Goal: Transaction & Acquisition: Purchase product/service

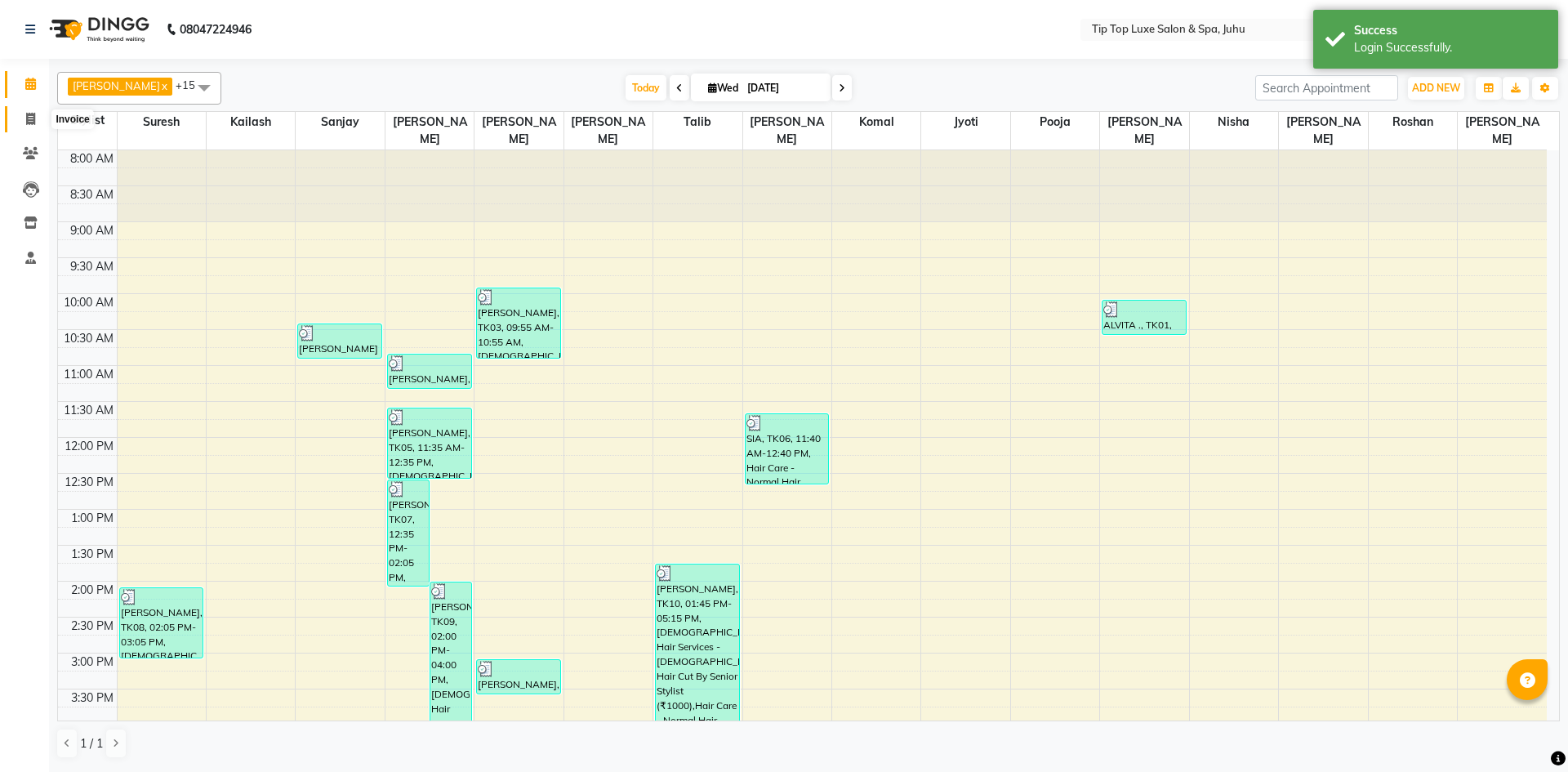
click at [33, 122] on icon at bounding box center [31, 119] width 9 height 12
select select "8298"
select select "service"
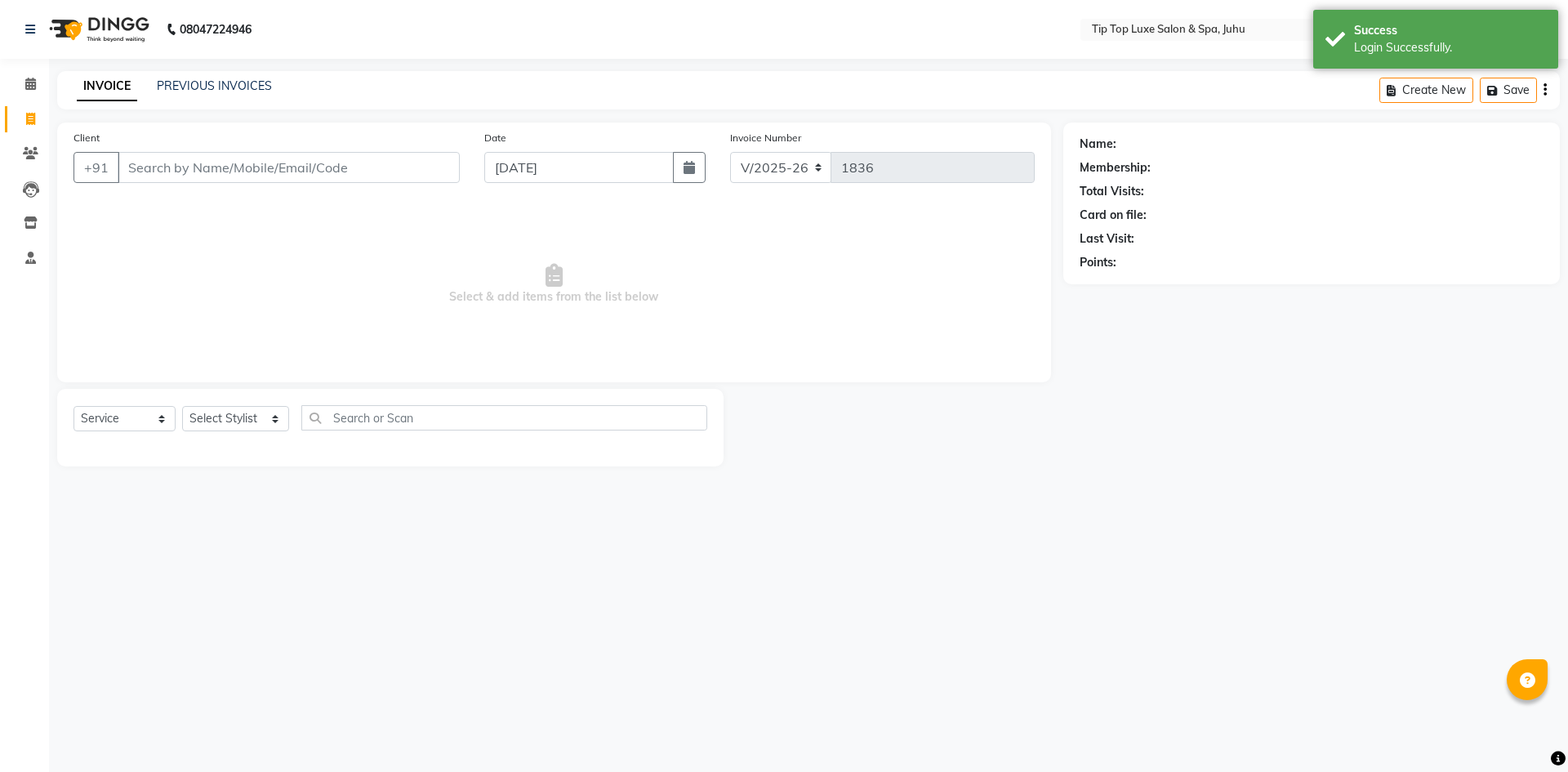
click at [161, 168] on input "Client" at bounding box center [289, 167] width 342 height 31
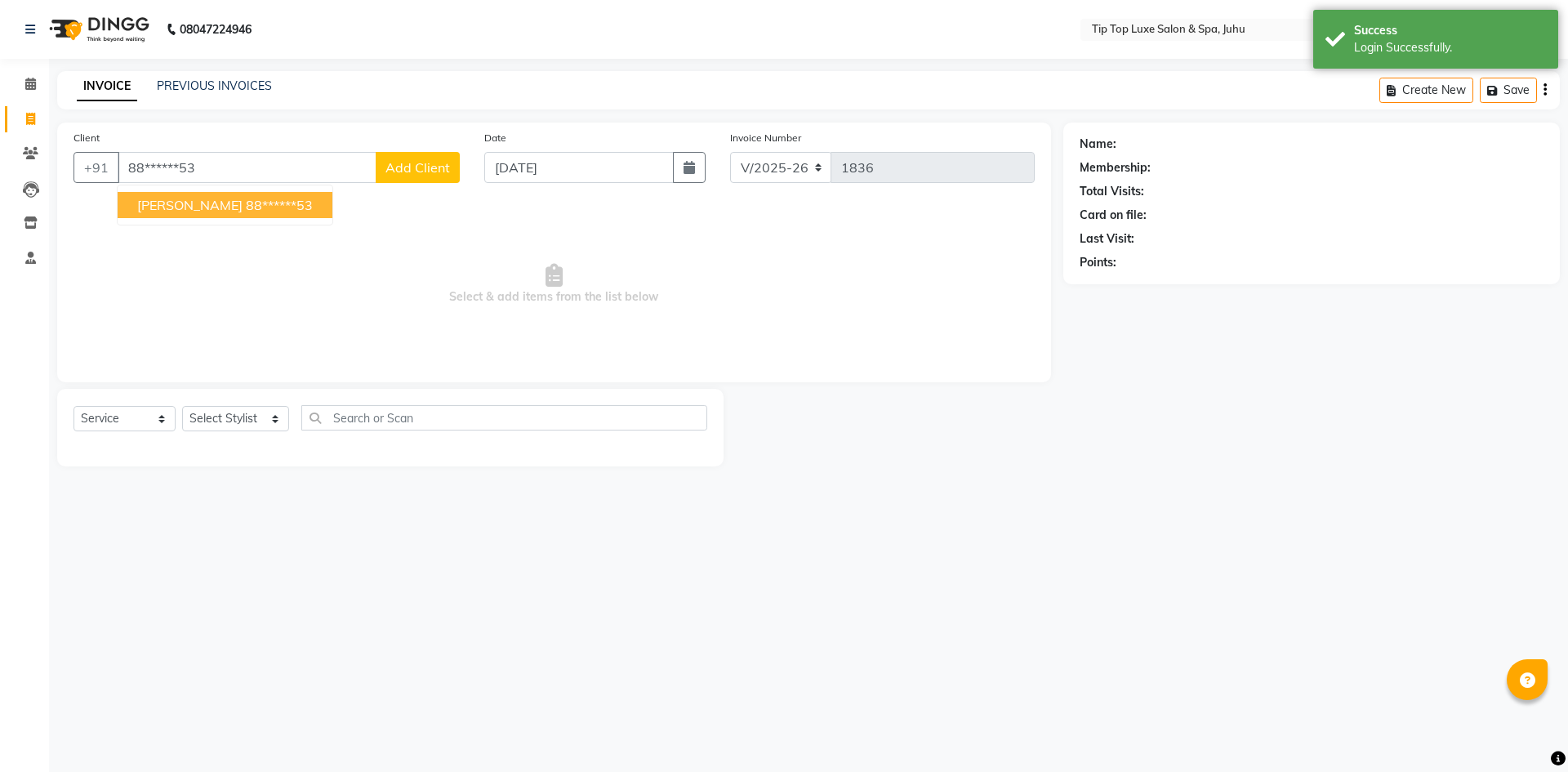
type input "88******53"
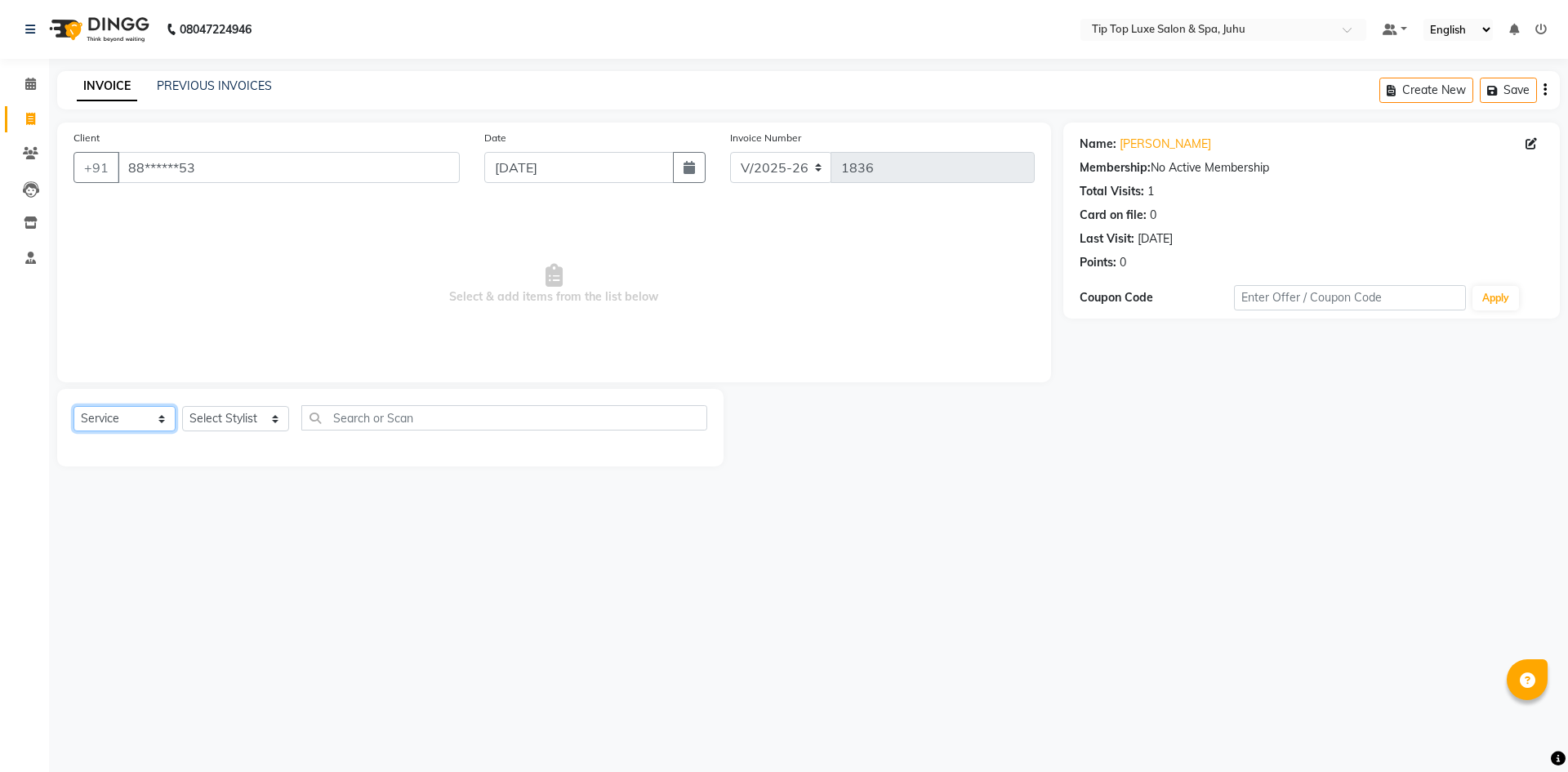
click at [106, 418] on select "Select Service Product Membership Package Voucher Prepaid Gift Card" at bounding box center [124, 418] width 102 height 25
select select "V"
click at [73, 406] on select "Select Service Product Membership Package Voucher Prepaid Gift Card" at bounding box center [124, 418] width 102 height 25
click at [692, 475] on label at bounding box center [690, 476] width 12 height 12
click at [692, 475] on input "checkbox" at bounding box center [689, 477] width 10 height 10
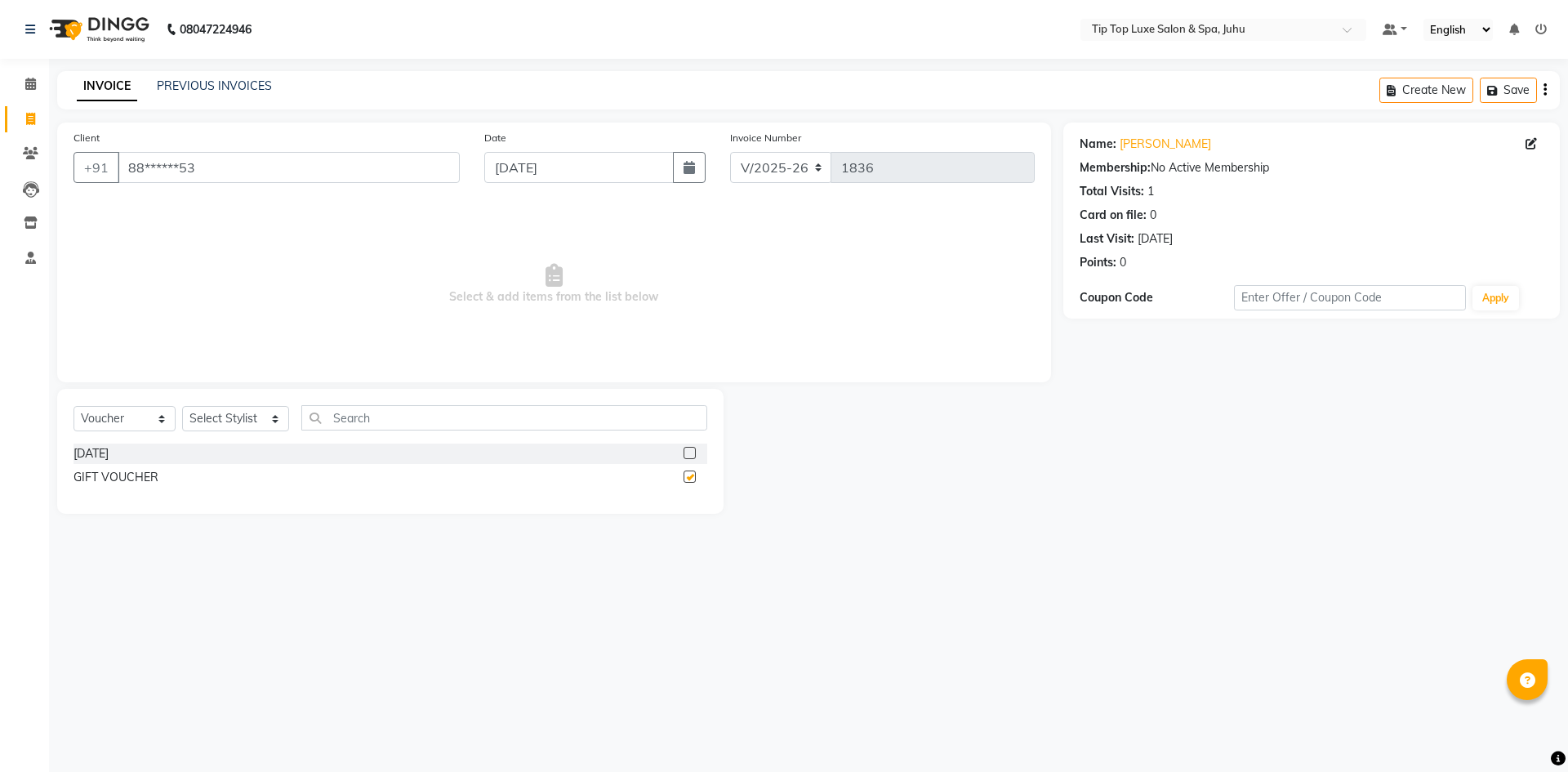
checkbox input "false"
click at [247, 420] on select "Select Stylist [PERSON_NAME] admin [PERSON_NAME] creado ANAO [PERSON_NAME] Jyot…" at bounding box center [235, 418] width 107 height 25
select select "83668"
click at [182, 406] on select "Select Stylist [PERSON_NAME] admin [PERSON_NAME] creado ANAO [PERSON_NAME] Jyot…" at bounding box center [235, 418] width 107 height 25
click at [691, 474] on label at bounding box center [690, 476] width 12 height 12
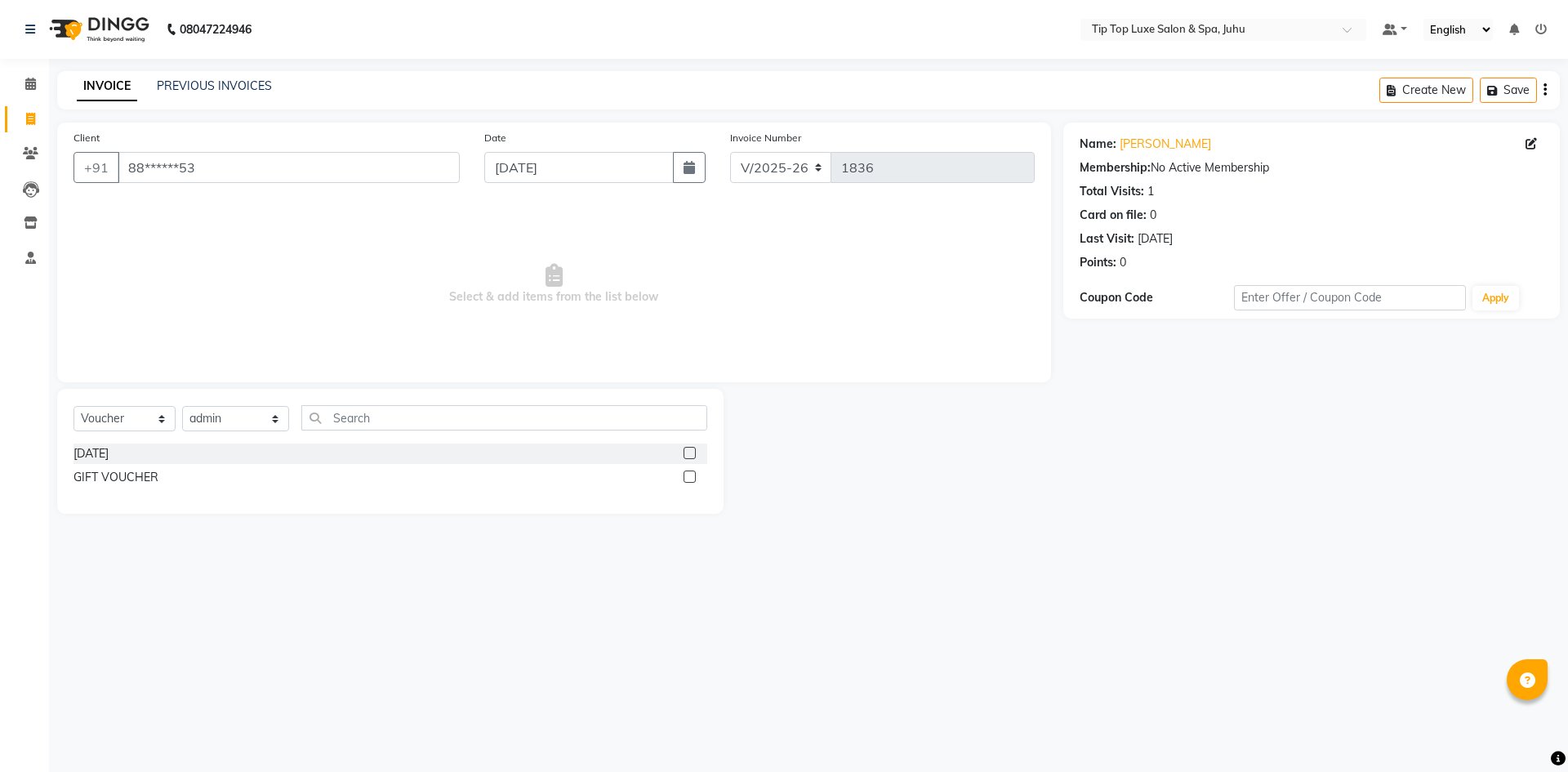
click at [691, 474] on input "checkbox" at bounding box center [689, 477] width 10 height 10
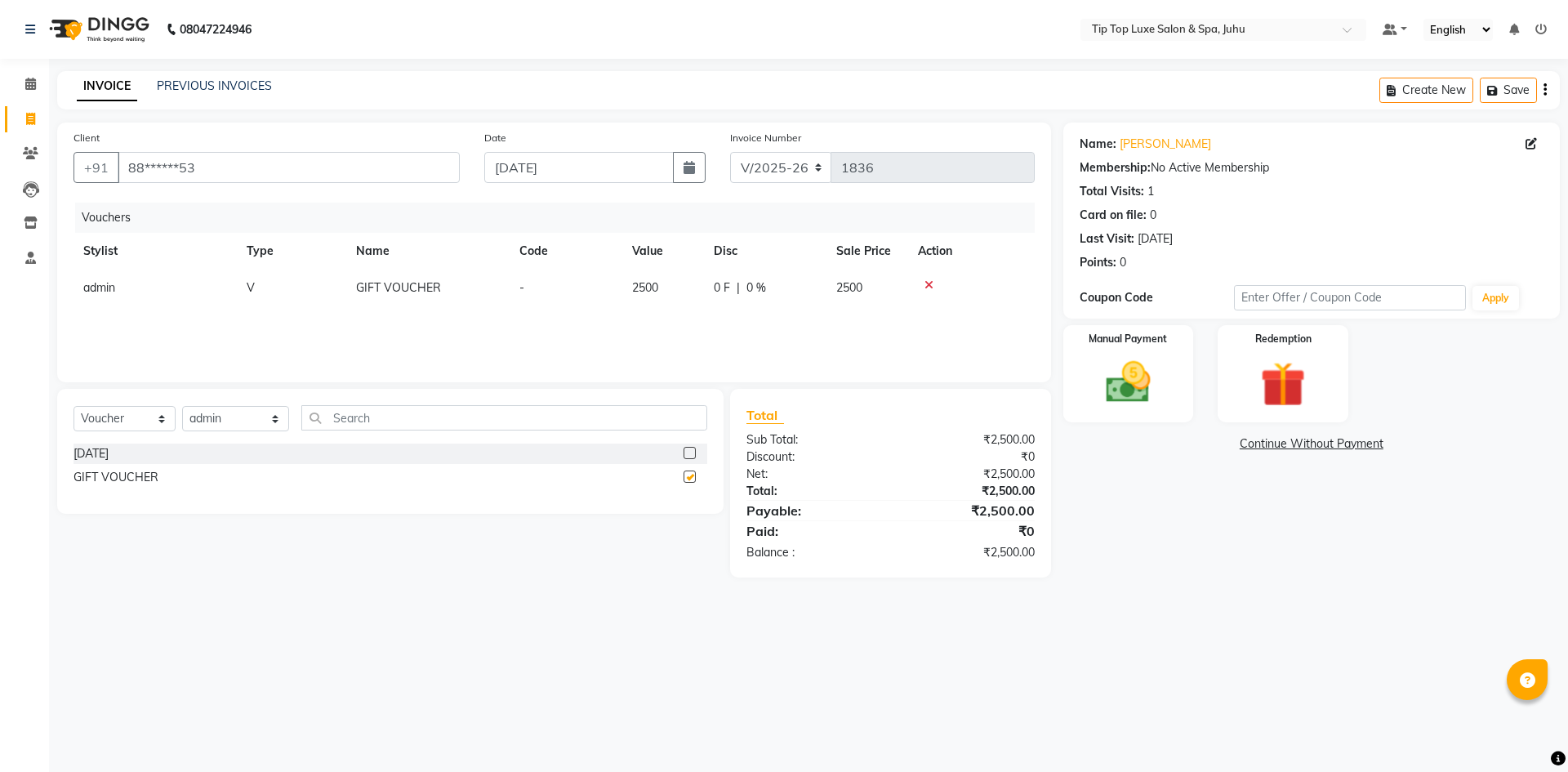
checkbox input "false"
click at [148, 420] on select "Select Service Product Membership Package Voucher Prepaid Gift Card" at bounding box center [124, 418] width 102 height 25
select select "service"
click at [73, 406] on select "Select Service Product Membership Package Voucher Prepaid Gift Card" at bounding box center [124, 418] width 102 height 25
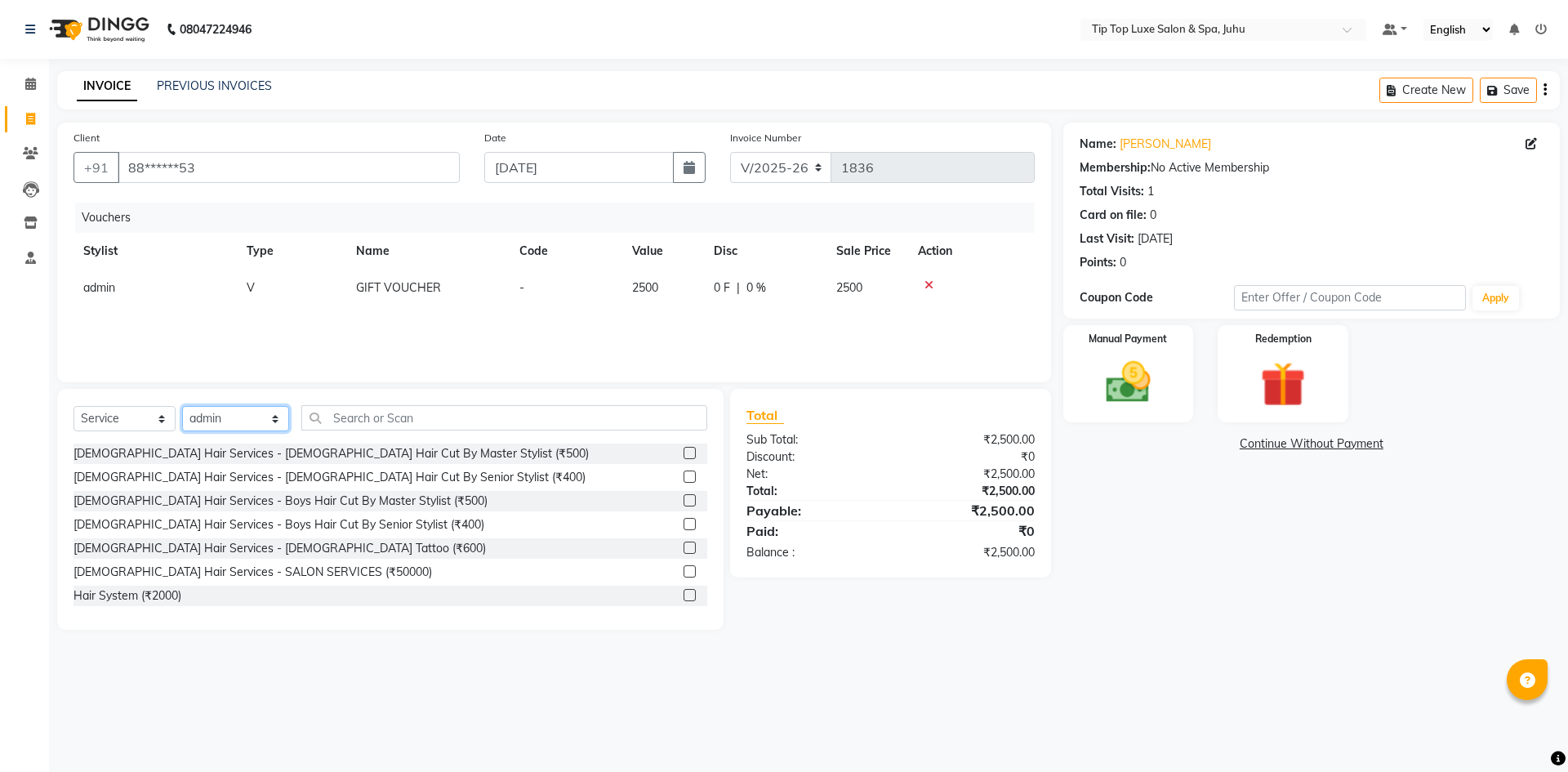
click at [247, 431] on select "Select Stylist [PERSON_NAME] admin [PERSON_NAME] creado ANAO [PERSON_NAME] Jyot…" at bounding box center [235, 418] width 107 height 25
select select "82314"
click at [182, 406] on select "Select Stylist [PERSON_NAME] admin [PERSON_NAME] creado ANAO [PERSON_NAME] Jyot…" at bounding box center [235, 418] width 107 height 25
click at [367, 411] on input "text" at bounding box center [505, 418] width 406 height 25
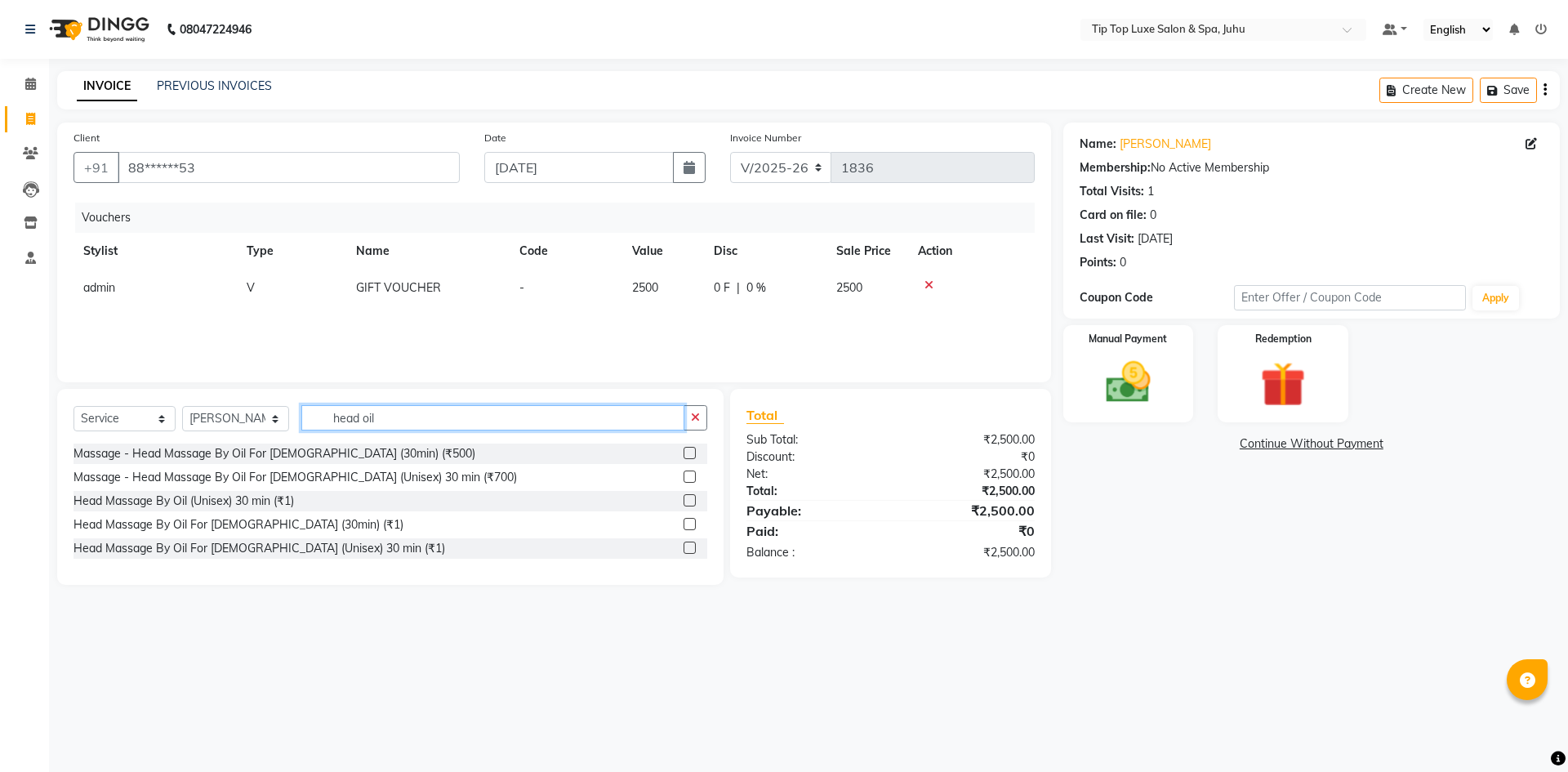
type input "head oil"
click at [692, 480] on label at bounding box center [690, 476] width 12 height 12
click at [692, 480] on input "checkbox" at bounding box center [689, 477] width 10 height 10
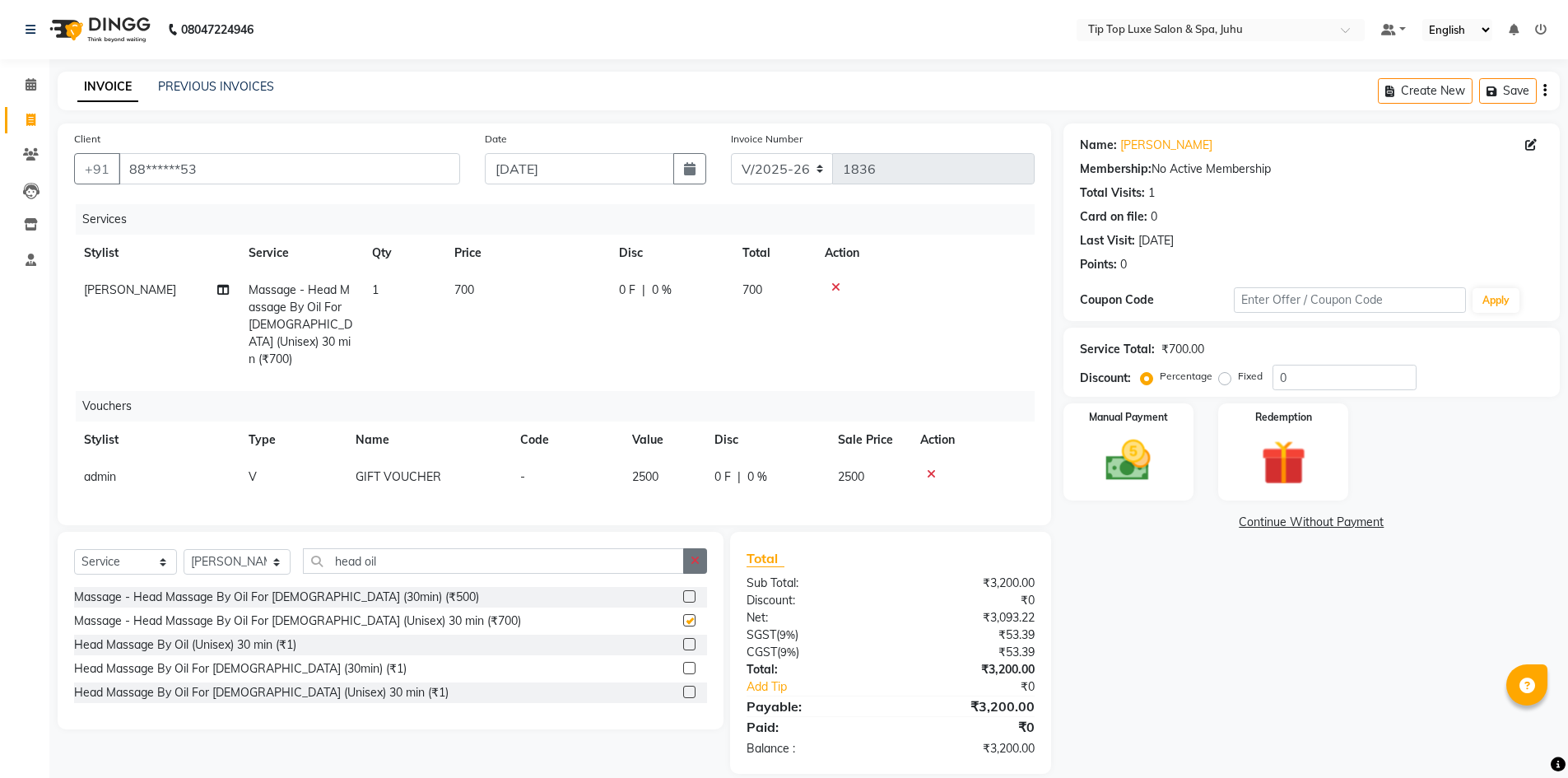
checkbox input "false"
click at [695, 556] on icon "button" at bounding box center [695, 560] width 9 height 11
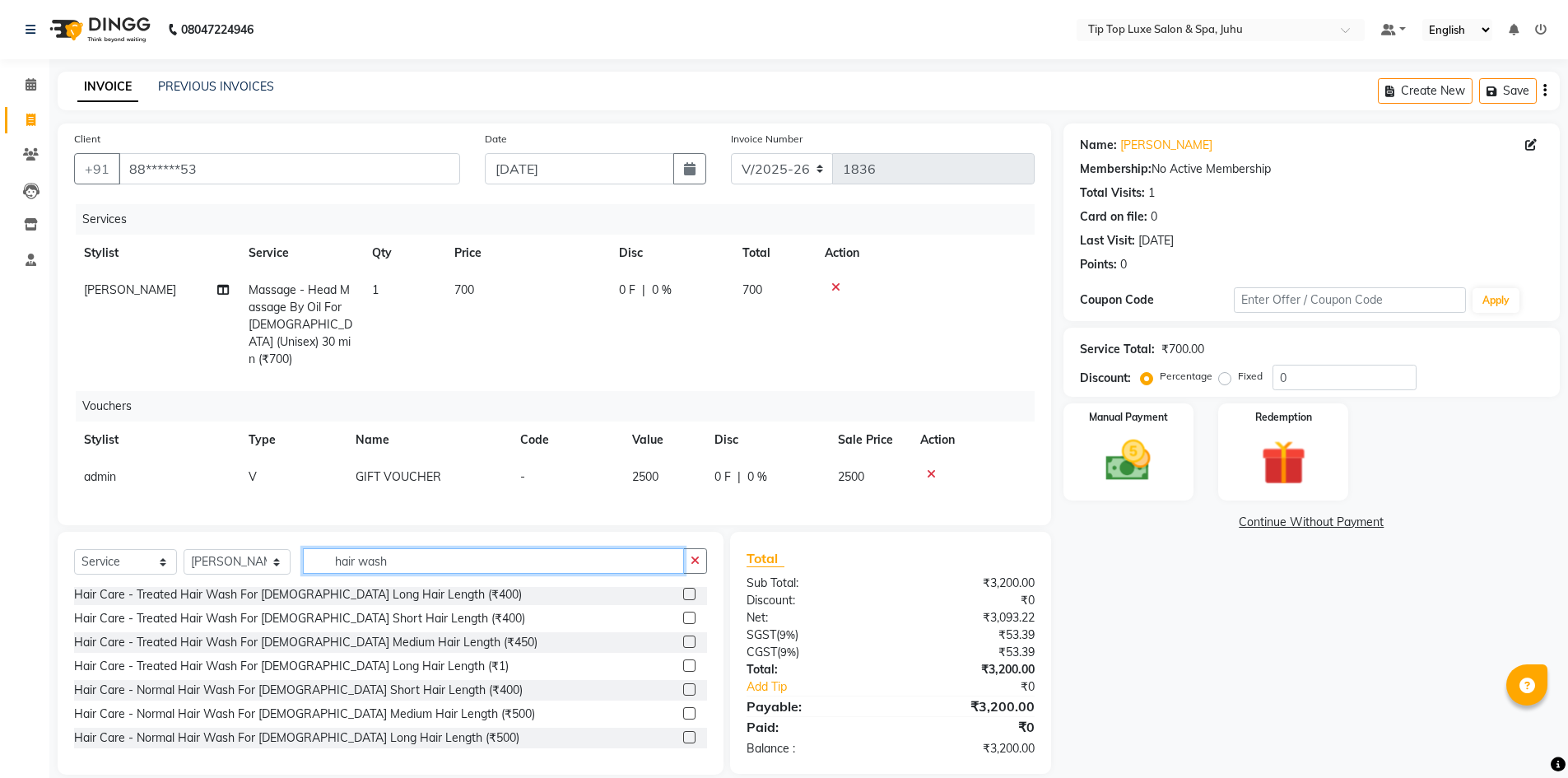
scroll to position [295, 0]
type input "hair wash"
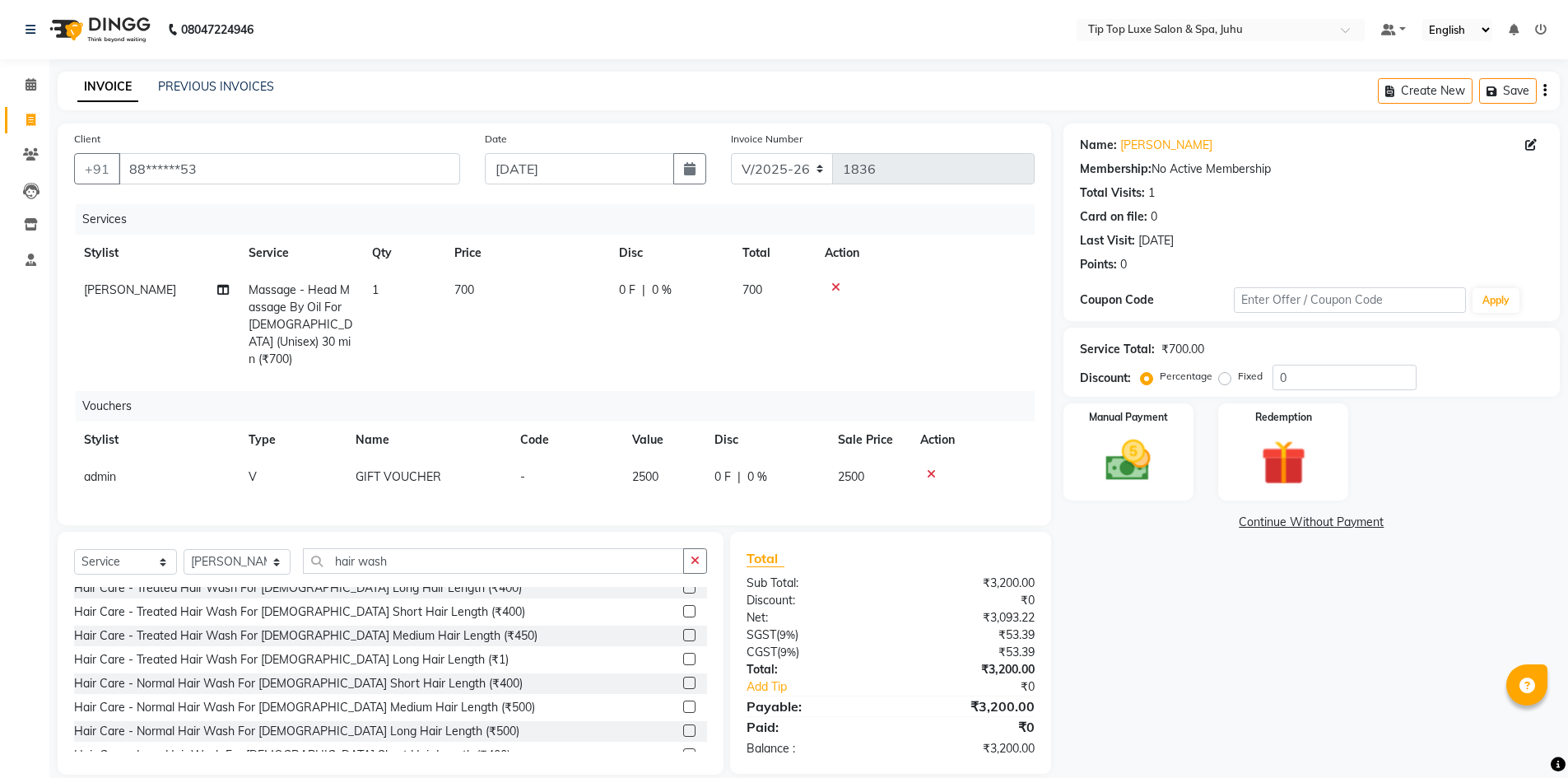
click at [683, 701] on label at bounding box center [689, 707] width 12 height 12
click at [683, 702] on input "checkbox" at bounding box center [688, 708] width 11 height 11
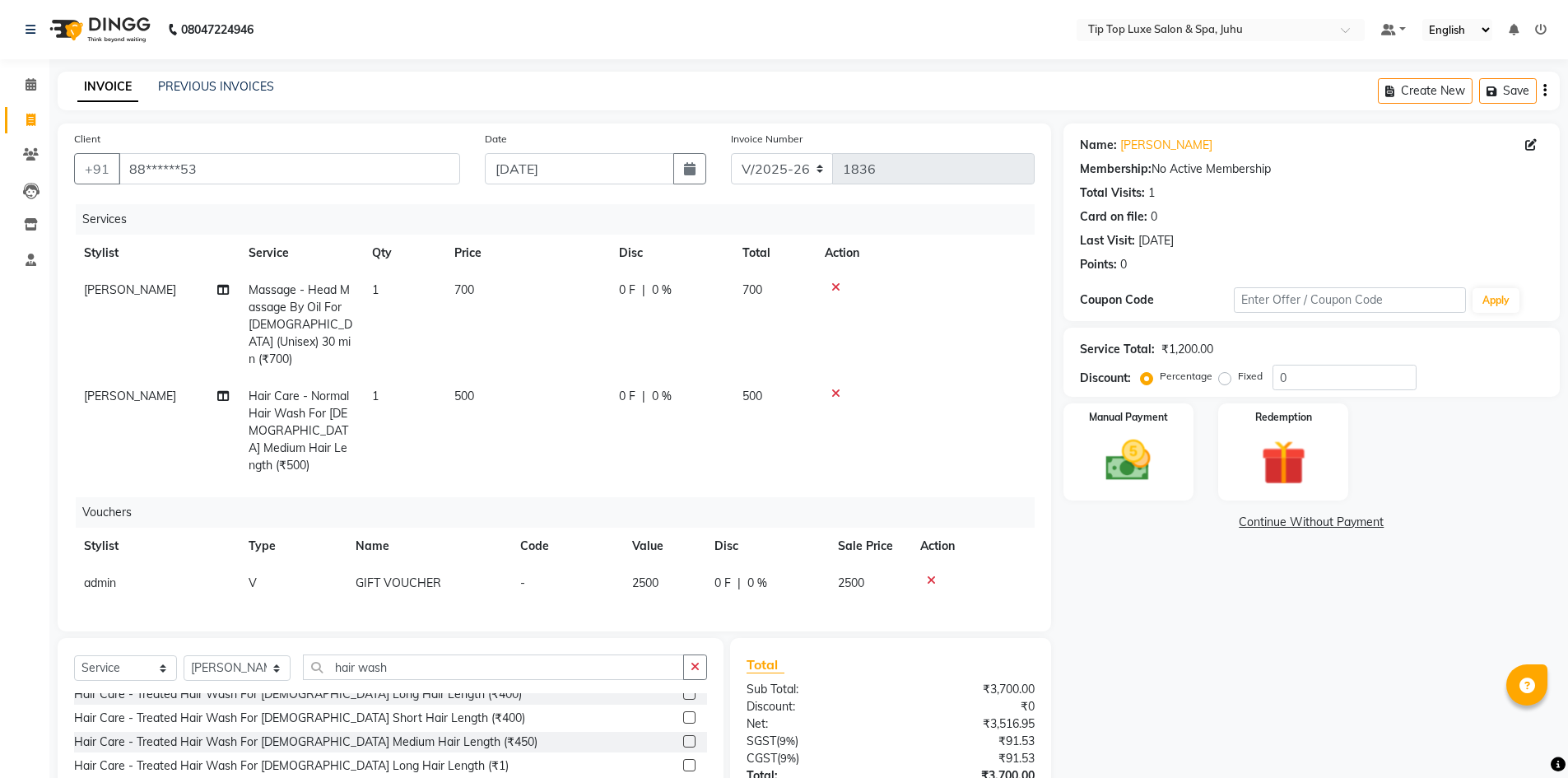
checkbox input "false"
click at [692, 661] on icon "button" at bounding box center [695, 666] width 9 height 11
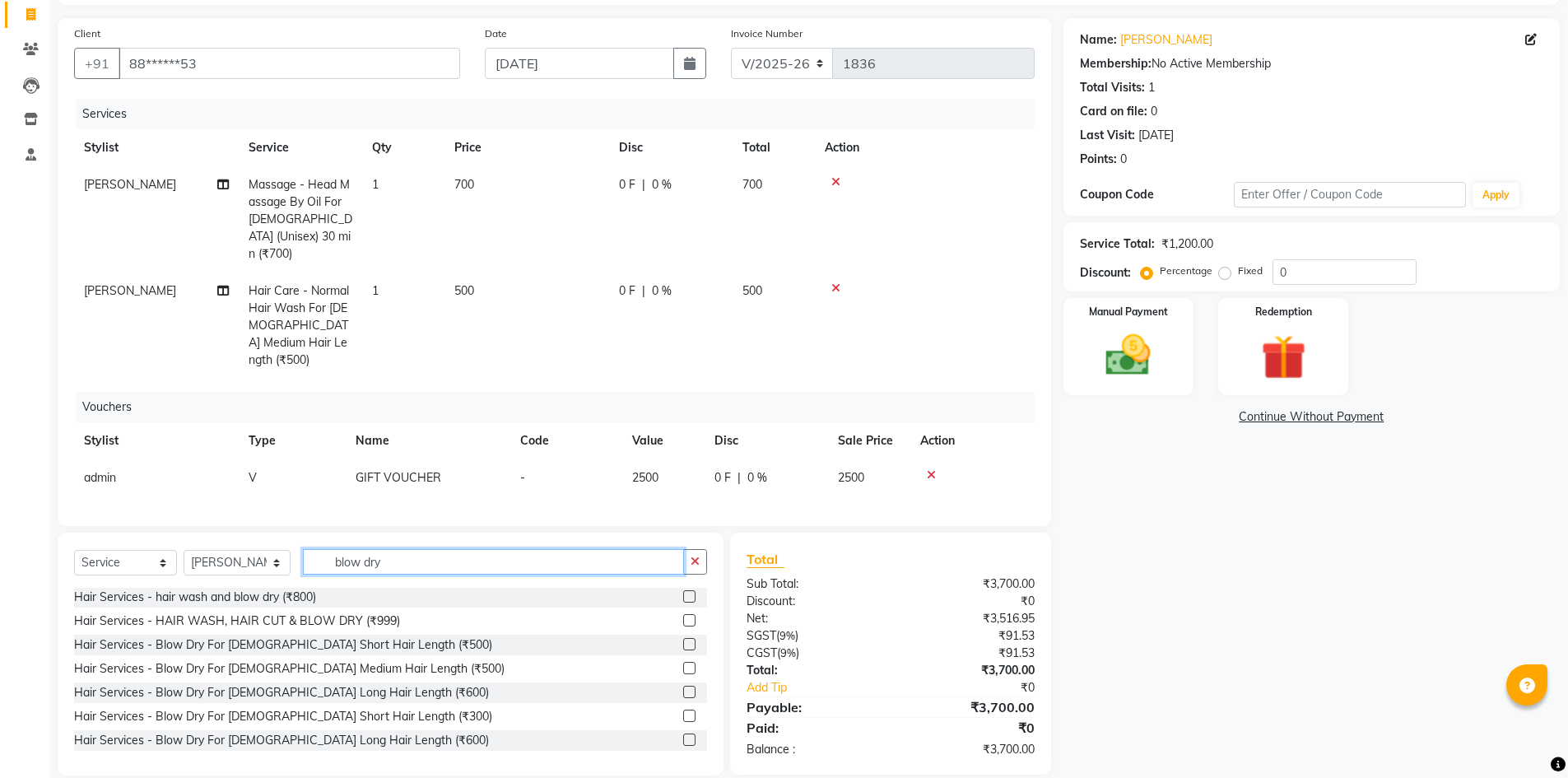
scroll to position [19, 0]
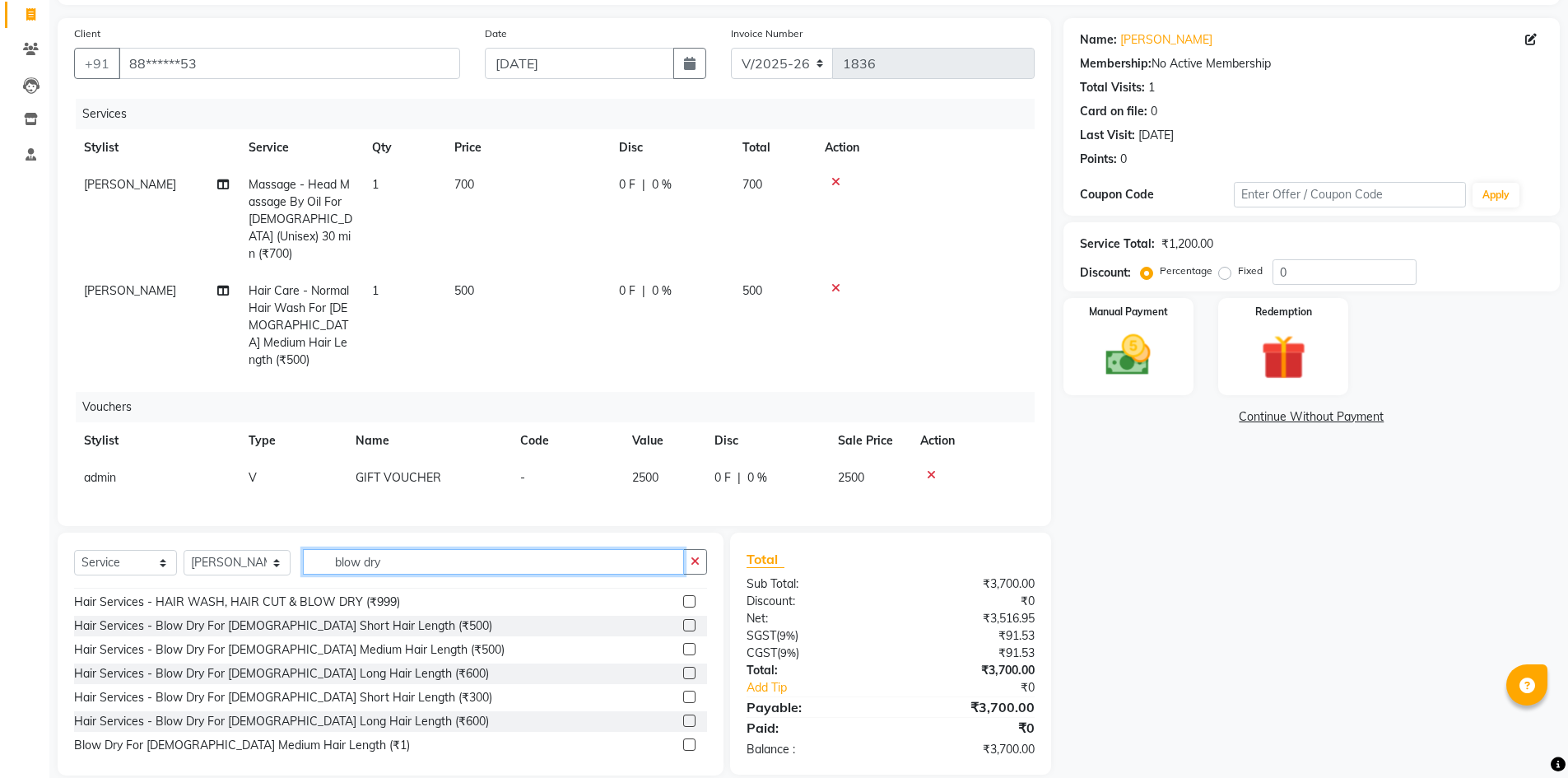
type input "blow dry"
click at [683, 643] on label at bounding box center [689, 649] width 12 height 12
click at [683, 644] on input "checkbox" at bounding box center [688, 650] width 11 height 11
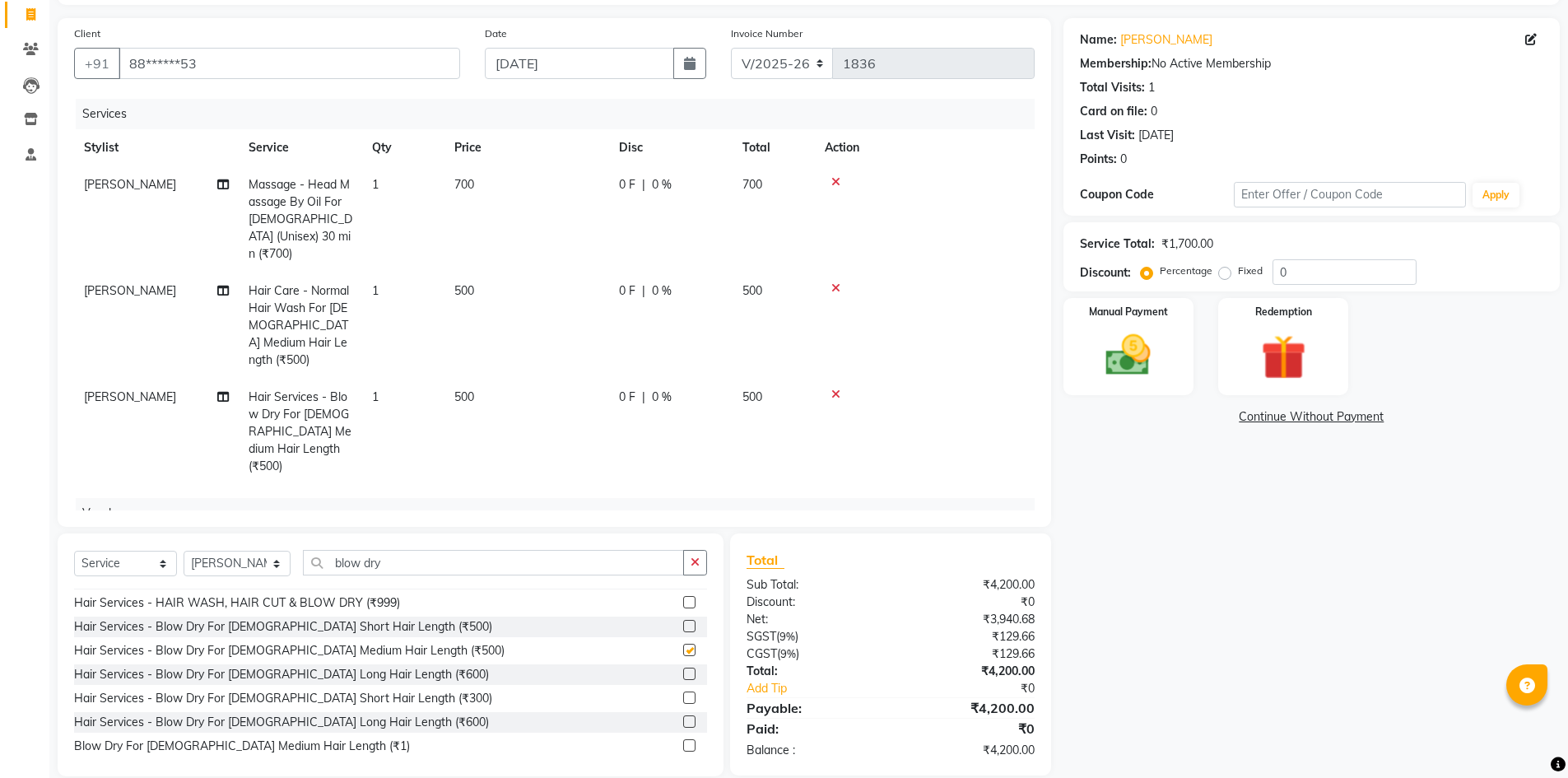
checkbox input "false"
click at [245, 556] on select "Select Stylist [PERSON_NAME] admin [PERSON_NAME] creado ANAO [PERSON_NAME] Jyot…" at bounding box center [237, 564] width 107 height 25
select select "82327"
click at [184, 551] on select "Select Stylist [PERSON_NAME] admin [PERSON_NAME] creado ANAO [PERSON_NAME] Jyot…" at bounding box center [237, 564] width 107 height 25
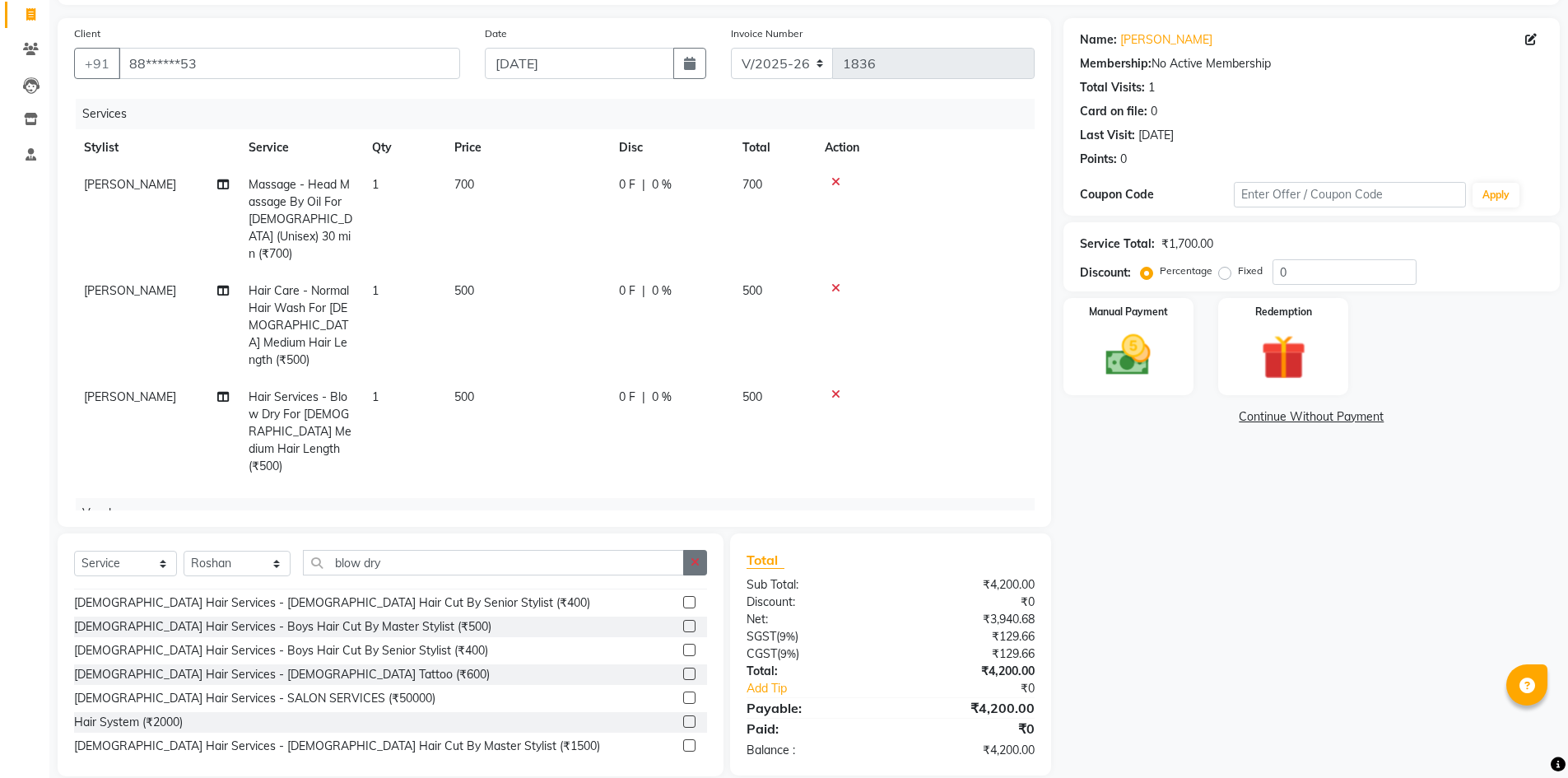
click at [704, 564] on button "button" at bounding box center [694, 563] width 24 height 25
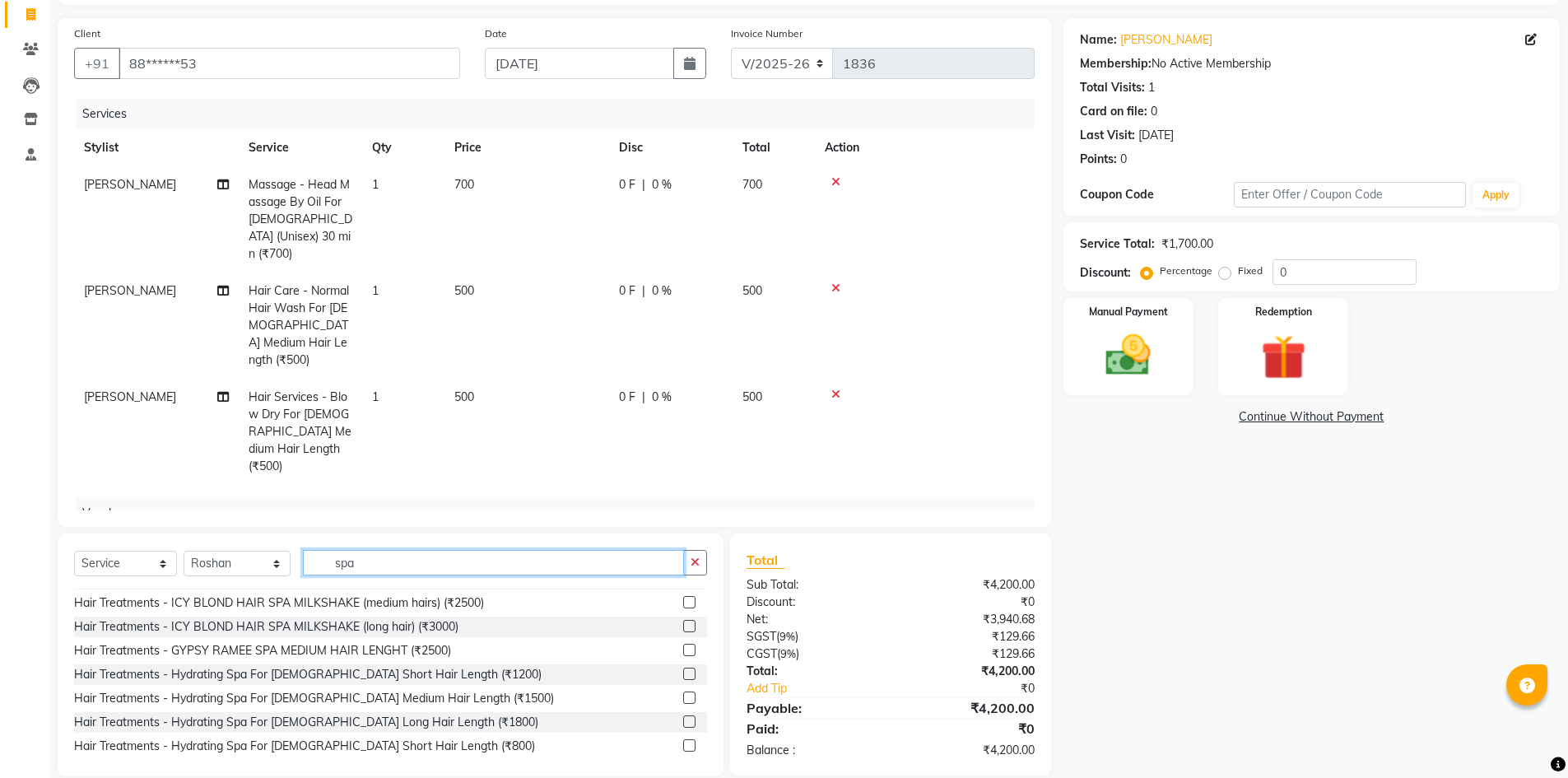
scroll to position [0, 0]
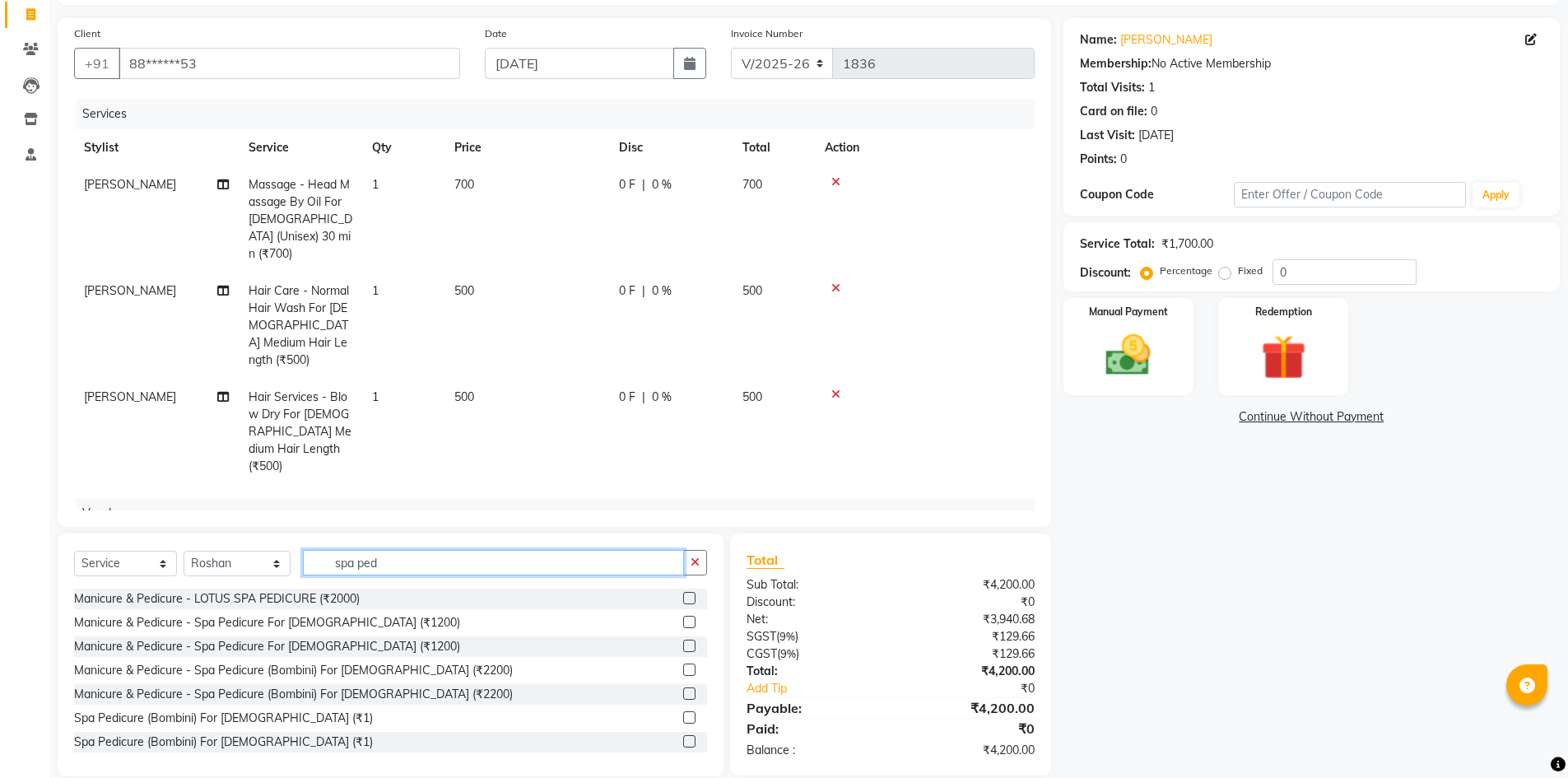
type input "spa ped"
click at [683, 644] on label at bounding box center [689, 646] width 12 height 12
click at [683, 644] on input "checkbox" at bounding box center [688, 647] width 11 height 11
checkbox input "false"
click at [477, 496] on span "1200" at bounding box center [468, 503] width 26 height 15
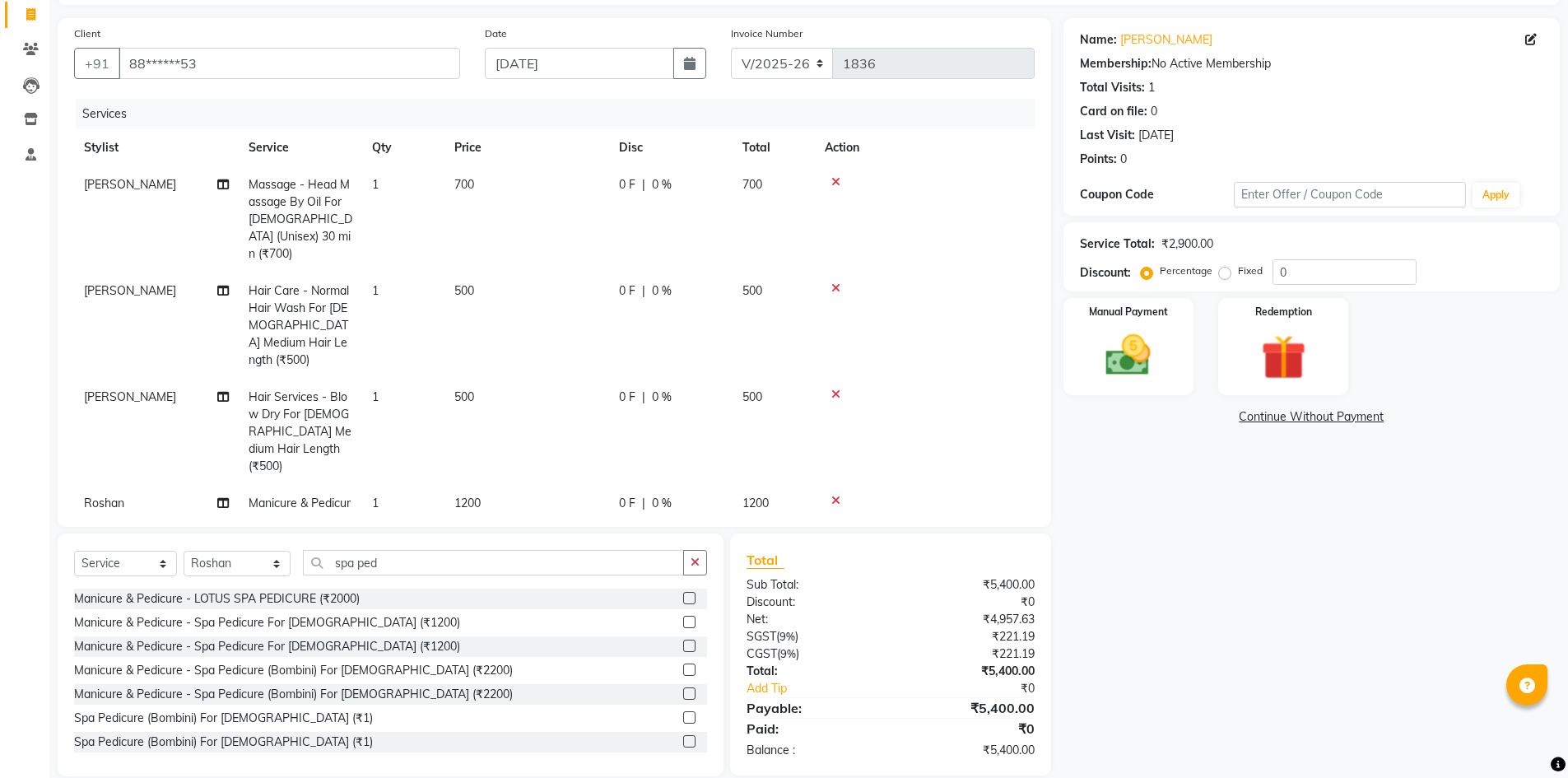
select select "82327"
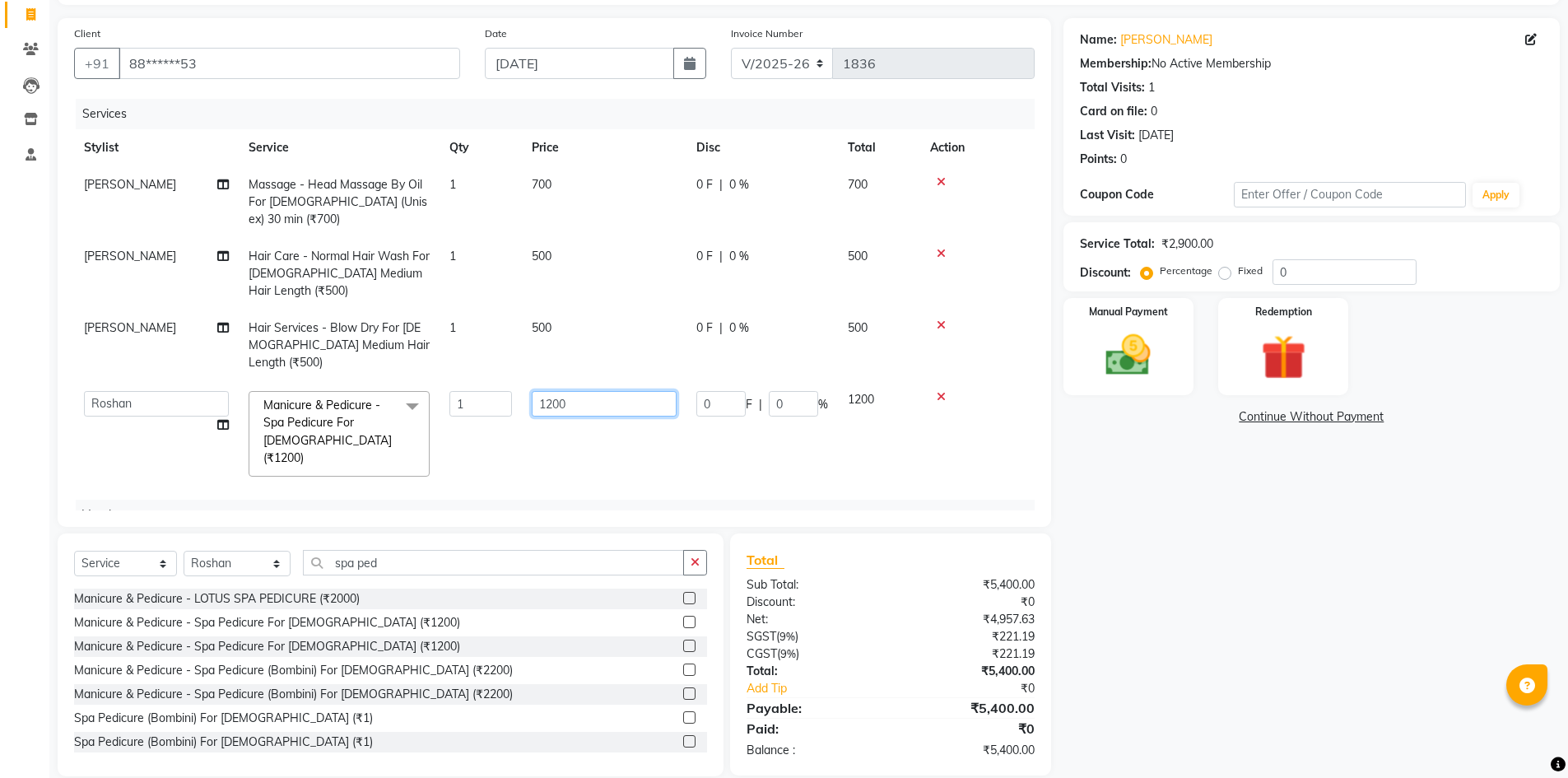
click at [545, 391] on input "1200" at bounding box center [604, 404] width 145 height 25
type input "2200"
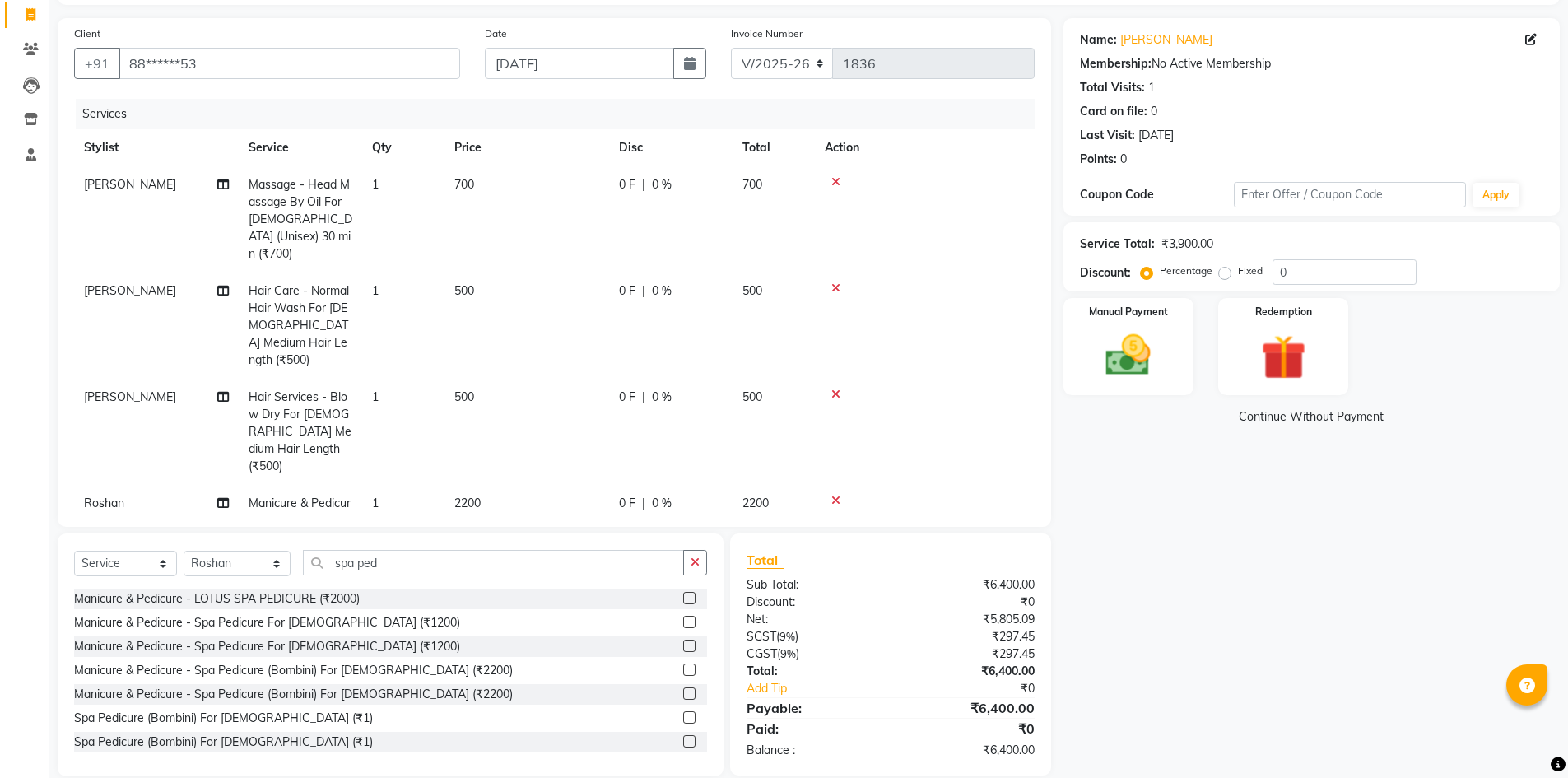
click at [501, 429] on tbody "[PERSON_NAME] Massage - Head Massage By Oil For [DEMOGRAPHIC_DATA] (Unisex) 30 …" at bounding box center [554, 370] width 961 height 408
drag, startPoint x: 690, startPoint y: 554, endPoint x: 681, endPoint y: 554, distance: 9.0
click at [688, 553] on button "button" at bounding box center [694, 563] width 24 height 25
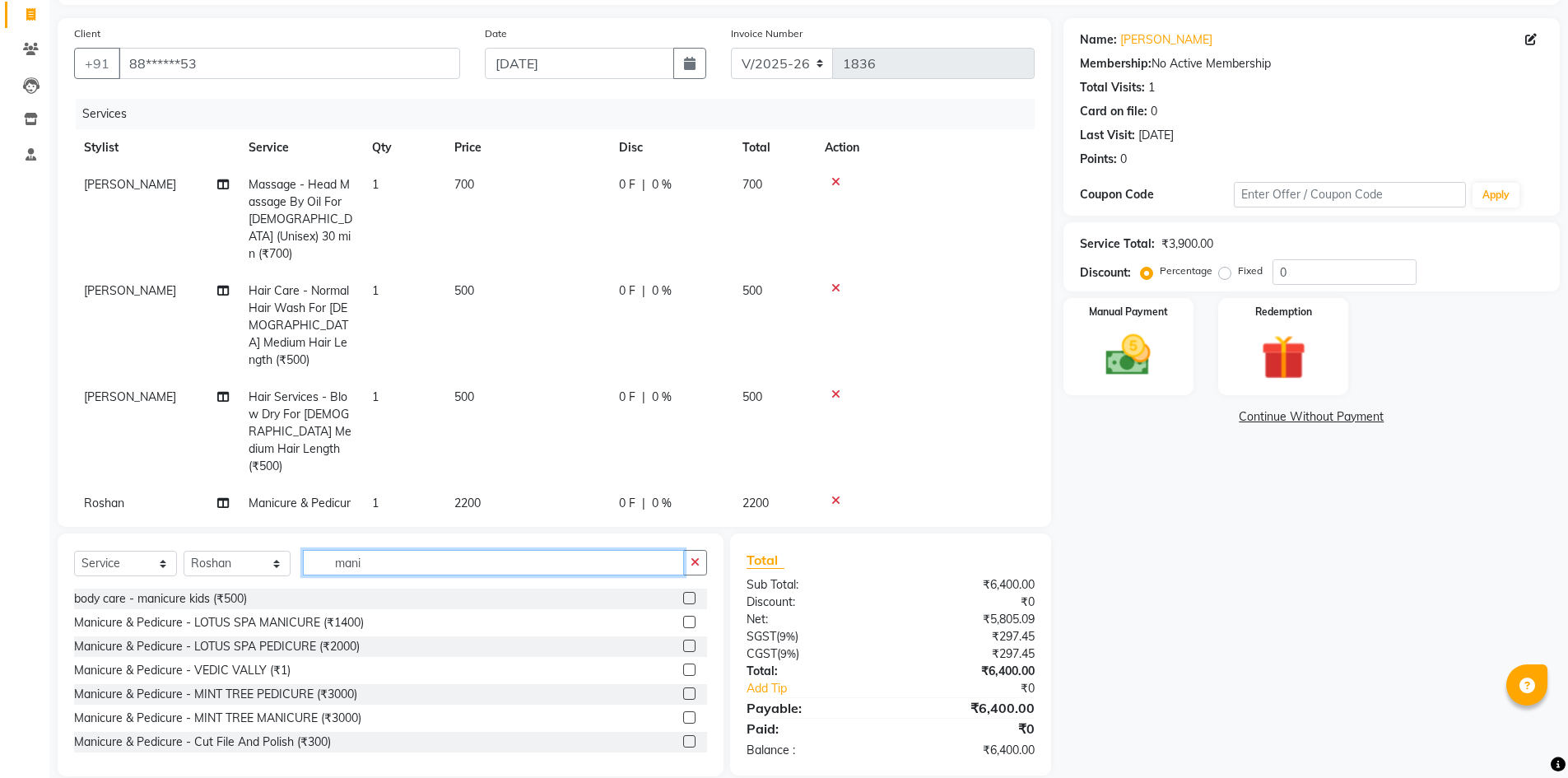
click at [421, 567] on input "mani" at bounding box center [494, 563] width 381 height 25
type input "mani"
click at [698, 562] on icon "button" at bounding box center [695, 562] width 9 height 11
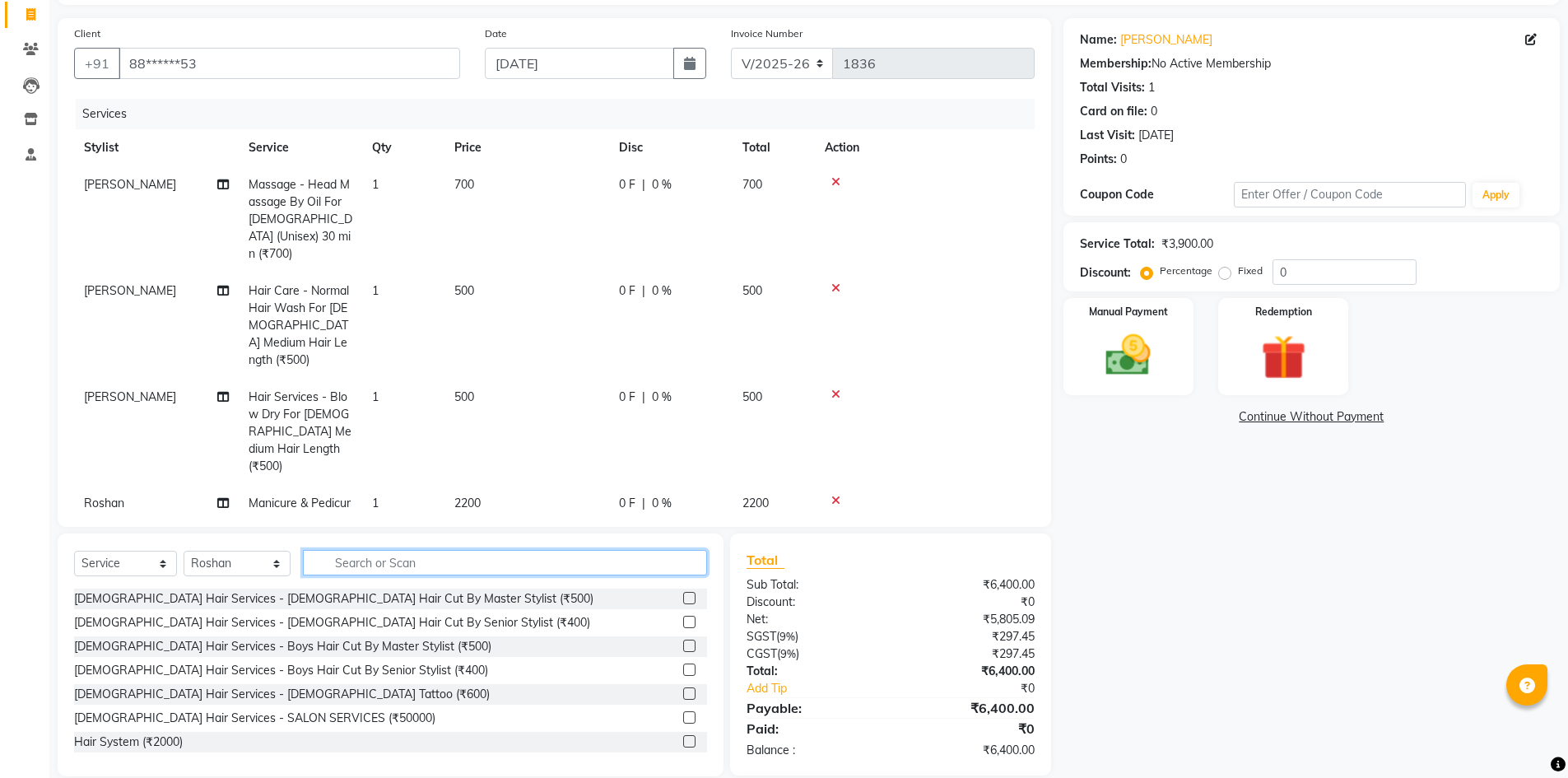
click at [531, 561] on input "text" at bounding box center [505, 563] width 404 height 25
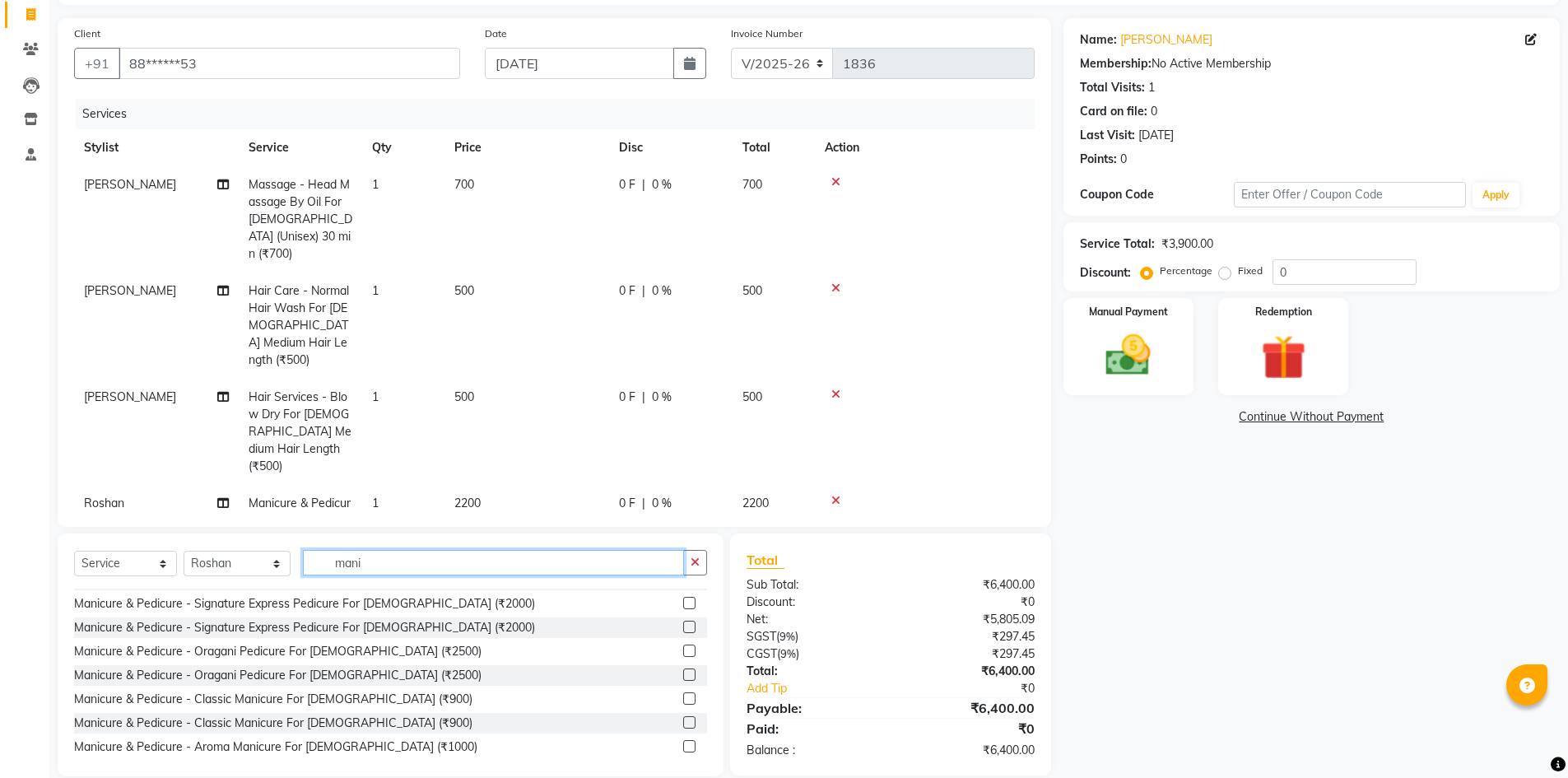
scroll to position [380, 0]
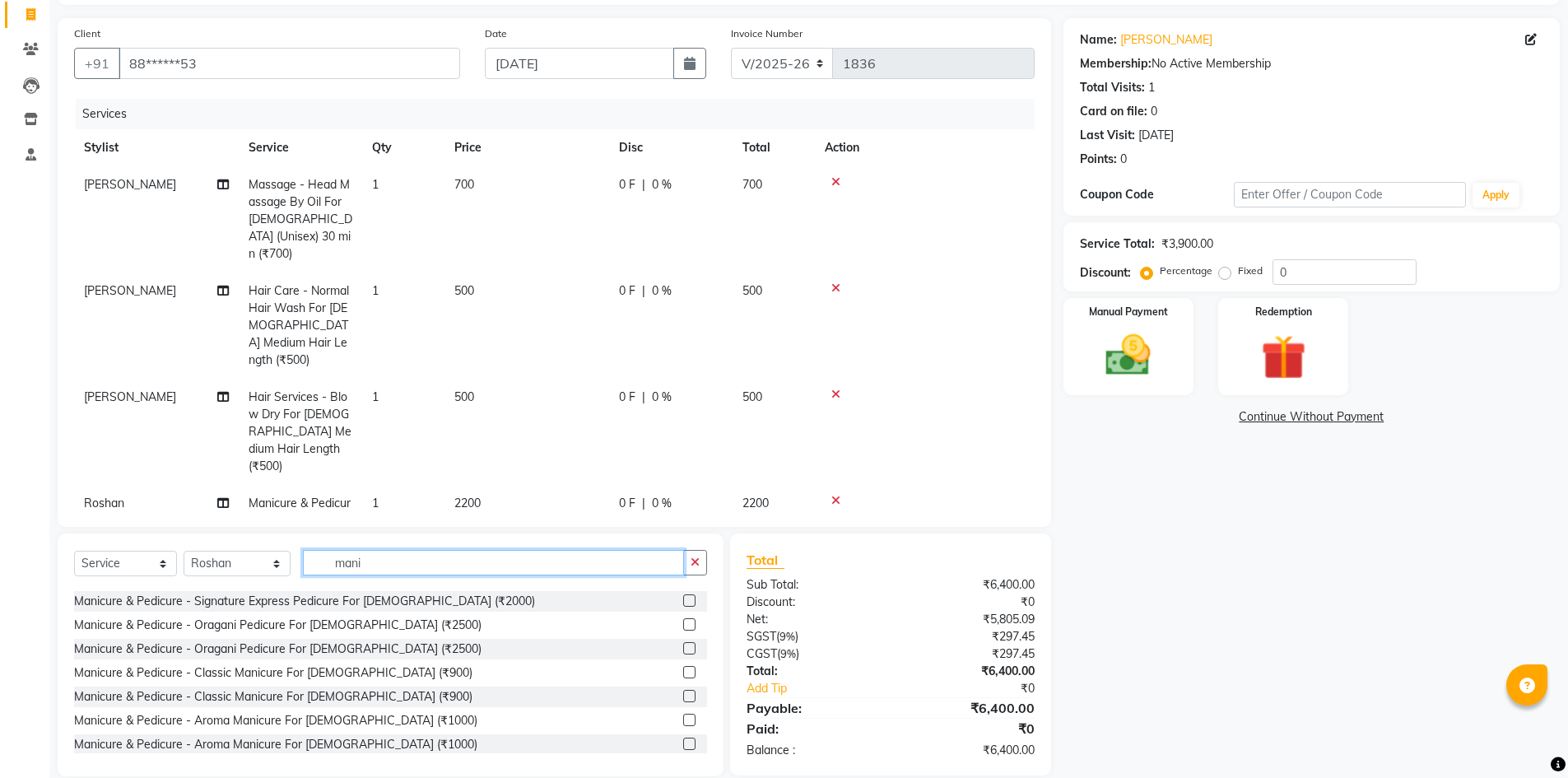
type input "mani"
click at [683, 694] on label at bounding box center [689, 696] width 12 height 12
click at [683, 694] on input "checkbox" at bounding box center [688, 697] width 11 height 11
checkbox input "false"
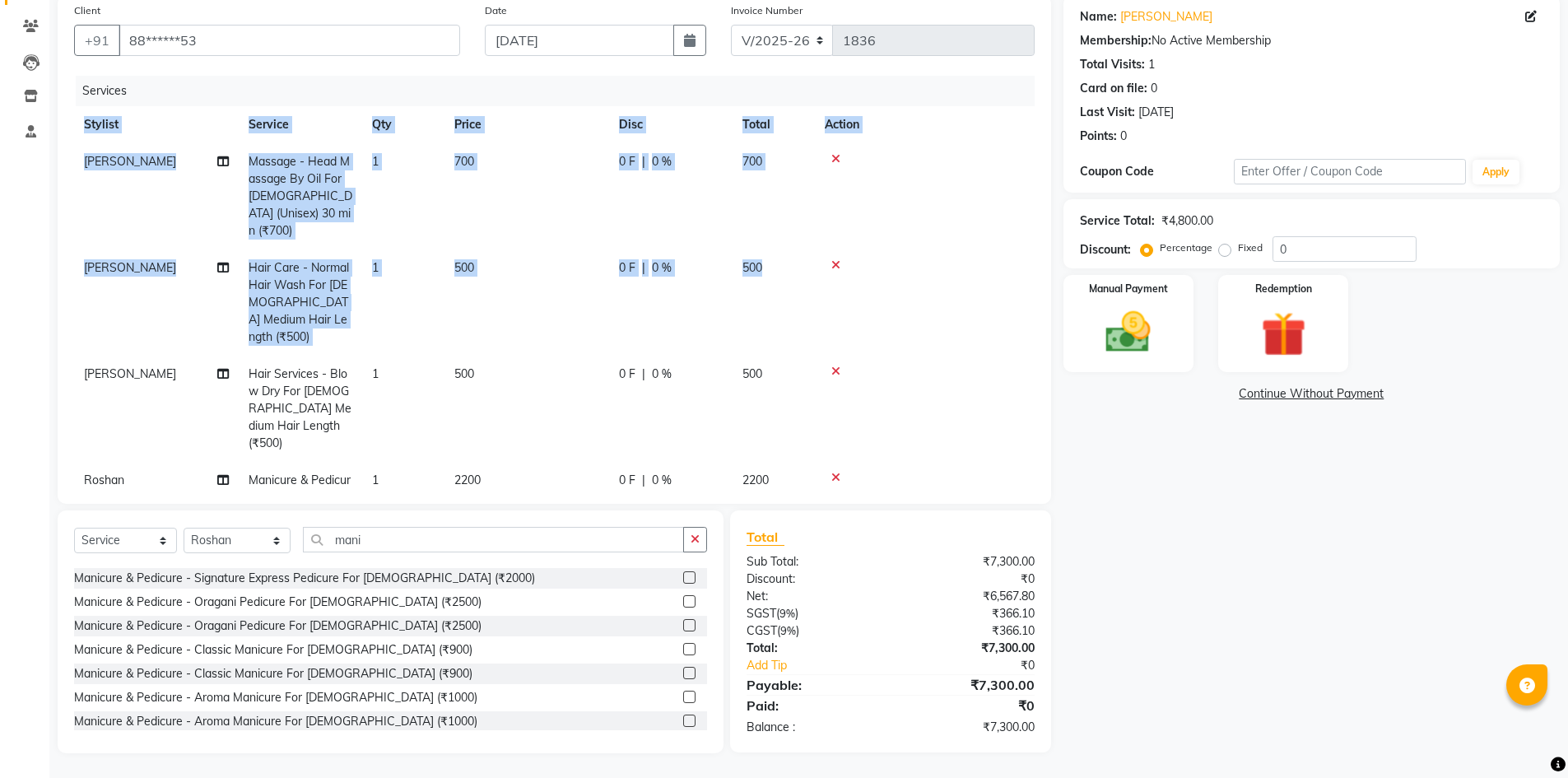
scroll to position [0, 12]
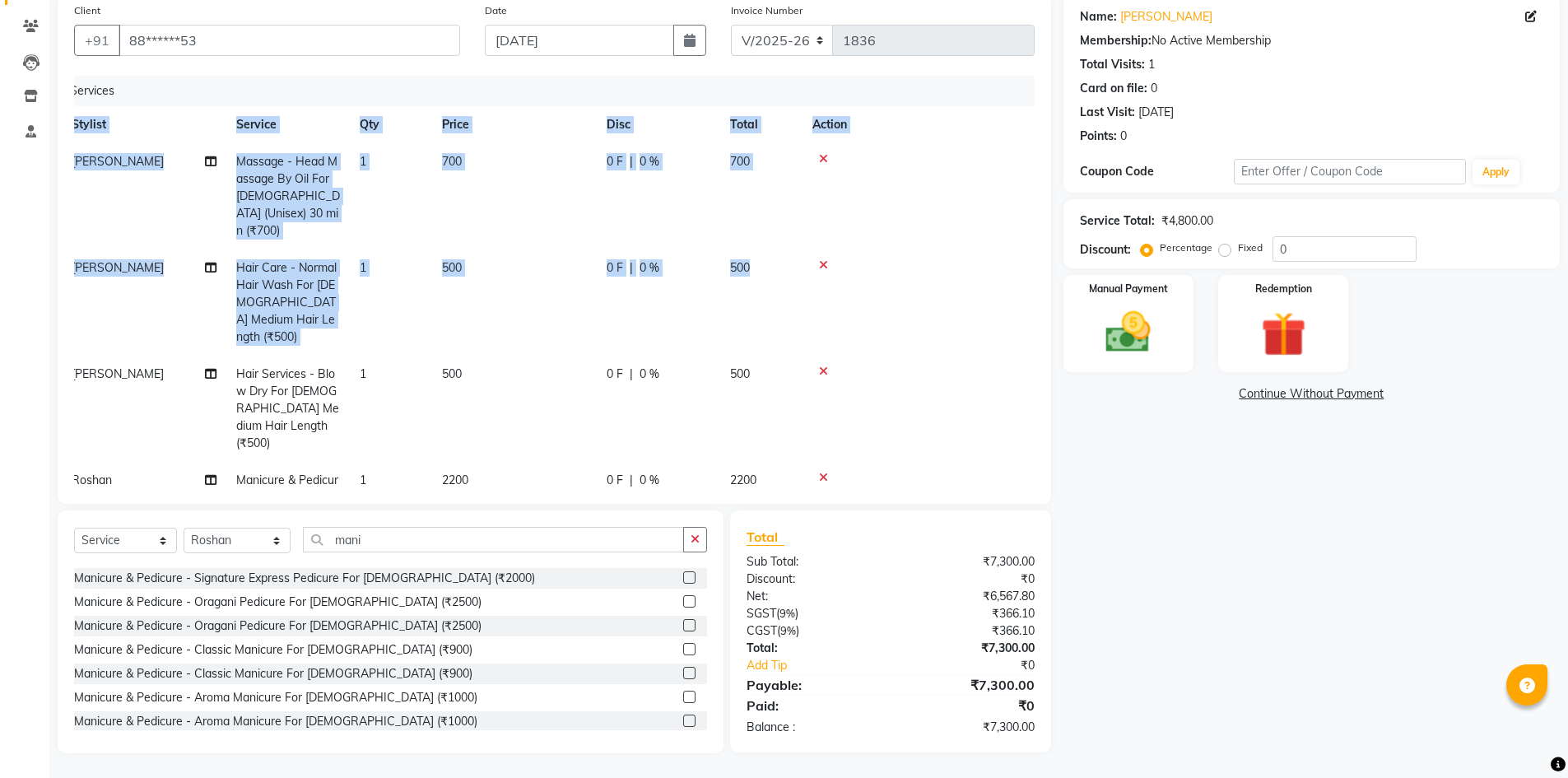
drag, startPoint x: 1020, startPoint y: 292, endPoint x: 1022, endPoint y: 340, distance: 48.0
click at [1022, 340] on div "Services Stylist Service Qty Price Disc Total Action [PERSON_NAME] Massage - He…" at bounding box center [554, 281] width 961 height 411
click at [967, 282] on td at bounding box center [912, 302] width 220 height 106
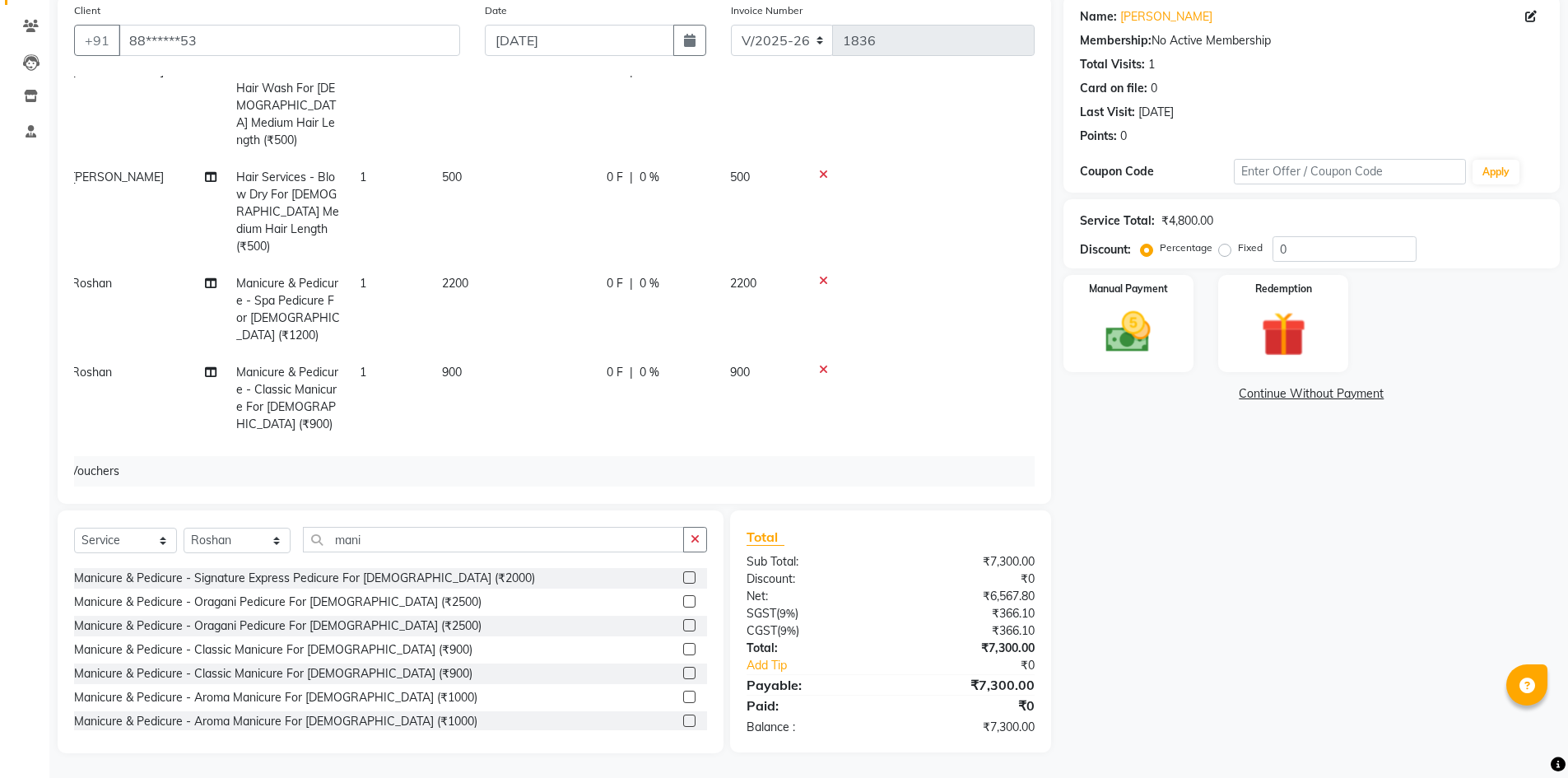
scroll to position [227, 12]
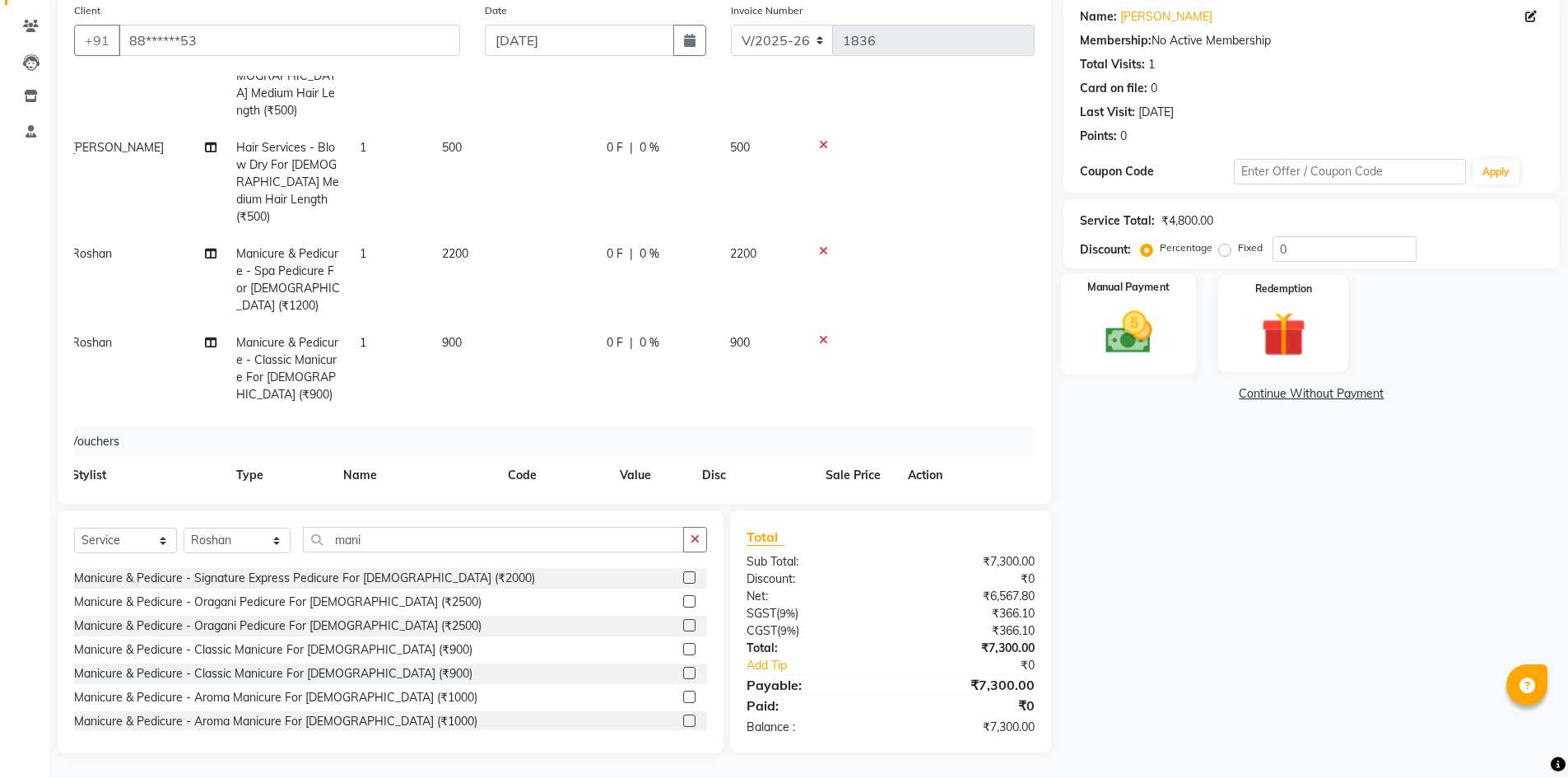
click at [1131, 340] on img at bounding box center [1129, 331] width 76 height 54
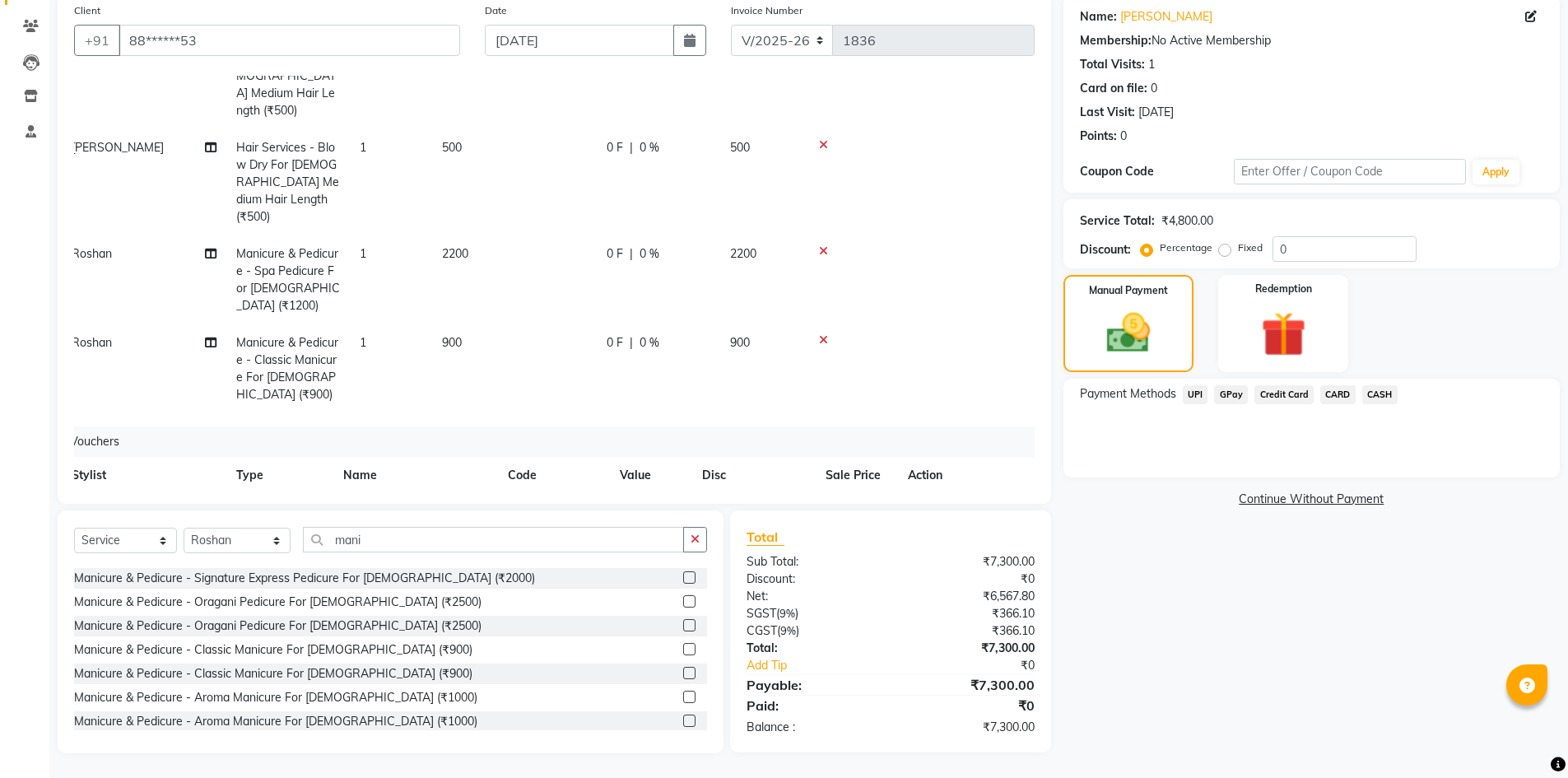
click at [1343, 394] on span "CARD" at bounding box center [1338, 395] width 35 height 19
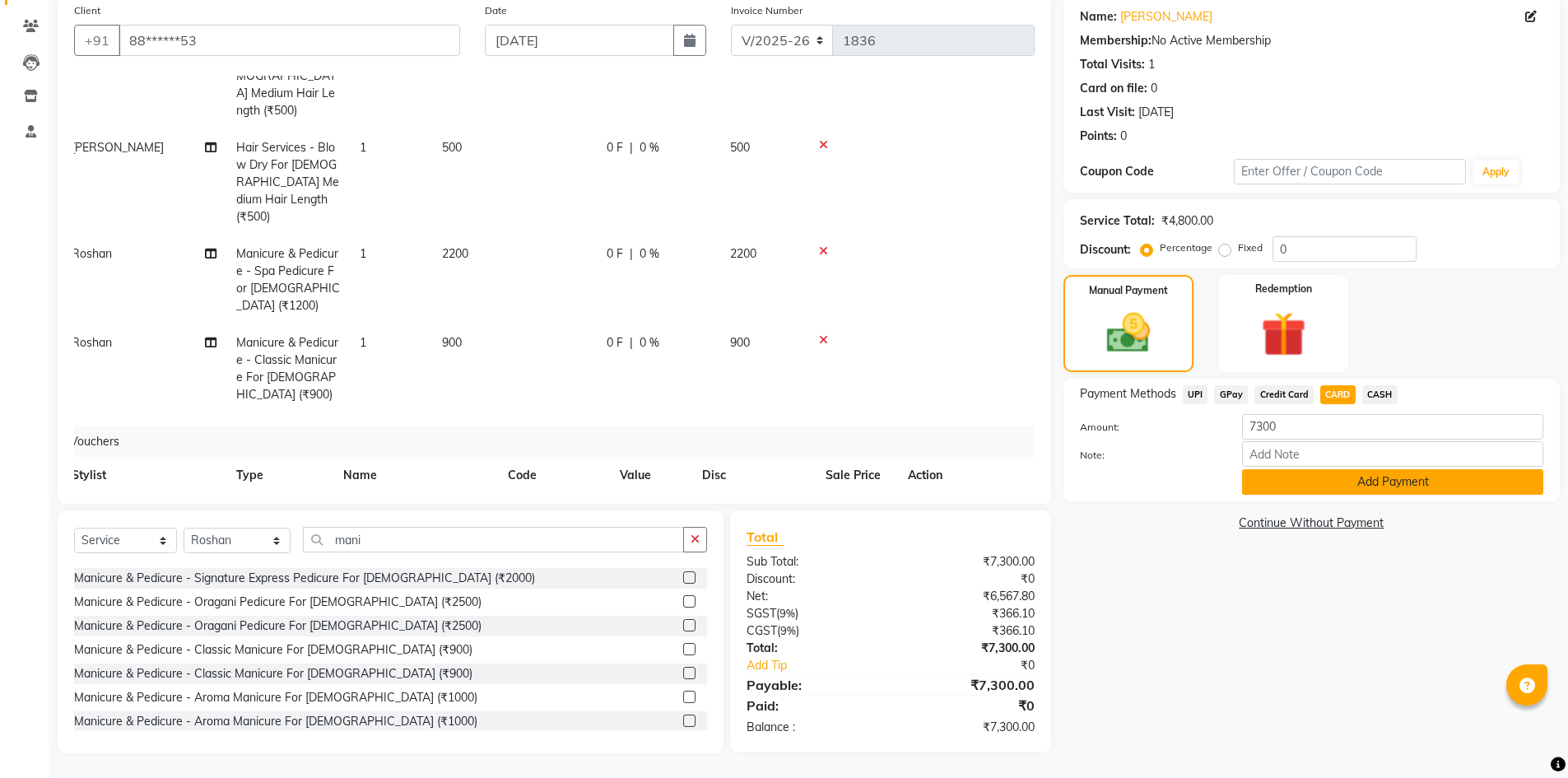
click at [1307, 484] on button "Add Payment" at bounding box center [1392, 482] width 301 height 25
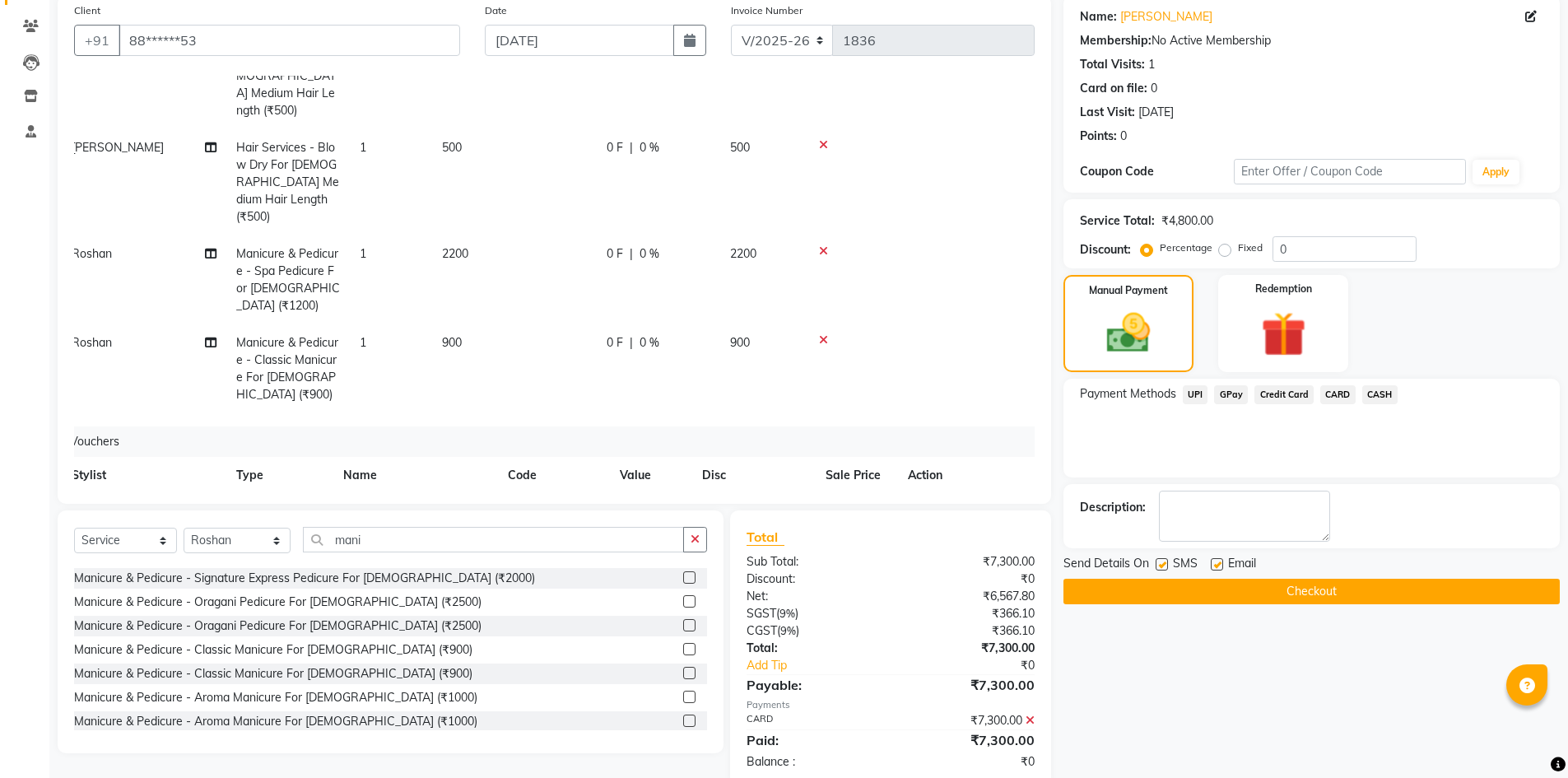
click at [1278, 595] on button "Checkout" at bounding box center [1311, 591] width 497 height 25
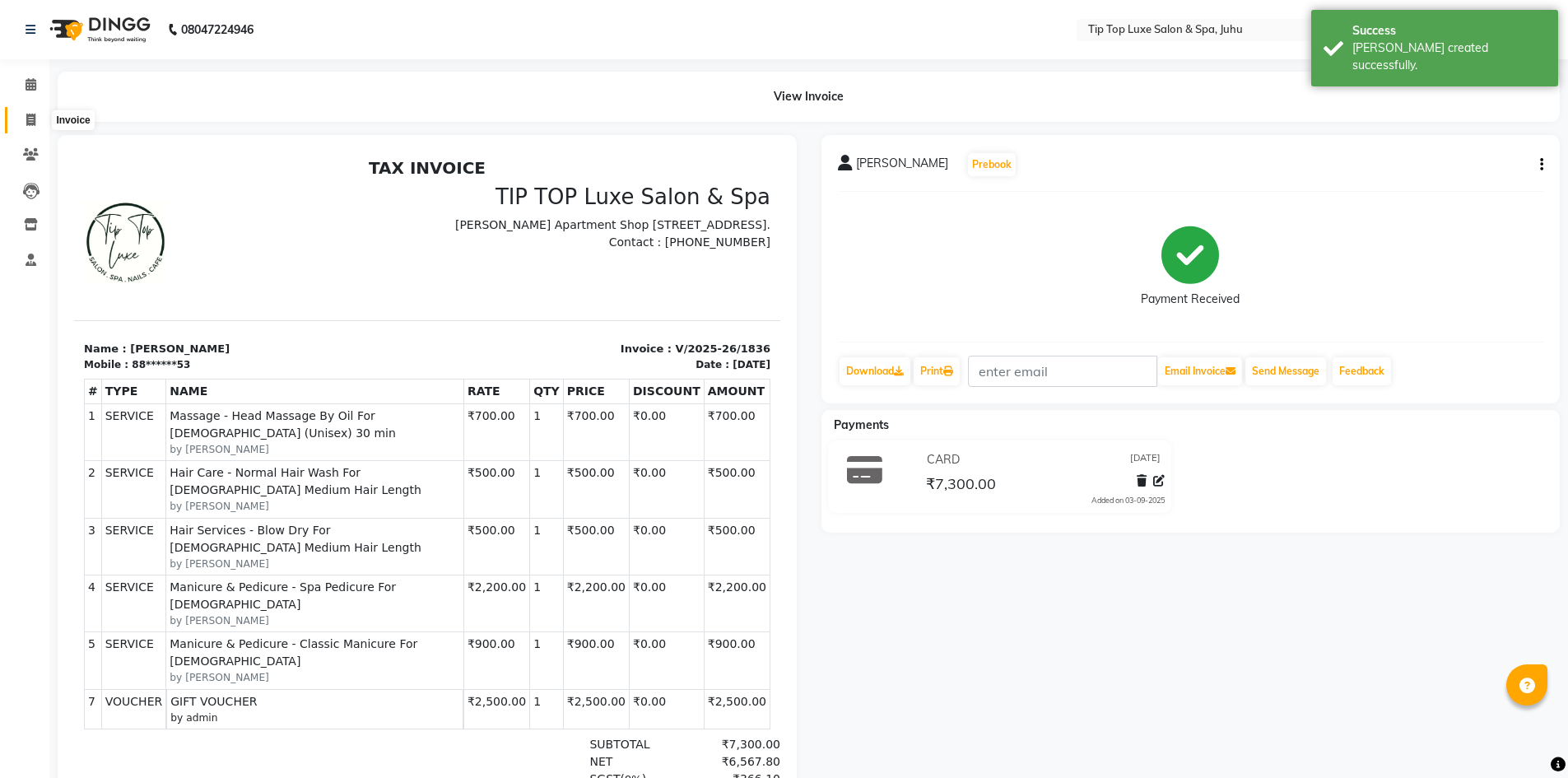
click at [31, 122] on icon at bounding box center [31, 120] width 9 height 12
select select "8298"
select select "service"
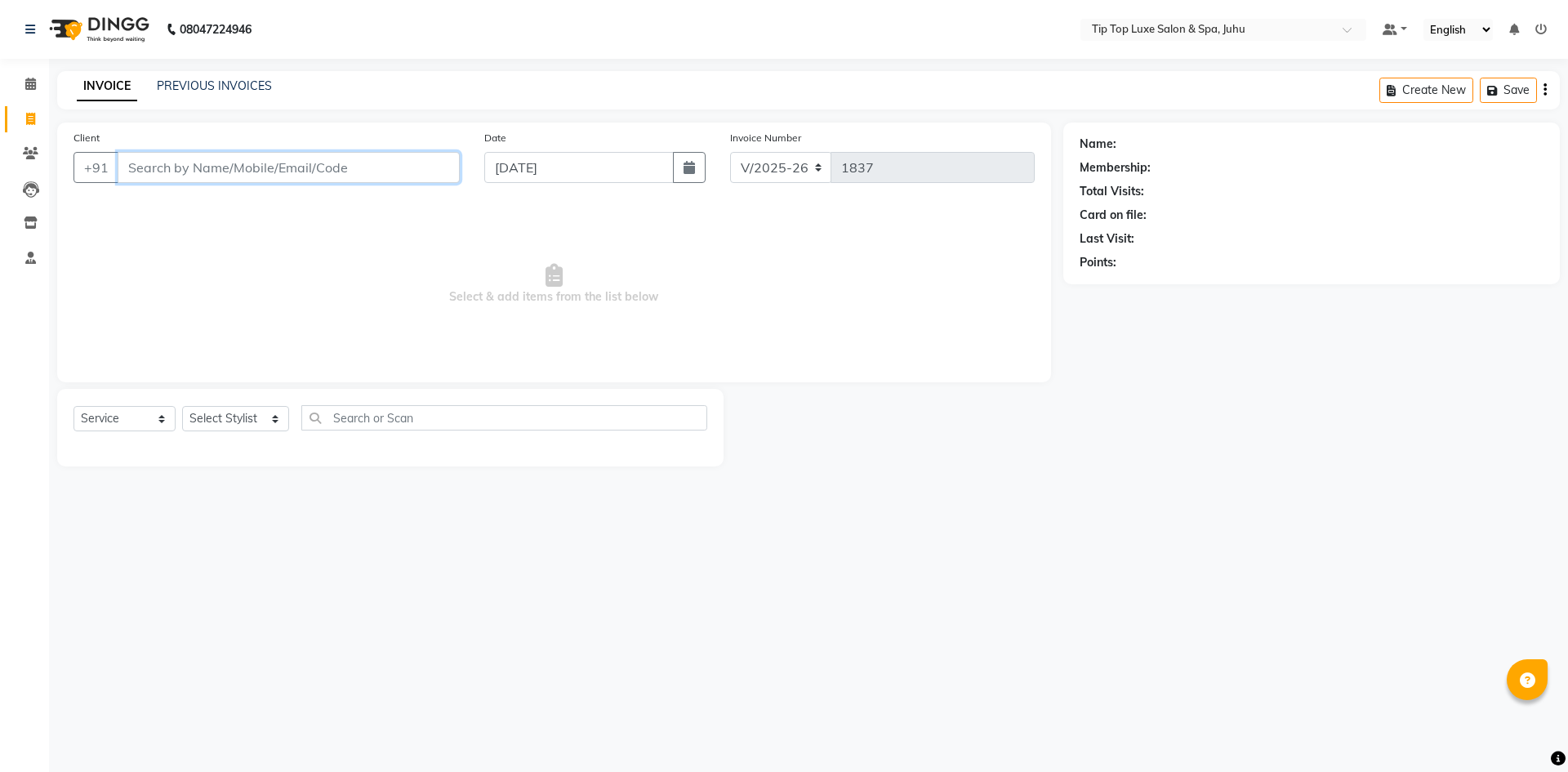
click at [243, 167] on input "Client" at bounding box center [289, 167] width 342 height 31
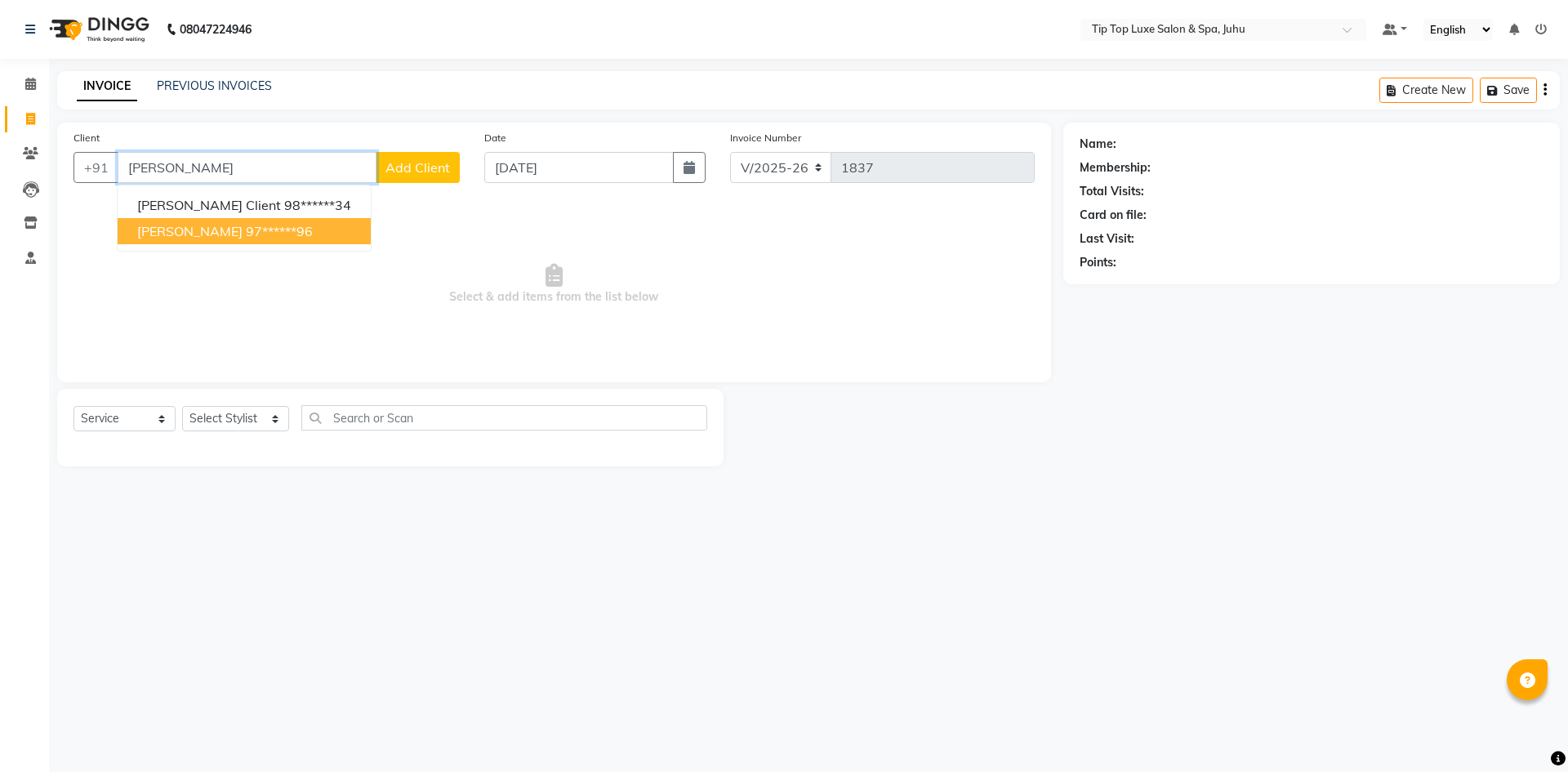
click at [230, 234] on span "[PERSON_NAME]" at bounding box center [189, 231] width 106 height 17
type input "97******96"
select select "1: Object"
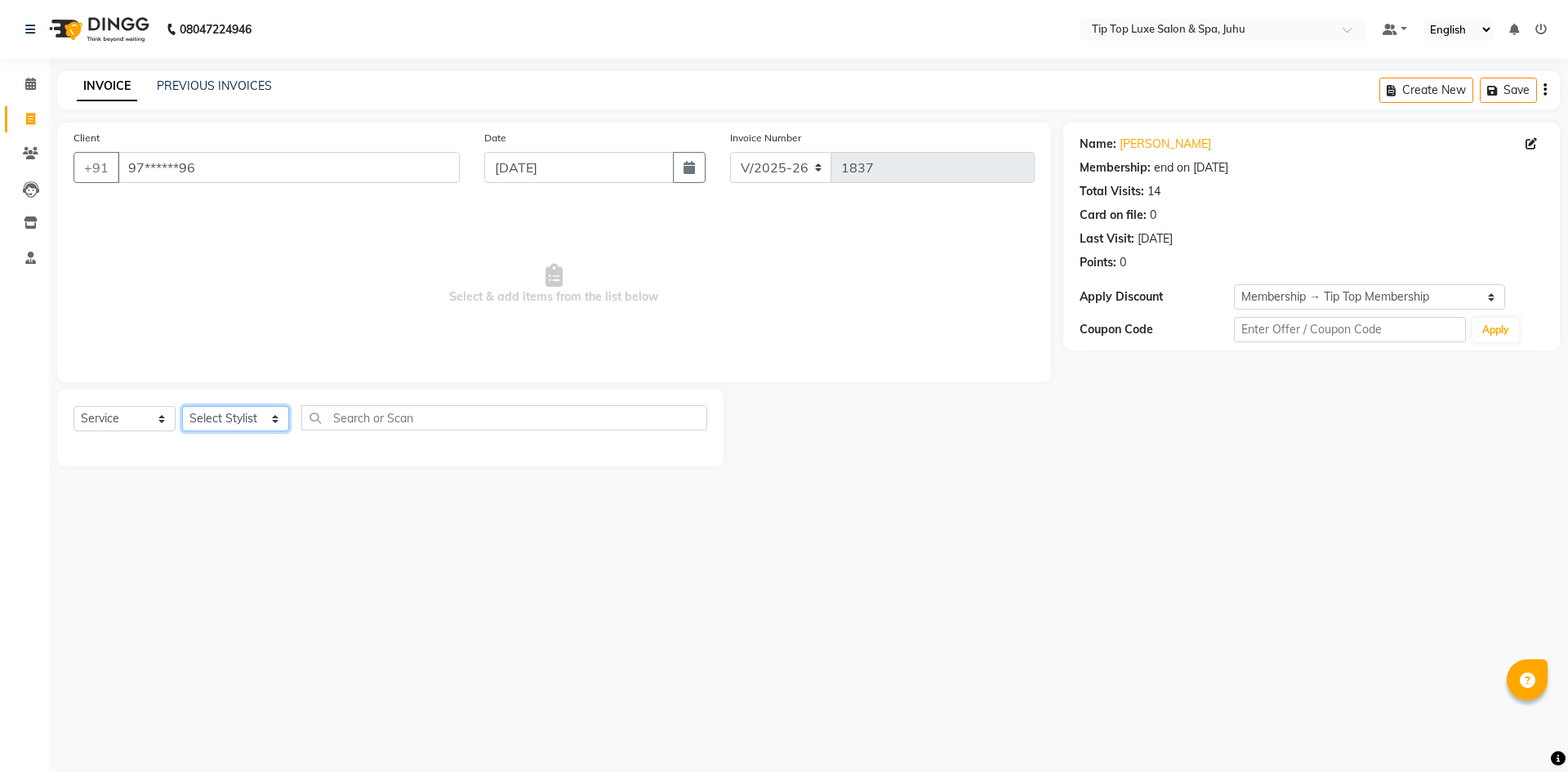
click at [194, 423] on select "Select Stylist [PERSON_NAME] admin [PERSON_NAME] creado ANAO [PERSON_NAME] Jyot…" at bounding box center [235, 418] width 107 height 25
select select "82318"
click at [182, 406] on select "Select Stylist [PERSON_NAME] admin [PERSON_NAME] creado ANAO [PERSON_NAME] Jyot…" at bounding box center [235, 418] width 107 height 25
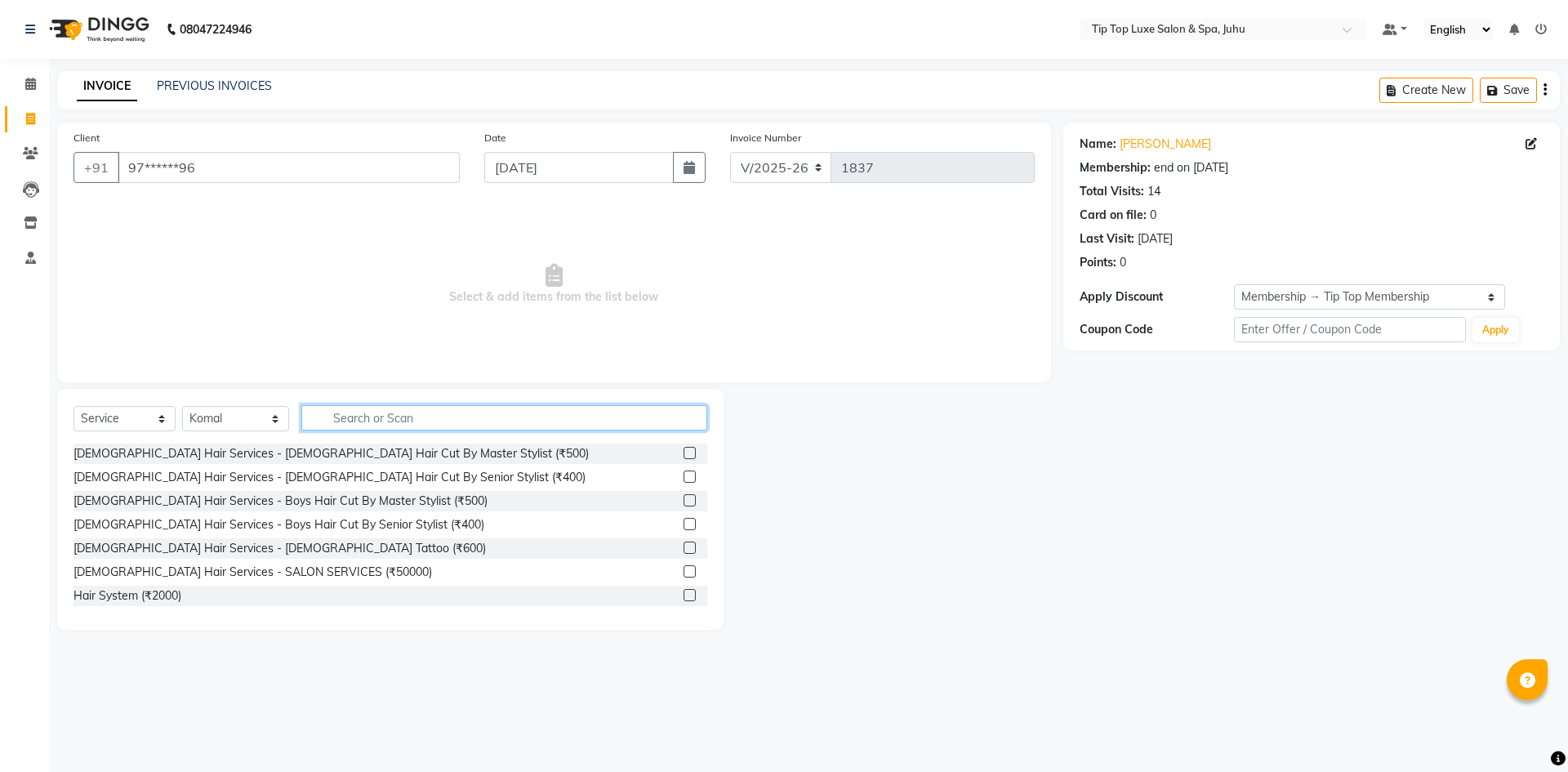
click at [367, 421] on input "text" at bounding box center [505, 418] width 406 height 25
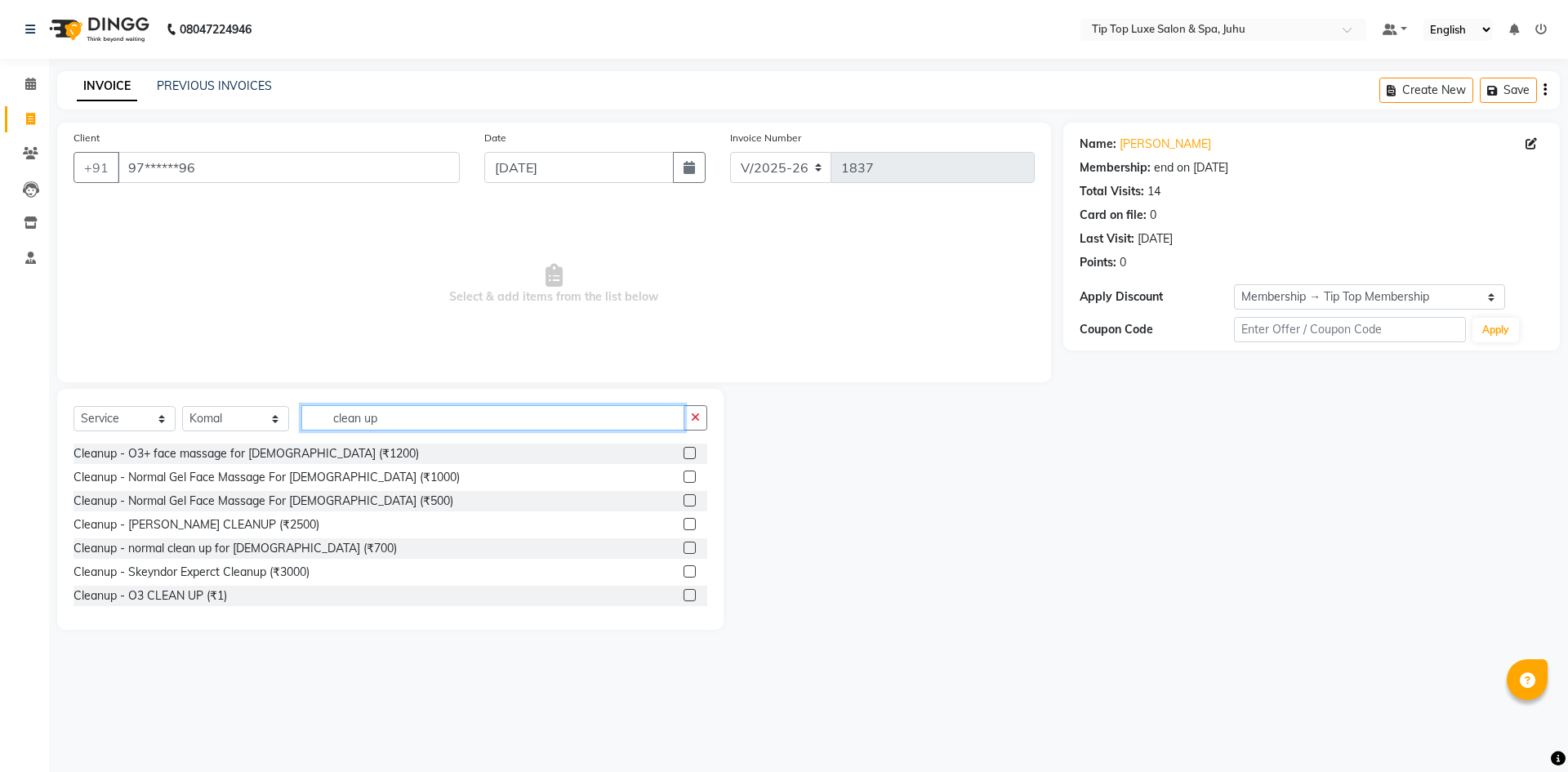
type input "clean up"
drag, startPoint x: 452, startPoint y: 333, endPoint x: 433, endPoint y: 533, distance: 200.9
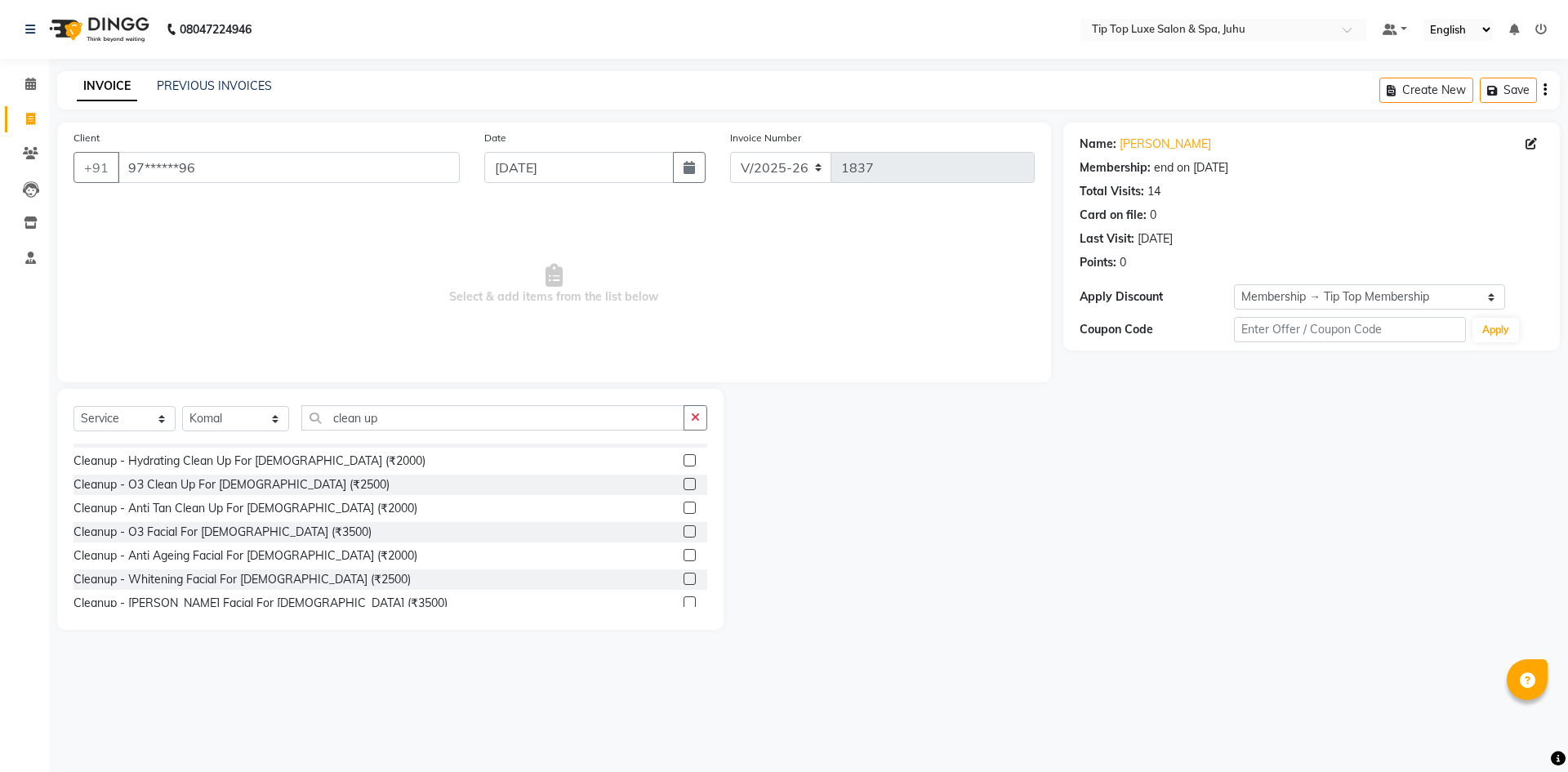
scroll to position [290, 0]
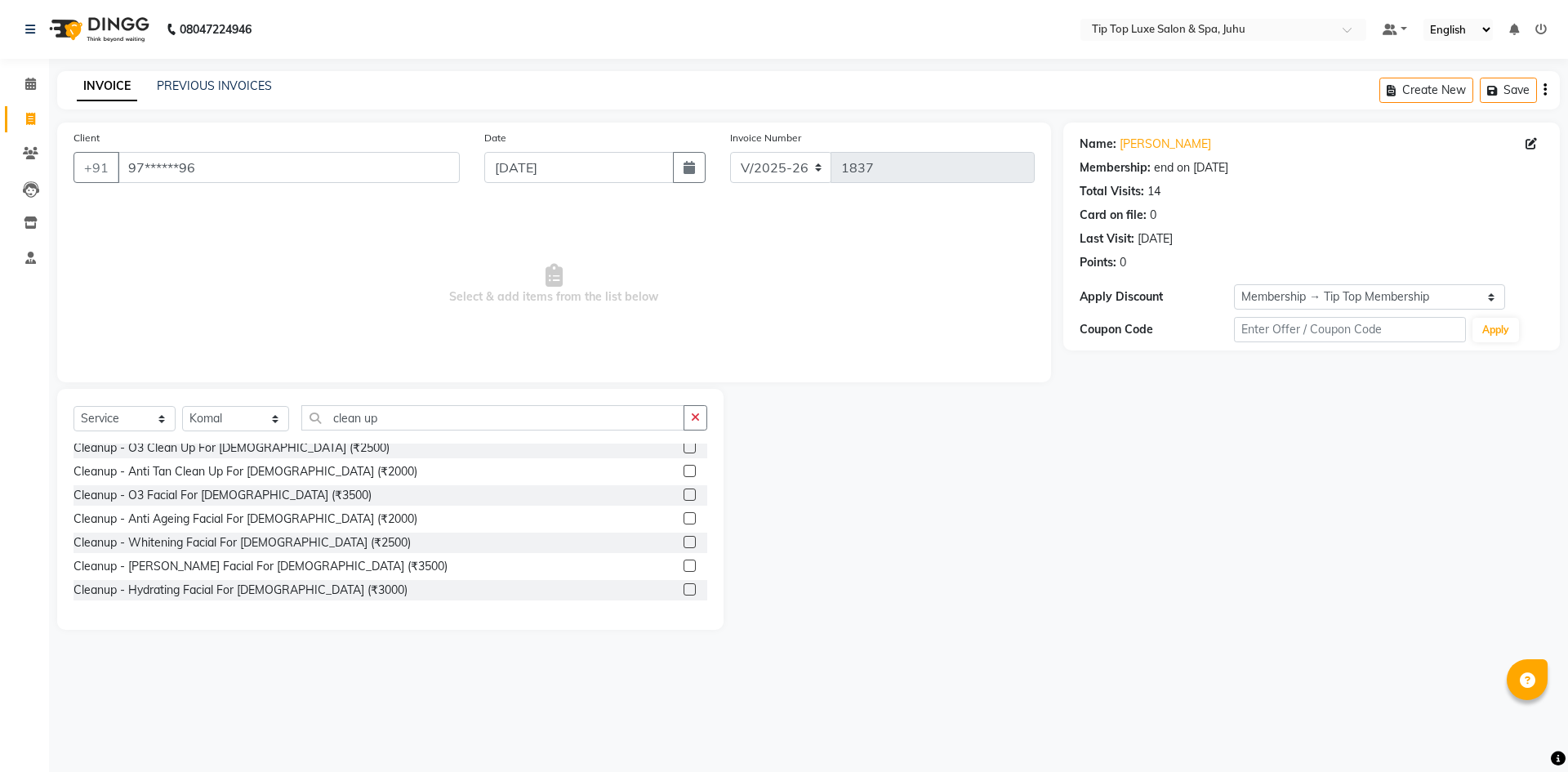
click at [684, 593] on label at bounding box center [690, 590] width 12 height 12
click at [684, 593] on input "checkbox" at bounding box center [689, 591] width 10 height 10
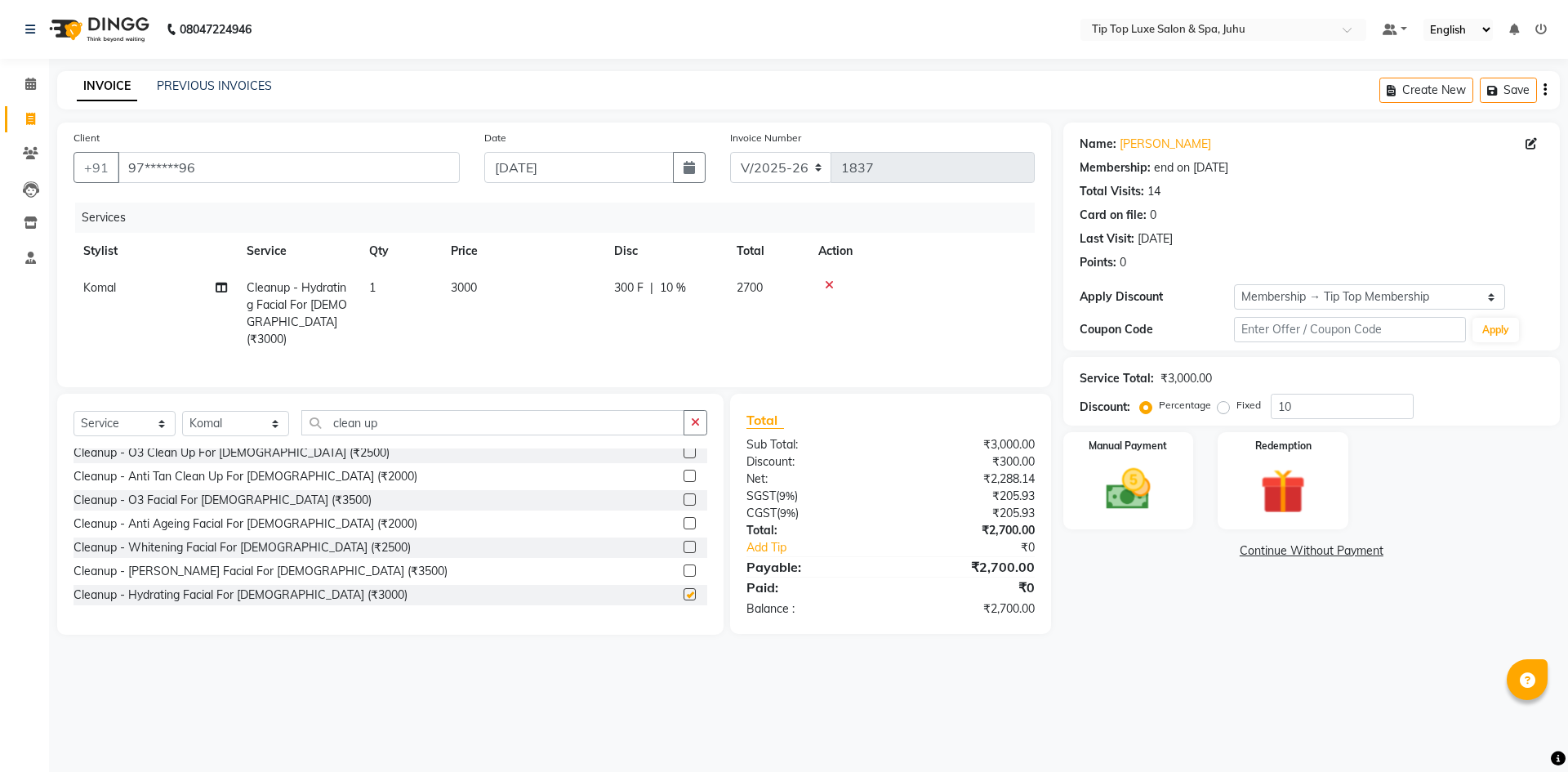
checkbox input "false"
click at [696, 417] on icon "button" at bounding box center [695, 422] width 9 height 11
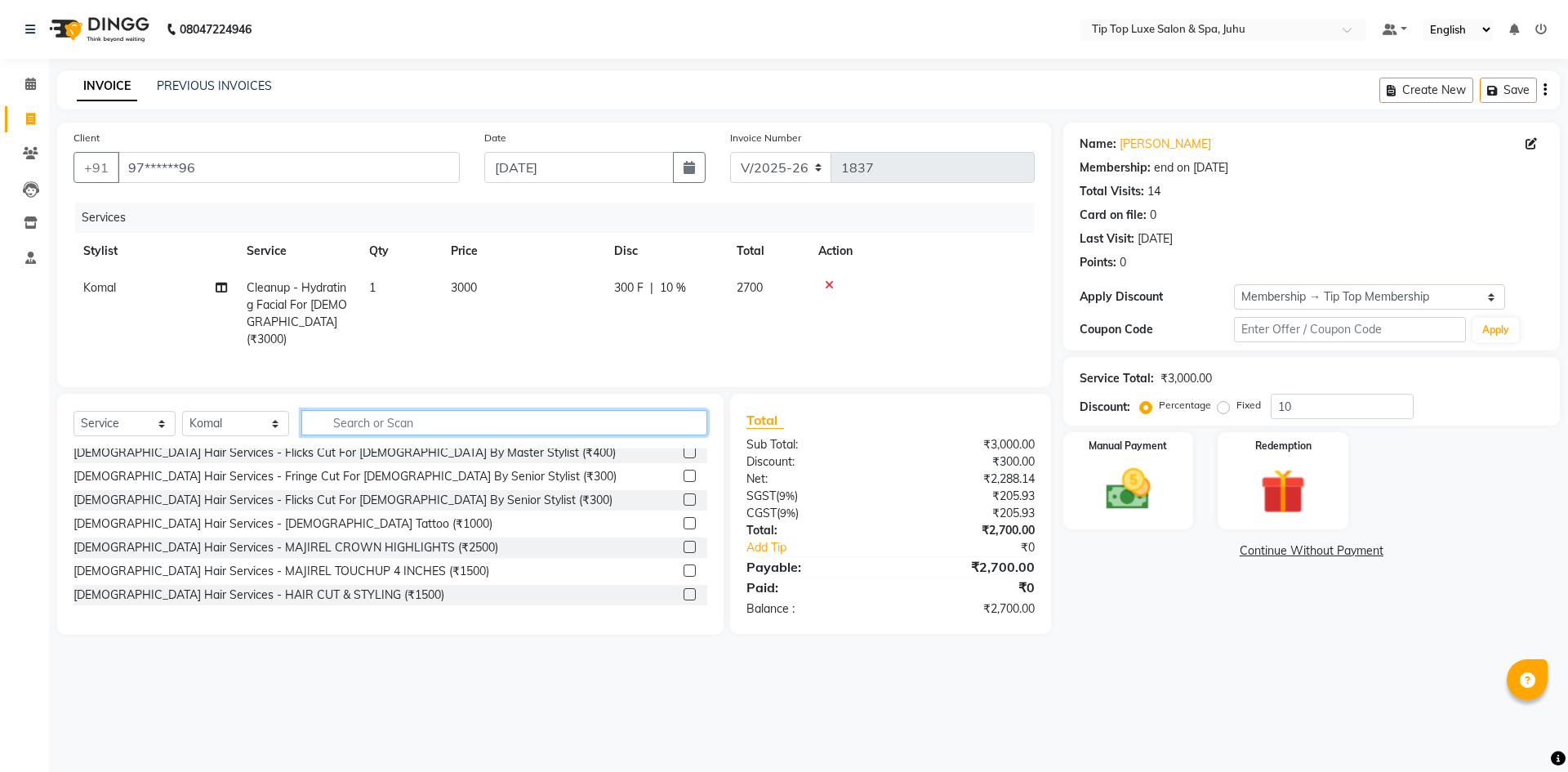
click at [657, 419] on input "text" at bounding box center [505, 422] width 406 height 25
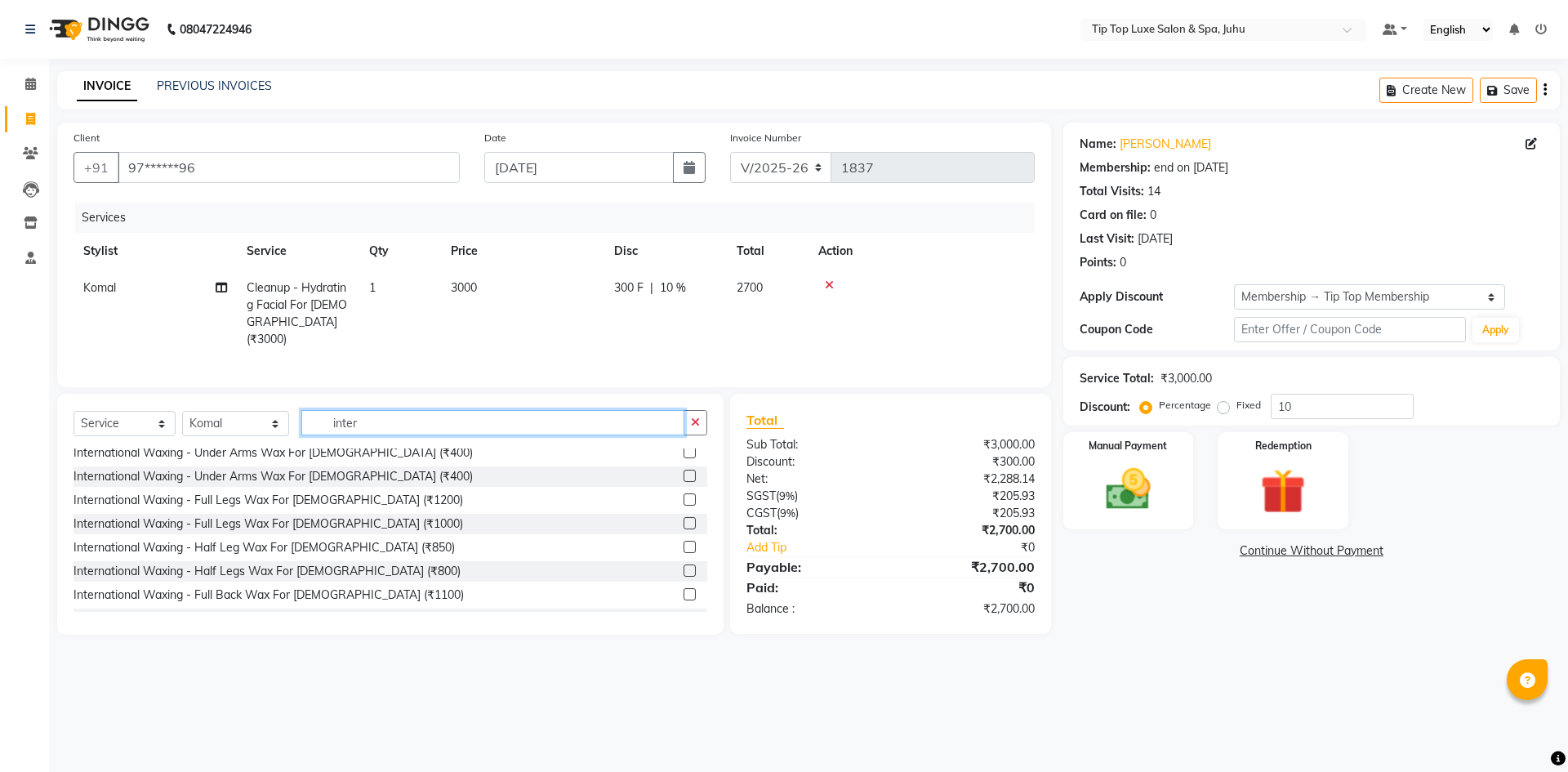
scroll to position [174, 0]
type input "inter"
click at [684, 517] on label at bounding box center [690, 520] width 12 height 12
click at [684, 517] on input "checkbox" at bounding box center [689, 521] width 10 height 10
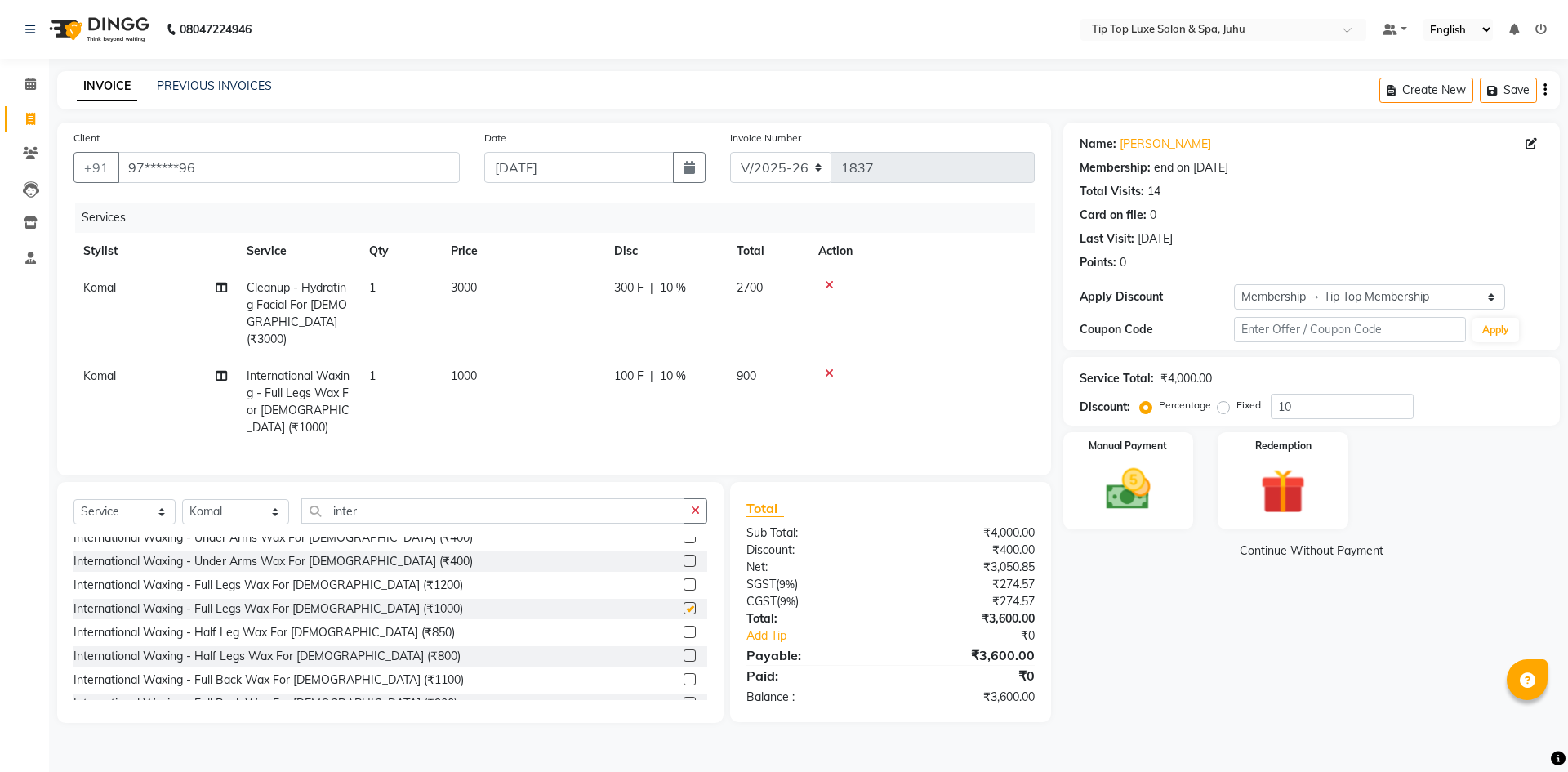
checkbox input "false"
drag, startPoint x: 719, startPoint y: 488, endPoint x: 706, endPoint y: 489, distance: 13.0
click at [712, 488] on div "Select Service Product Membership Package Voucher Prepaid Gift Card Select Styl…" at bounding box center [391, 603] width 666 height 241
click at [704, 498] on button "button" at bounding box center [695, 510] width 24 height 25
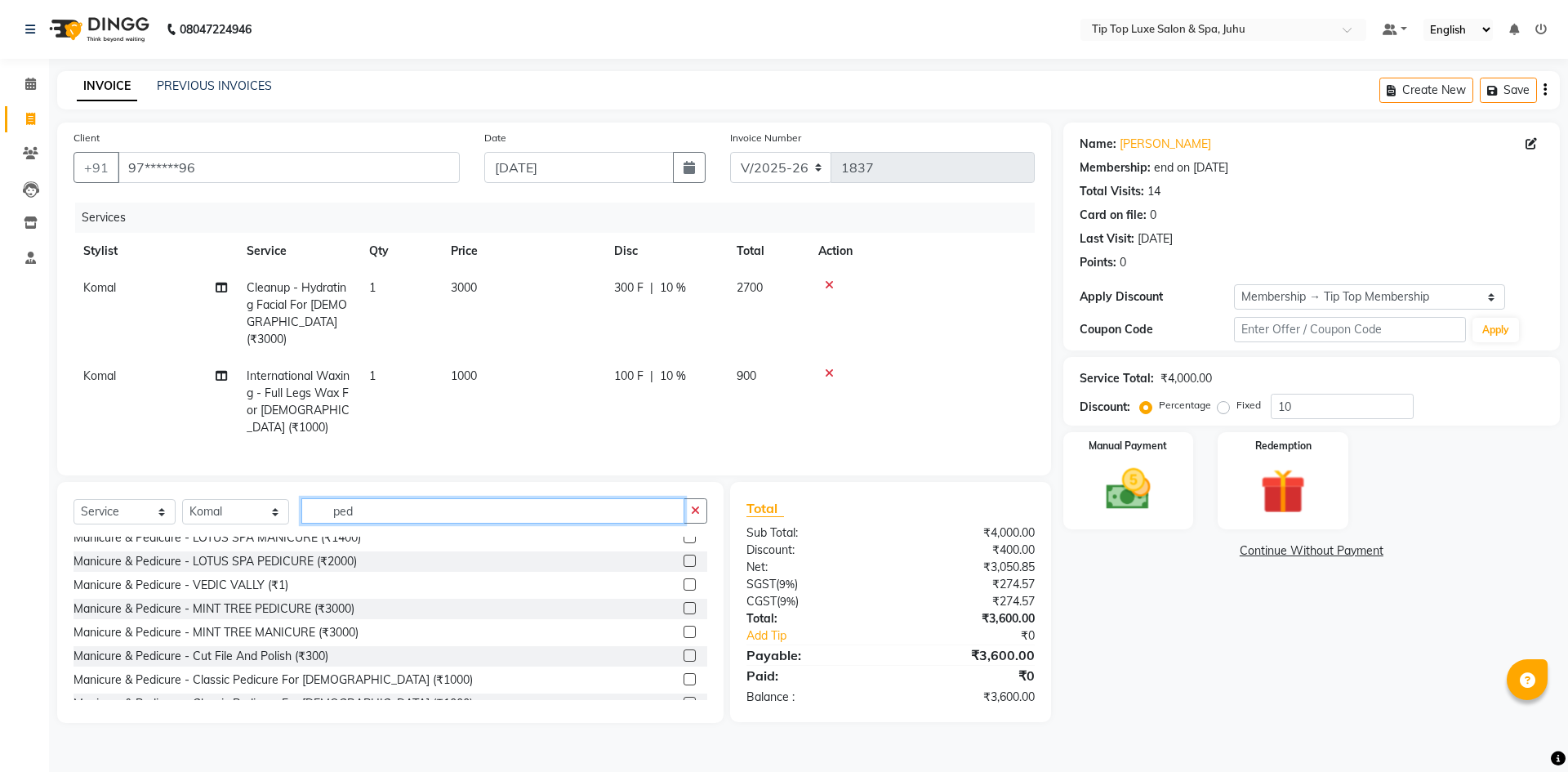
scroll to position [0, 0]
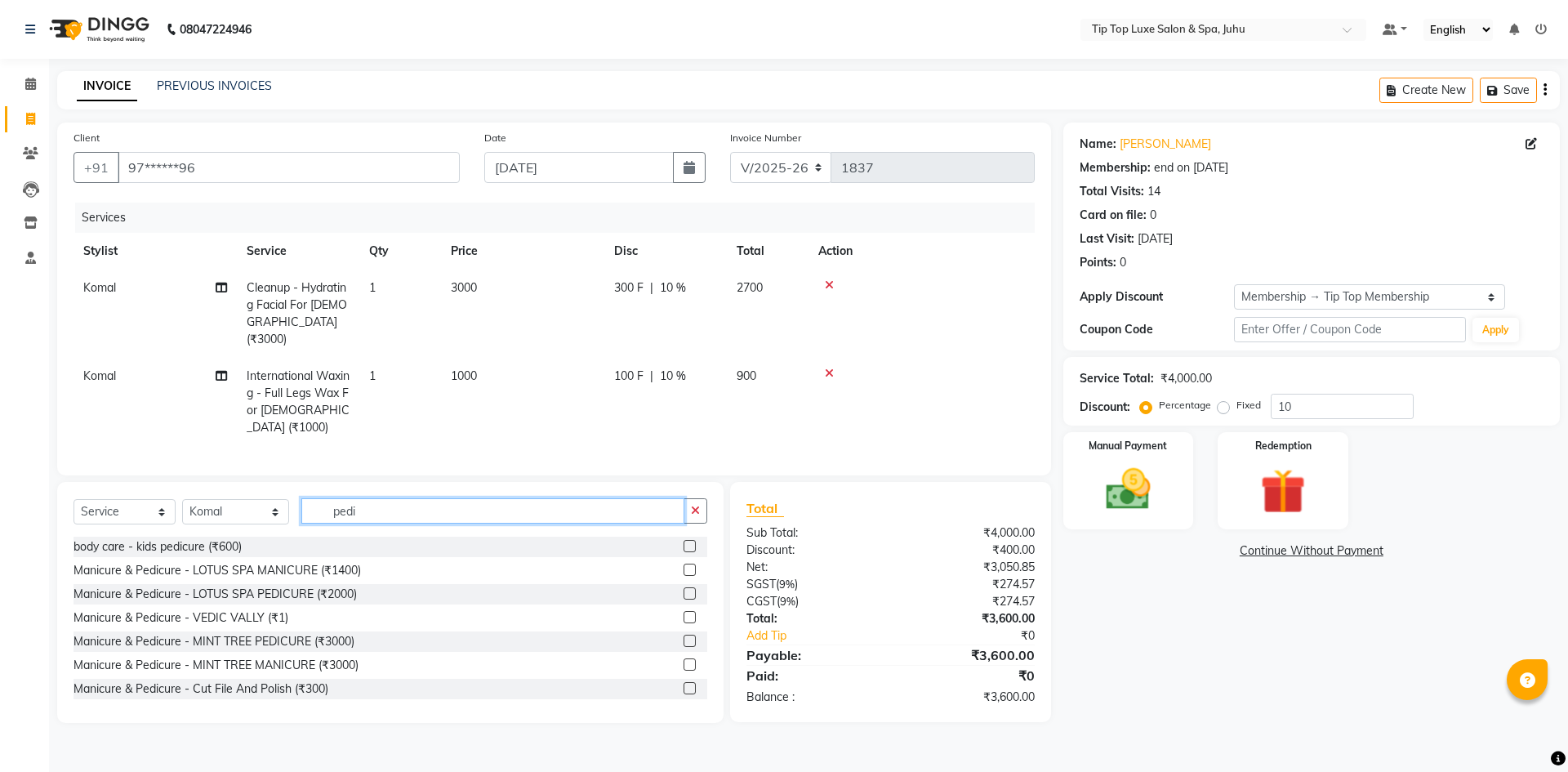
click at [317, 498] on input "pedi" at bounding box center [494, 510] width 384 height 25
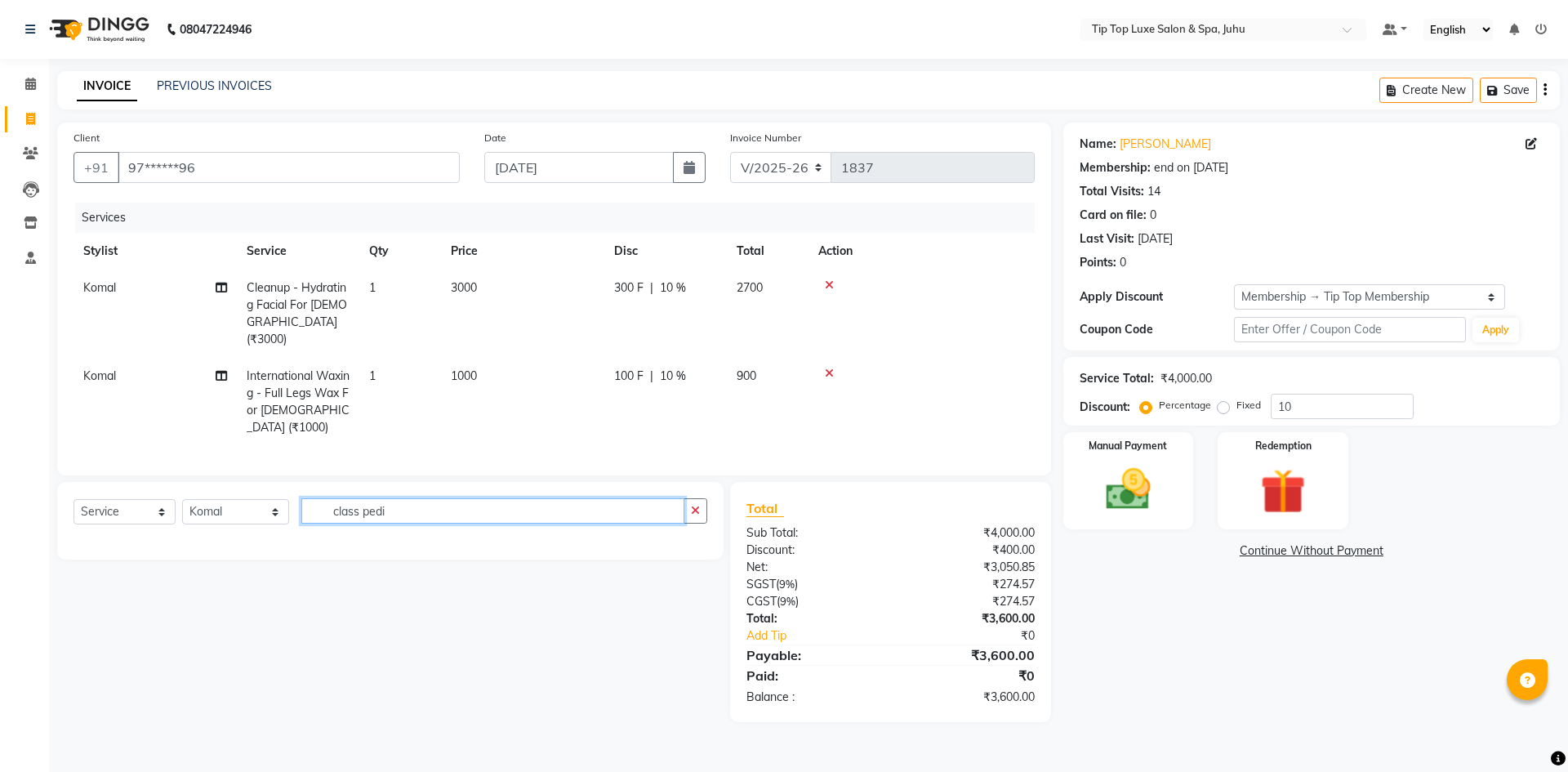
click at [390, 498] on input "class pedi" at bounding box center [494, 510] width 384 height 25
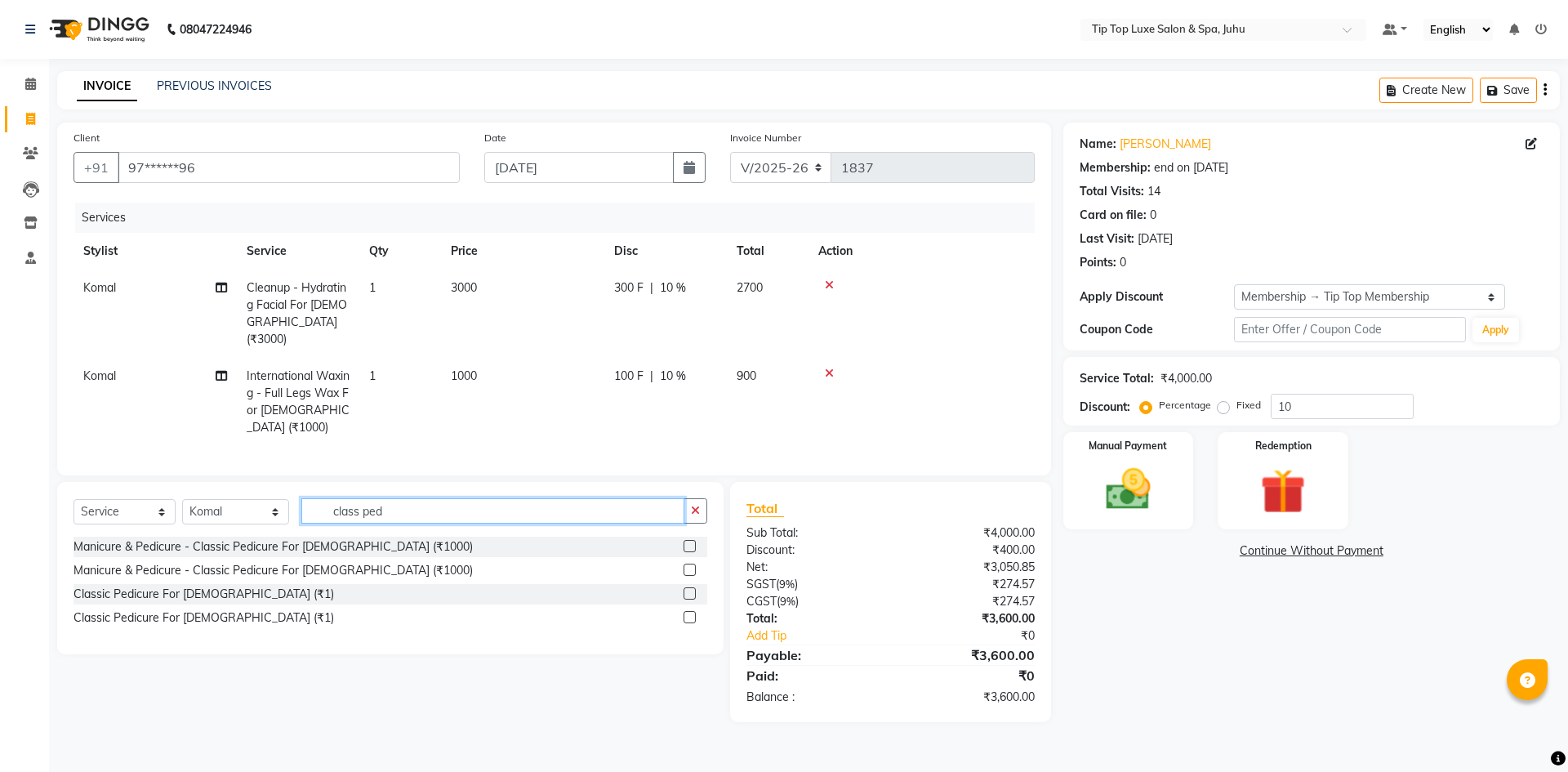
type input "class ped"
click at [689, 564] on label at bounding box center [690, 570] width 12 height 12
click at [689, 565] on input "checkbox" at bounding box center [689, 570] width 10 height 10
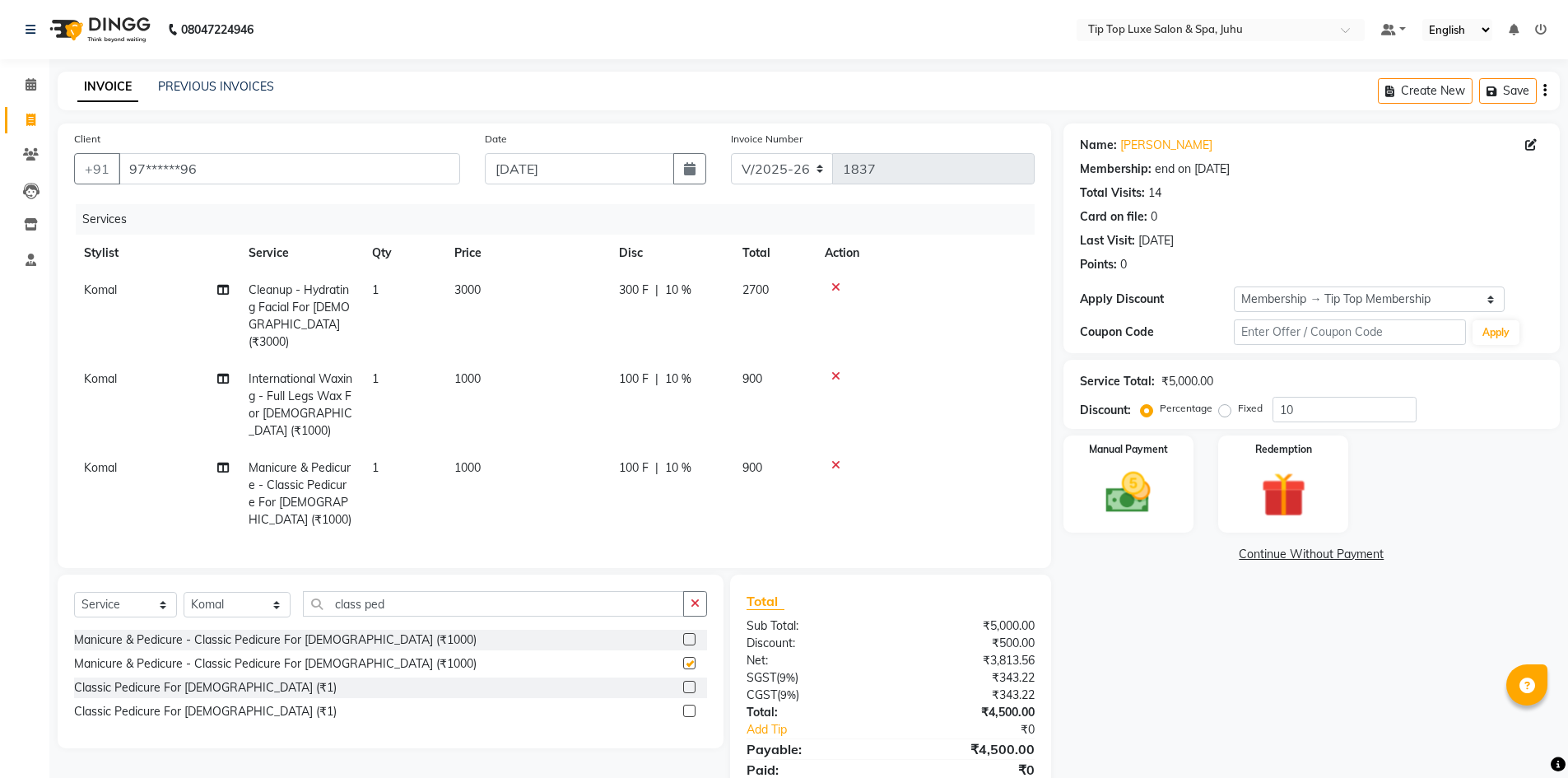
checkbox input "false"
click at [468, 461] on span "1000" at bounding box center [468, 468] width 26 height 15
select select "82318"
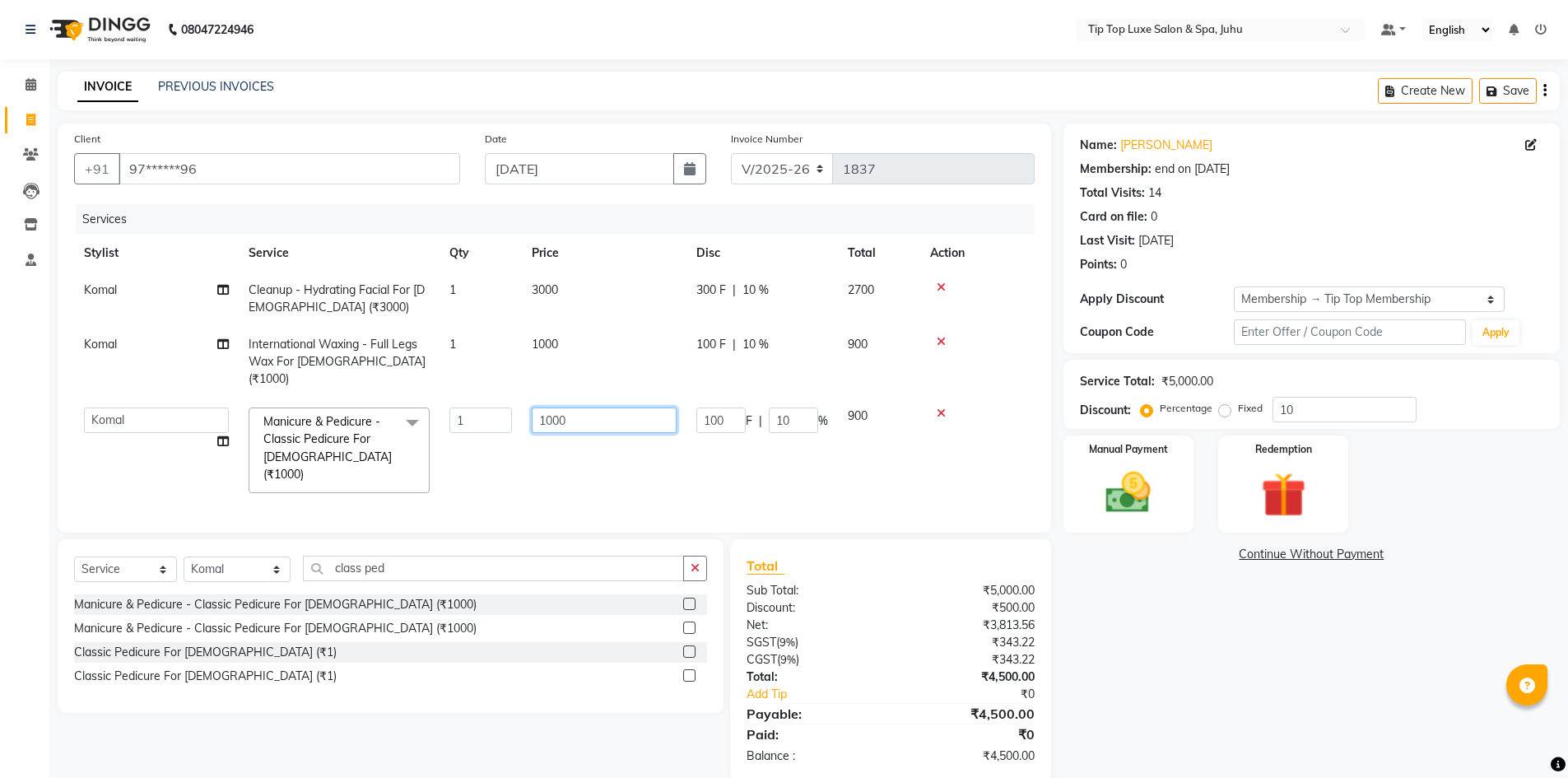
click at [549, 408] on input "1000" at bounding box center [604, 420] width 145 height 25
type input "1400"
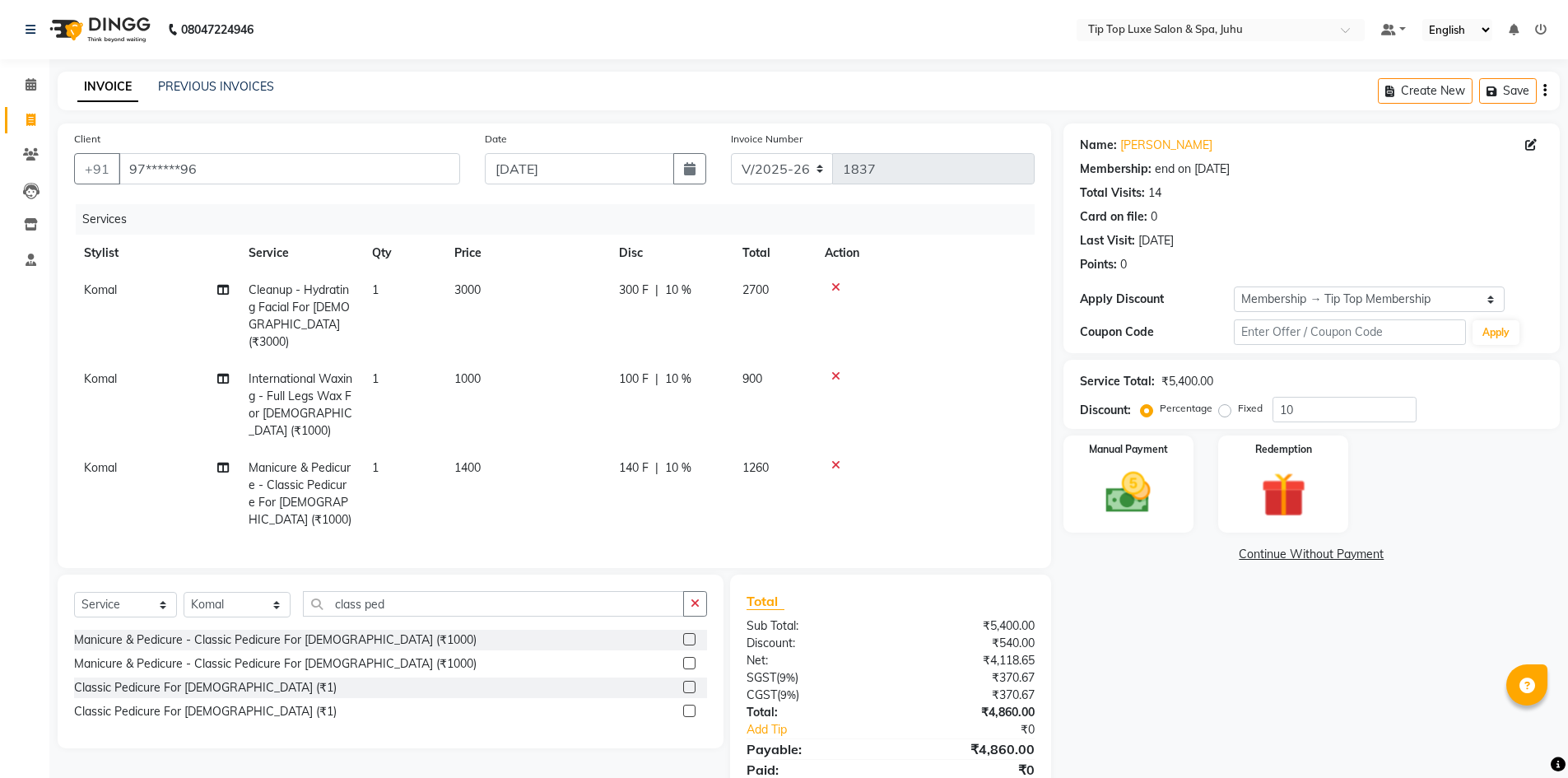
click at [722, 451] on td "140 F | 10 %" at bounding box center [671, 493] width 123 height 89
select select "82318"
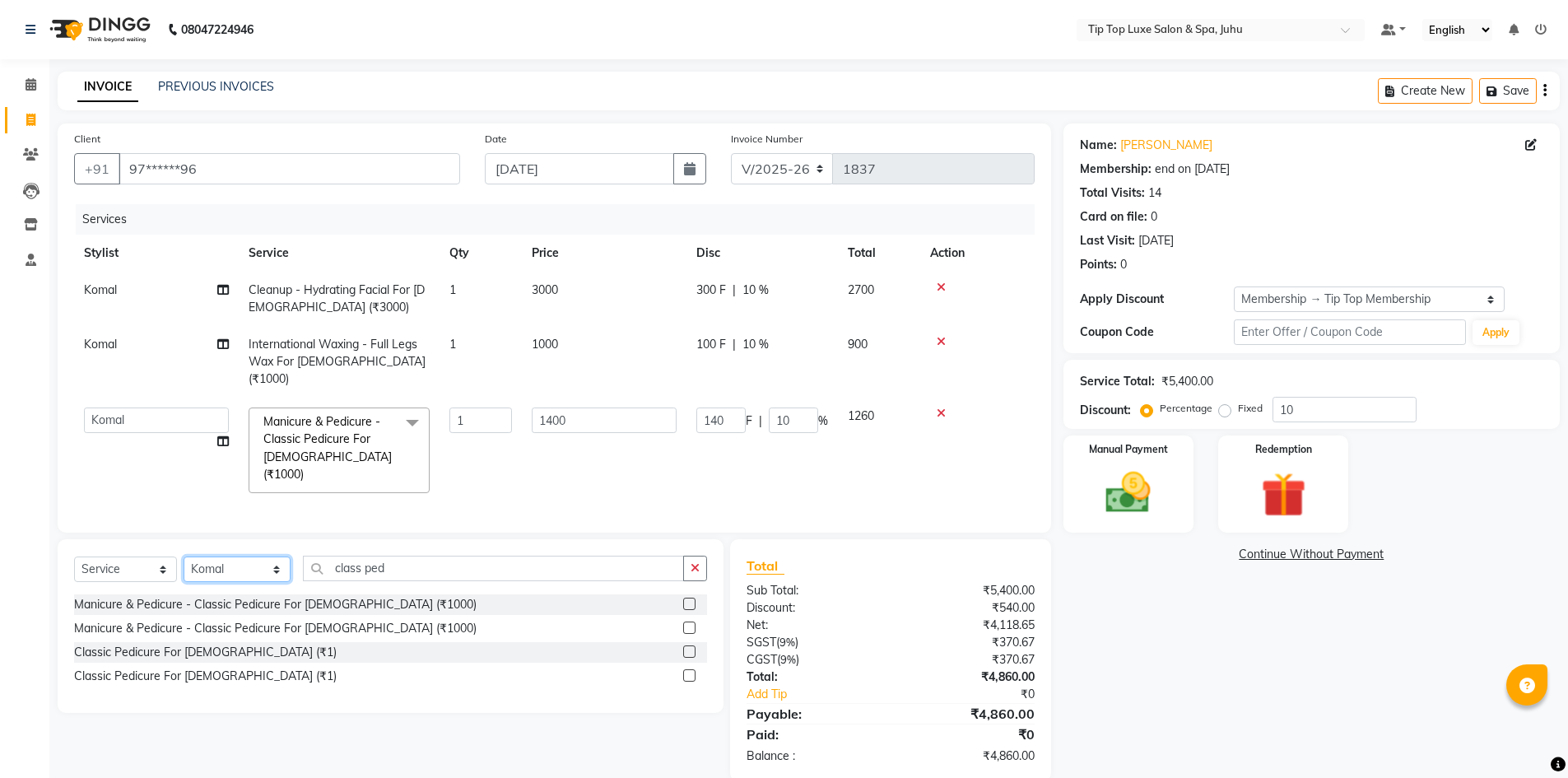
click at [243, 556] on select "Select Stylist [PERSON_NAME] admin [PERSON_NAME] creado ANAO [PERSON_NAME] Jyot…" at bounding box center [237, 569] width 107 height 25
select select "82312"
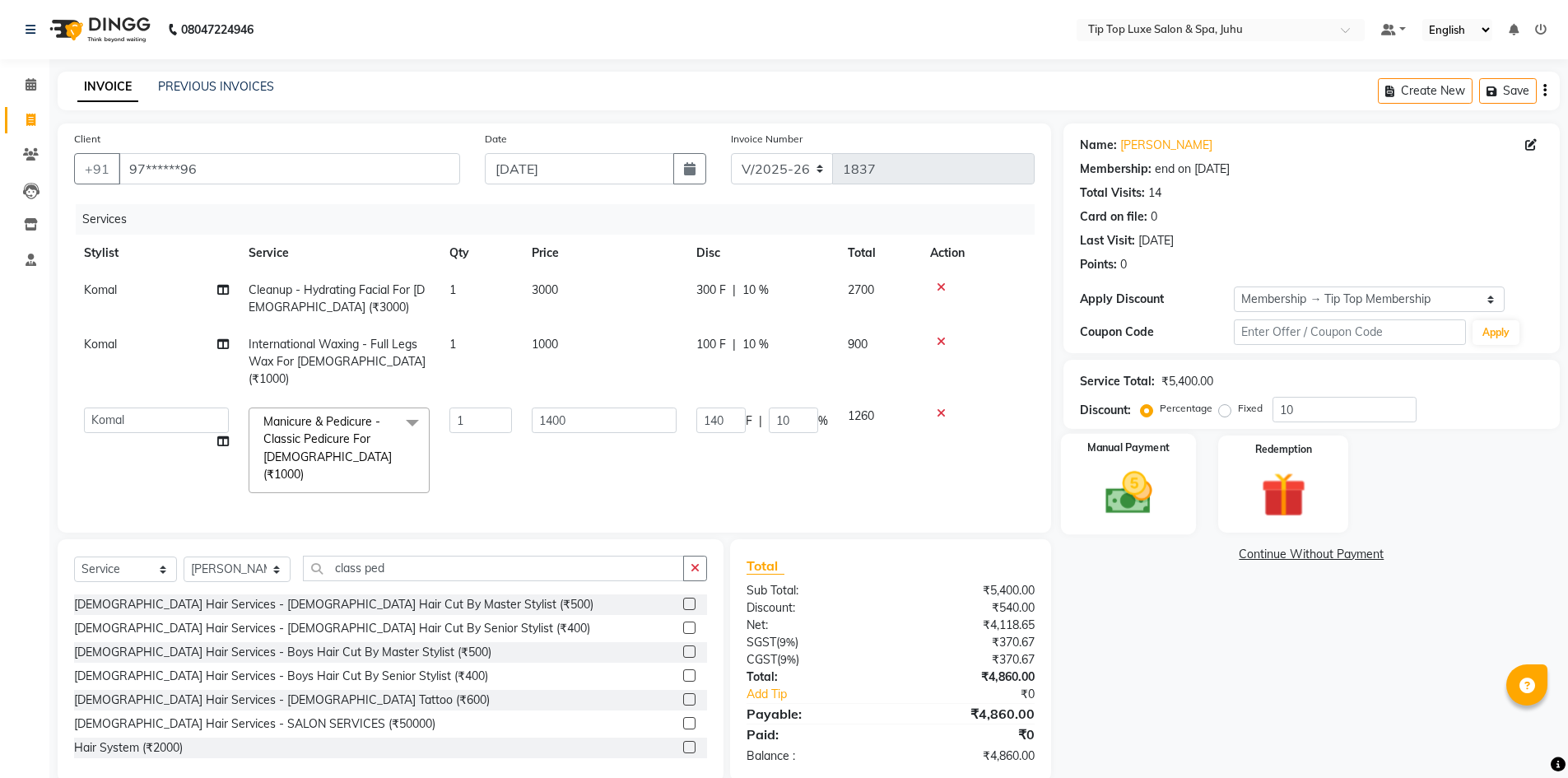
click at [1125, 486] on img at bounding box center [1129, 492] width 76 height 54
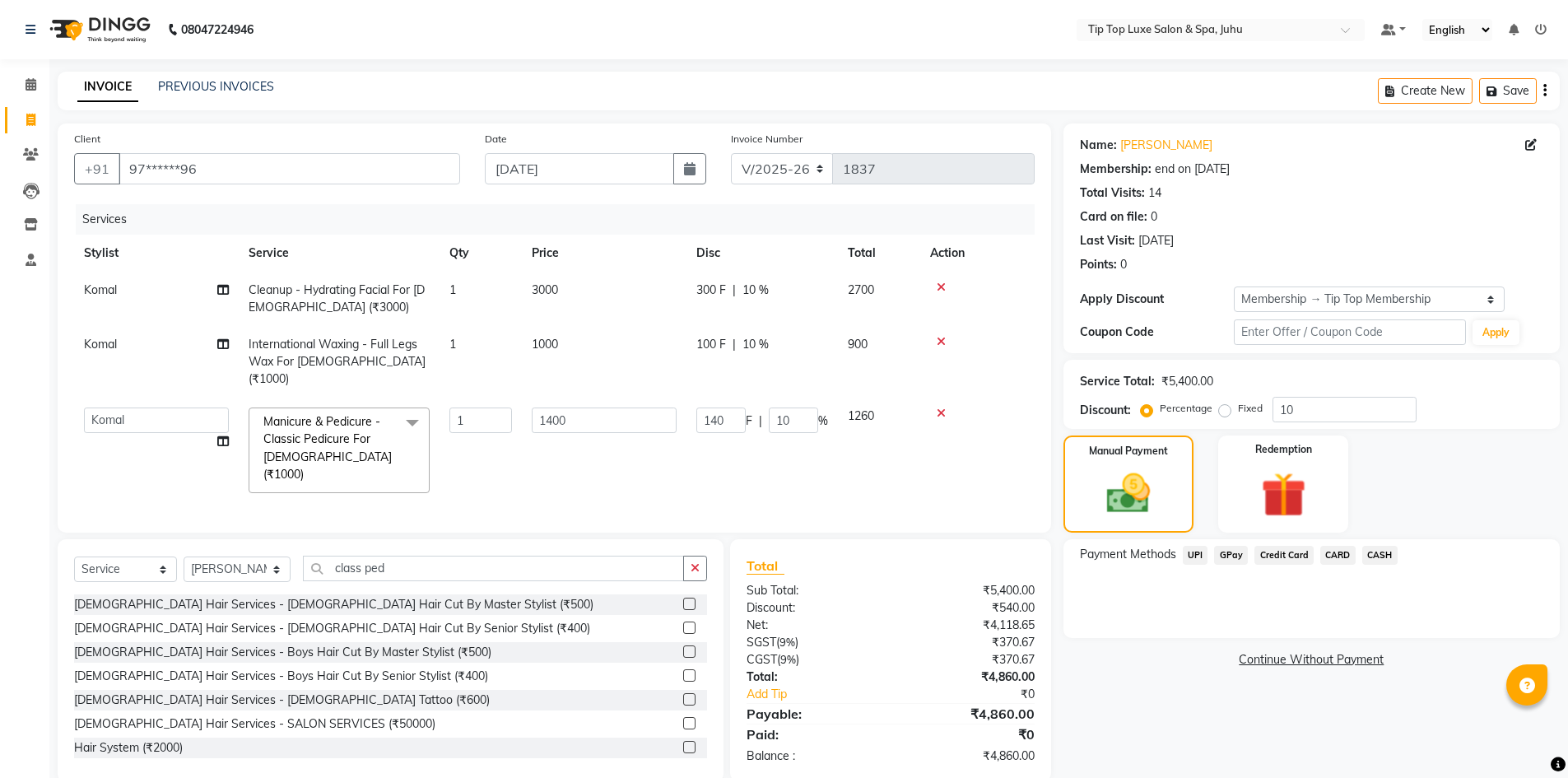
click at [1333, 549] on span "CARD" at bounding box center [1338, 556] width 35 height 19
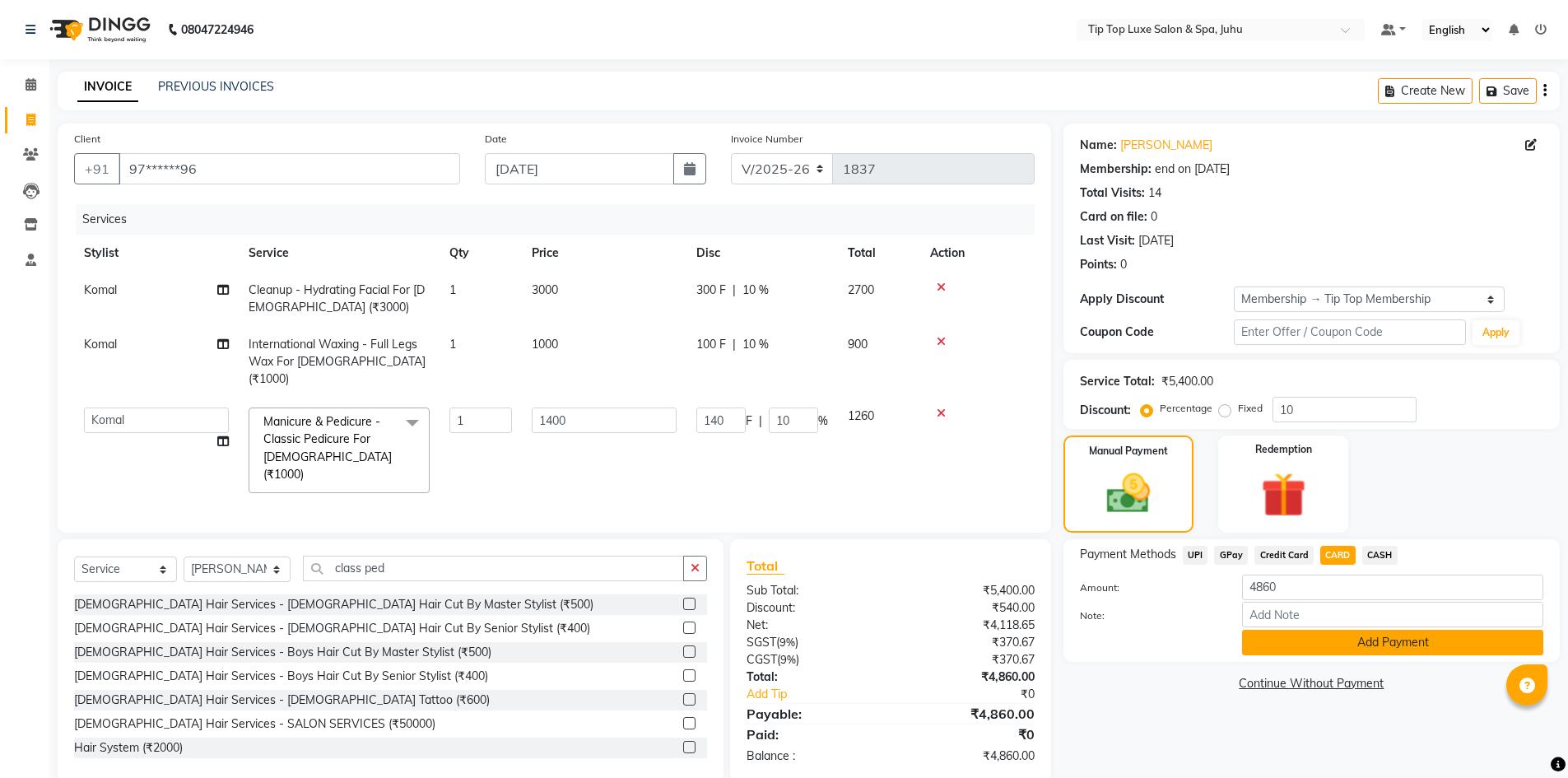
click at [1350, 638] on button "Add Payment" at bounding box center [1392, 642] width 301 height 25
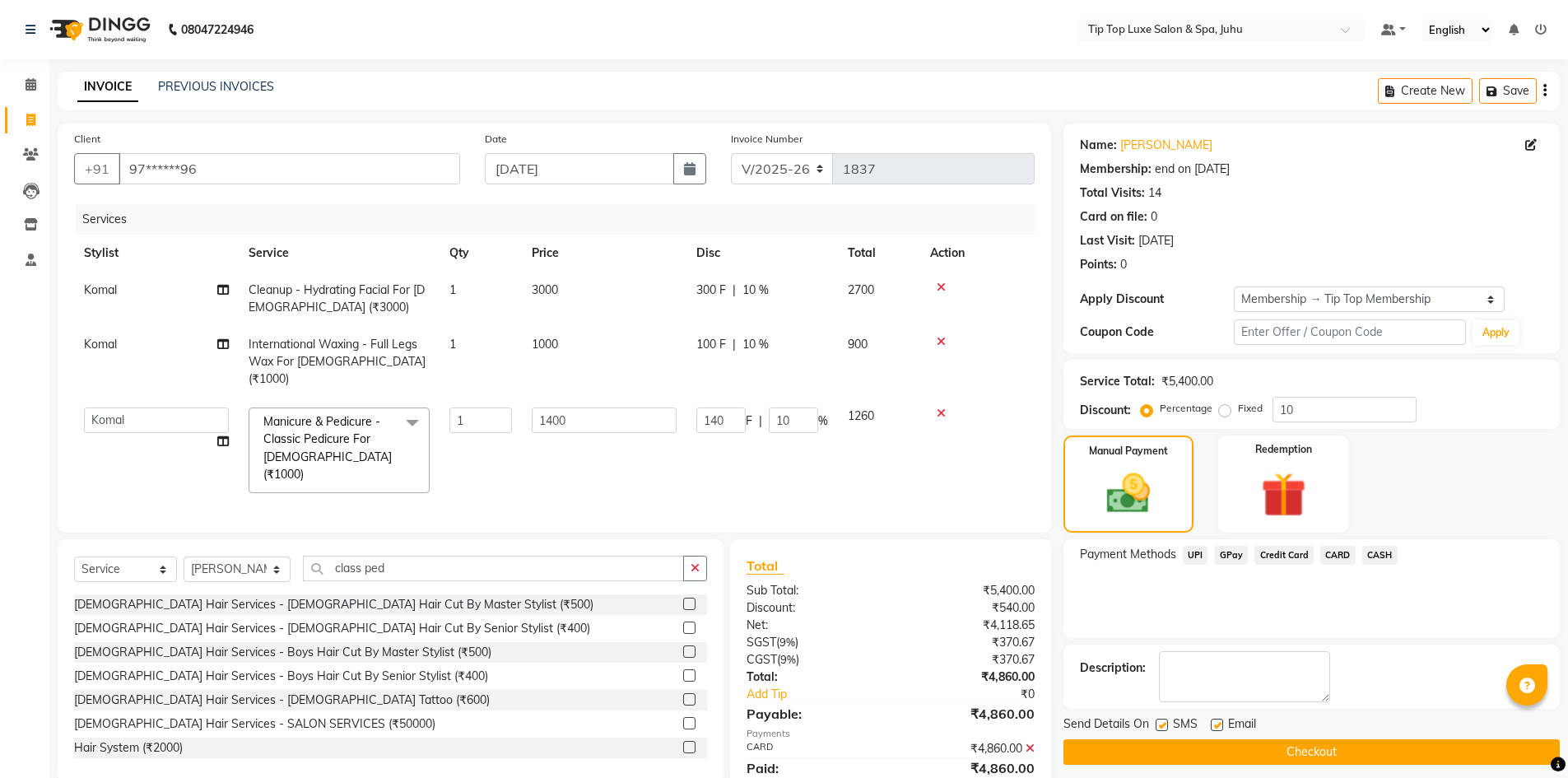
click at [1317, 750] on button "Checkout" at bounding box center [1311, 752] width 497 height 25
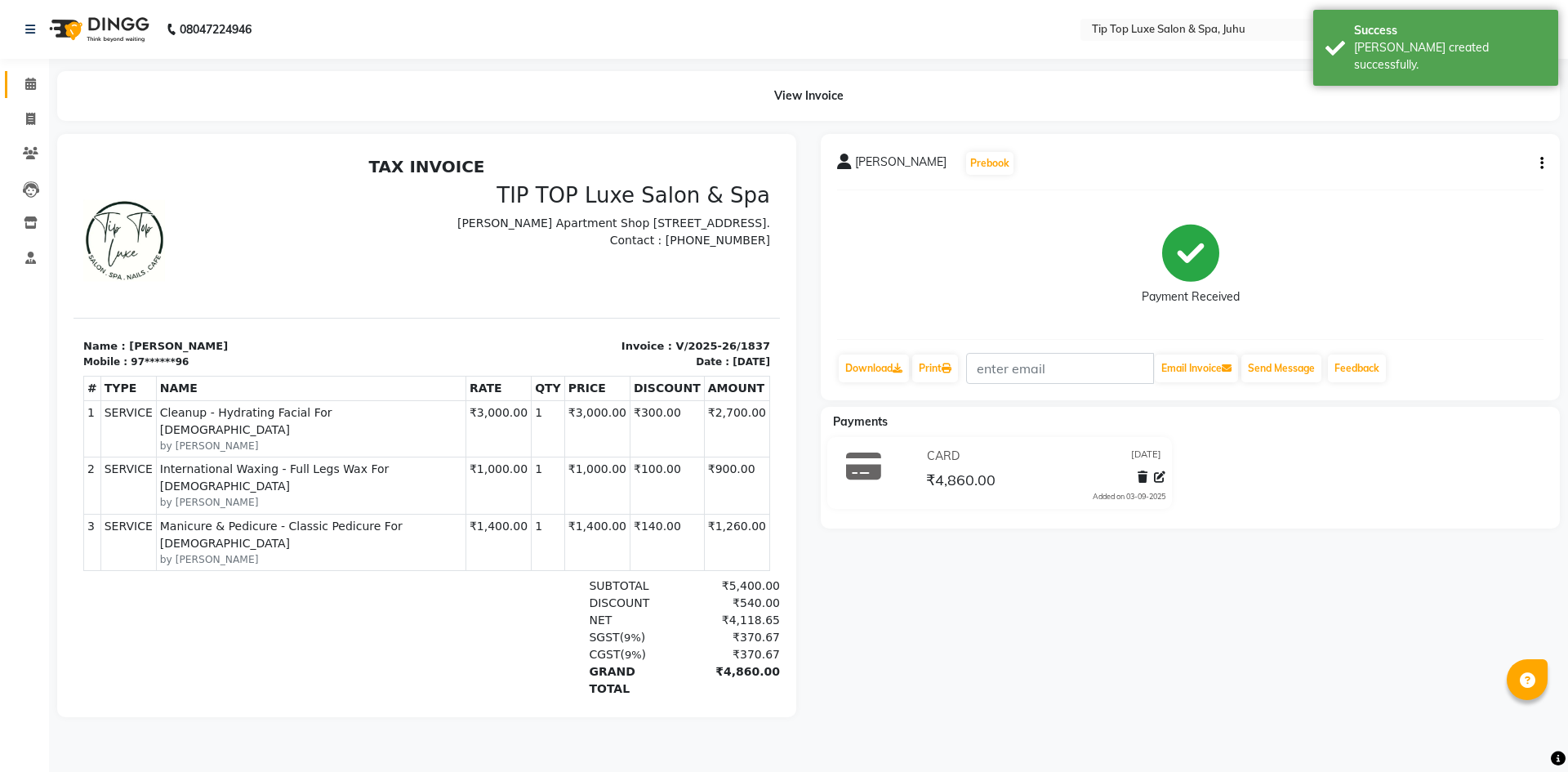
click at [36, 72] on link "Calendar" at bounding box center [24, 84] width 39 height 27
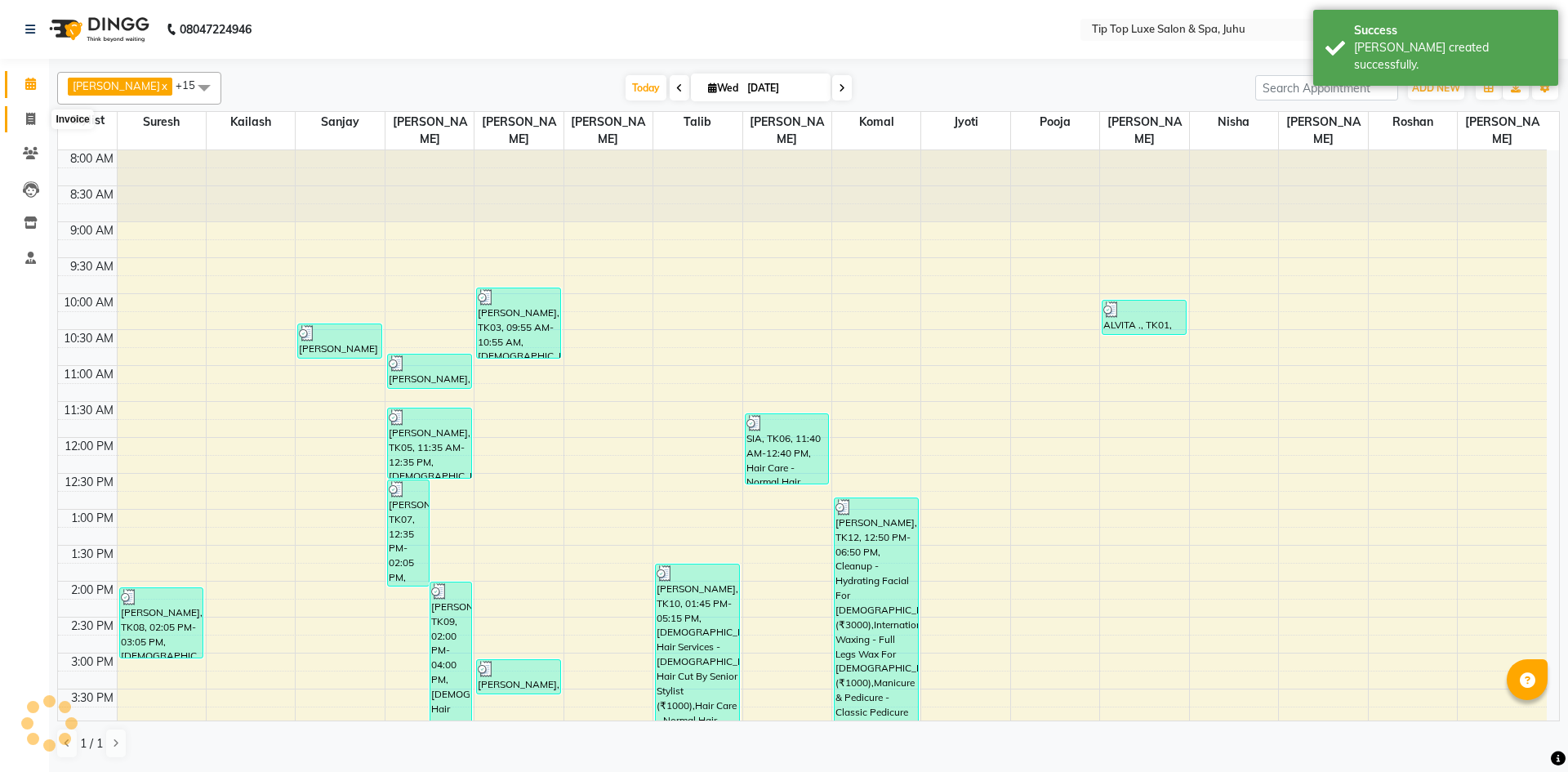
click at [38, 122] on span at bounding box center [31, 120] width 29 height 19
select select "8298"
select select "service"
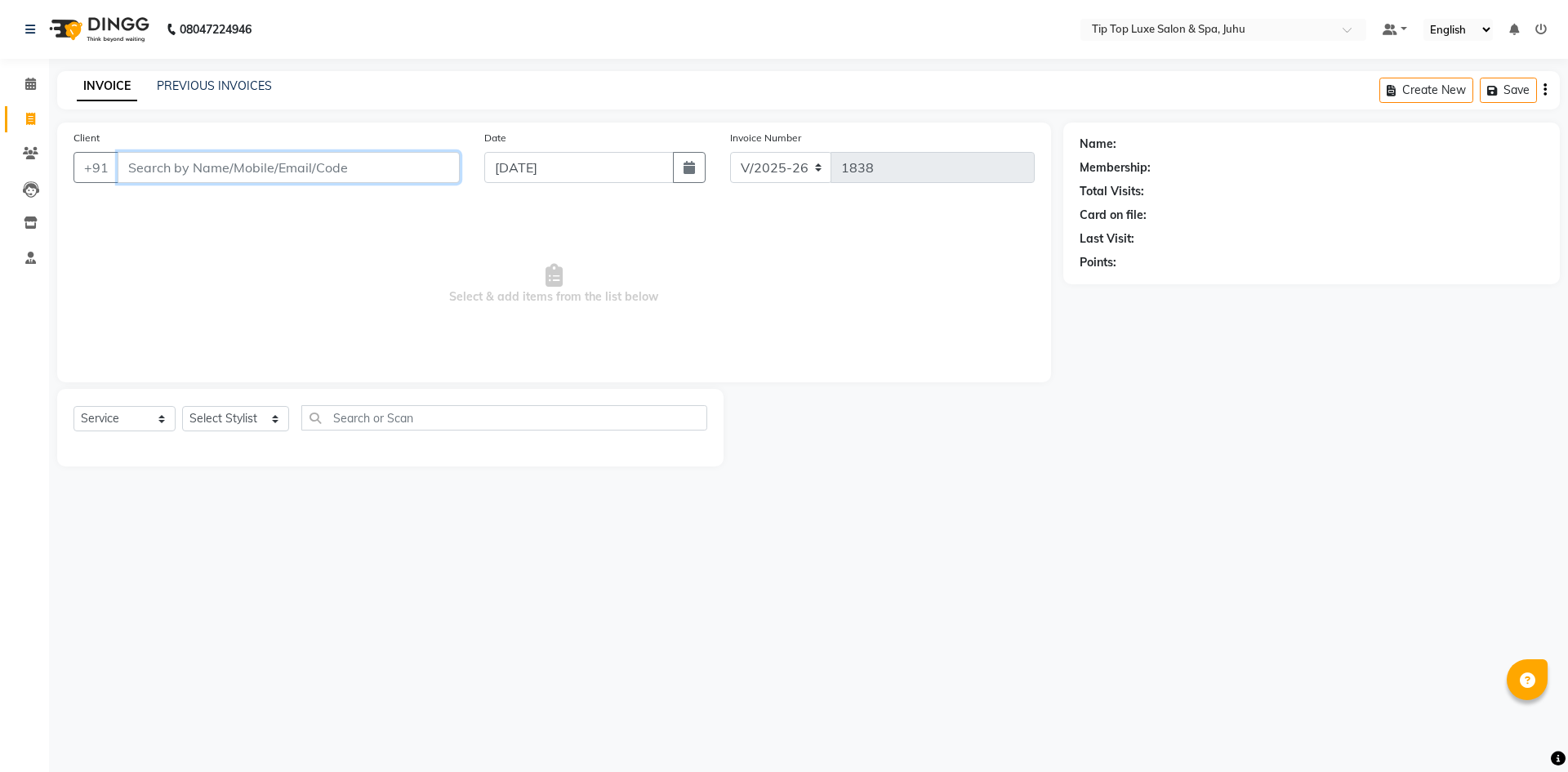
click at [235, 161] on input "Client" at bounding box center [289, 167] width 342 height 31
click at [355, 172] on input "Client" at bounding box center [289, 167] width 342 height 31
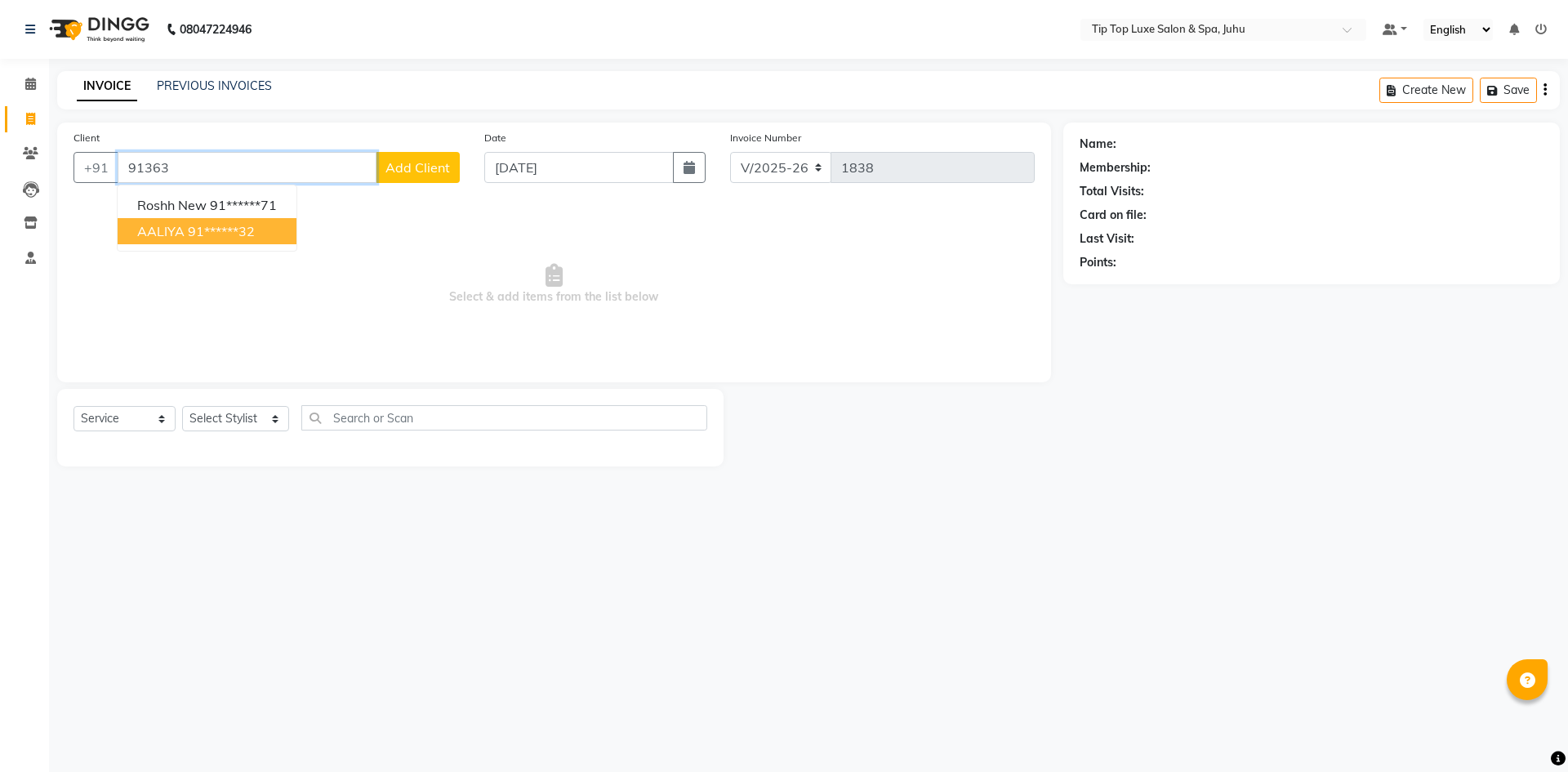
click at [244, 231] on ngb-highlight "91******32" at bounding box center [221, 231] width 67 height 17
type input "91******32"
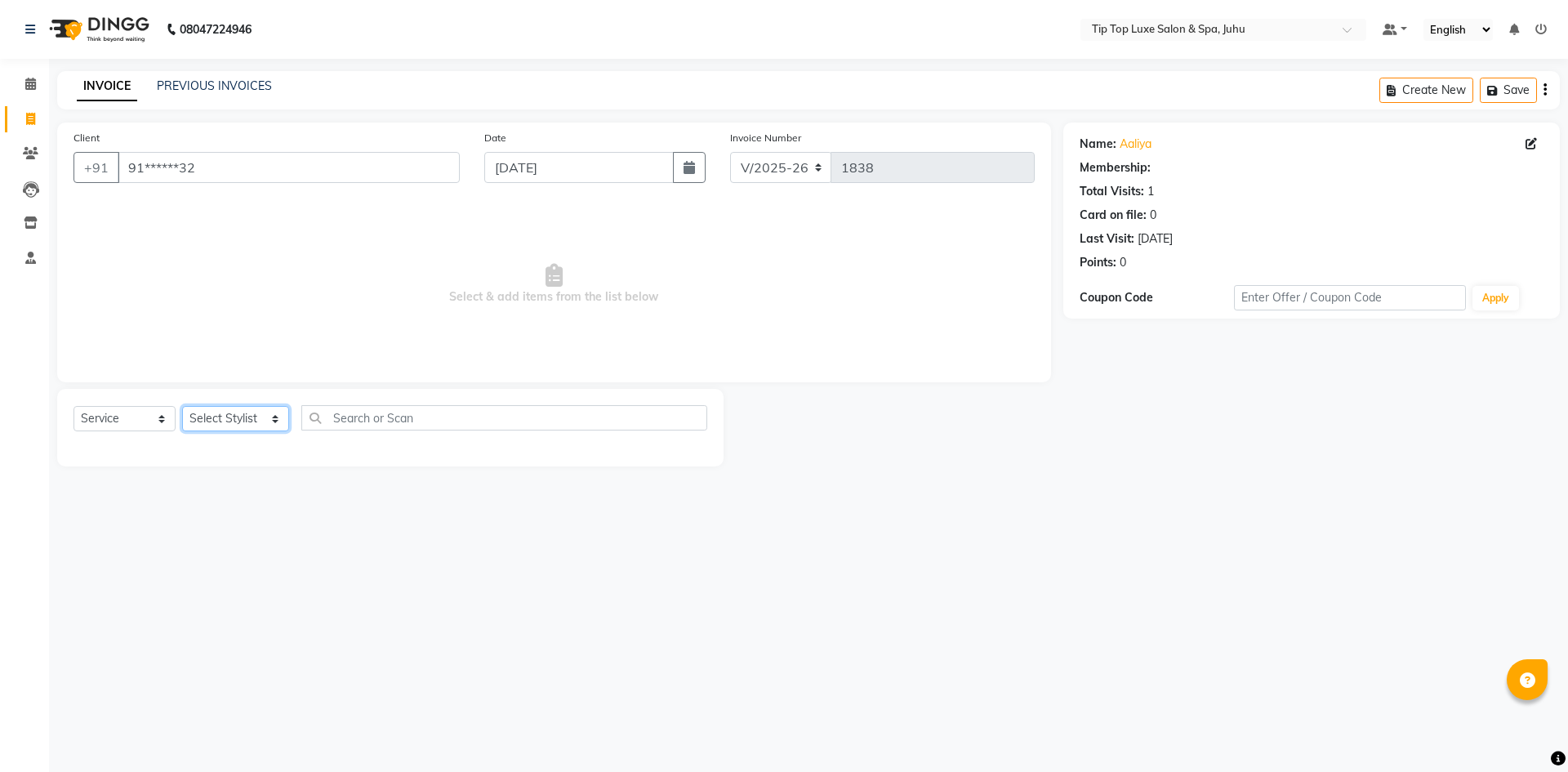
click at [222, 420] on select "Select Stylist [PERSON_NAME] admin [PERSON_NAME] creado ANAO [PERSON_NAME] Jyot…" at bounding box center [235, 418] width 107 height 25
select select "82445"
click at [182, 406] on select "Select Stylist [PERSON_NAME] admin [PERSON_NAME] creado ANAO [PERSON_NAME] Jyot…" at bounding box center [235, 418] width 107 height 25
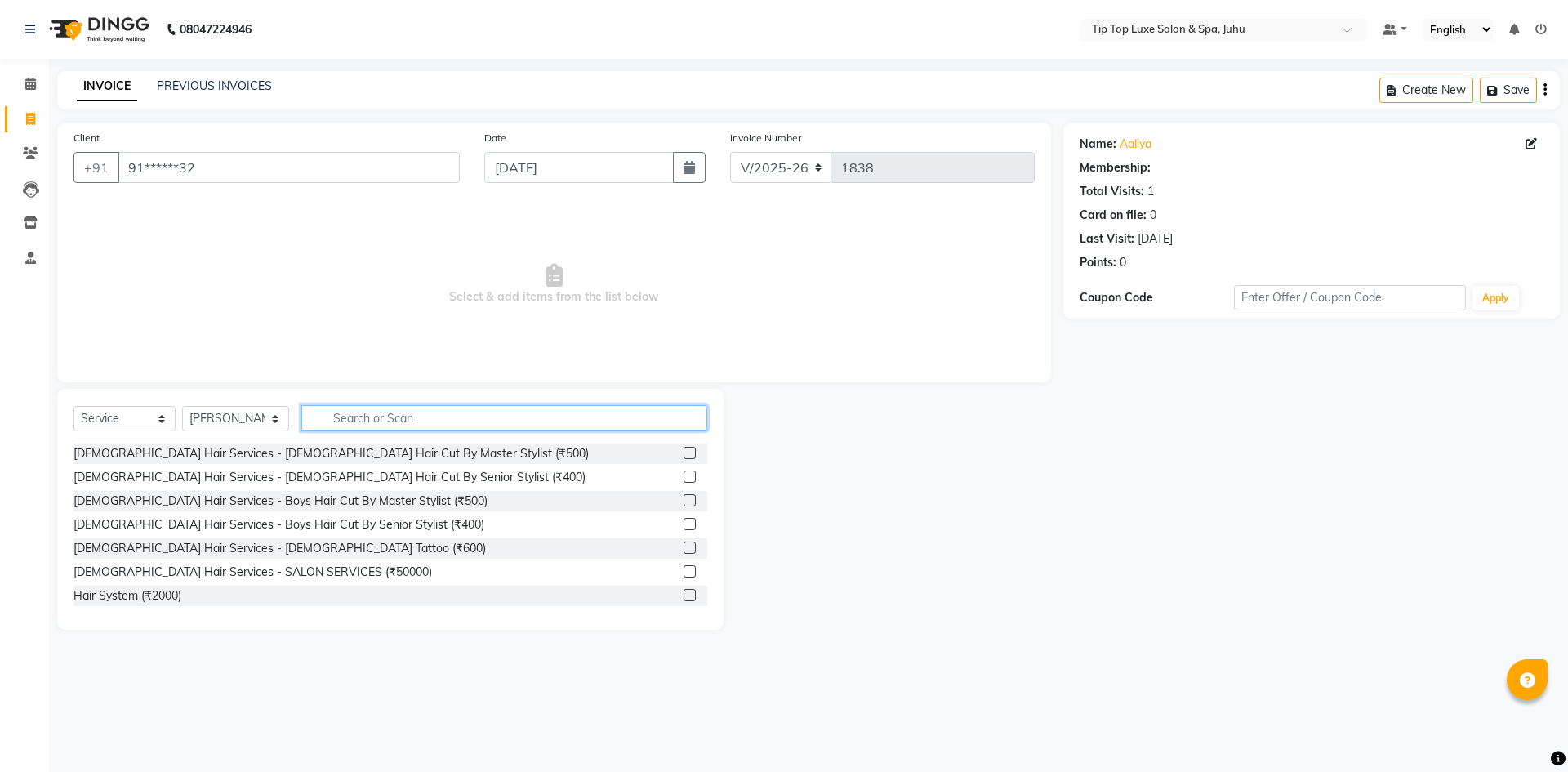
click at [343, 420] on input "text" at bounding box center [505, 418] width 406 height 25
type input "normal hair"
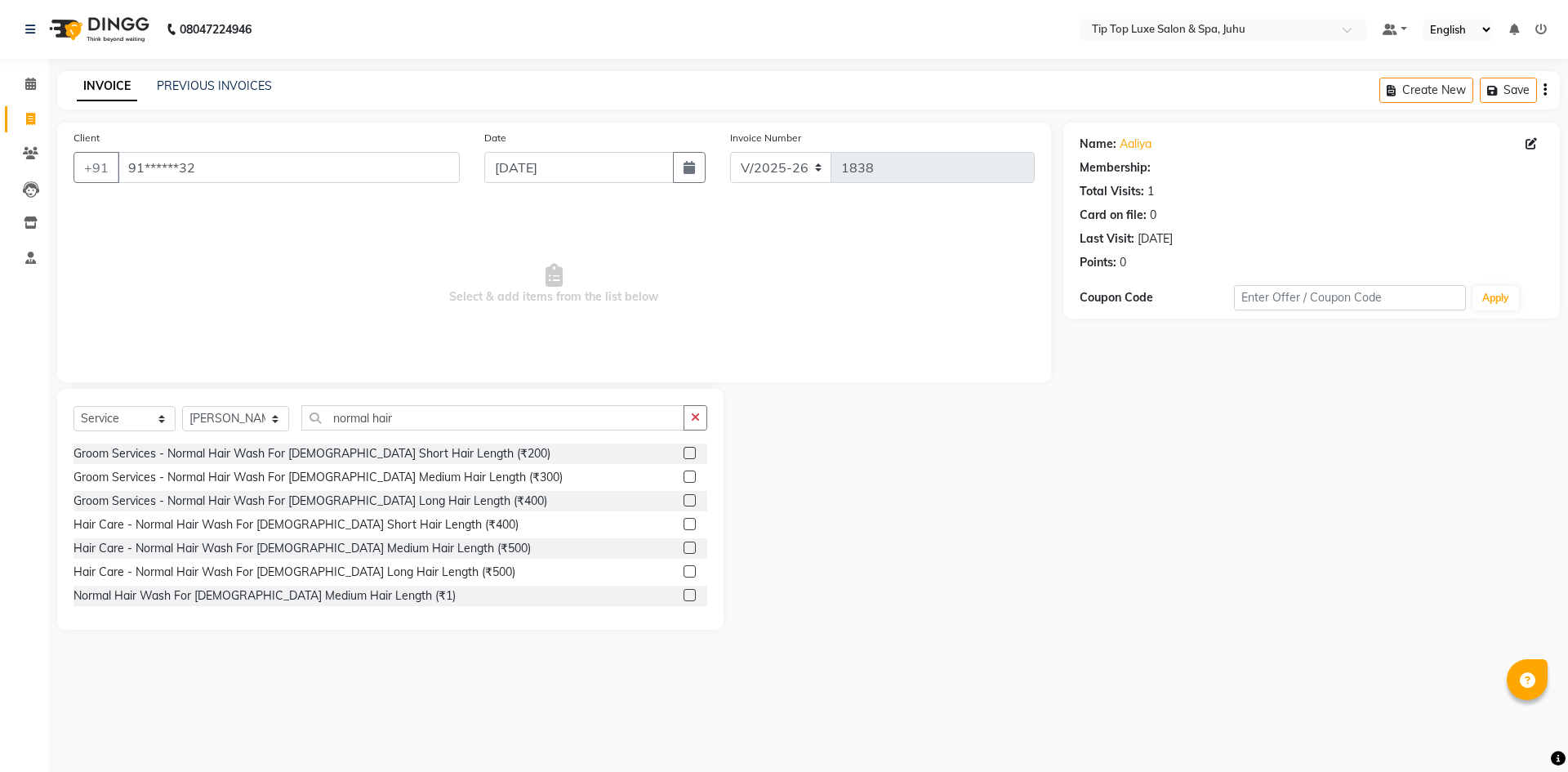
click at [684, 553] on label at bounding box center [690, 548] width 12 height 12
click at [684, 553] on input "checkbox" at bounding box center [689, 549] width 10 height 10
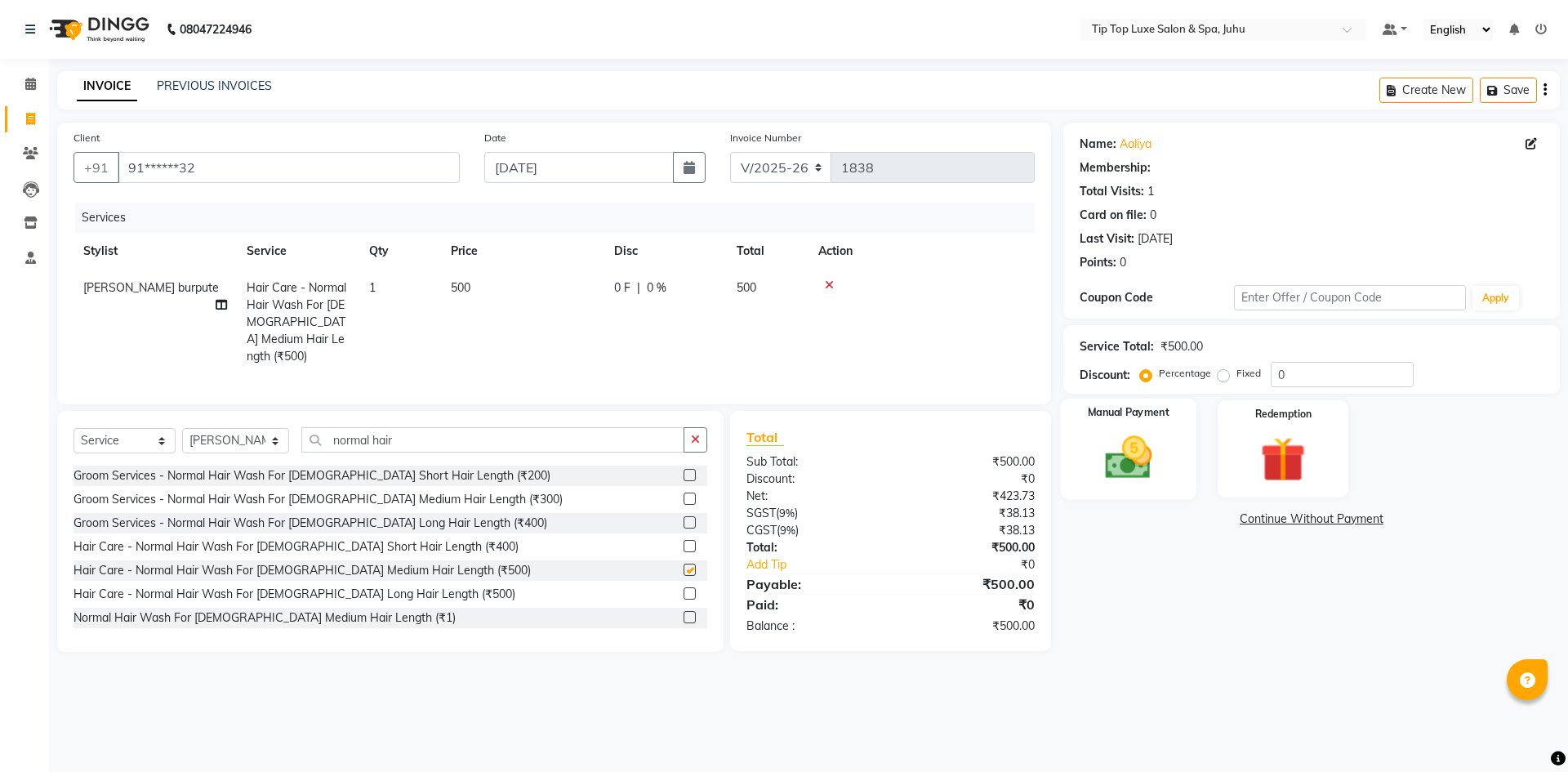
checkbox input "false"
click at [1117, 437] on img at bounding box center [1128, 458] width 76 height 54
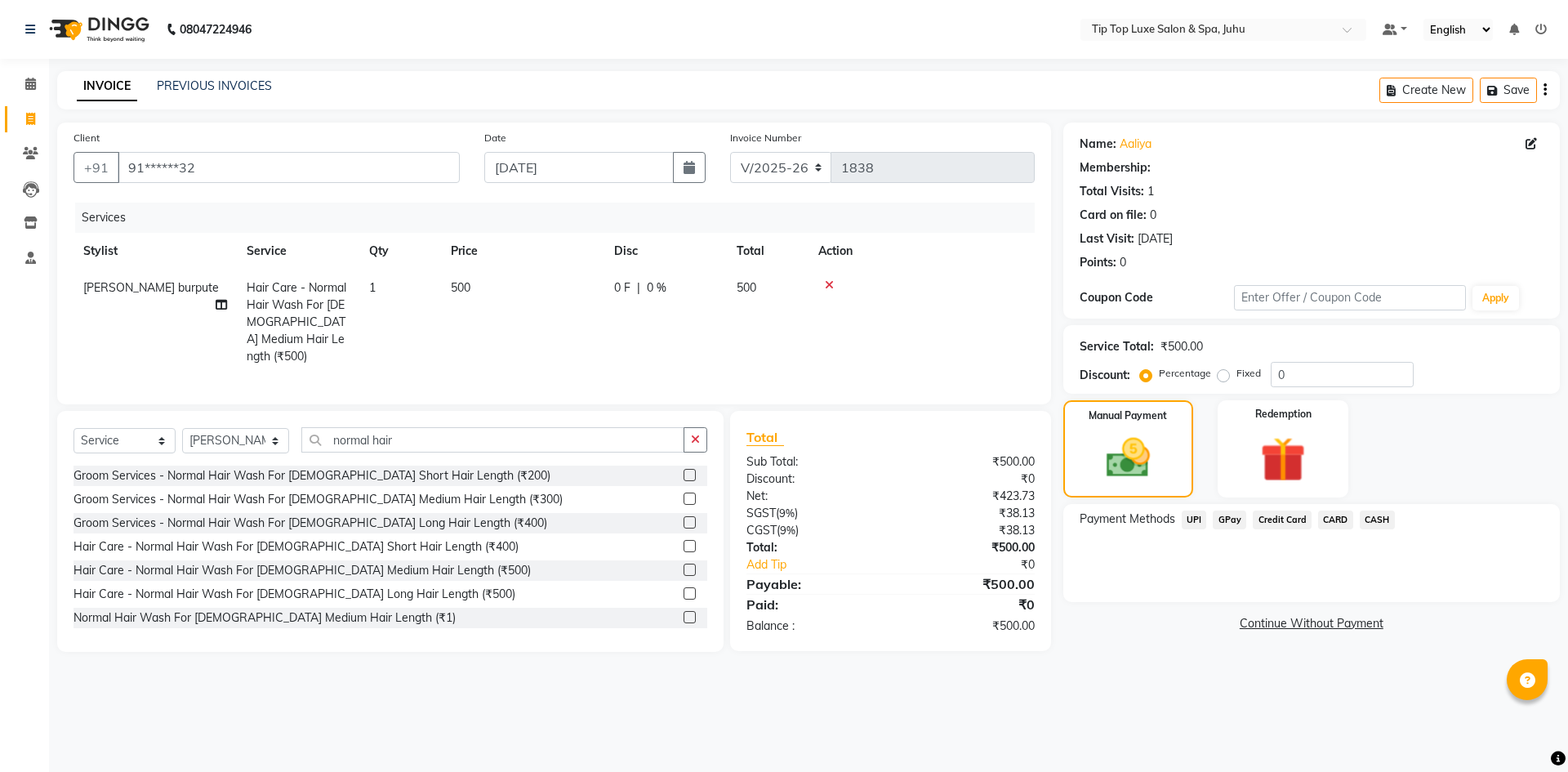
click at [1339, 523] on span "CARD" at bounding box center [1336, 520] width 35 height 19
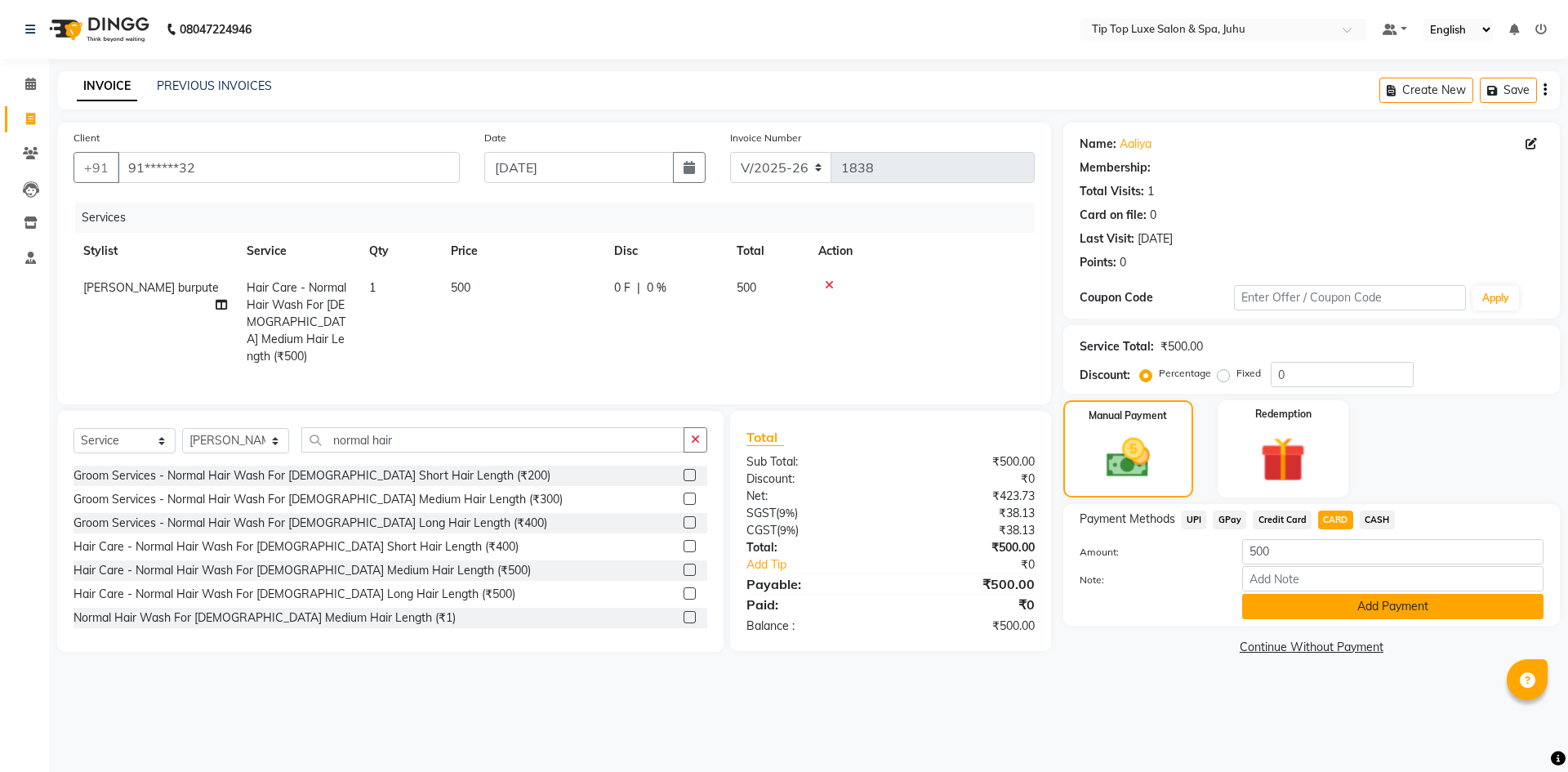
click at [1364, 608] on button "Add Payment" at bounding box center [1394, 606] width 302 height 25
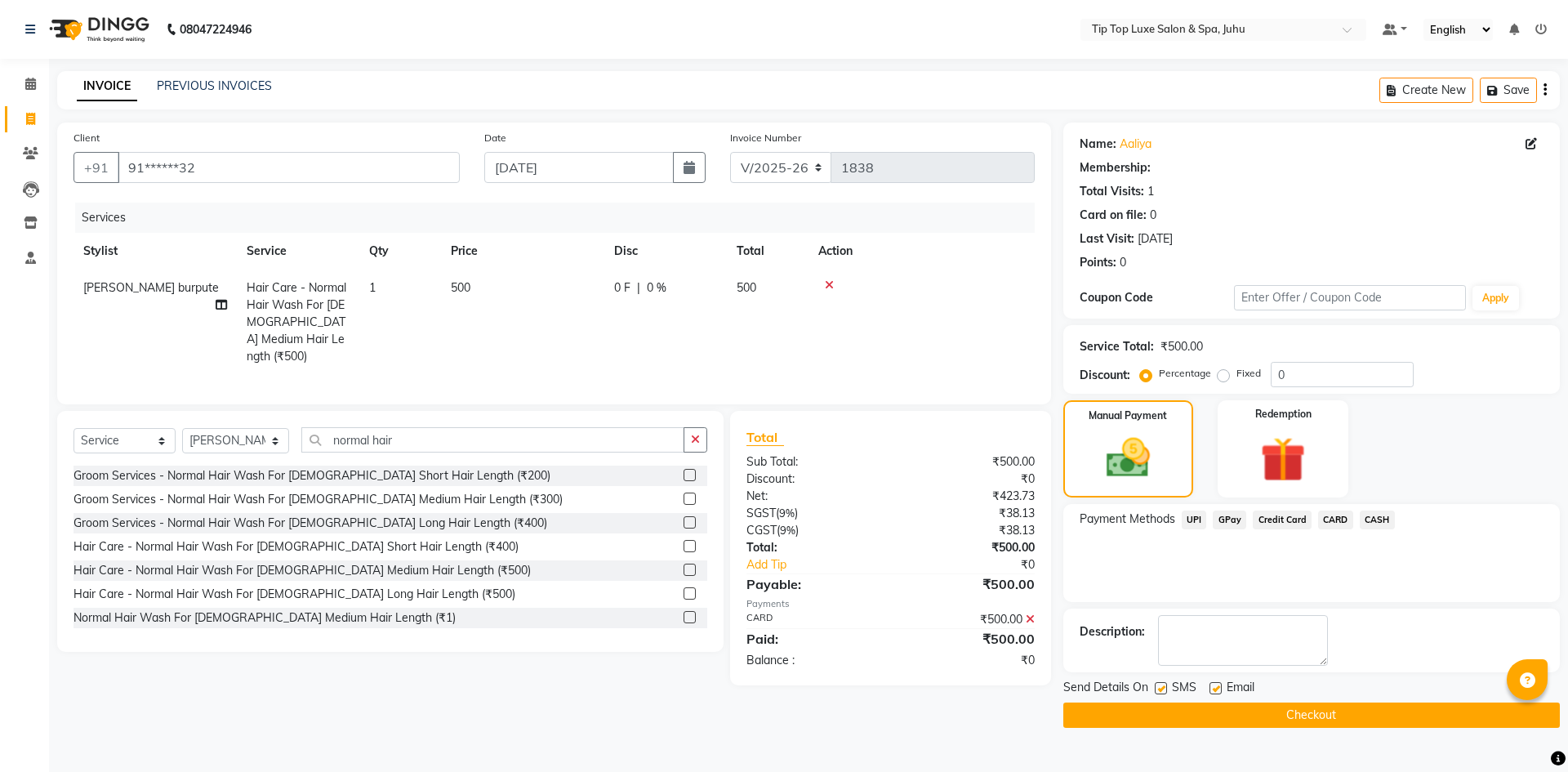
click at [1357, 719] on button "Checkout" at bounding box center [1311, 714] width 496 height 25
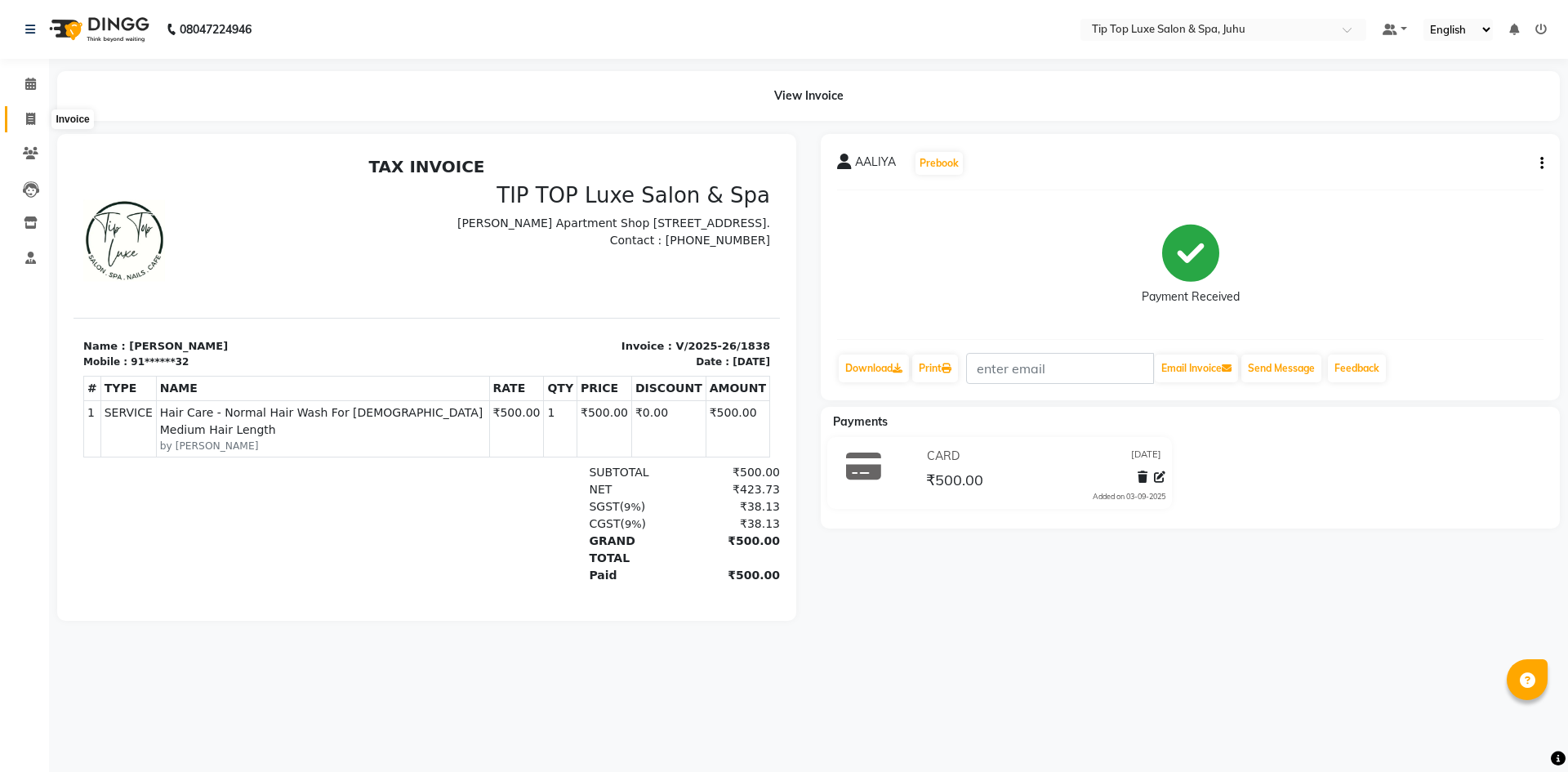
click at [31, 122] on icon at bounding box center [31, 119] width 9 height 12
select select "8298"
select select "service"
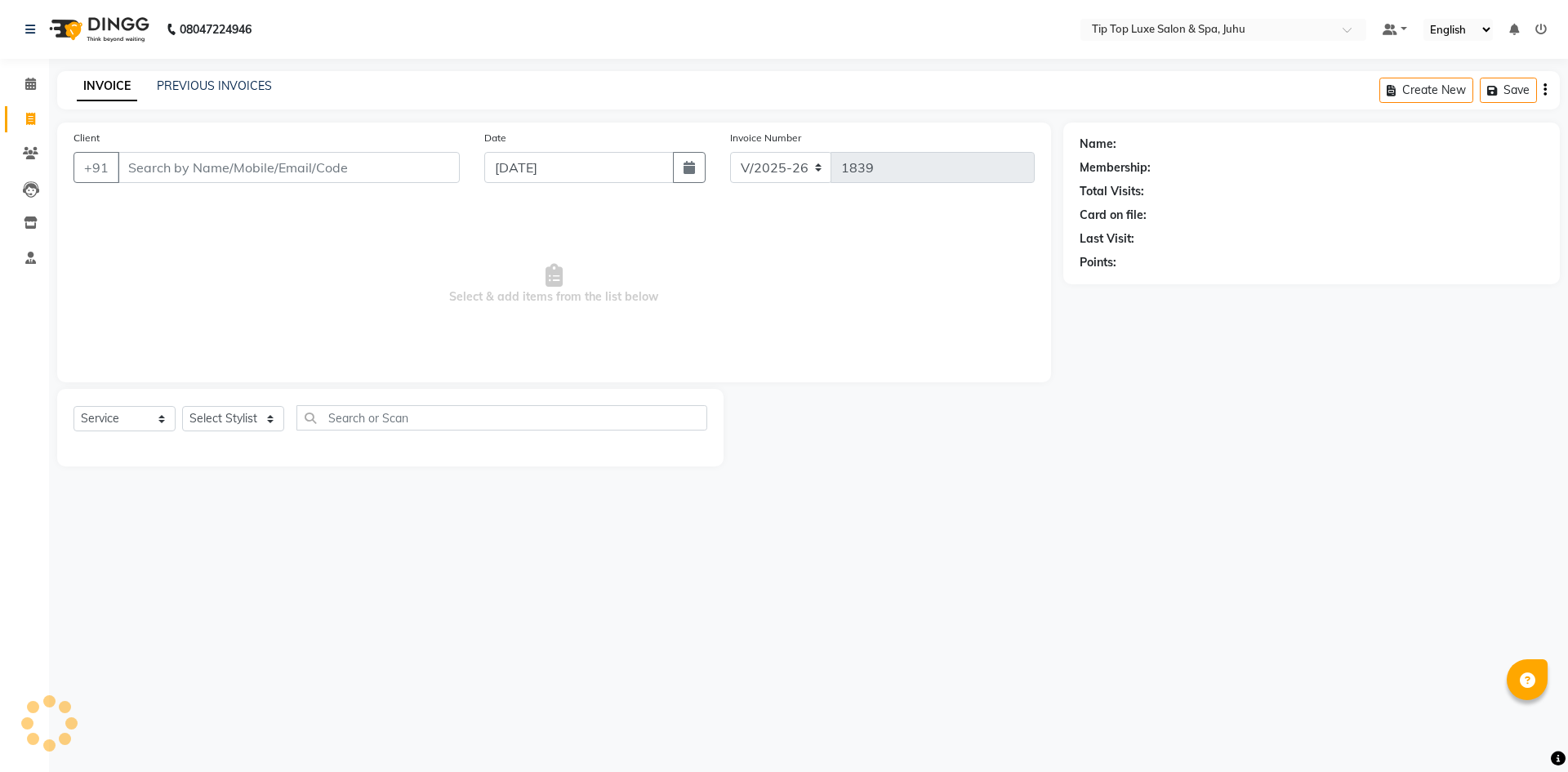
click at [143, 167] on input "Client" at bounding box center [289, 167] width 342 height 31
click at [262, 161] on input "Client" at bounding box center [289, 167] width 342 height 31
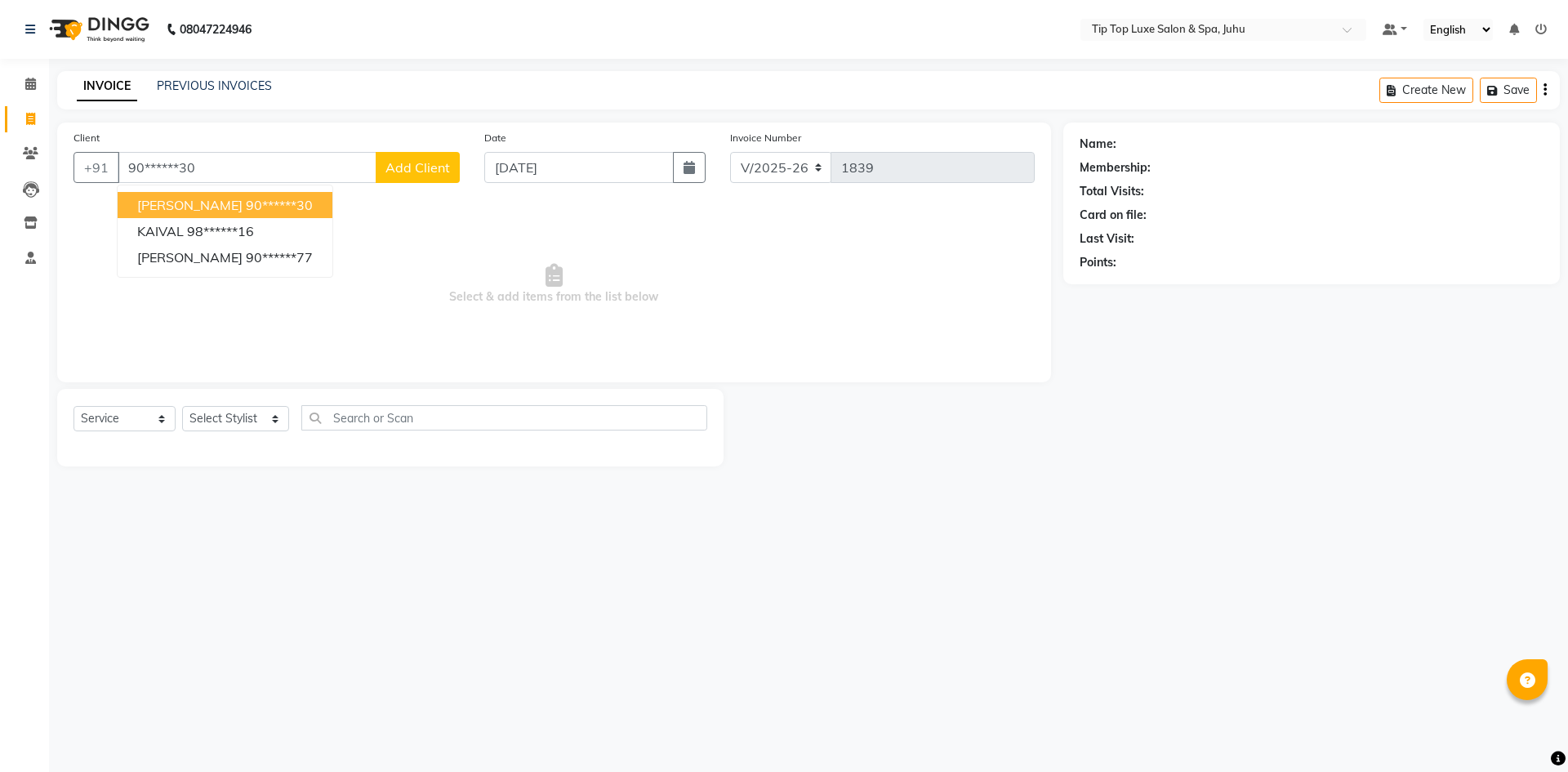
type input "90******30"
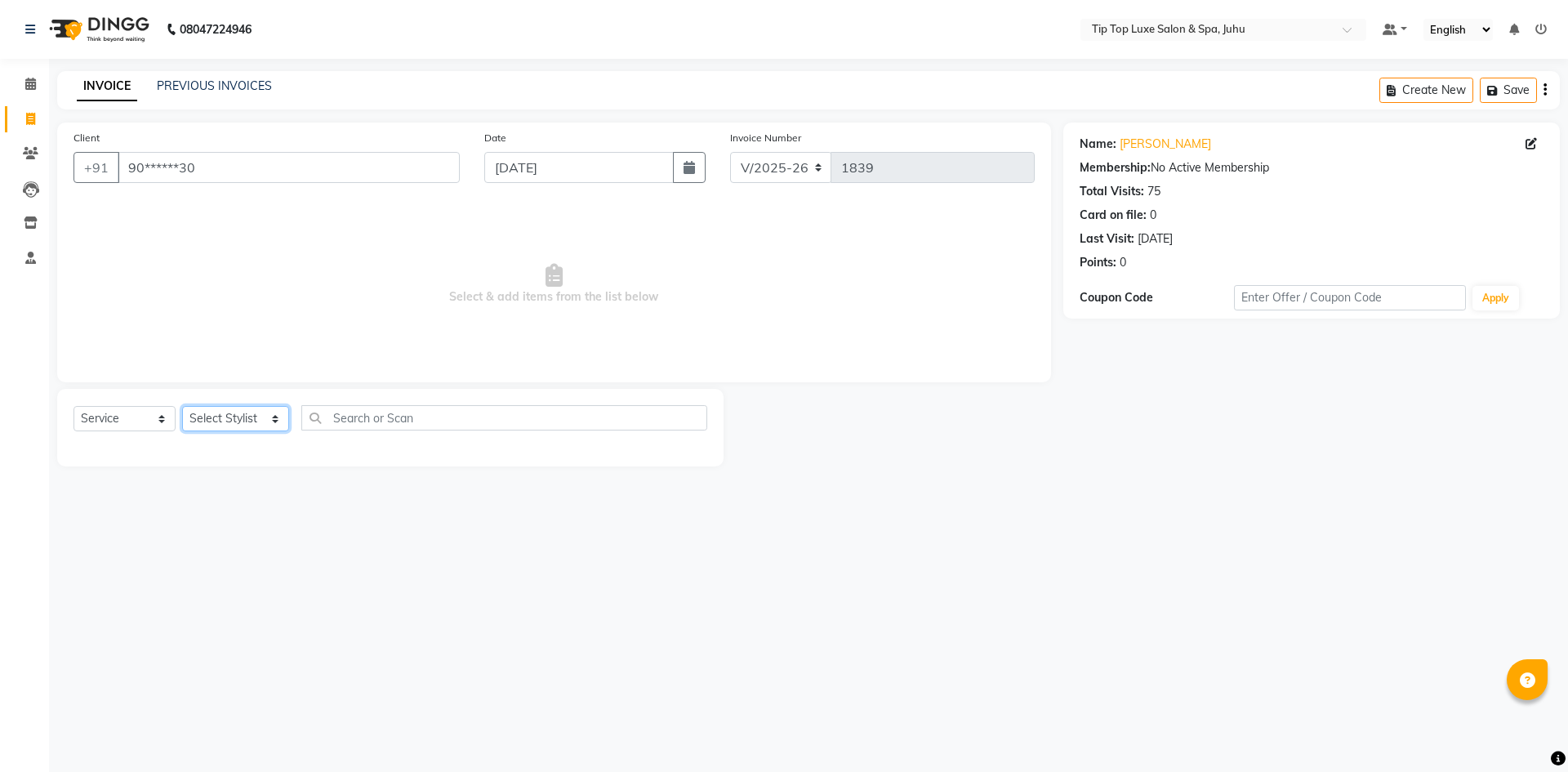
click at [237, 420] on select "Select Stylist [PERSON_NAME] admin [PERSON_NAME] creado ANAO [PERSON_NAME] Jyot…" at bounding box center [235, 418] width 107 height 25
select select "82307"
click at [182, 406] on select "Select Stylist [PERSON_NAME] admin [PERSON_NAME] creado ANAO [PERSON_NAME] Jyot…" at bounding box center [235, 418] width 107 height 25
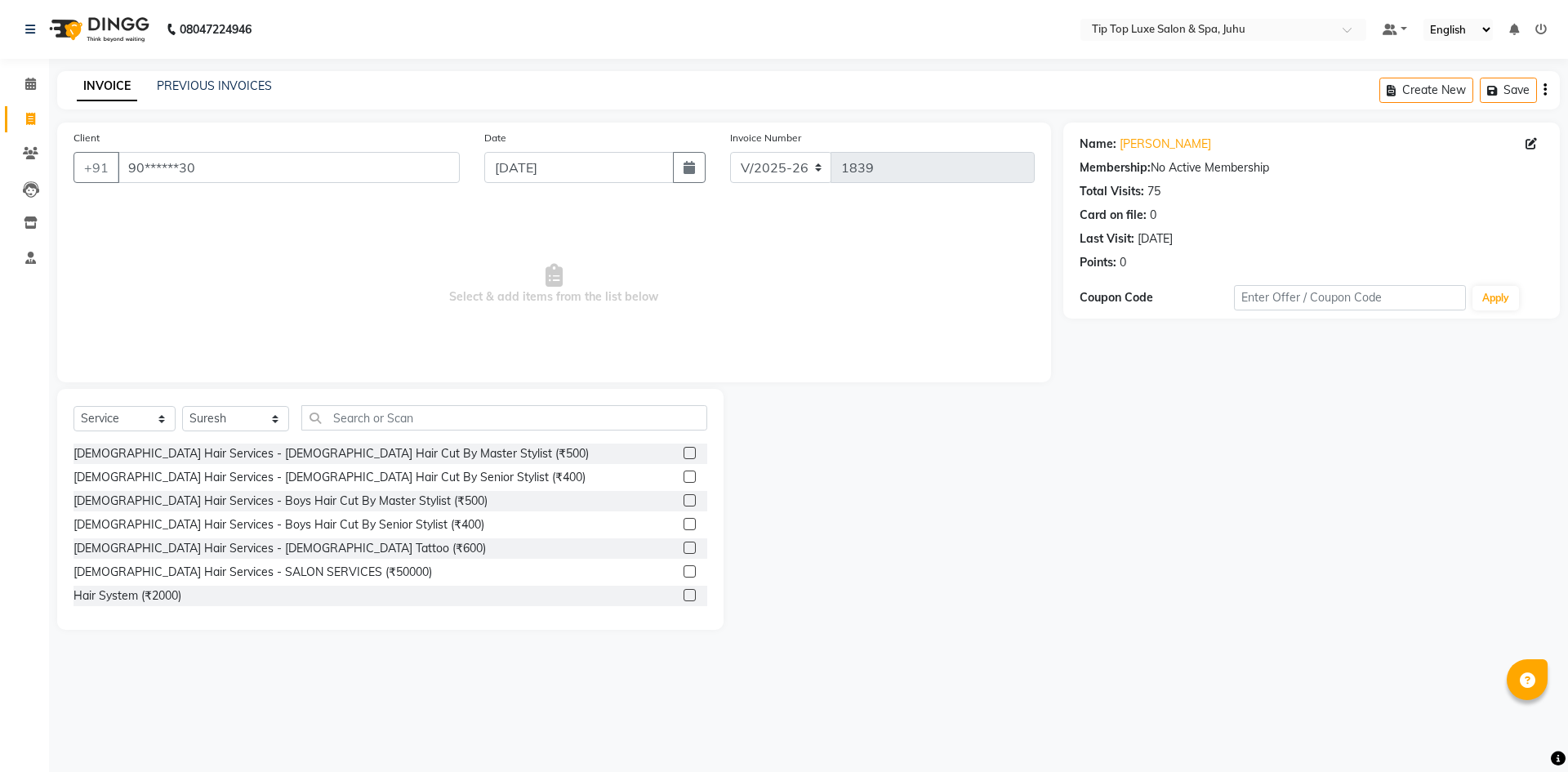
click at [684, 450] on label at bounding box center [690, 453] width 12 height 12
click at [684, 450] on input "checkbox" at bounding box center [689, 454] width 10 height 10
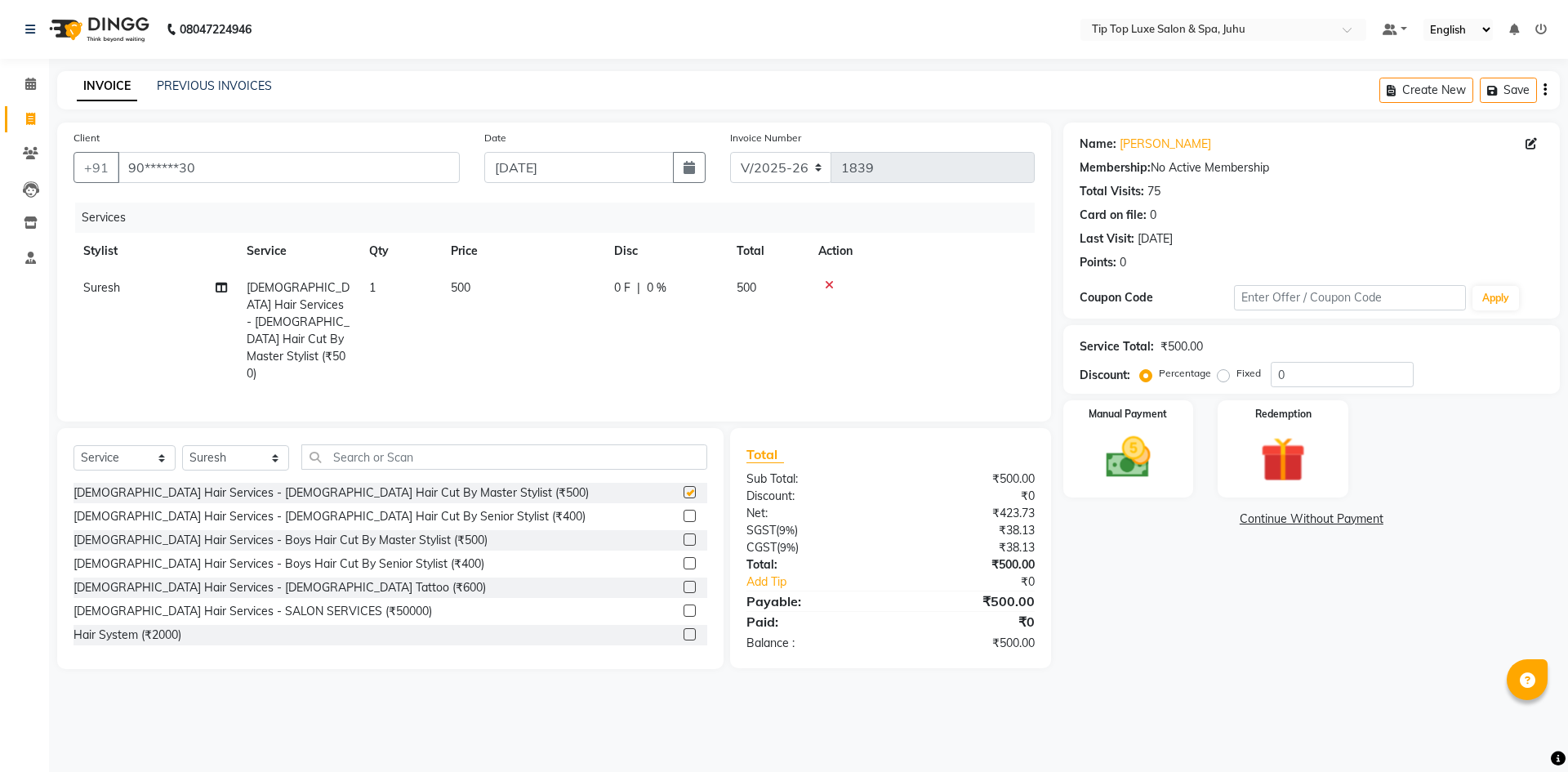
checkbox input "false"
click at [1510, 96] on button "Save" at bounding box center [1509, 90] width 58 height 25
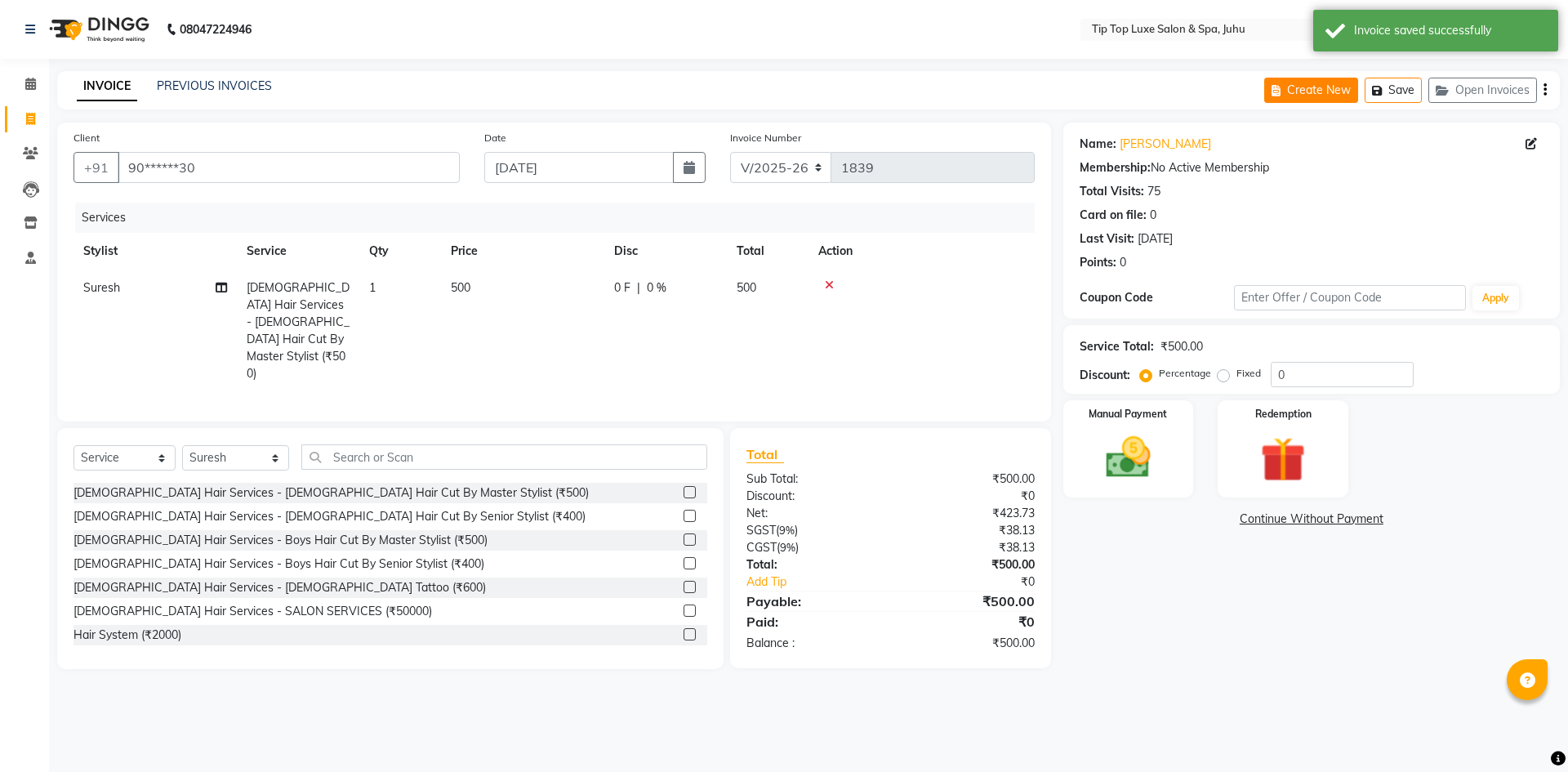
click at [1321, 96] on button "Create New" at bounding box center [1312, 90] width 94 height 25
select select "8298"
select select "service"
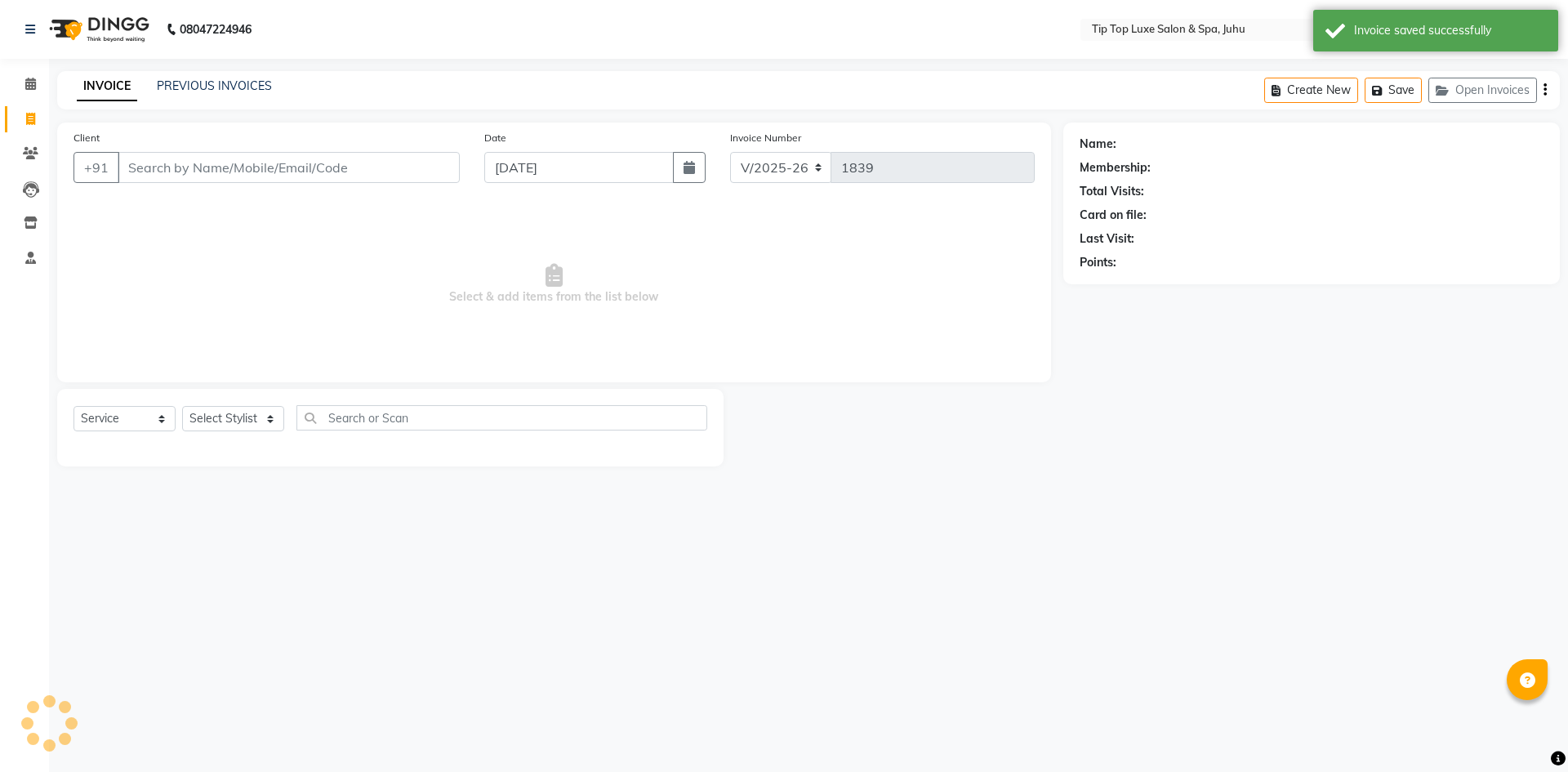
click at [403, 161] on input "Client" at bounding box center [289, 167] width 342 height 31
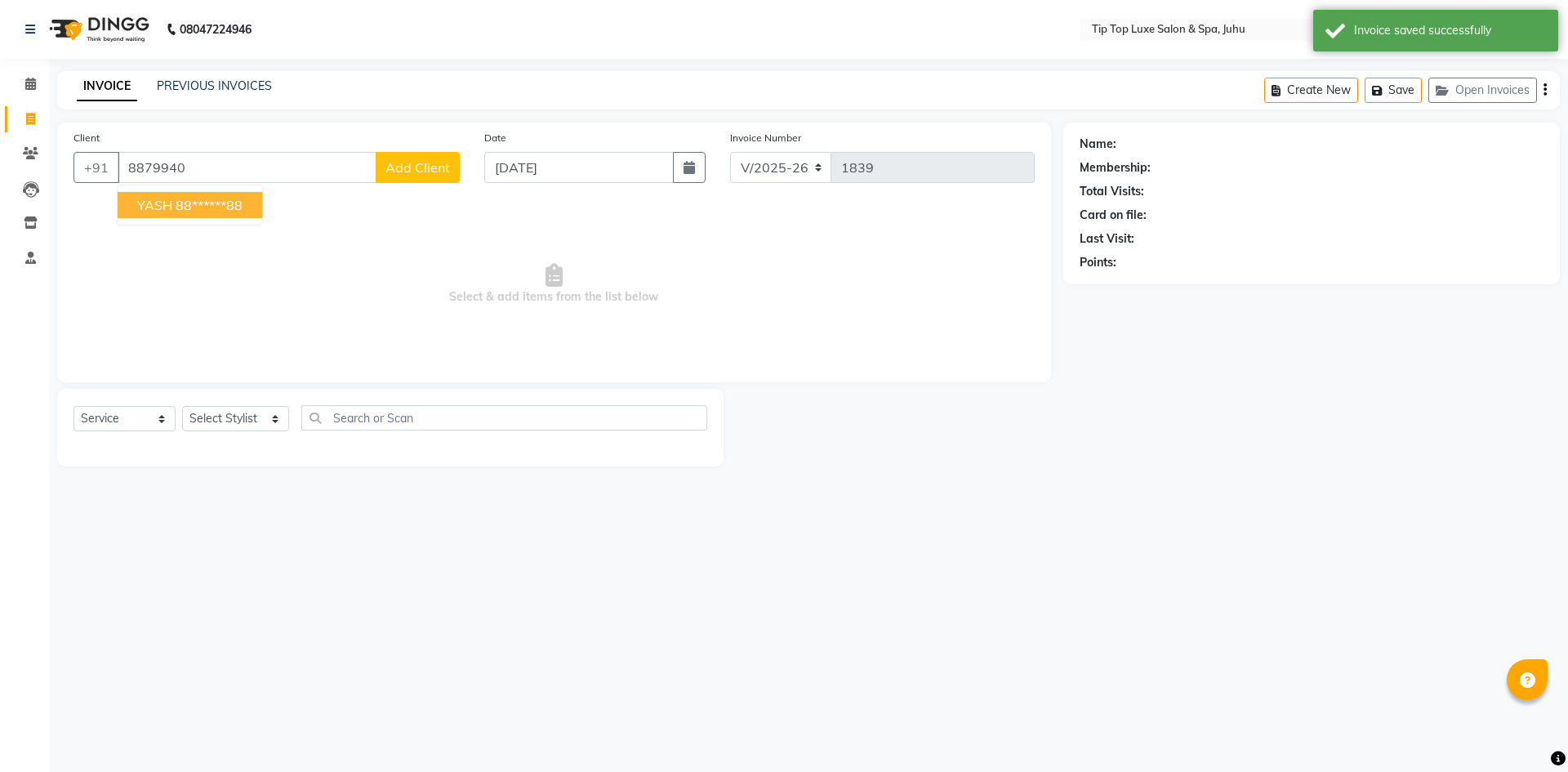
click at [251, 205] on button "YASH 88******88" at bounding box center [190, 205] width 145 height 26
type input "88******88"
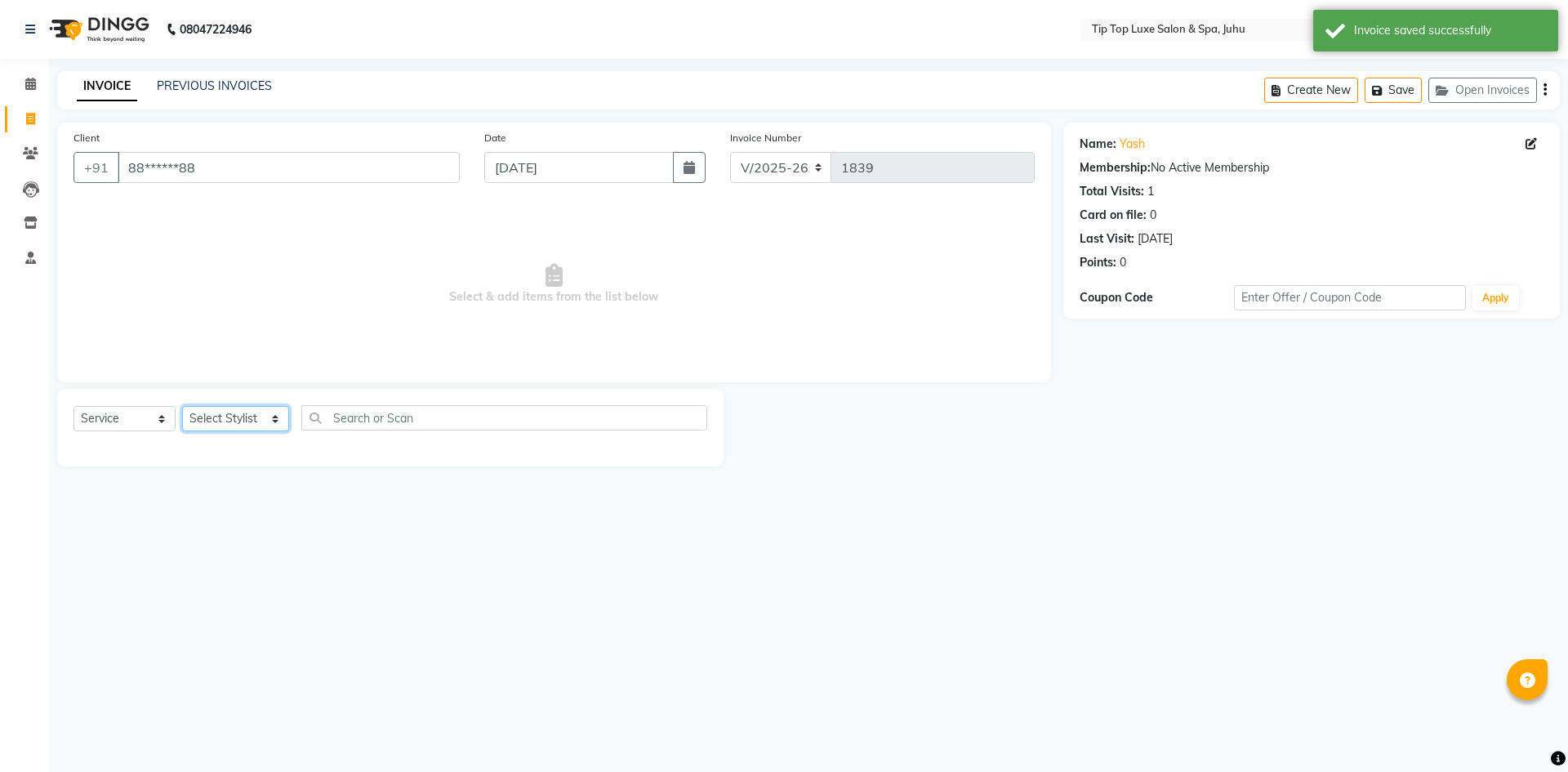
click at [238, 413] on select "Select Stylist [PERSON_NAME] admin [PERSON_NAME] creado ANAO [PERSON_NAME] Jyot…" at bounding box center [235, 418] width 107 height 25
select select "82311"
click at [182, 406] on select "Select Stylist [PERSON_NAME] admin [PERSON_NAME] creado ANAO [PERSON_NAME] Jyot…" at bounding box center [235, 418] width 107 height 25
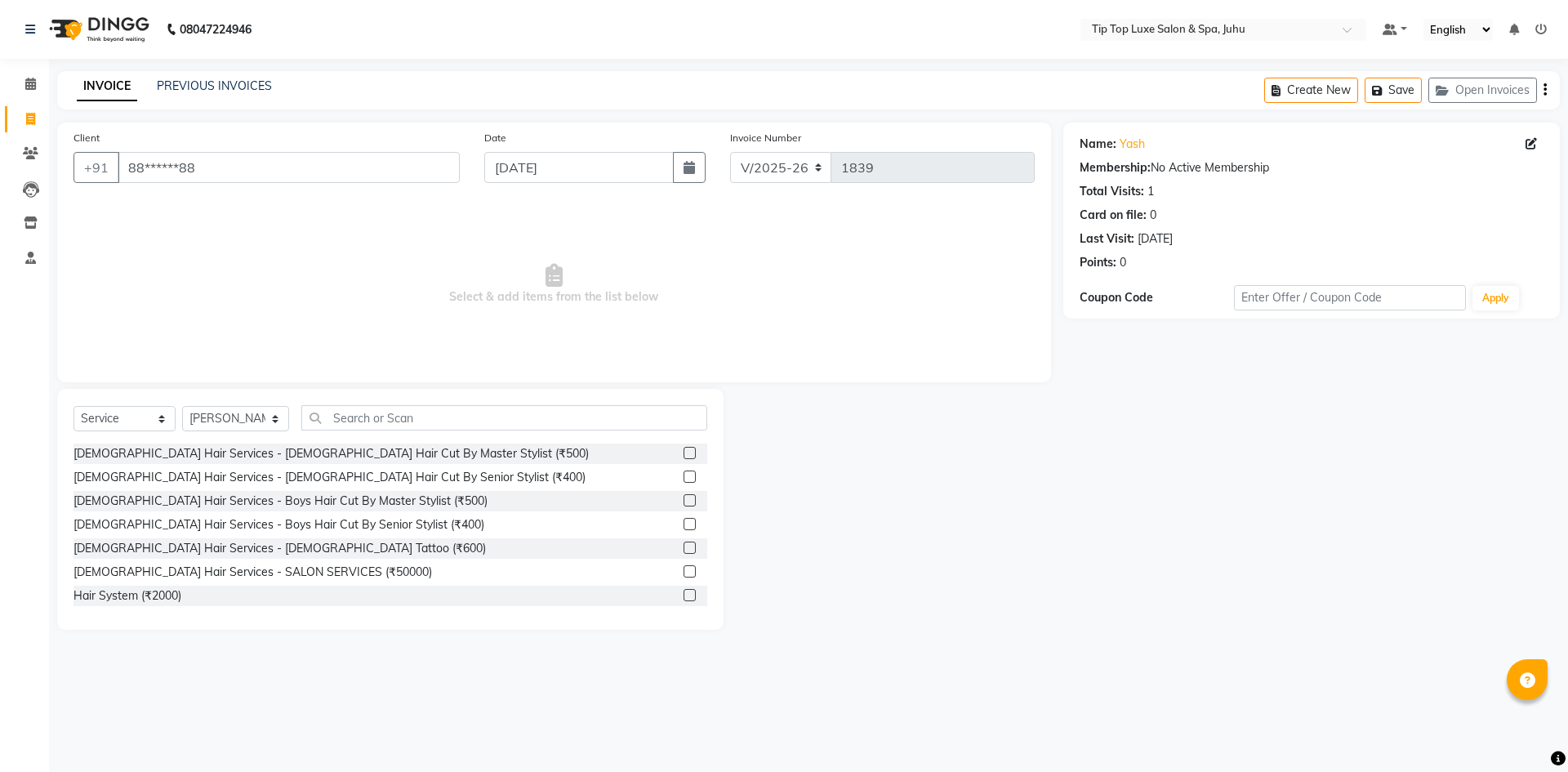
click at [684, 478] on label at bounding box center [690, 476] width 12 height 12
click at [684, 478] on input "checkbox" at bounding box center [689, 477] width 10 height 10
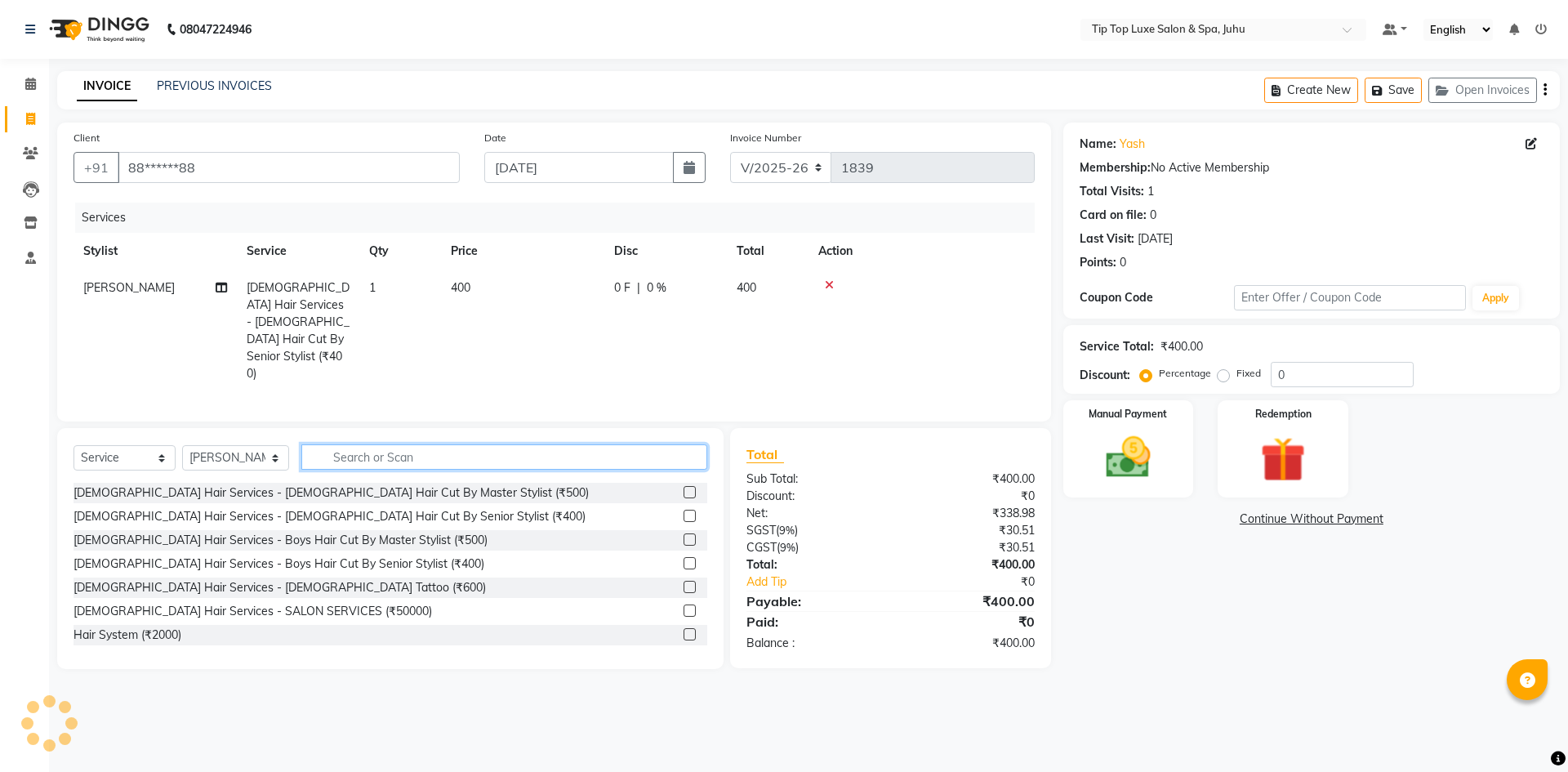
checkbox input "false"
click at [621, 444] on input "text" at bounding box center [505, 456] width 406 height 25
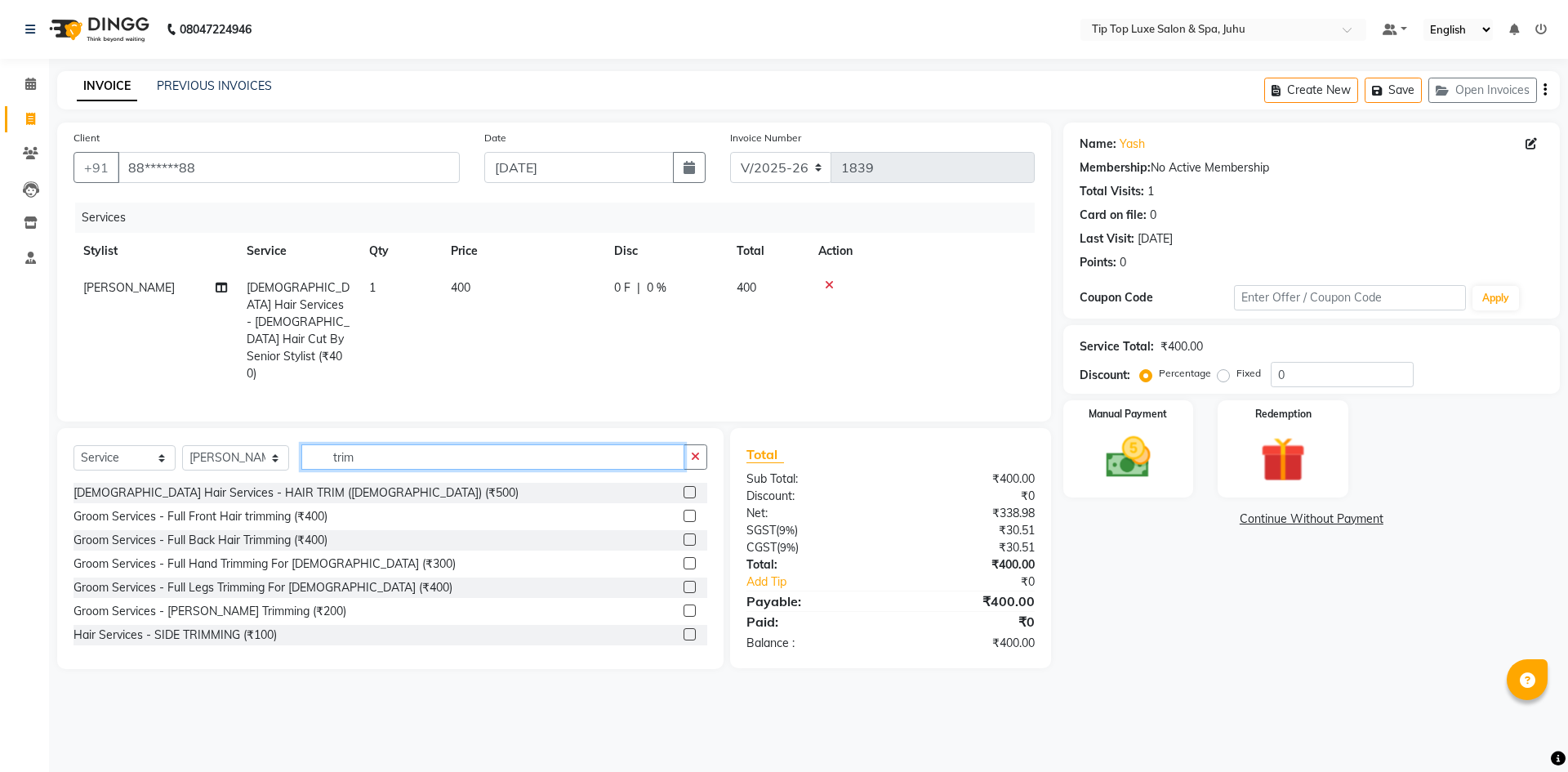
type input "trim"
click at [684, 605] on label at bounding box center [690, 611] width 12 height 12
click at [684, 606] on input "checkbox" at bounding box center [689, 611] width 10 height 10
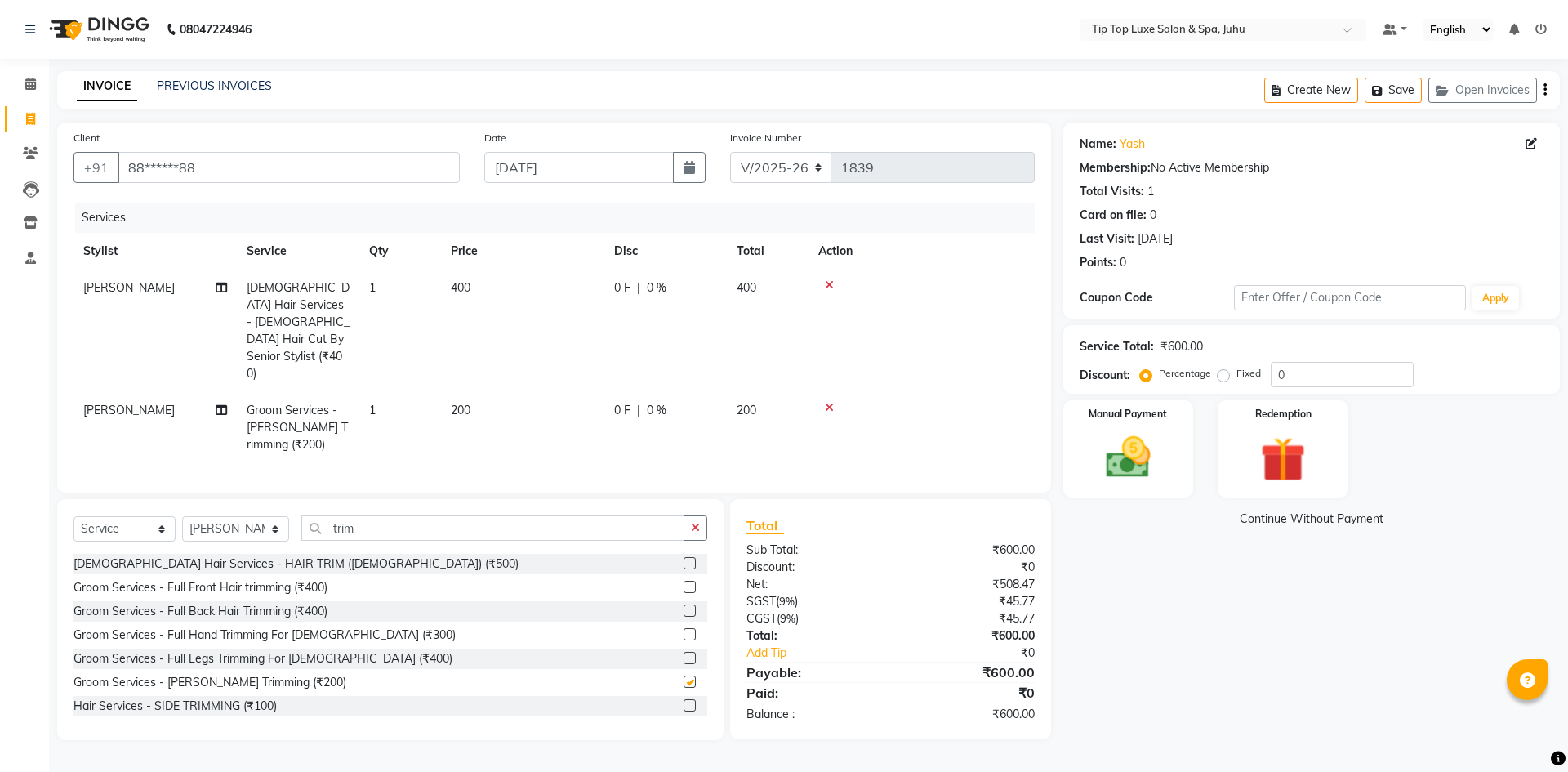
checkbox input "false"
click at [1140, 453] on img at bounding box center [1128, 458] width 76 height 54
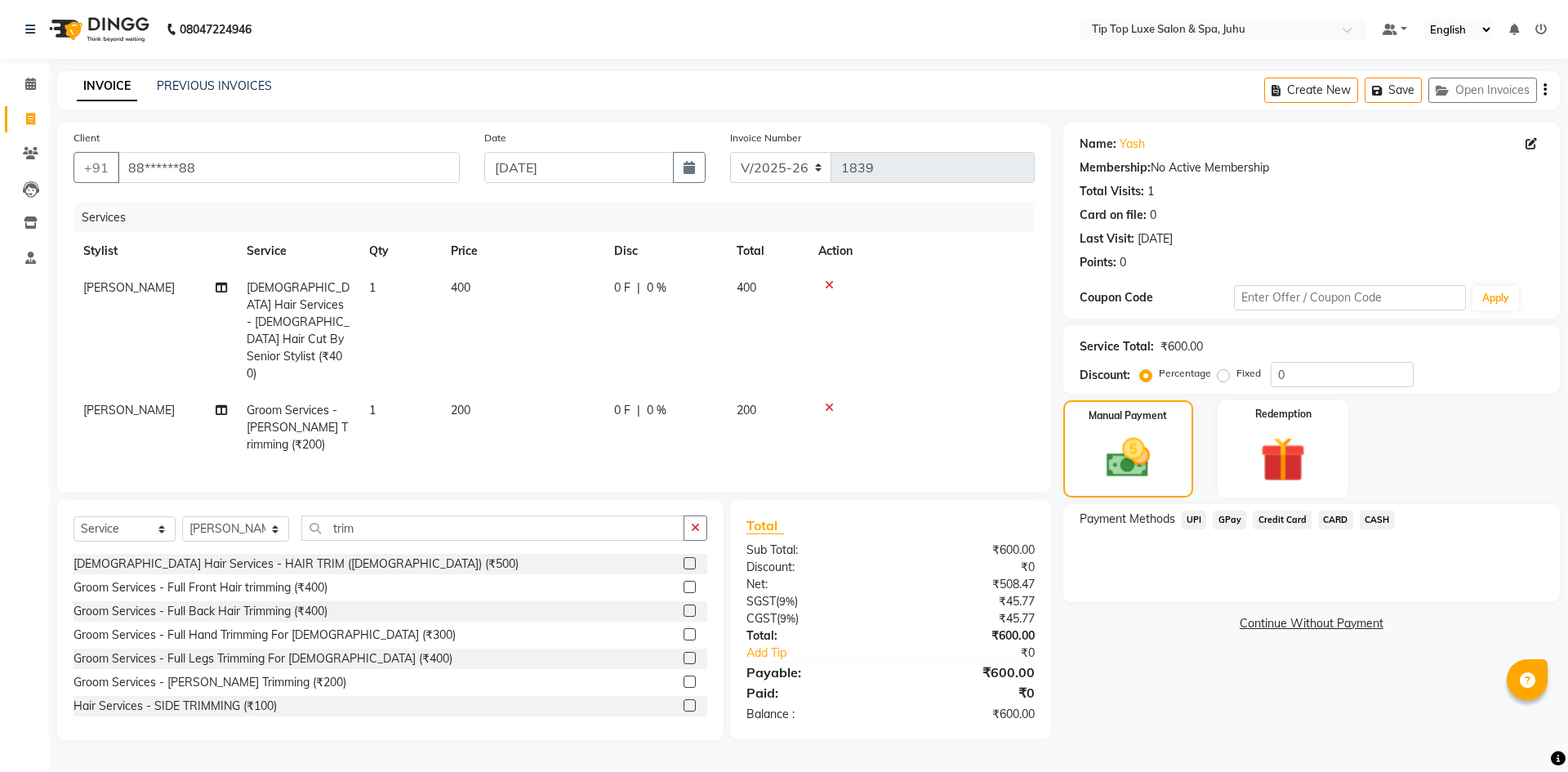
click at [1334, 515] on span "CARD" at bounding box center [1336, 520] width 35 height 19
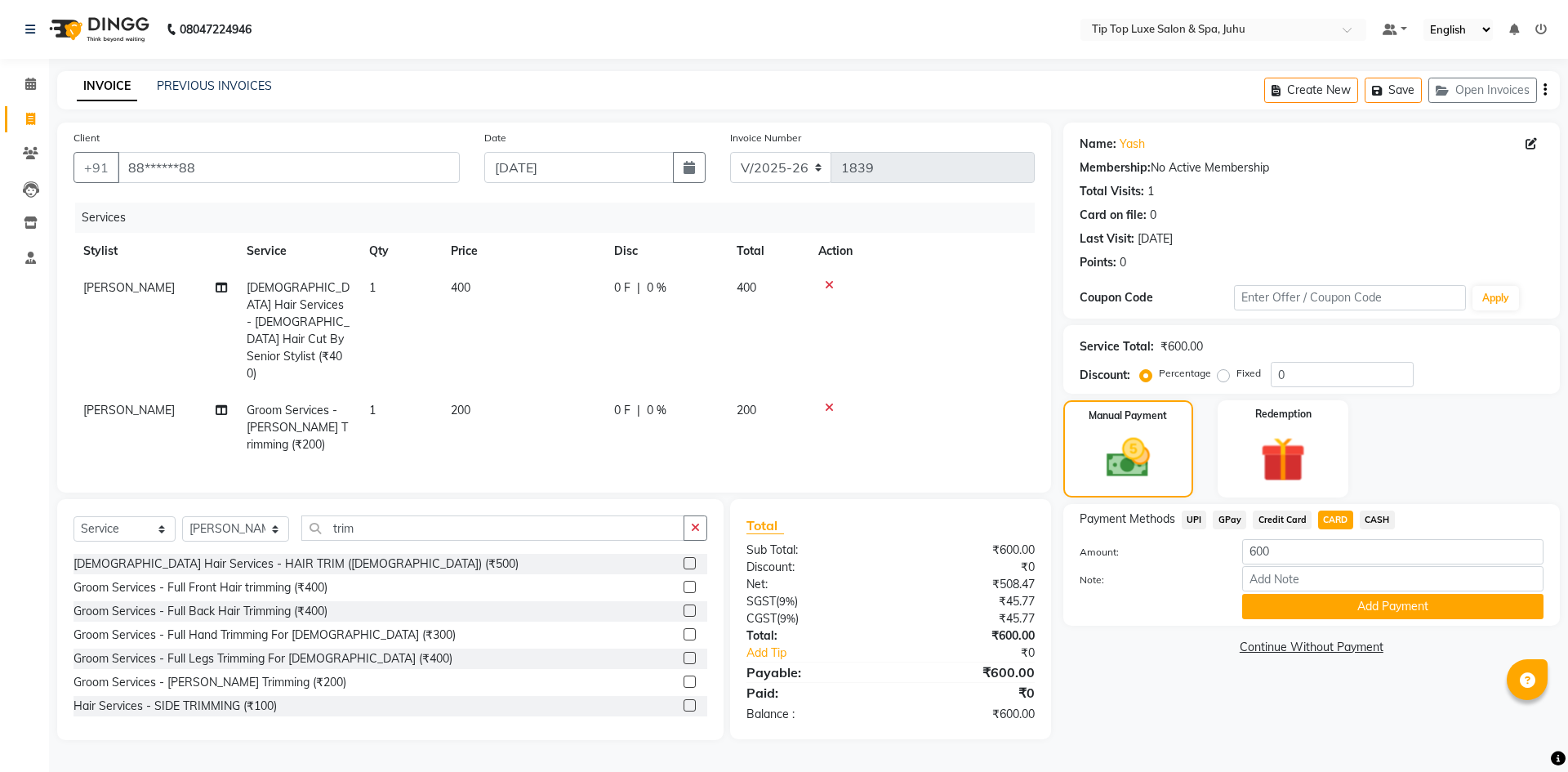
click at [1379, 620] on div "Payment Methods UPI GPay Credit Card CARD CASH Amount: 600 Note: Add Payment" at bounding box center [1311, 565] width 496 height 122
click at [1379, 606] on button "Add Payment" at bounding box center [1394, 606] width 302 height 25
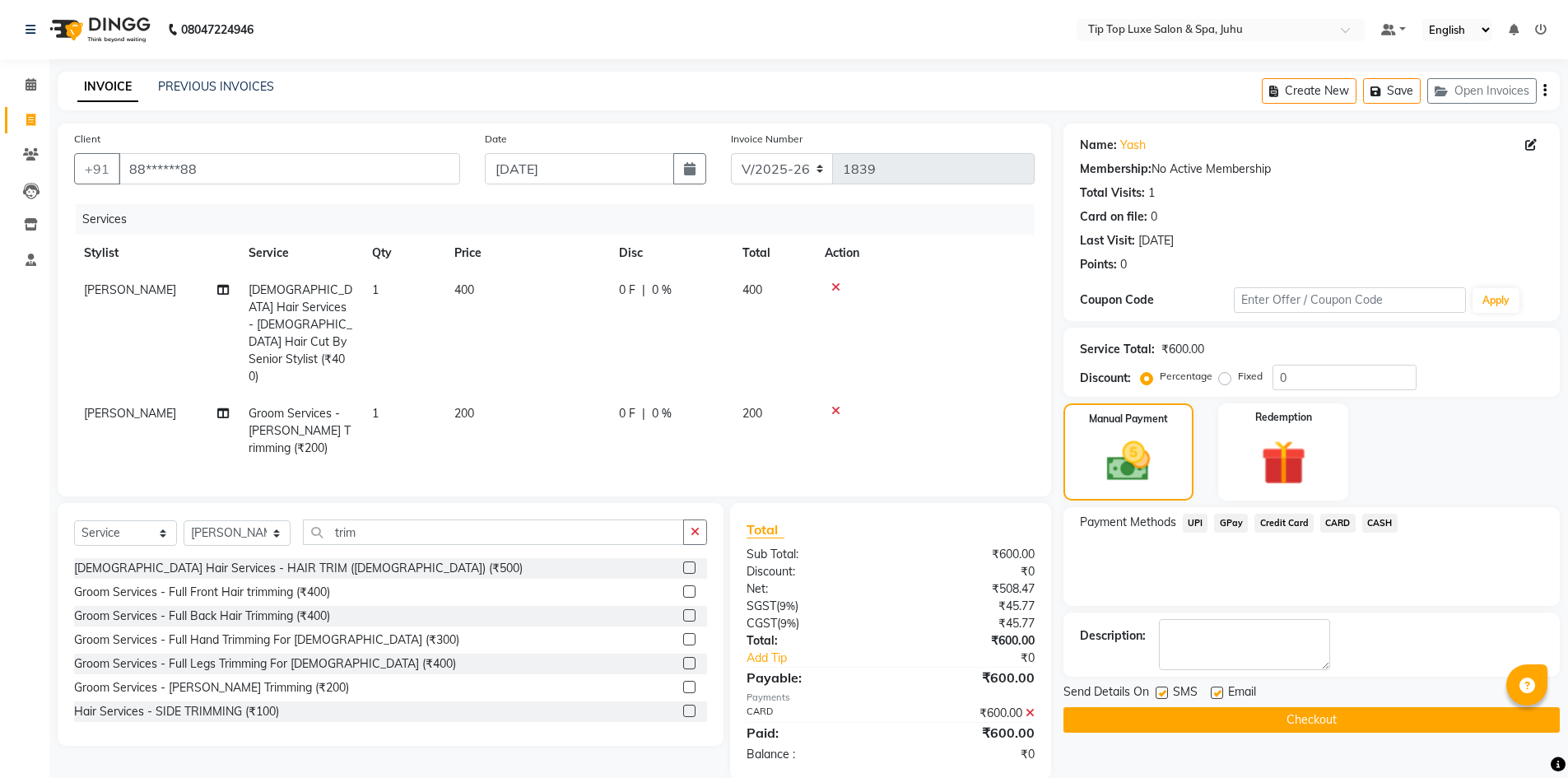
click at [1317, 724] on button "Checkout" at bounding box center [1311, 720] width 497 height 25
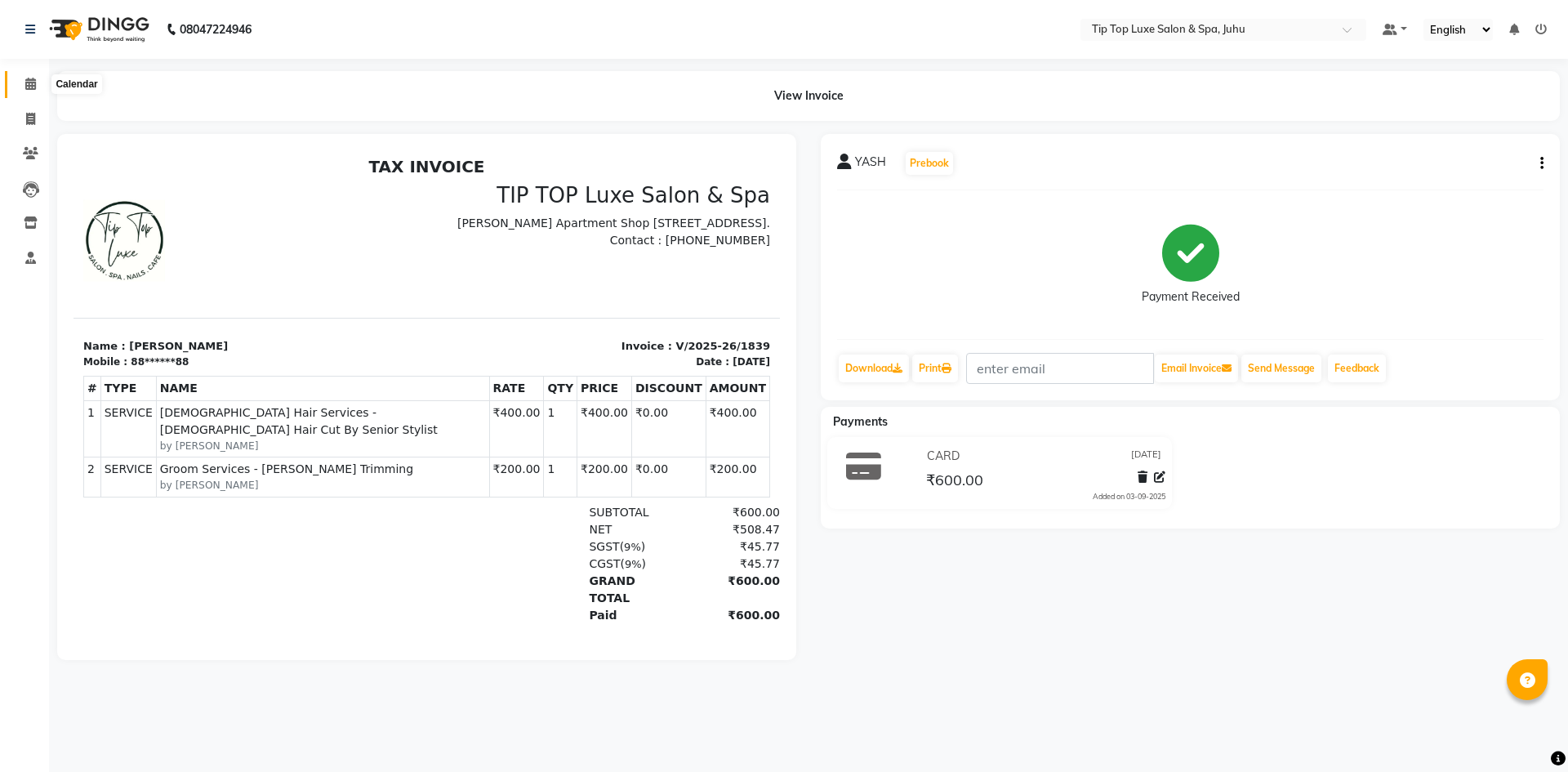
click at [30, 87] on icon at bounding box center [31, 84] width 10 height 12
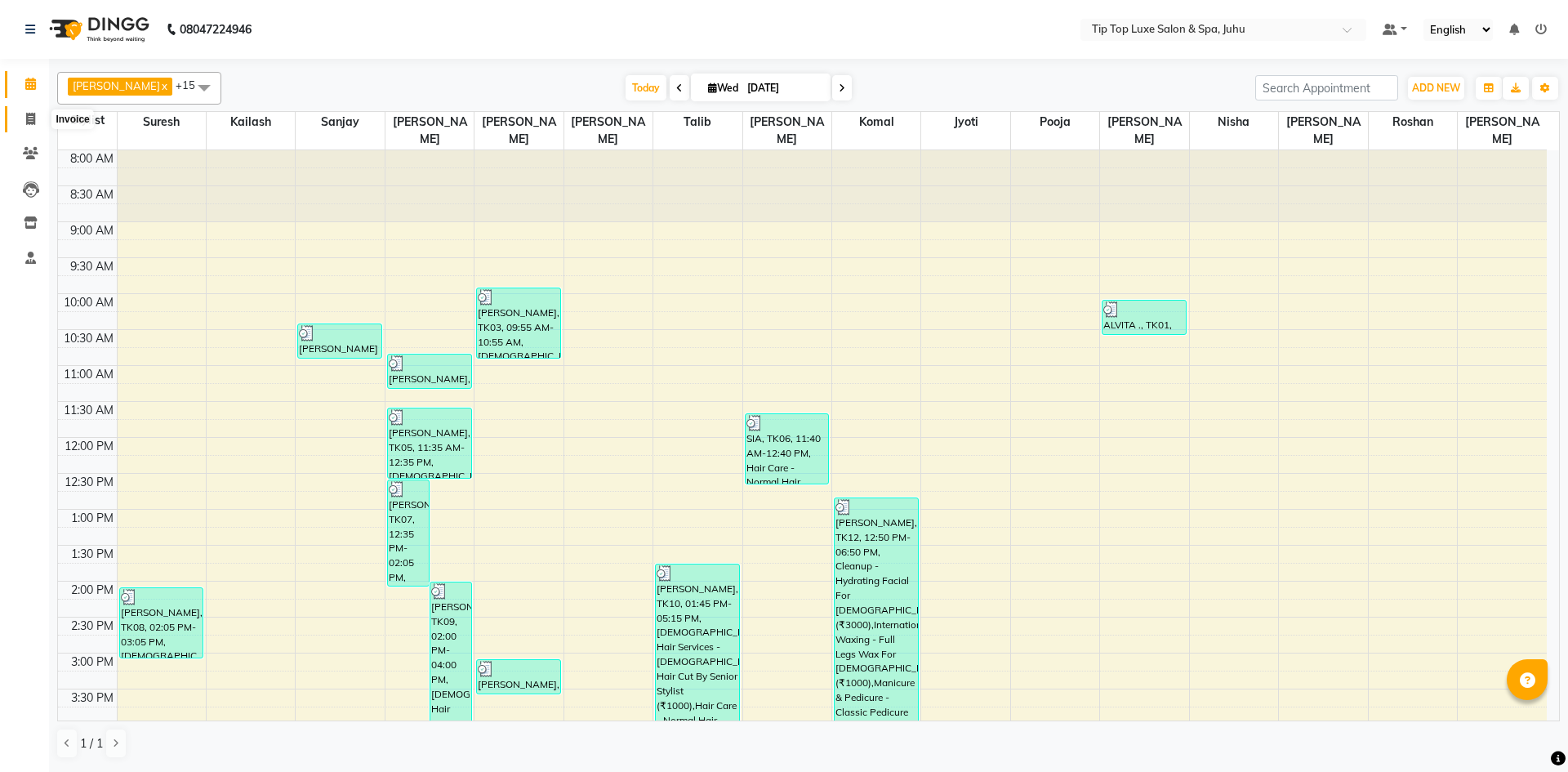
click at [32, 120] on icon at bounding box center [31, 119] width 9 height 12
select select "8298"
select select "service"
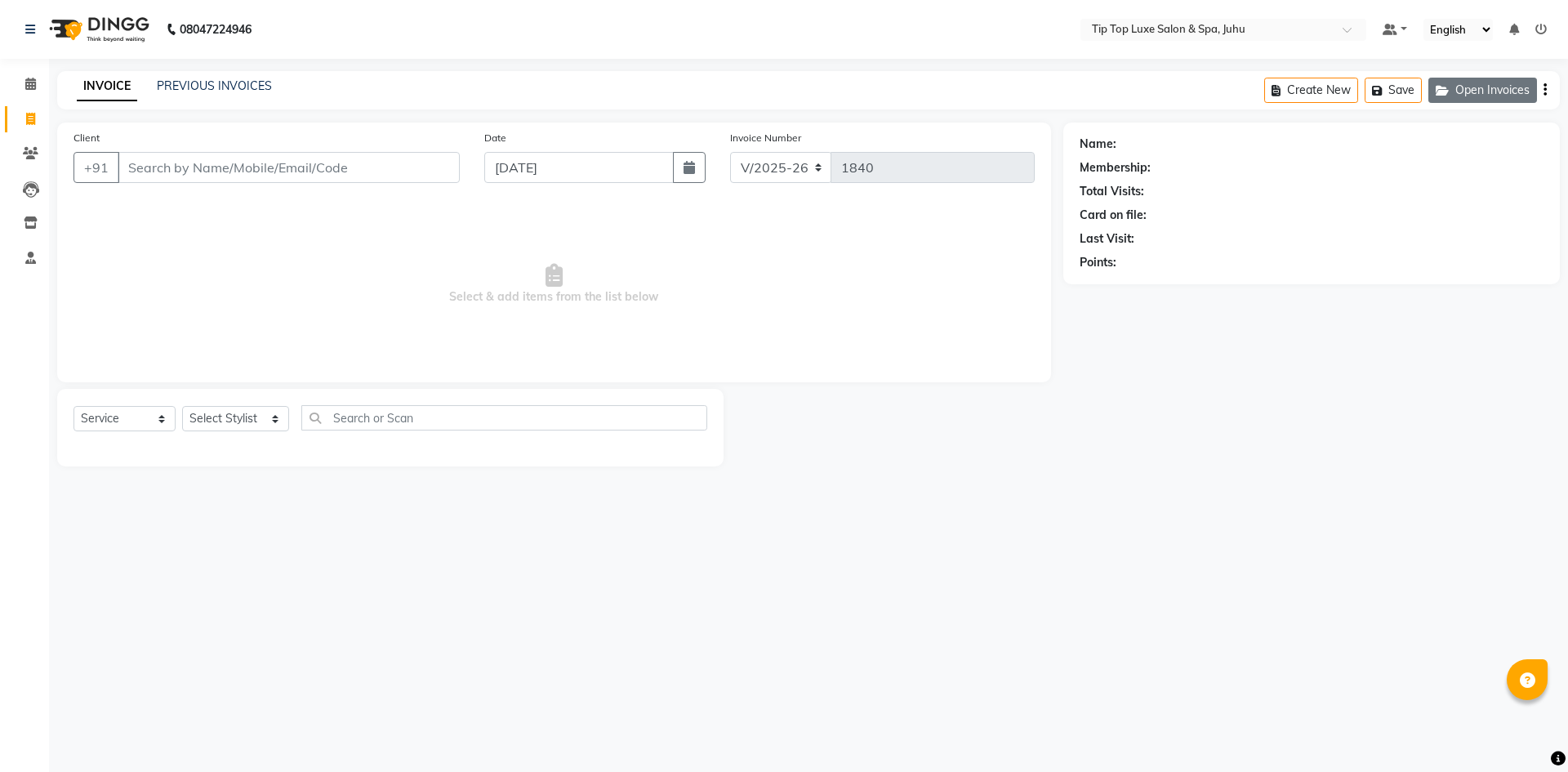
click at [1466, 85] on button "Open Invoices" at bounding box center [1483, 90] width 109 height 25
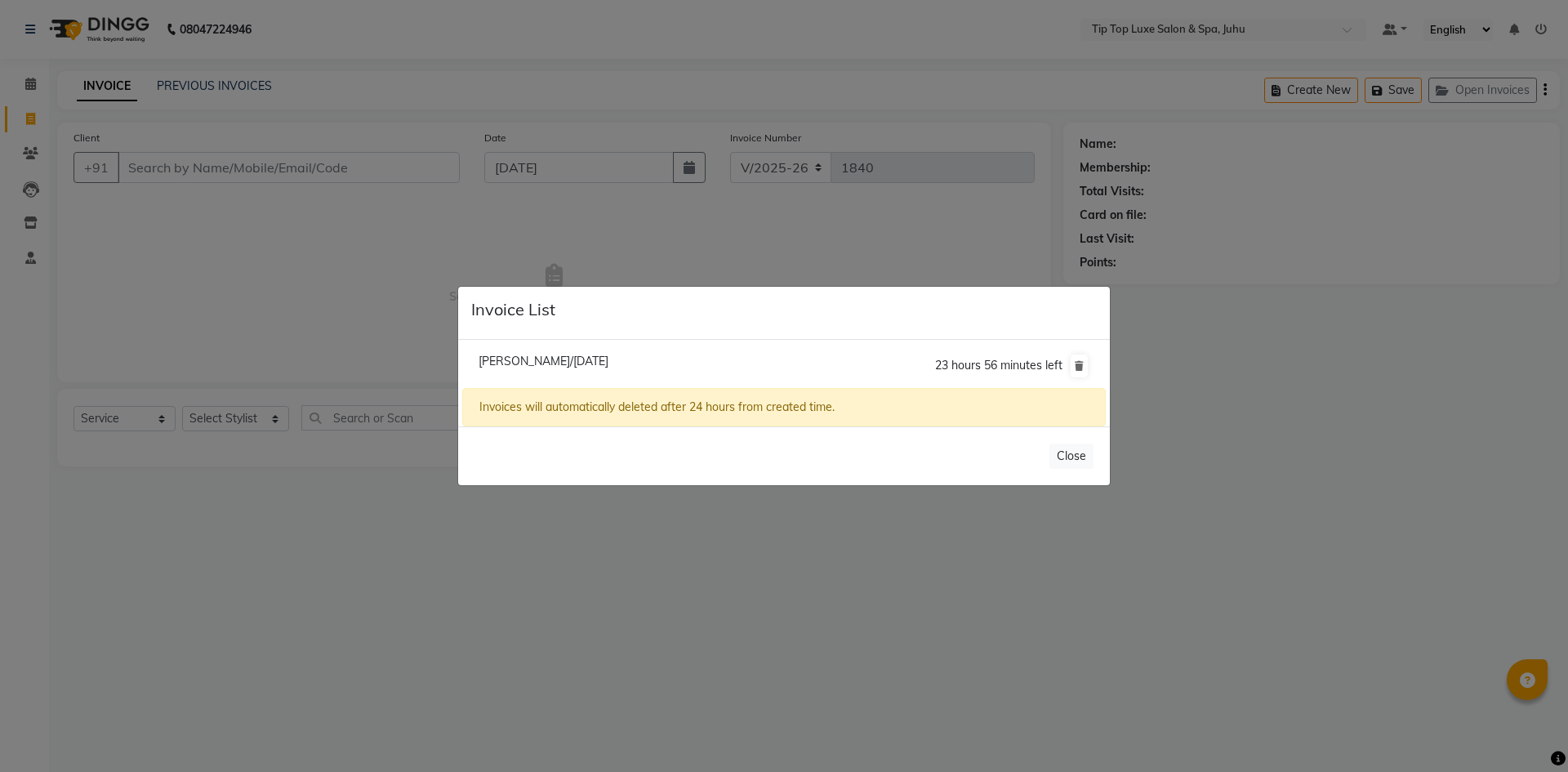
click at [569, 354] on span "[PERSON_NAME]/[DATE]" at bounding box center [543, 361] width 130 height 15
type input "90******30"
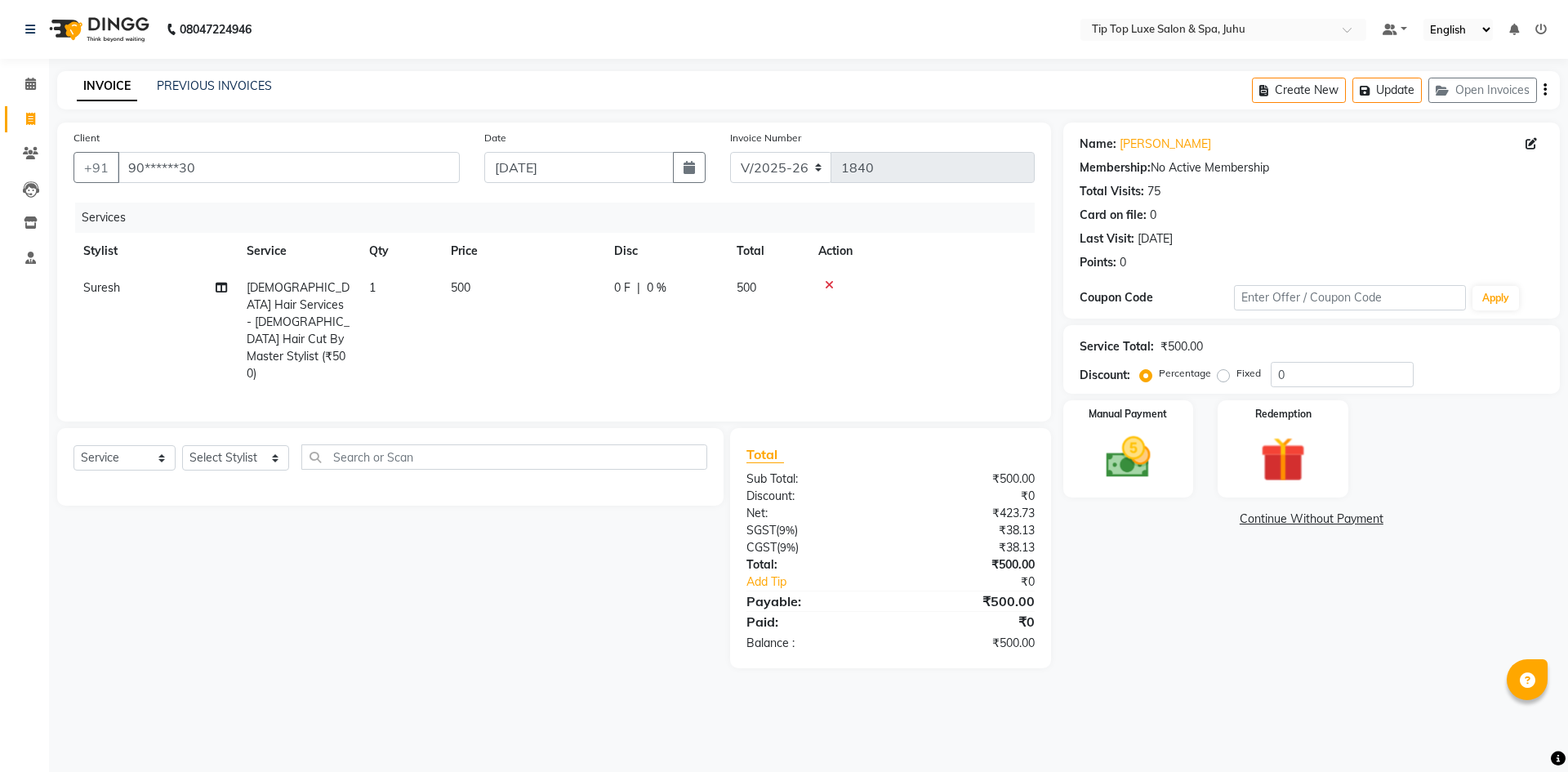
click at [109, 290] on span "Suresh" at bounding box center [102, 287] width 37 height 15
select select "82307"
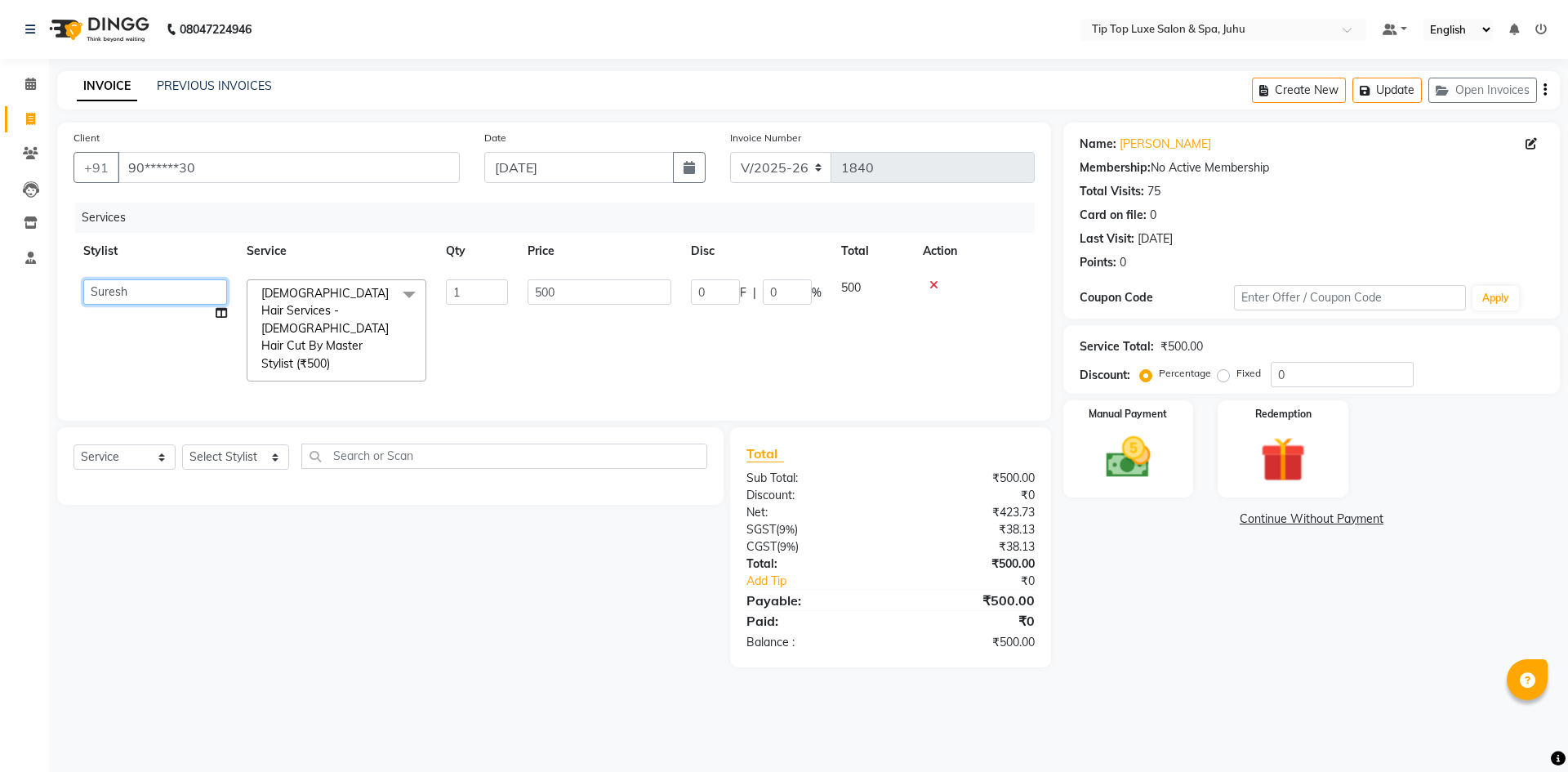
click at [141, 289] on select "[PERSON_NAME] admin [PERSON_NAME] creado ANAO [PERSON_NAME] Jyoti Kailash [PERS…" at bounding box center [155, 291] width 144 height 25
select select "82310"
click at [145, 328] on td "[PERSON_NAME] admin [PERSON_NAME] creado ANAO [PERSON_NAME] Jyoti Kailash [PERS…" at bounding box center [154, 331] width 163 height 122
click at [221, 444] on select "Select Stylist [PERSON_NAME] admin [PERSON_NAME] creado ANAO [PERSON_NAME] Jyot…" at bounding box center [235, 456] width 107 height 25
select select "82310"
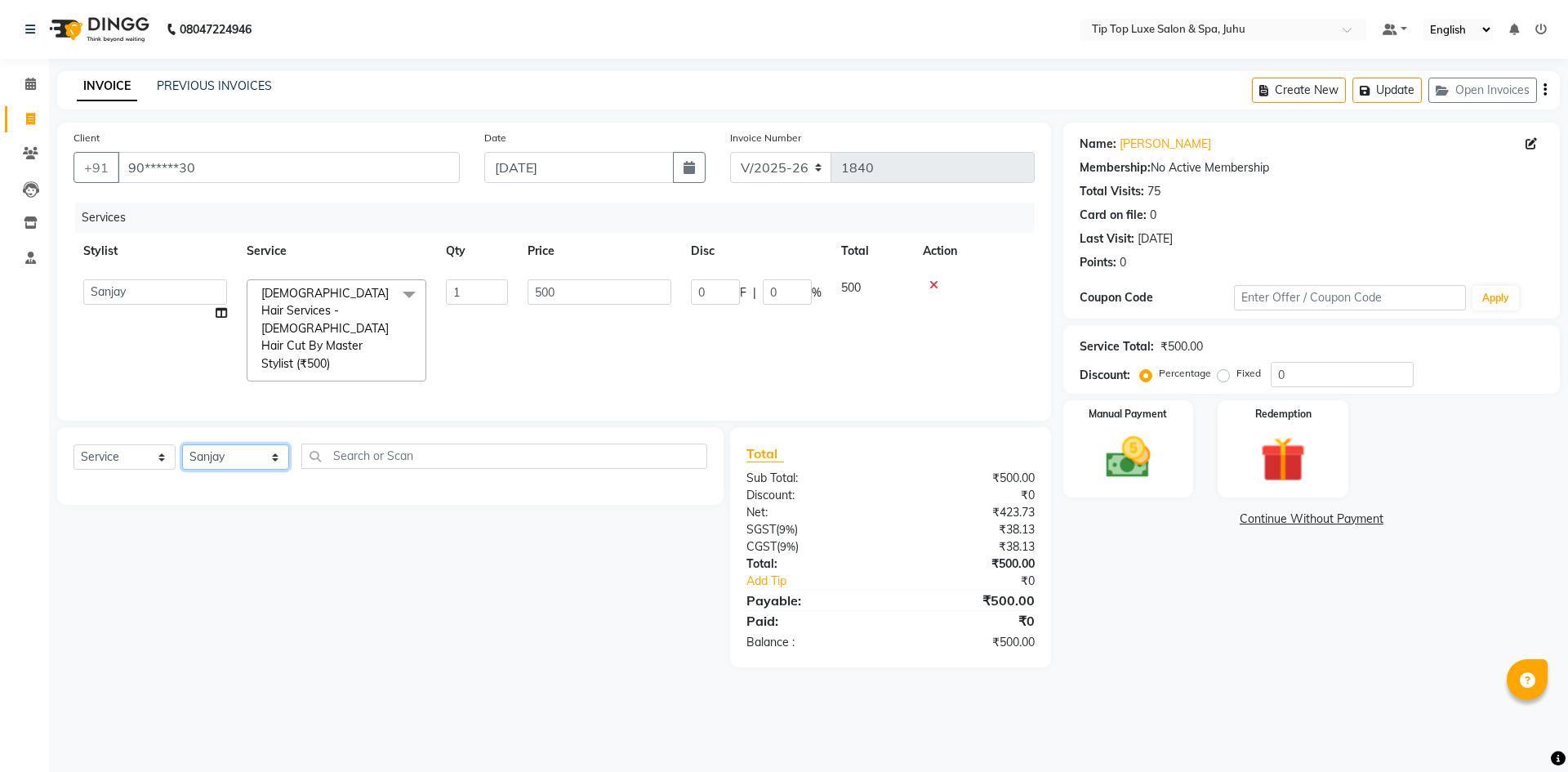
click at [182, 444] on select "Select Stylist [PERSON_NAME] admin [PERSON_NAME] creado ANAO [PERSON_NAME] Jyot…" at bounding box center [235, 456] width 107 height 25
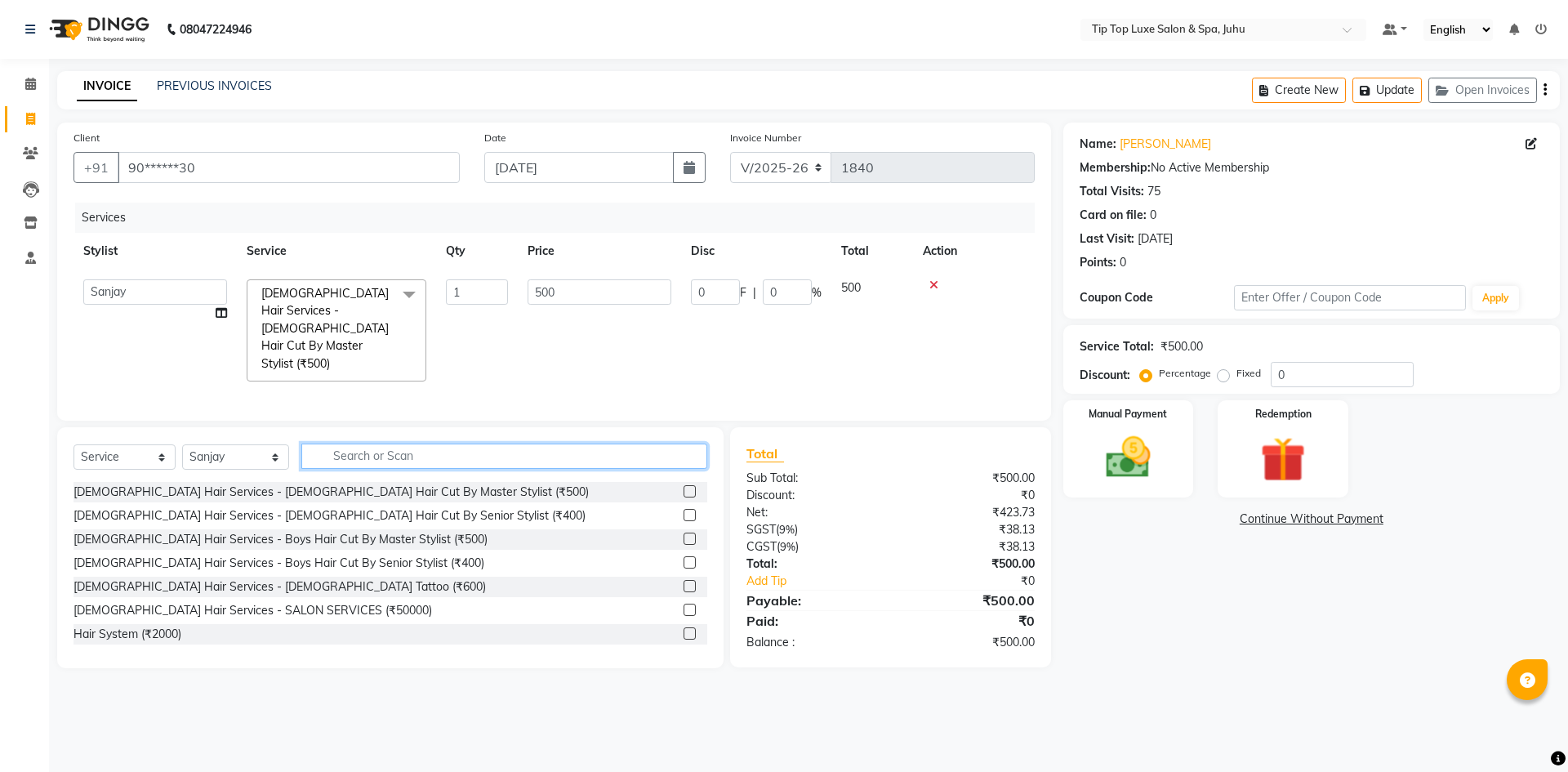
click at [343, 444] on input "text" at bounding box center [505, 456] width 406 height 25
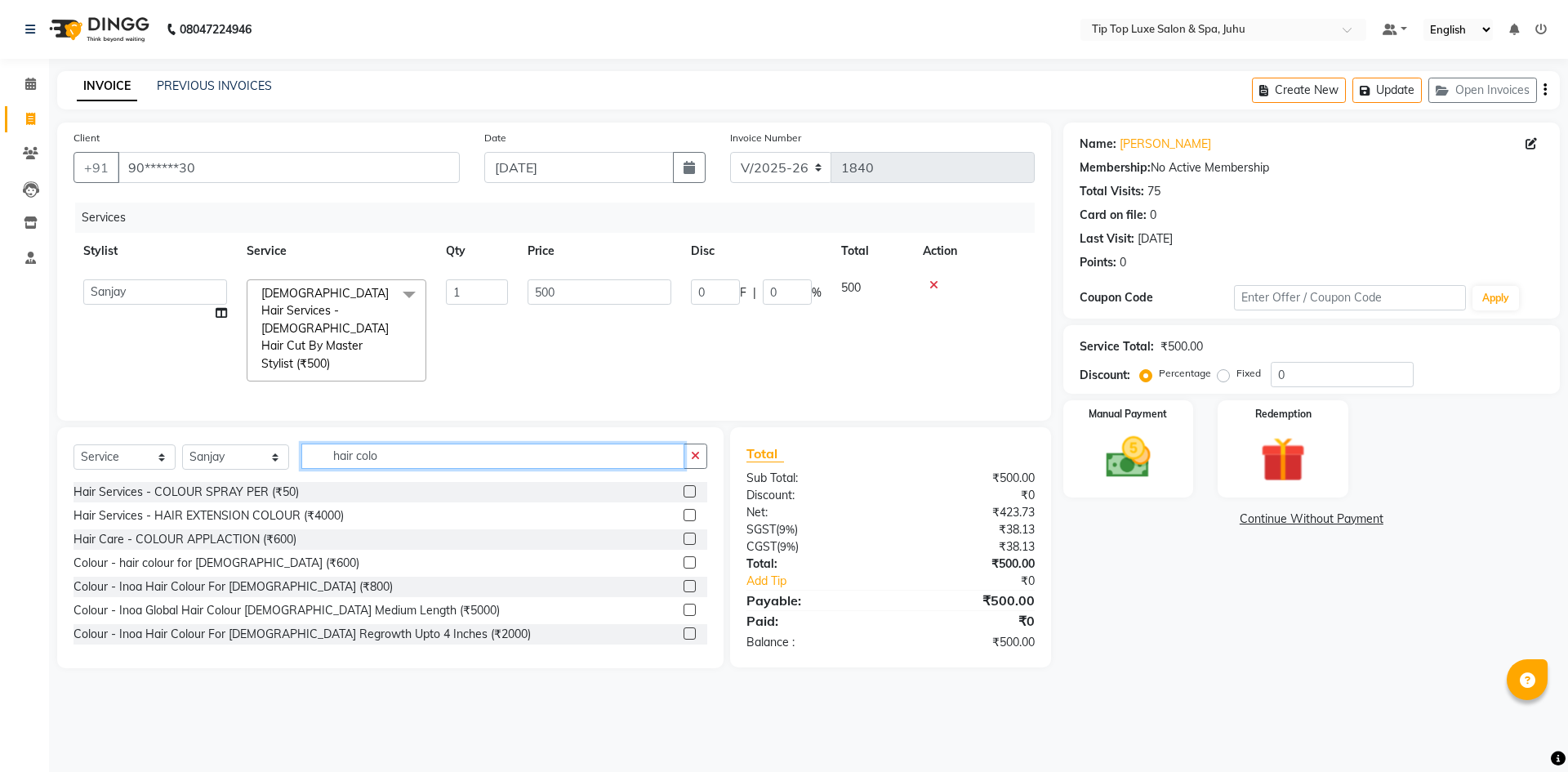
type input "hair colo"
click at [684, 580] on label at bounding box center [690, 586] width 12 height 12
click at [684, 582] on input "checkbox" at bounding box center [689, 587] width 10 height 10
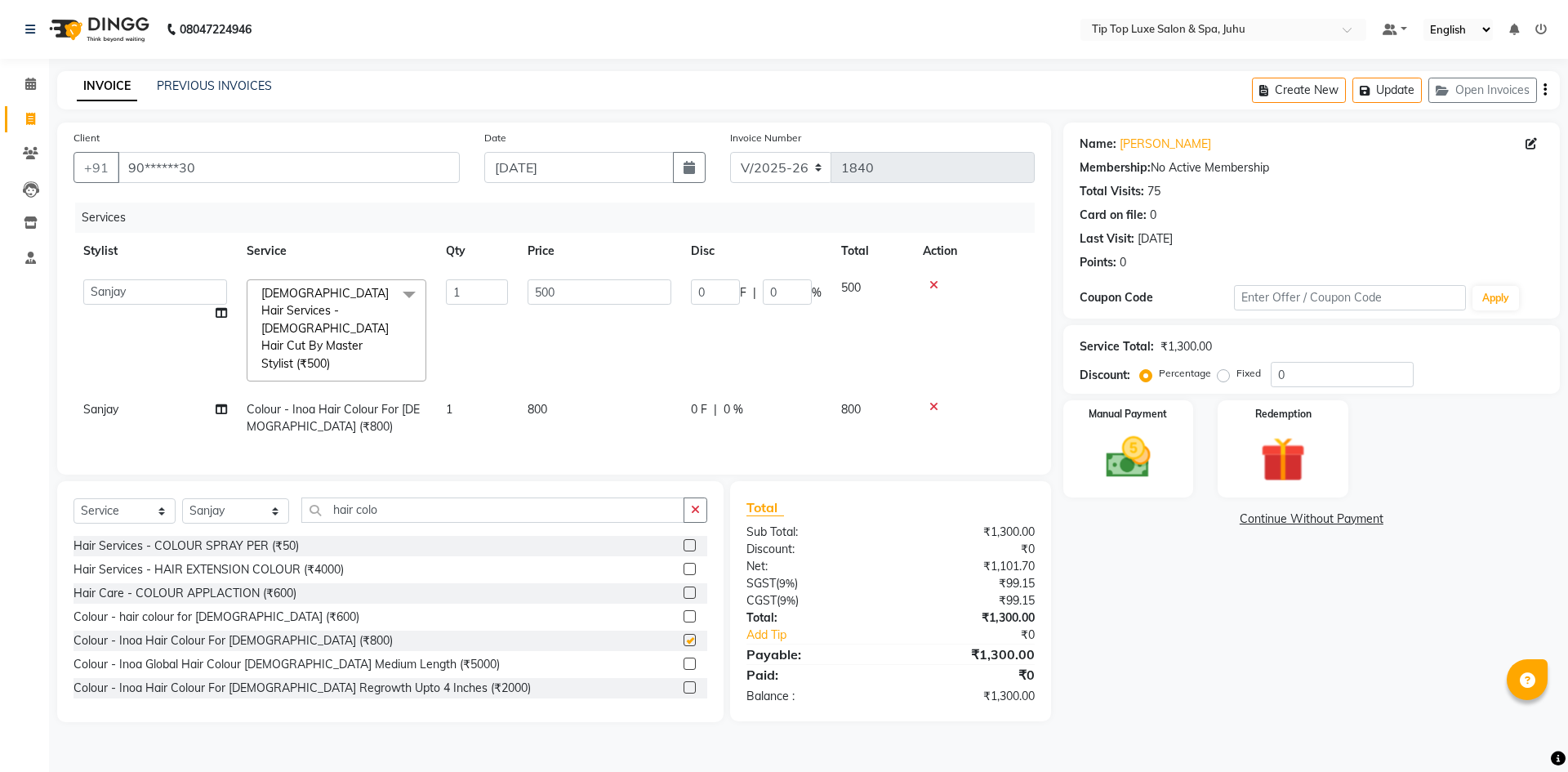
checkbox input "false"
click at [233, 498] on select "Select Stylist [PERSON_NAME] admin [PERSON_NAME] creado ANAO [PERSON_NAME] Jyot…" at bounding box center [235, 510] width 107 height 25
select select "82323"
click at [182, 498] on select "Select Stylist [PERSON_NAME] admin [PERSON_NAME] creado ANAO [PERSON_NAME] Jyot…" at bounding box center [235, 510] width 107 height 25
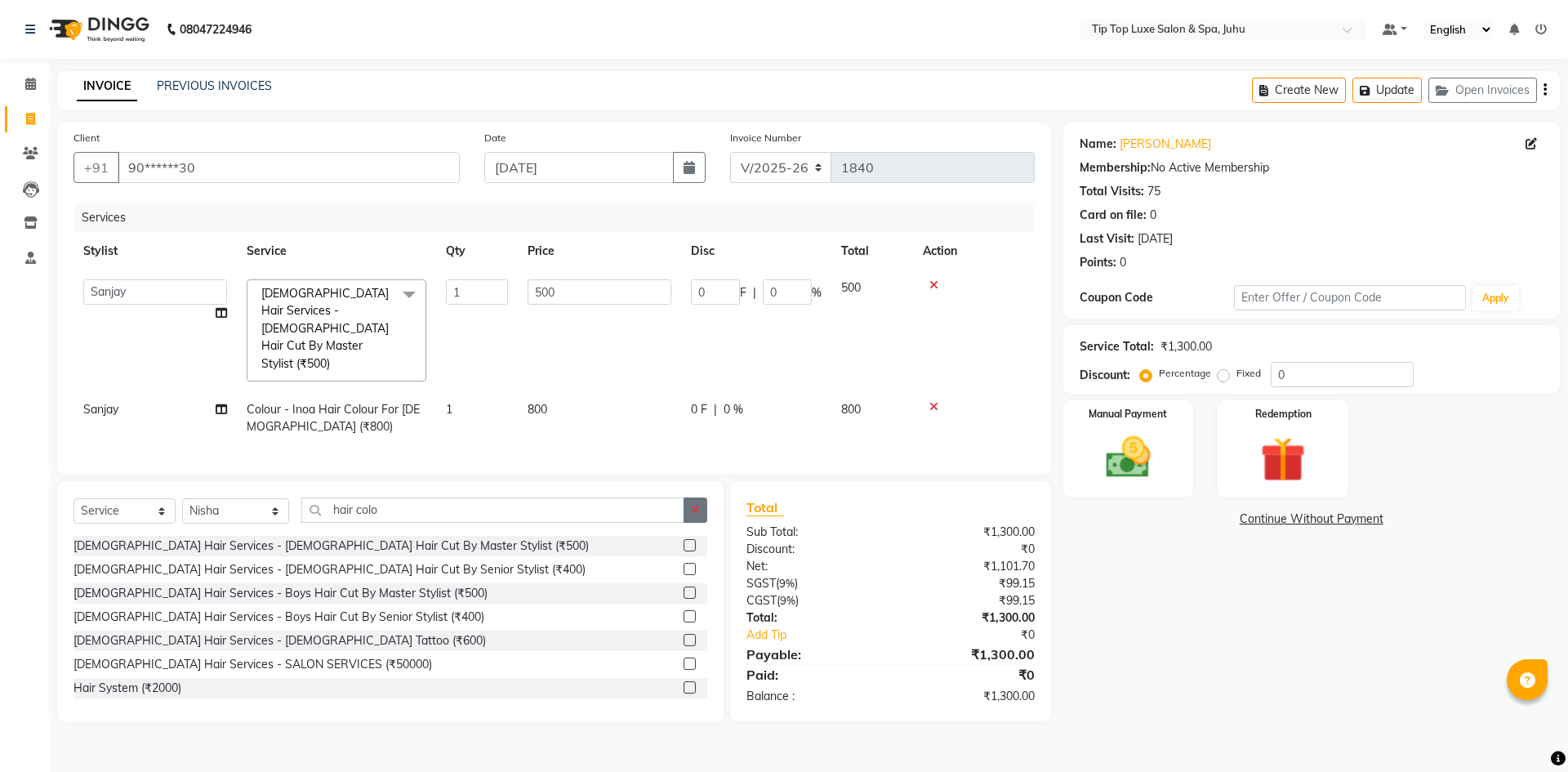
click at [686, 497] on button "button" at bounding box center [695, 509] width 24 height 25
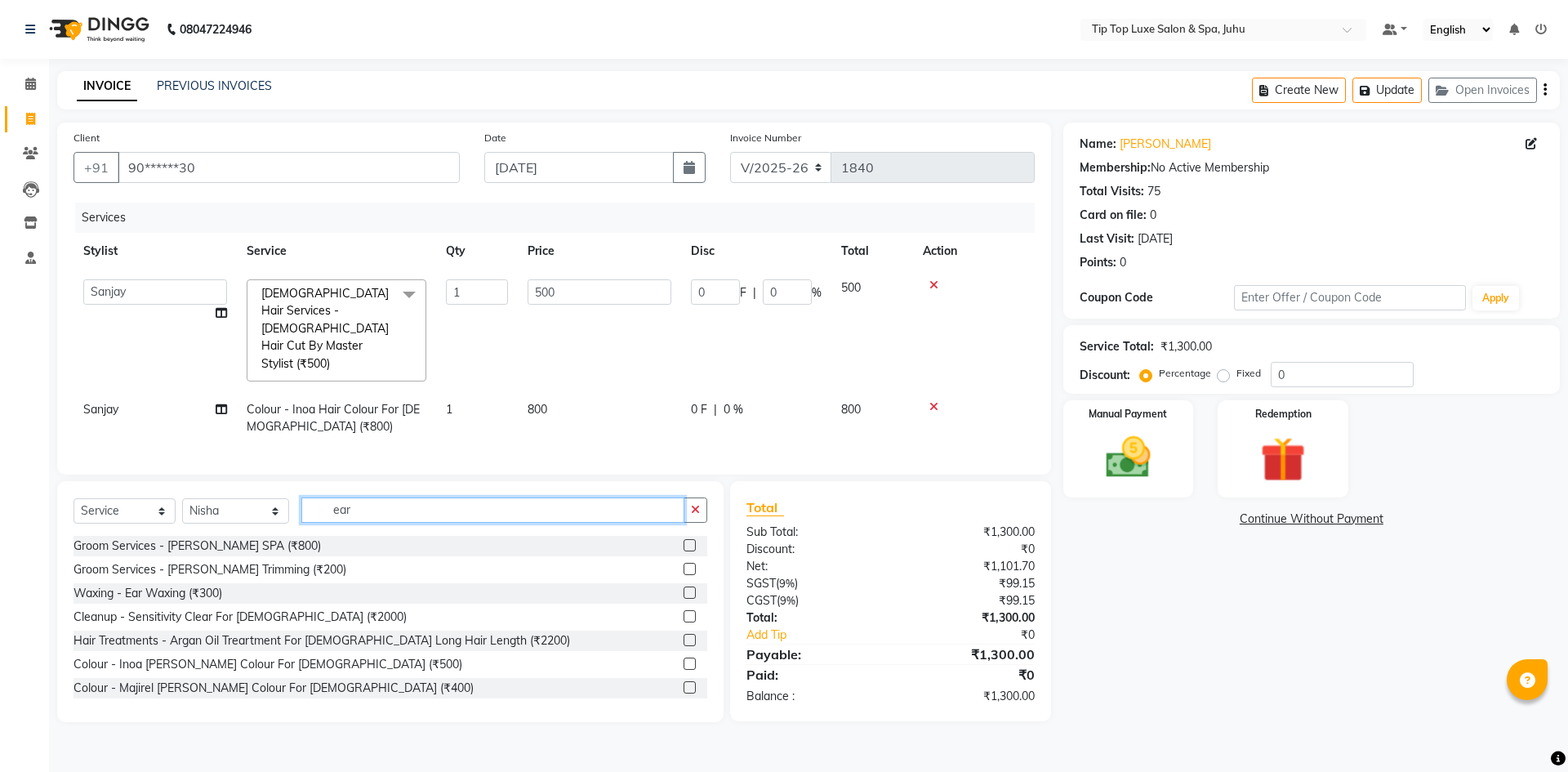
type input "ear"
click at [684, 586] on label at bounding box center [690, 592] width 12 height 12
click at [684, 588] on input "checkbox" at bounding box center [689, 593] width 10 height 10
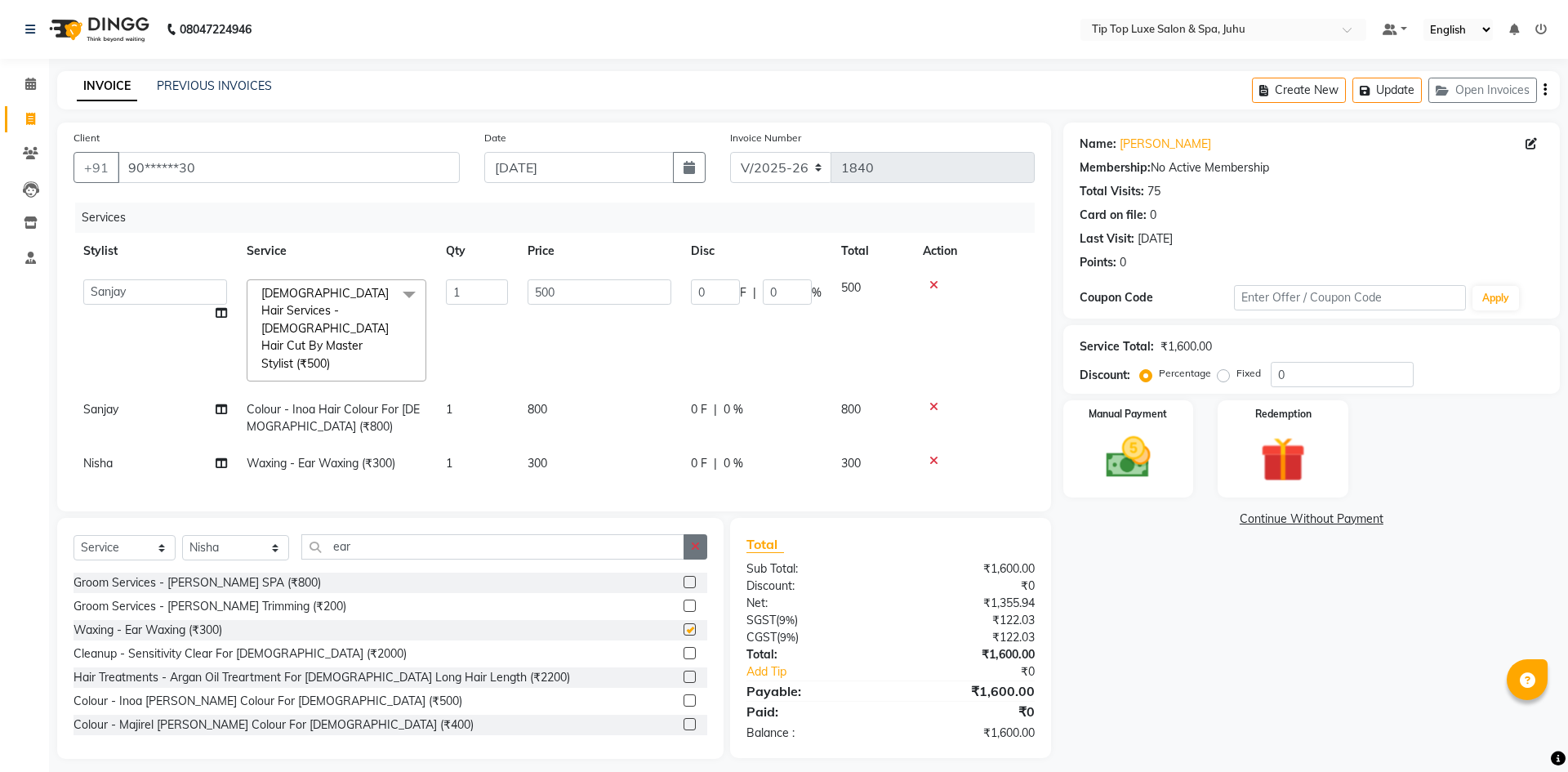
checkbox input "false"
click at [631, 535] on input "ear" at bounding box center [494, 547] width 384 height 25
type input "e"
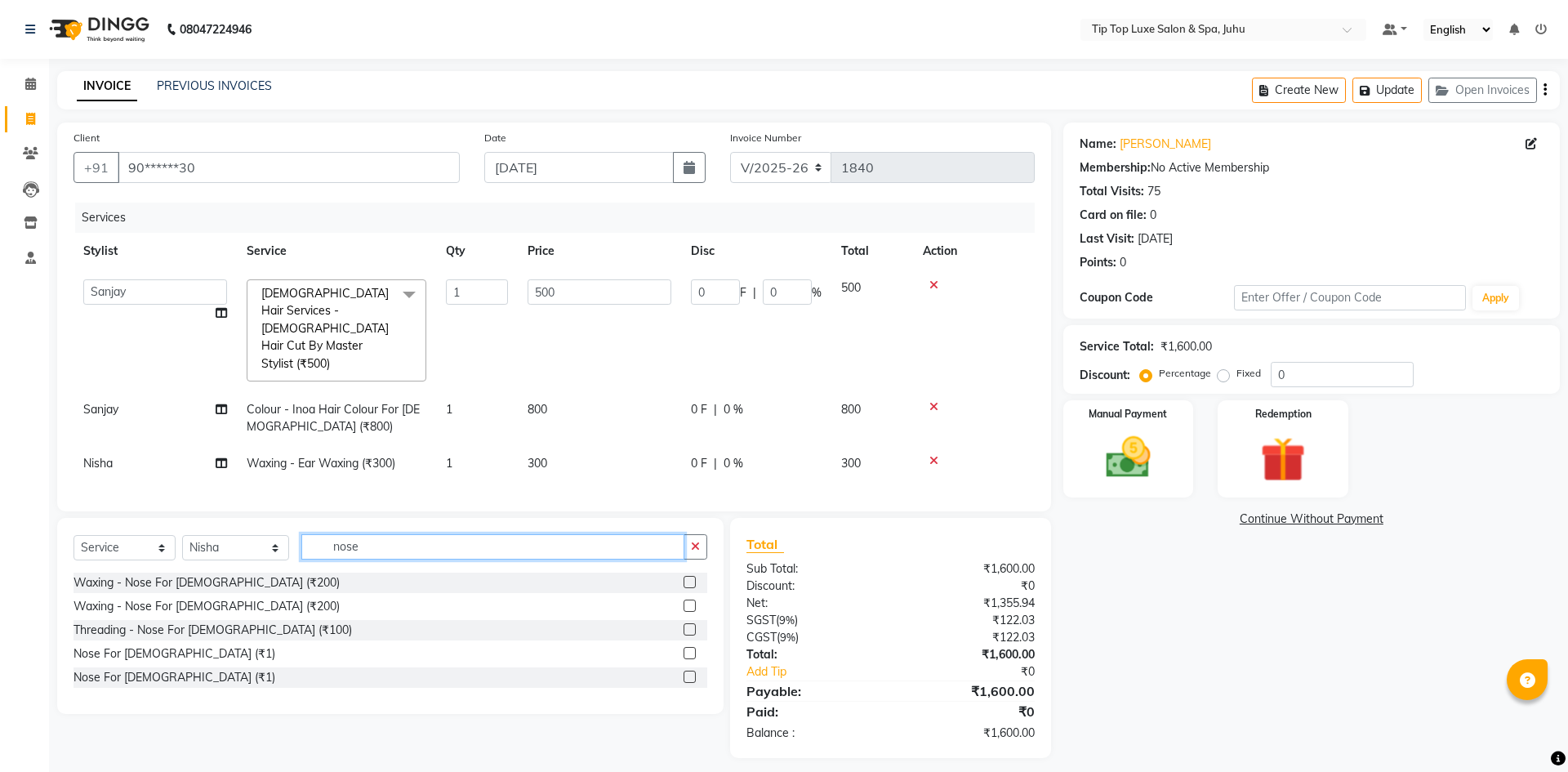
type input "nose"
click at [689, 576] on label at bounding box center [690, 582] width 12 height 12
click at [689, 577] on input "checkbox" at bounding box center [689, 583] width 10 height 10
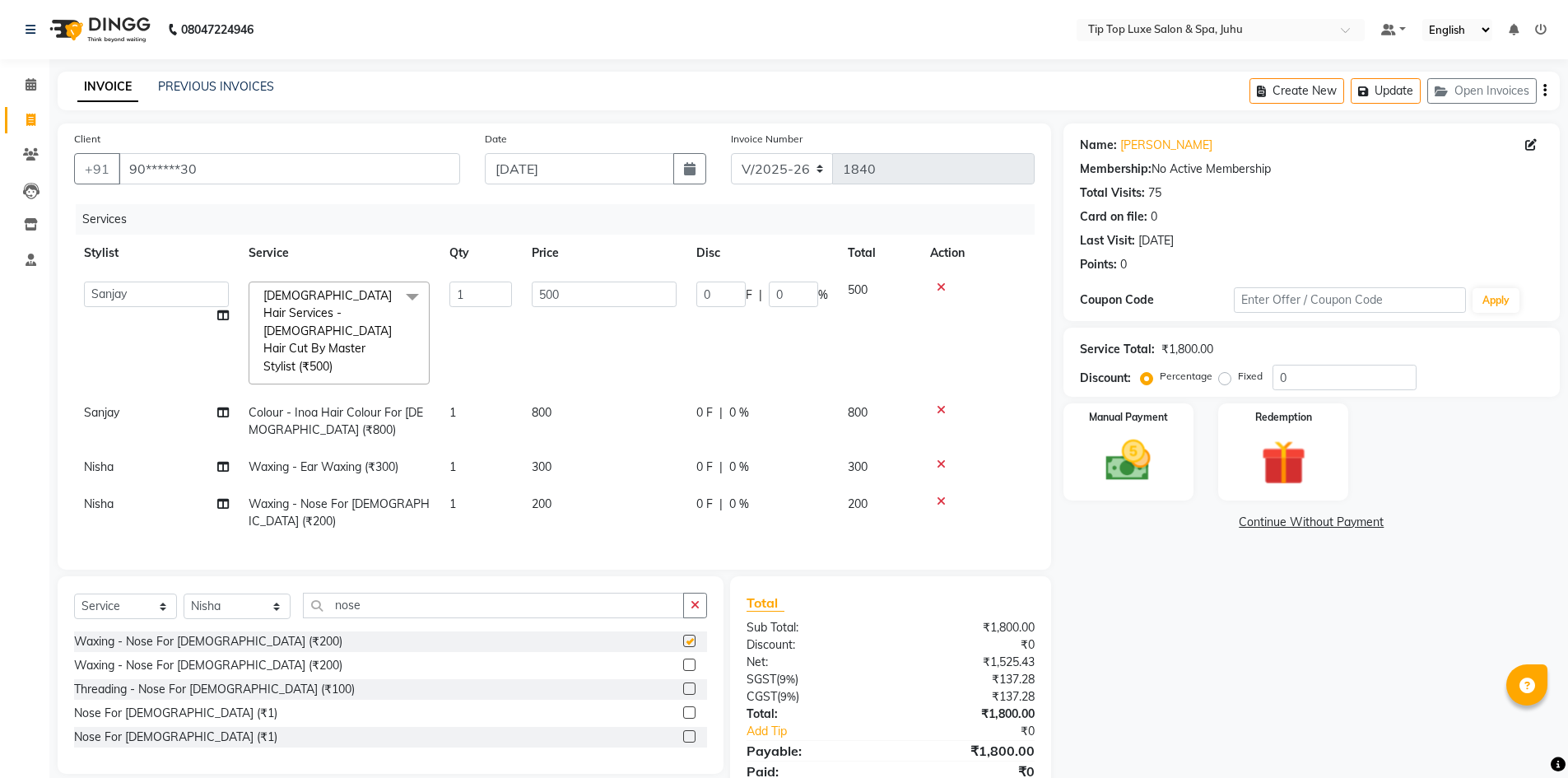
checkbox input "false"
click at [541, 497] on span "200" at bounding box center [541, 504] width 19 height 15
select select "82323"
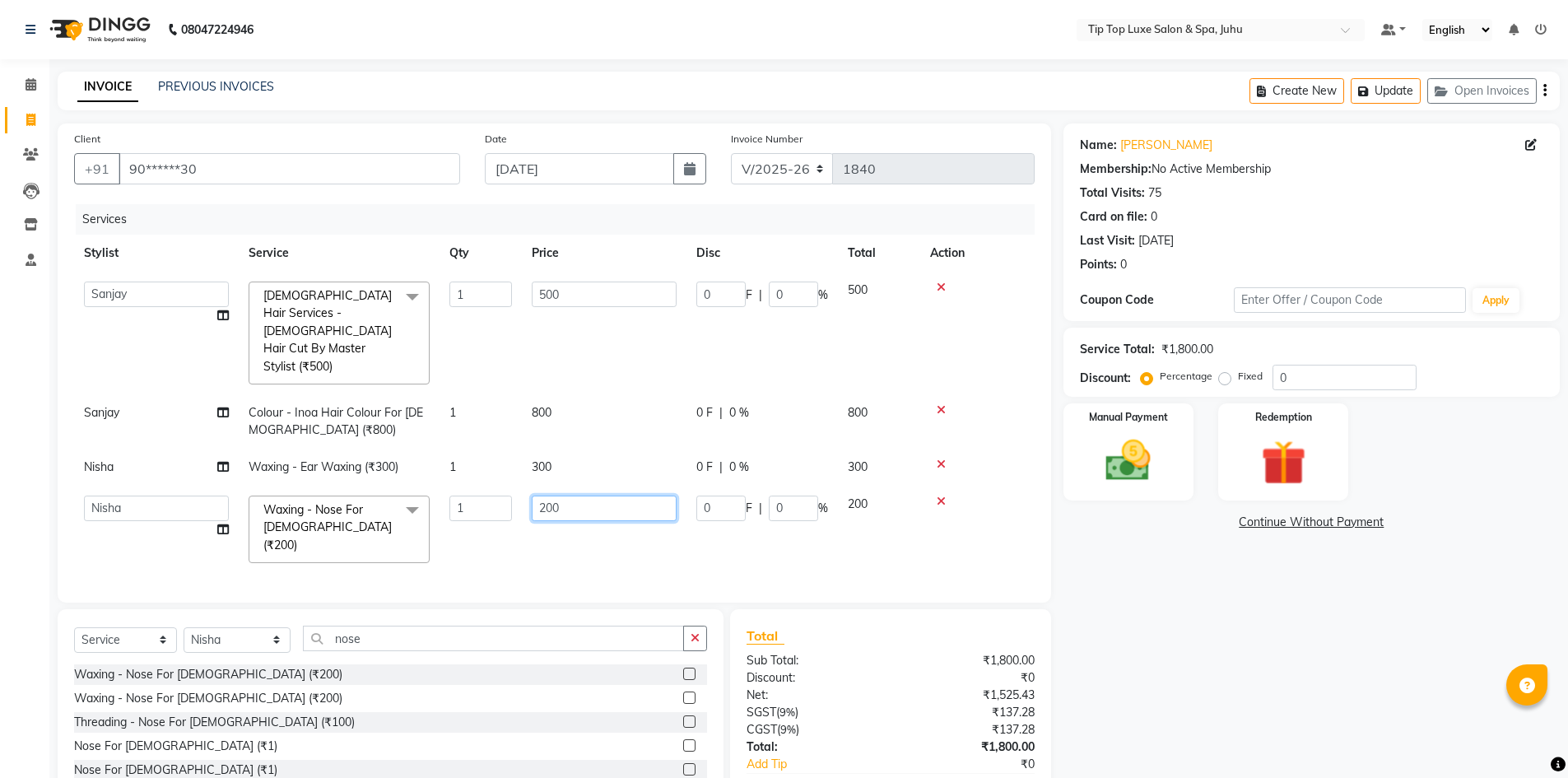
click at [546, 496] on input "200" at bounding box center [604, 508] width 145 height 25
type input "300"
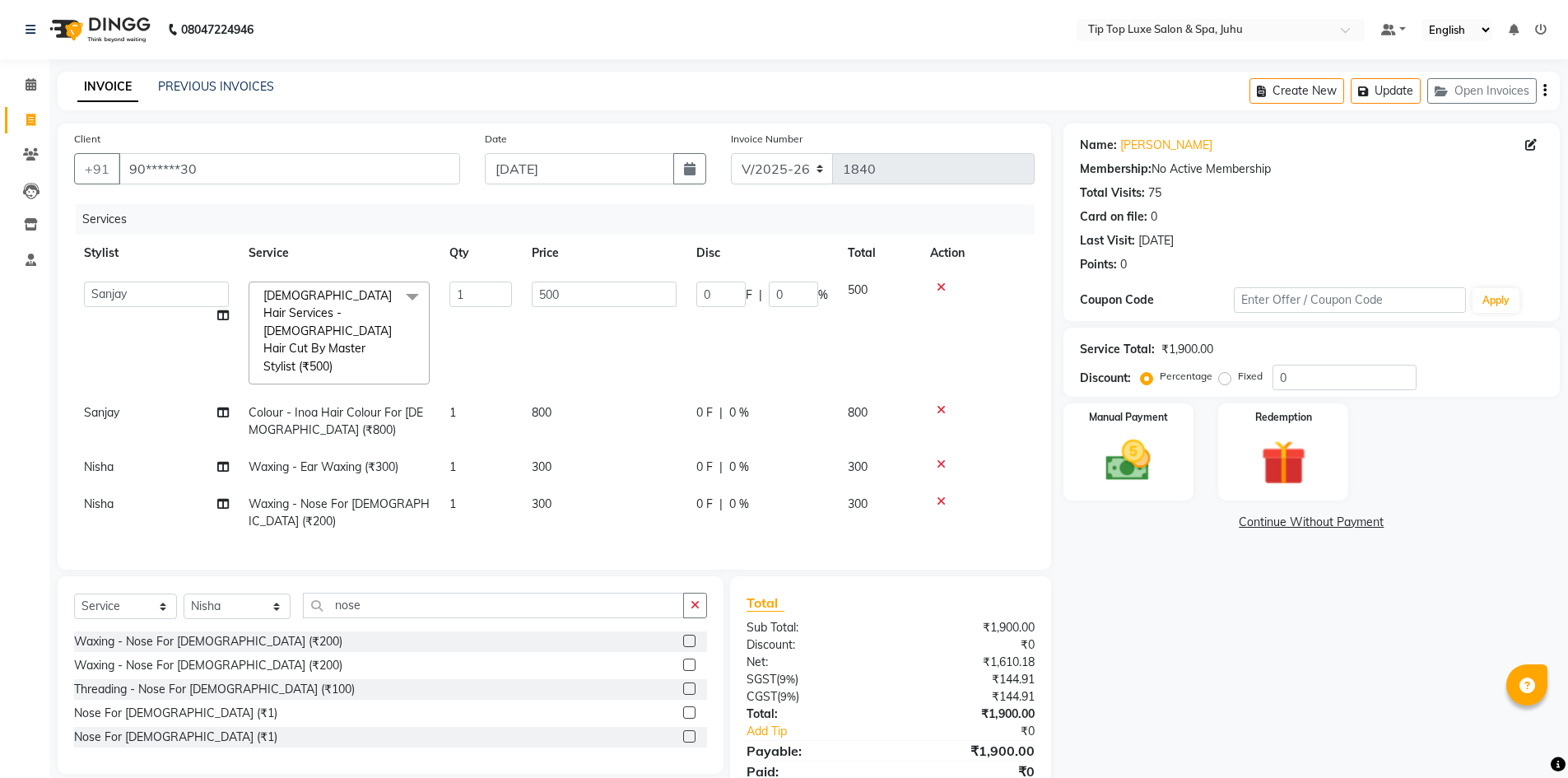
click at [581, 512] on div "Services Stylist Service Qty Price Disc Total Action [PERSON_NAME] admin [PERSO…" at bounding box center [554, 378] width 961 height 349
click at [540, 405] on span "800" at bounding box center [541, 412] width 19 height 15
select select "82310"
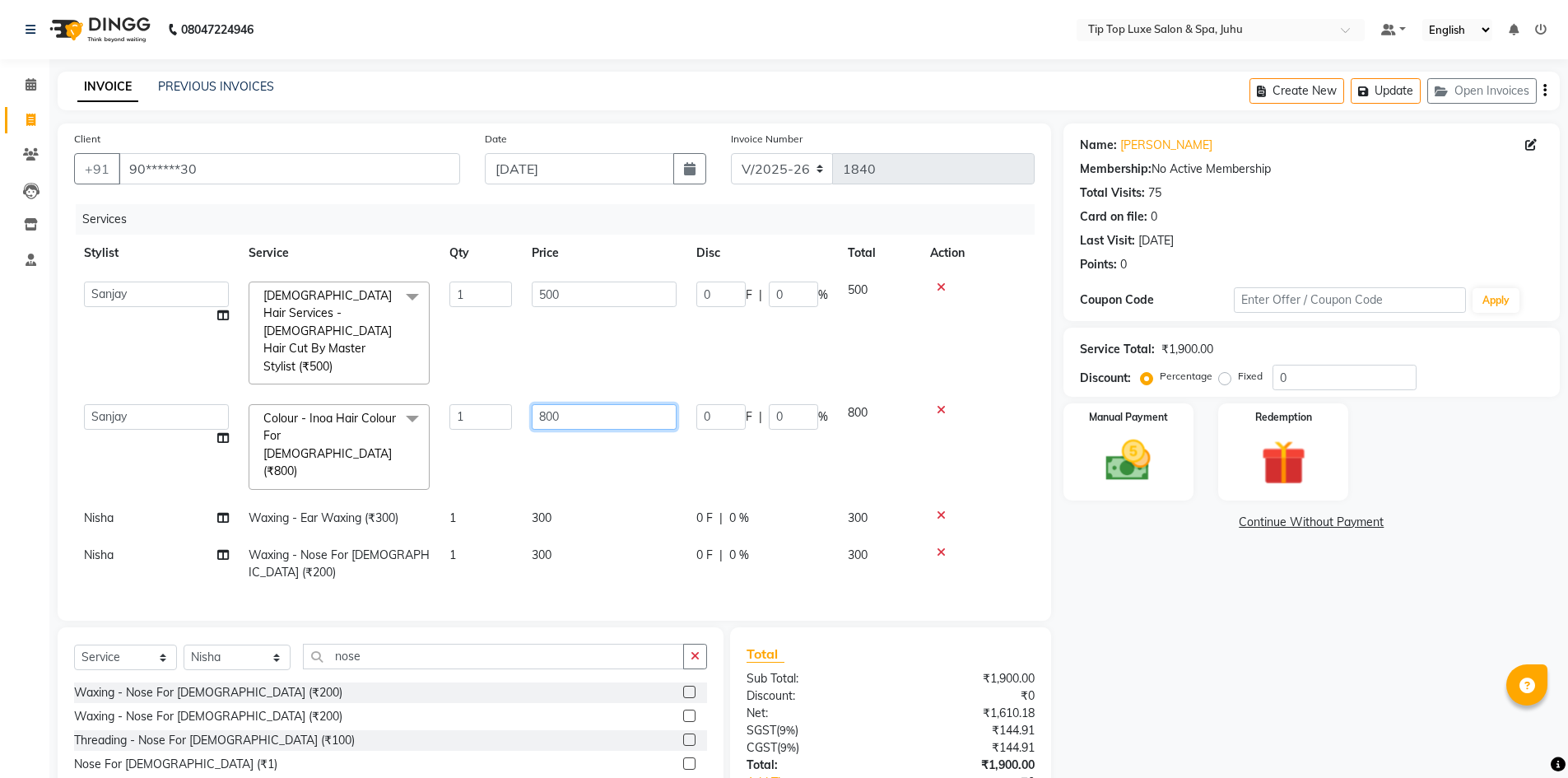
click at [547, 404] on input "800" at bounding box center [604, 417] width 145 height 25
type input "1000"
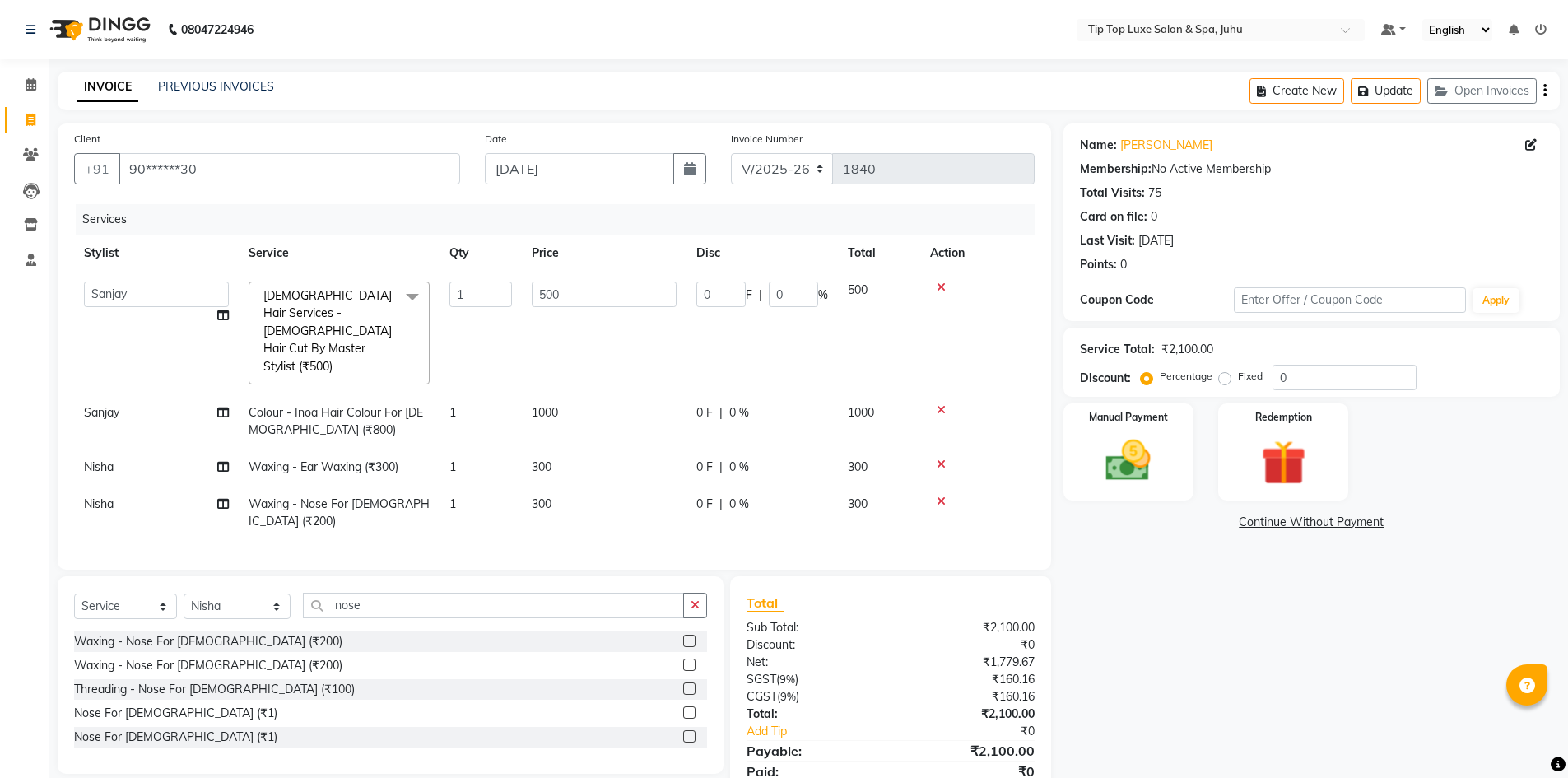
click at [533, 414] on tbody "[PERSON_NAME] admin [PERSON_NAME] creado ANAO [PERSON_NAME] Jyoti Kailash [PERS…" at bounding box center [554, 405] width 961 height 268
click at [544, 292] on input "500" at bounding box center [604, 294] width 145 height 25
type input "400"
click at [554, 338] on td "400" at bounding box center [604, 333] width 164 height 123
select select "82310"
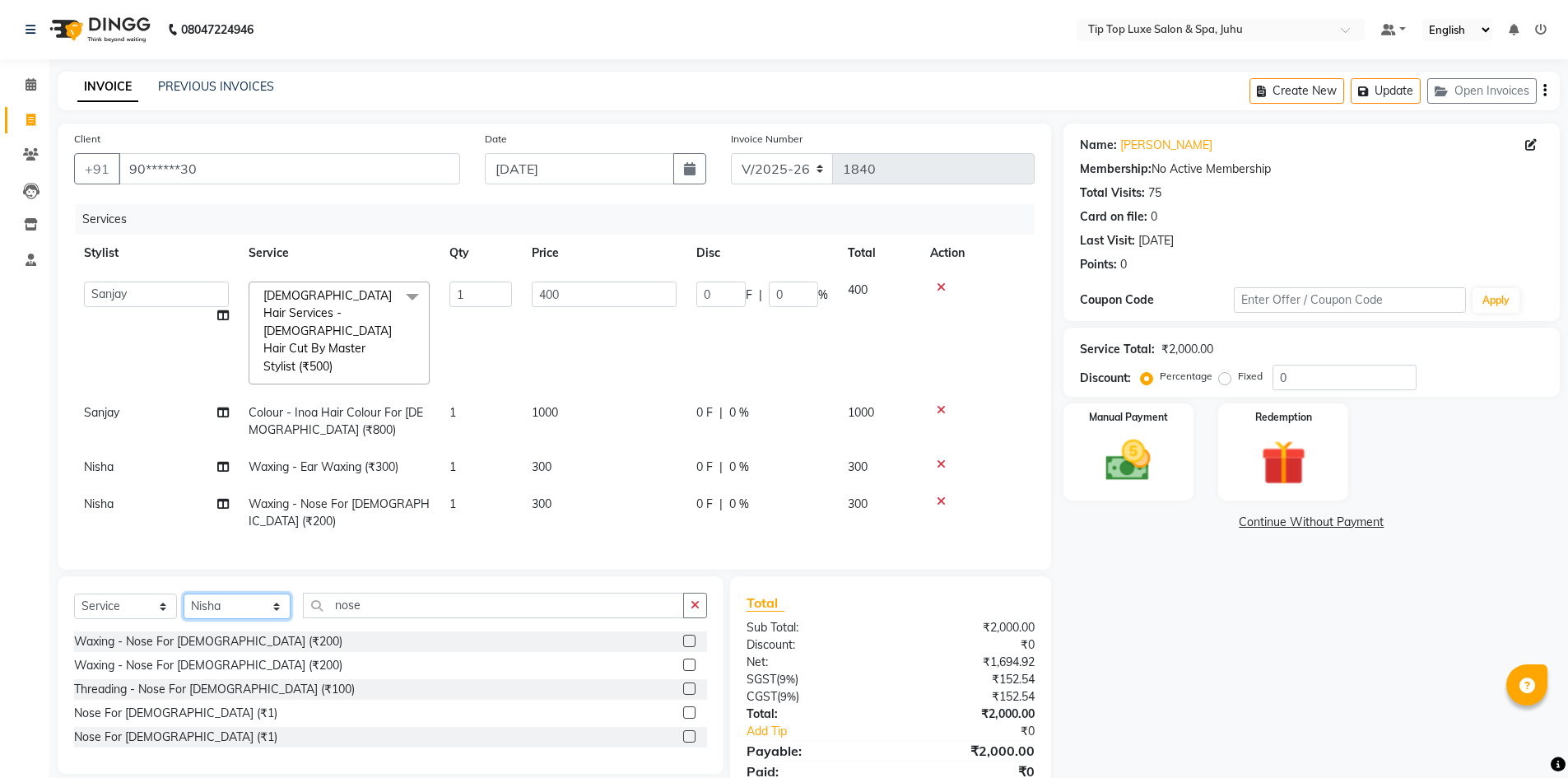
click at [246, 593] on select "Select Stylist [PERSON_NAME] admin [PERSON_NAME] creado ANAO [PERSON_NAME] Jyot…" at bounding box center [237, 606] width 107 height 25
select select "82310"
click at [184, 593] on select "Select Stylist [PERSON_NAME] admin [PERSON_NAME] creado ANAO [PERSON_NAME] Jyot…" at bounding box center [237, 606] width 107 height 25
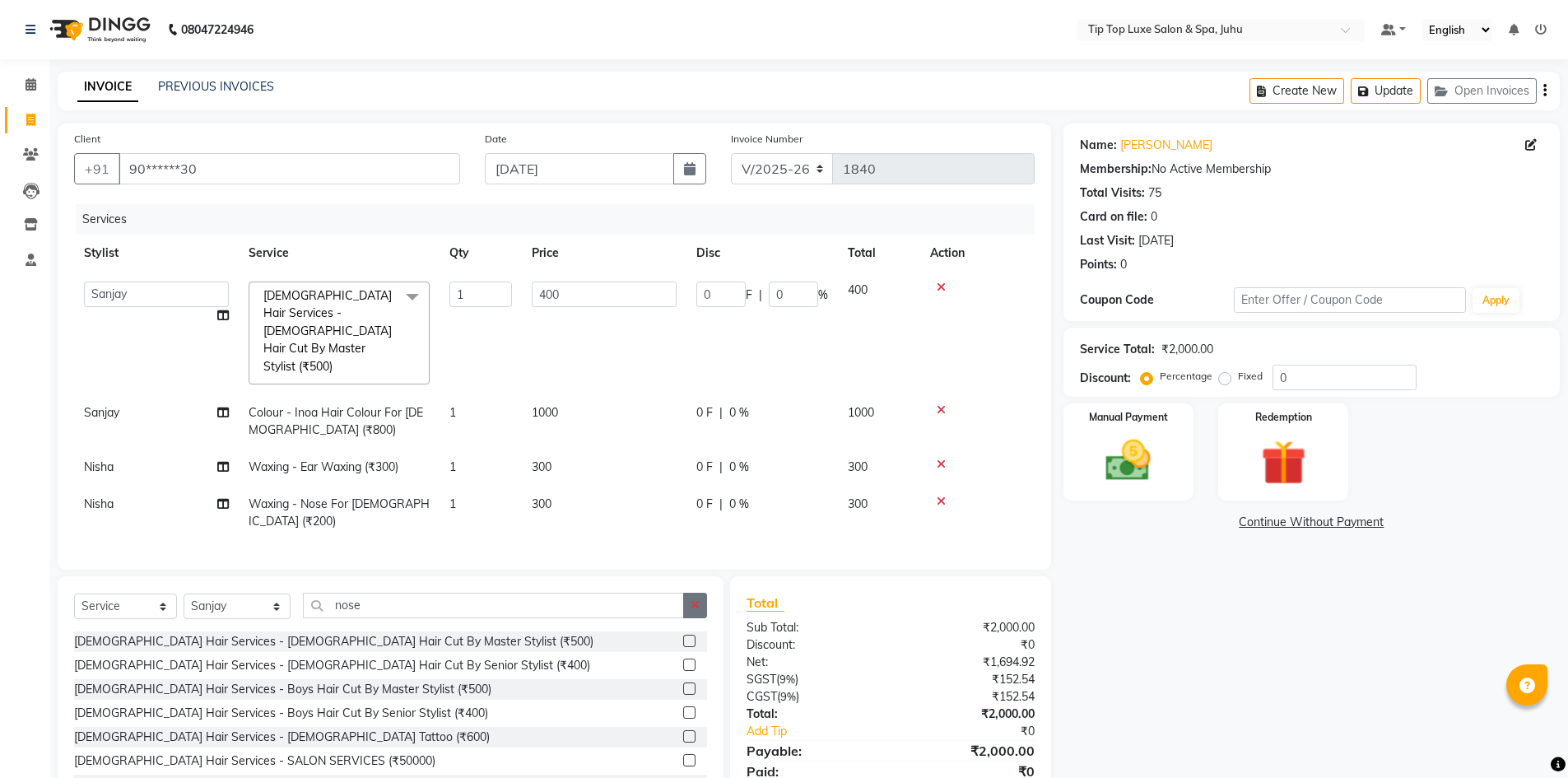
click at [689, 593] on button "button" at bounding box center [694, 605] width 24 height 25
click at [651, 593] on input "text" at bounding box center [505, 605] width 404 height 25
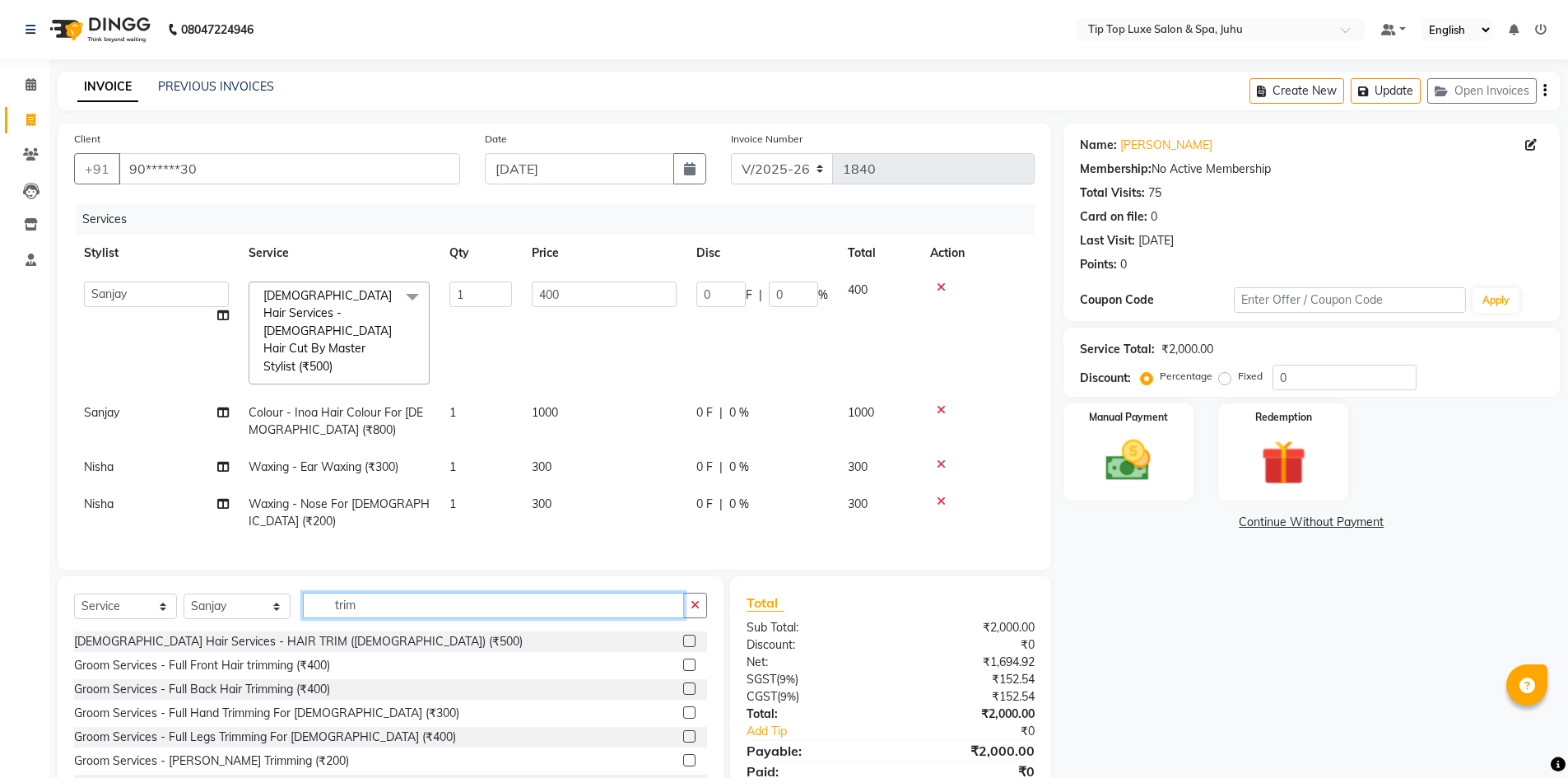
type input "trim"
click at [683, 754] on label at bounding box center [689, 760] width 12 height 12
click at [683, 756] on input "checkbox" at bounding box center [688, 761] width 11 height 11
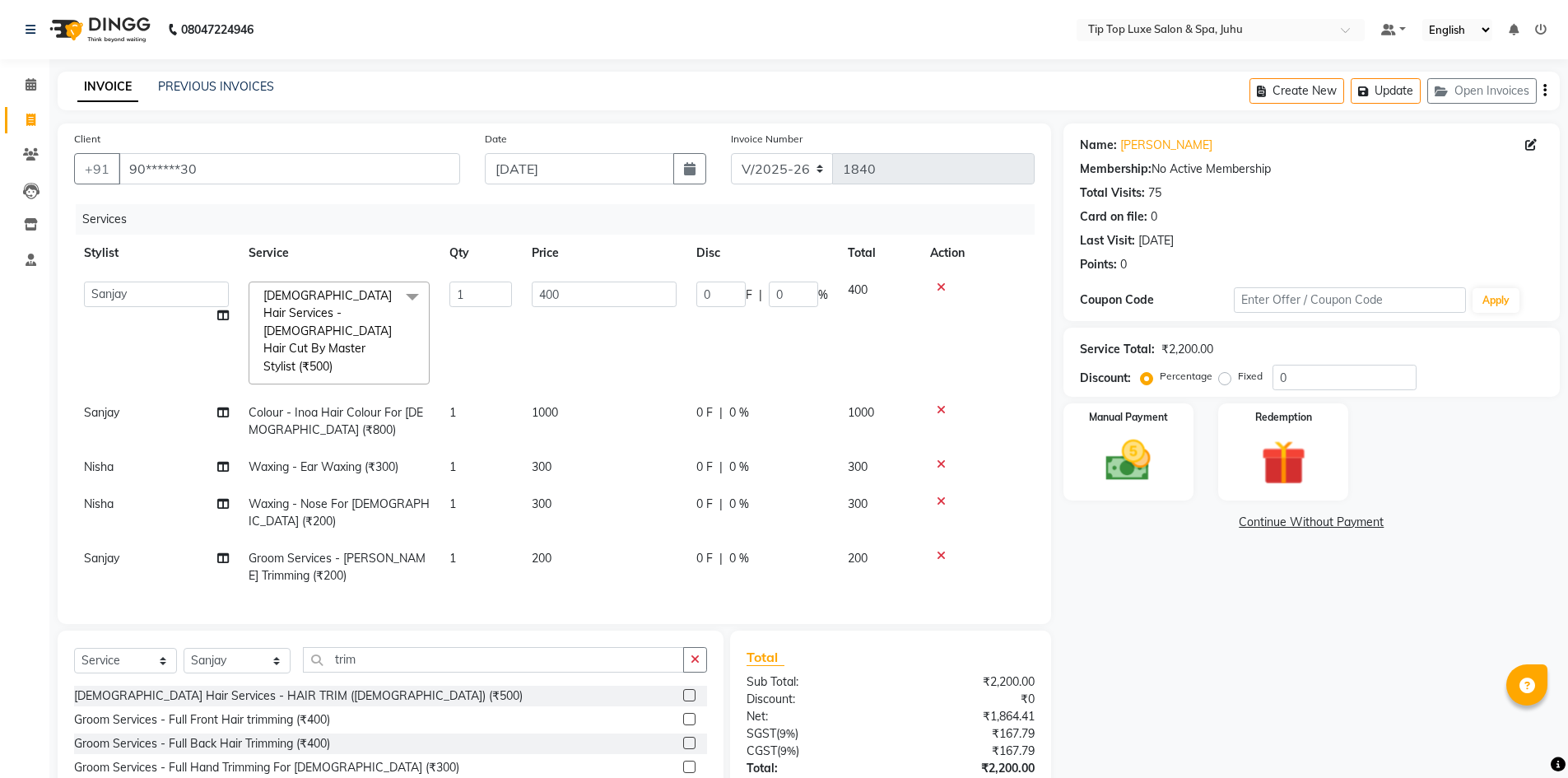
checkbox input "false"
click at [1117, 443] on img at bounding box center [1129, 461] width 76 height 54
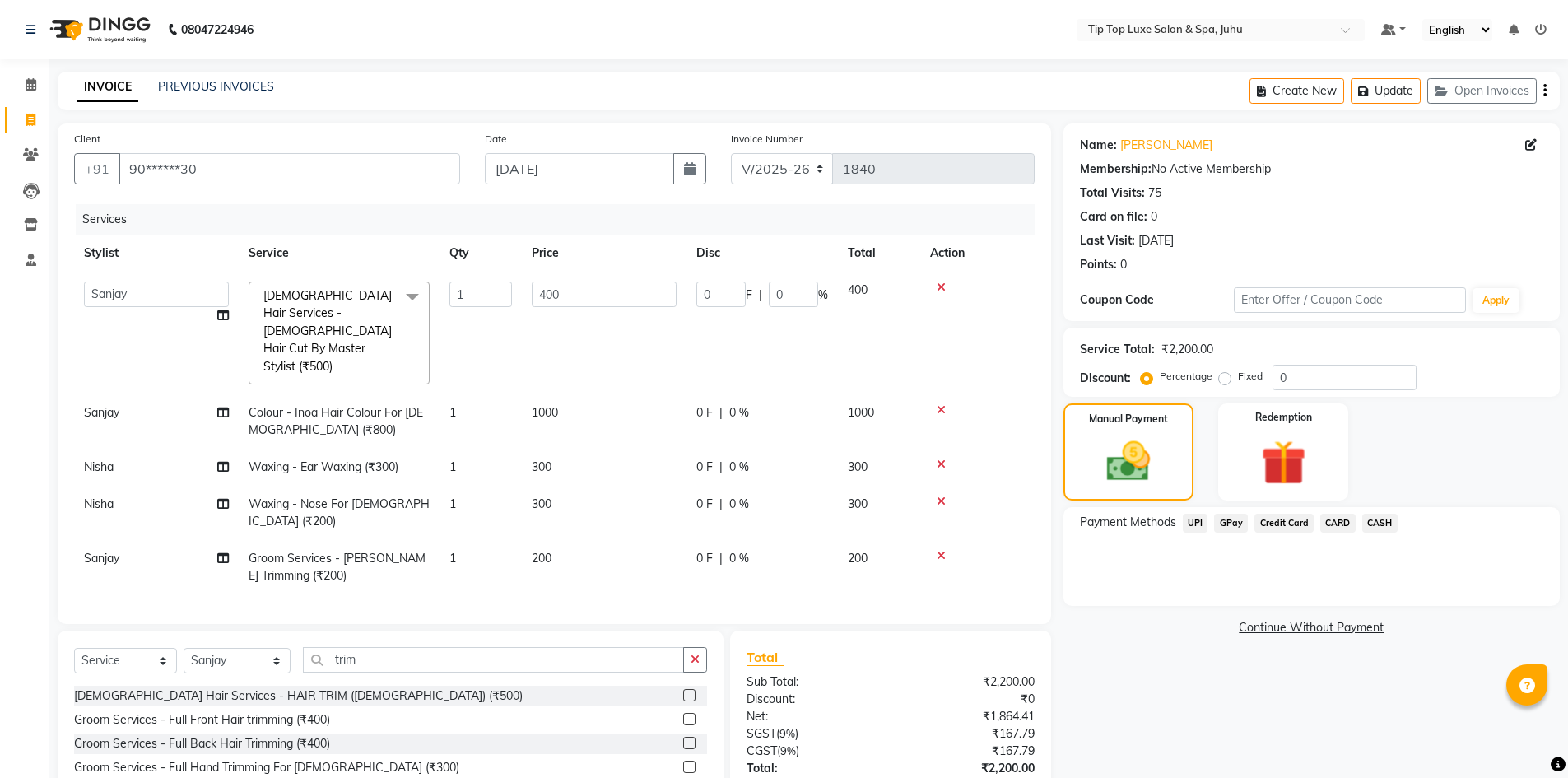
click at [1329, 523] on span "CARD" at bounding box center [1338, 523] width 35 height 19
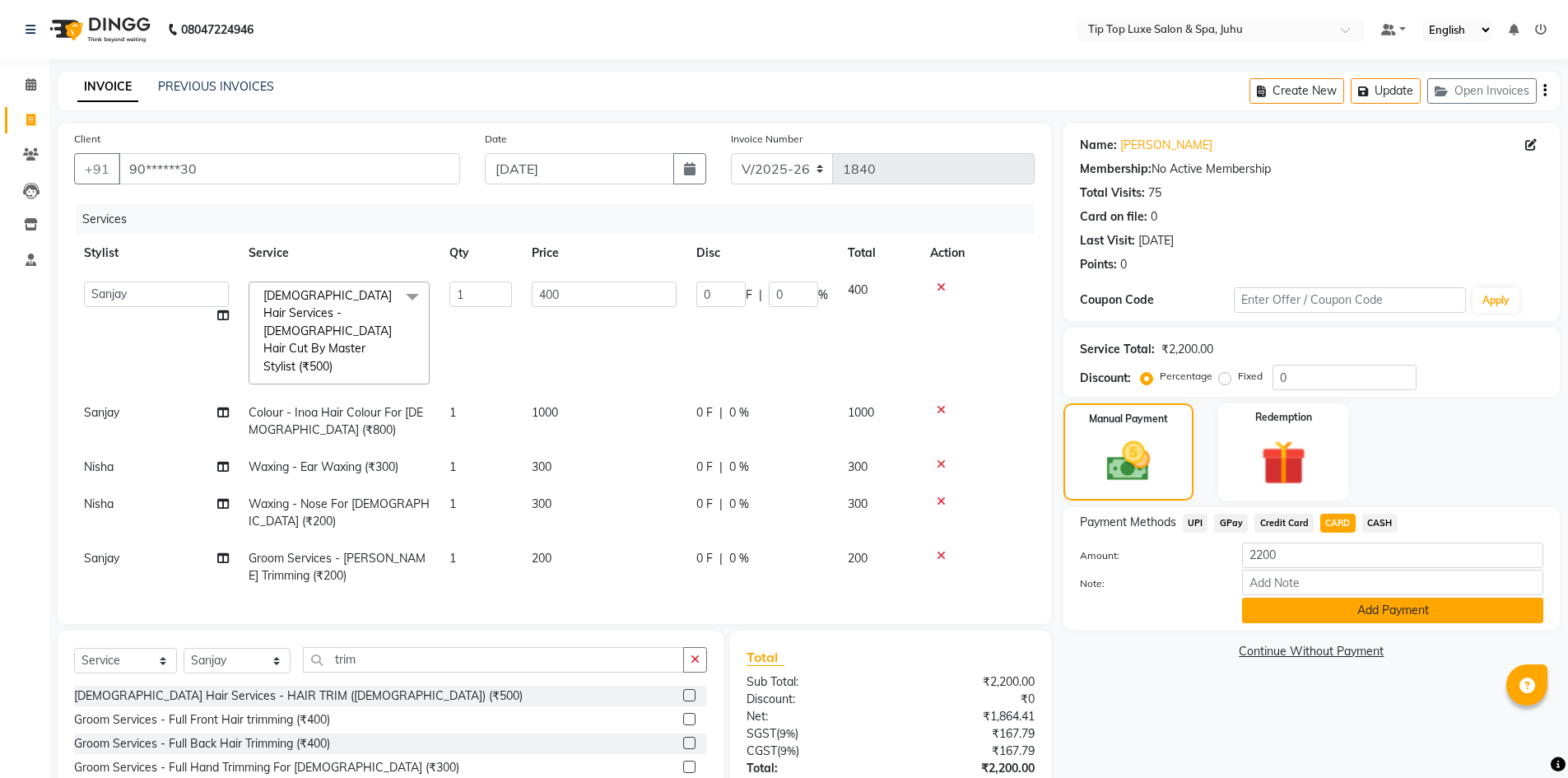
click at [1335, 603] on button "Add Payment" at bounding box center [1392, 610] width 301 height 25
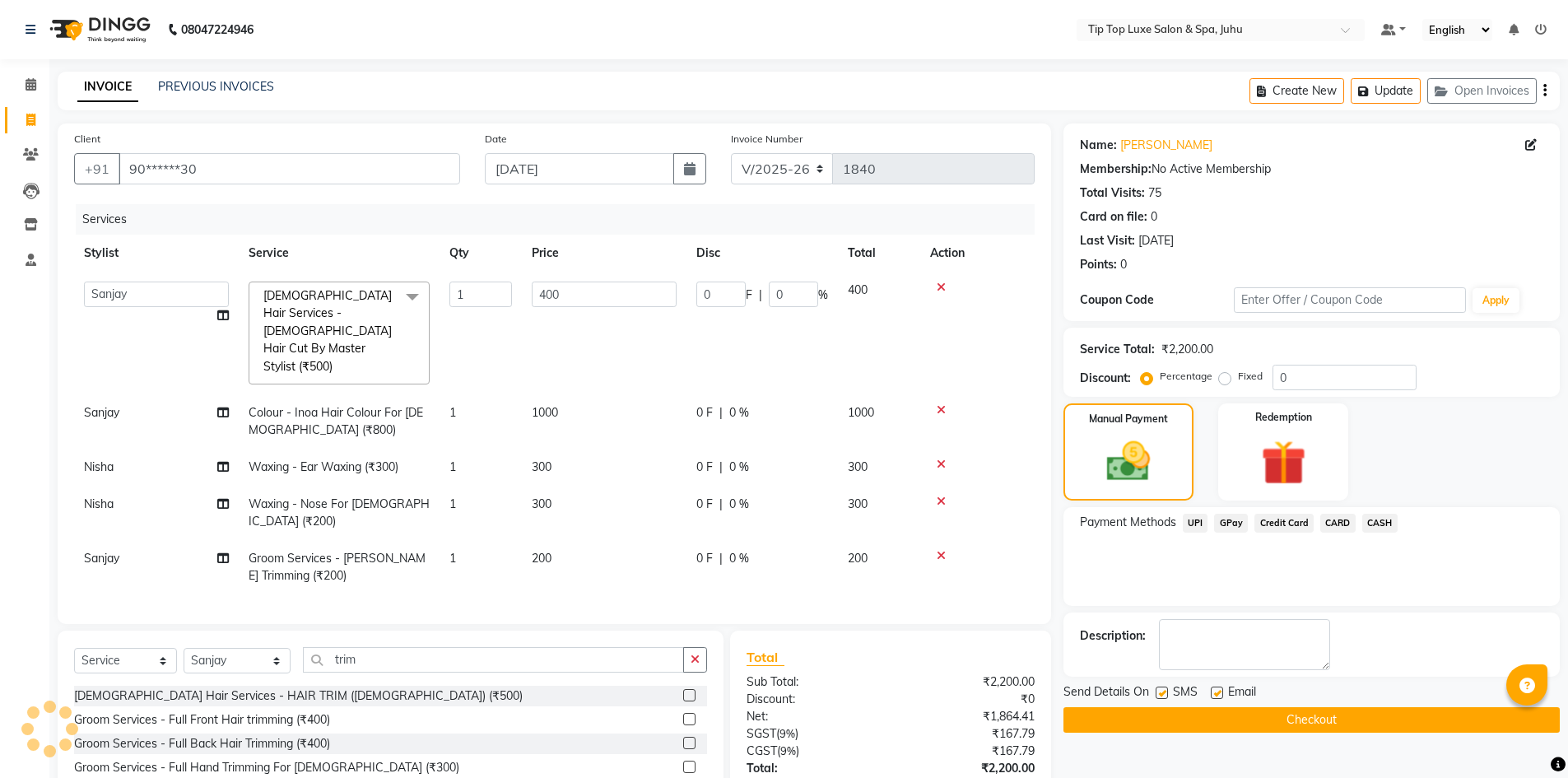
click at [1324, 720] on button "Checkout" at bounding box center [1311, 720] width 497 height 25
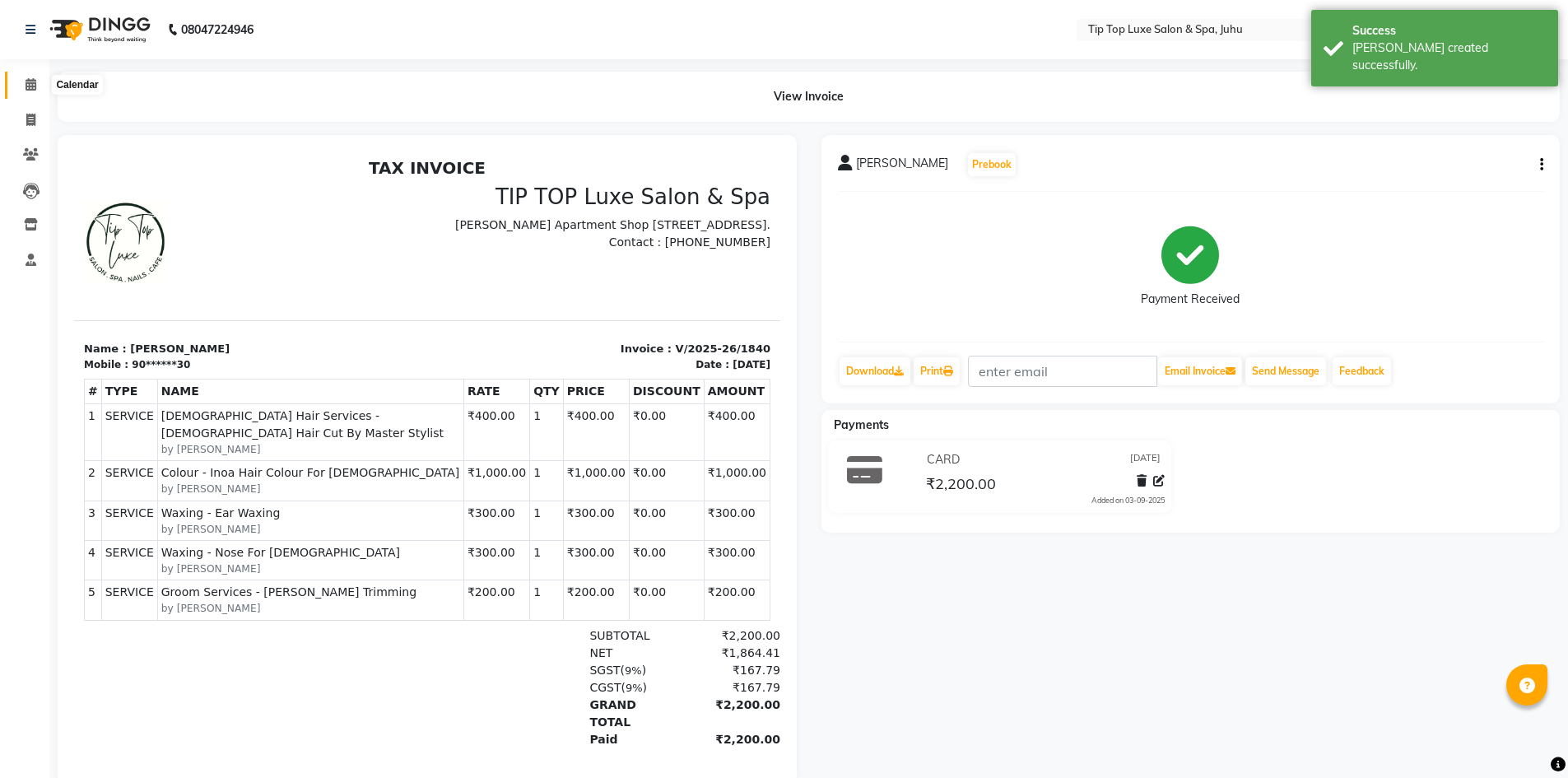
click at [33, 89] on icon at bounding box center [31, 84] width 11 height 12
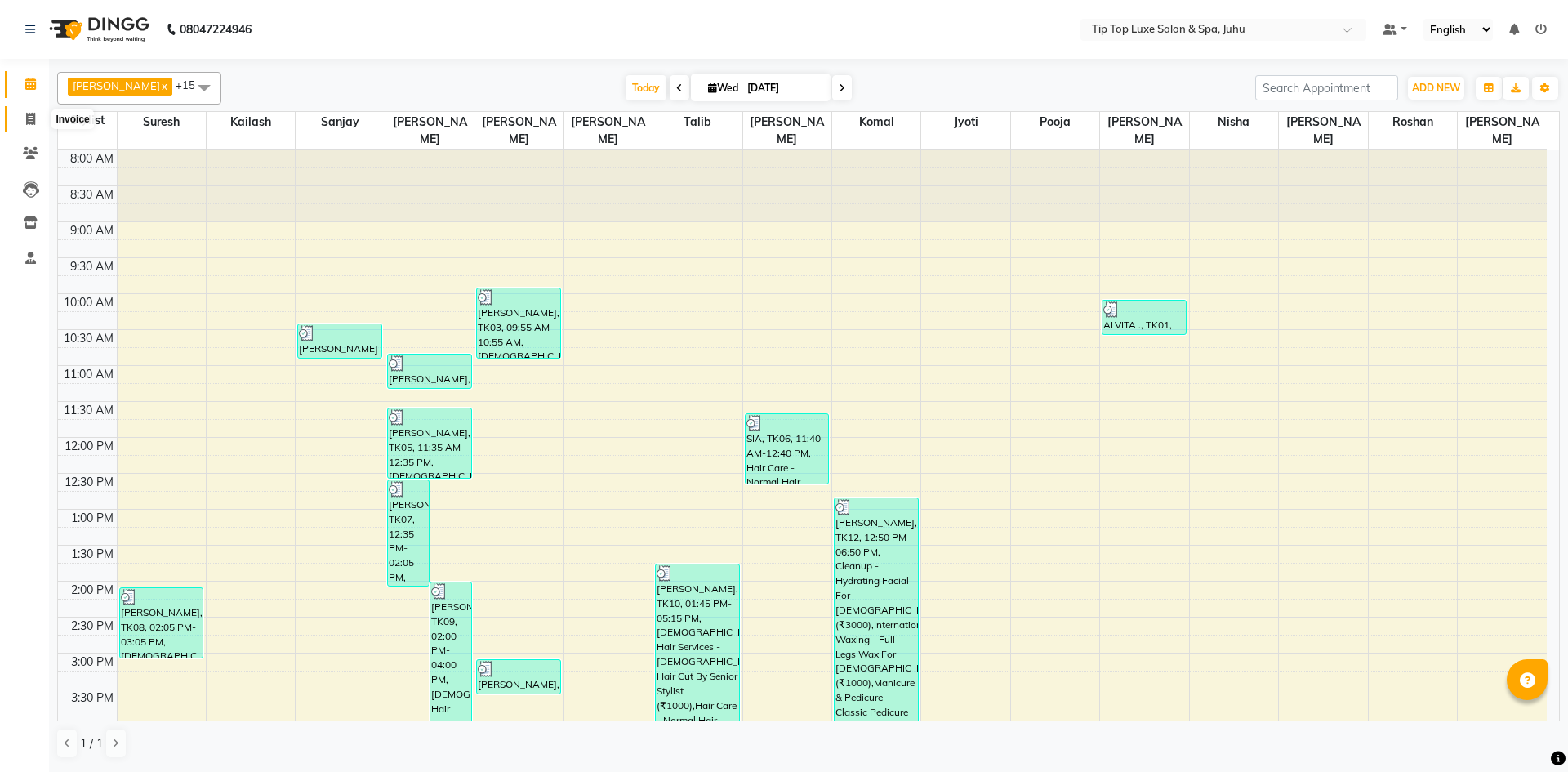
click at [31, 117] on icon at bounding box center [31, 119] width 9 height 12
select select "service"
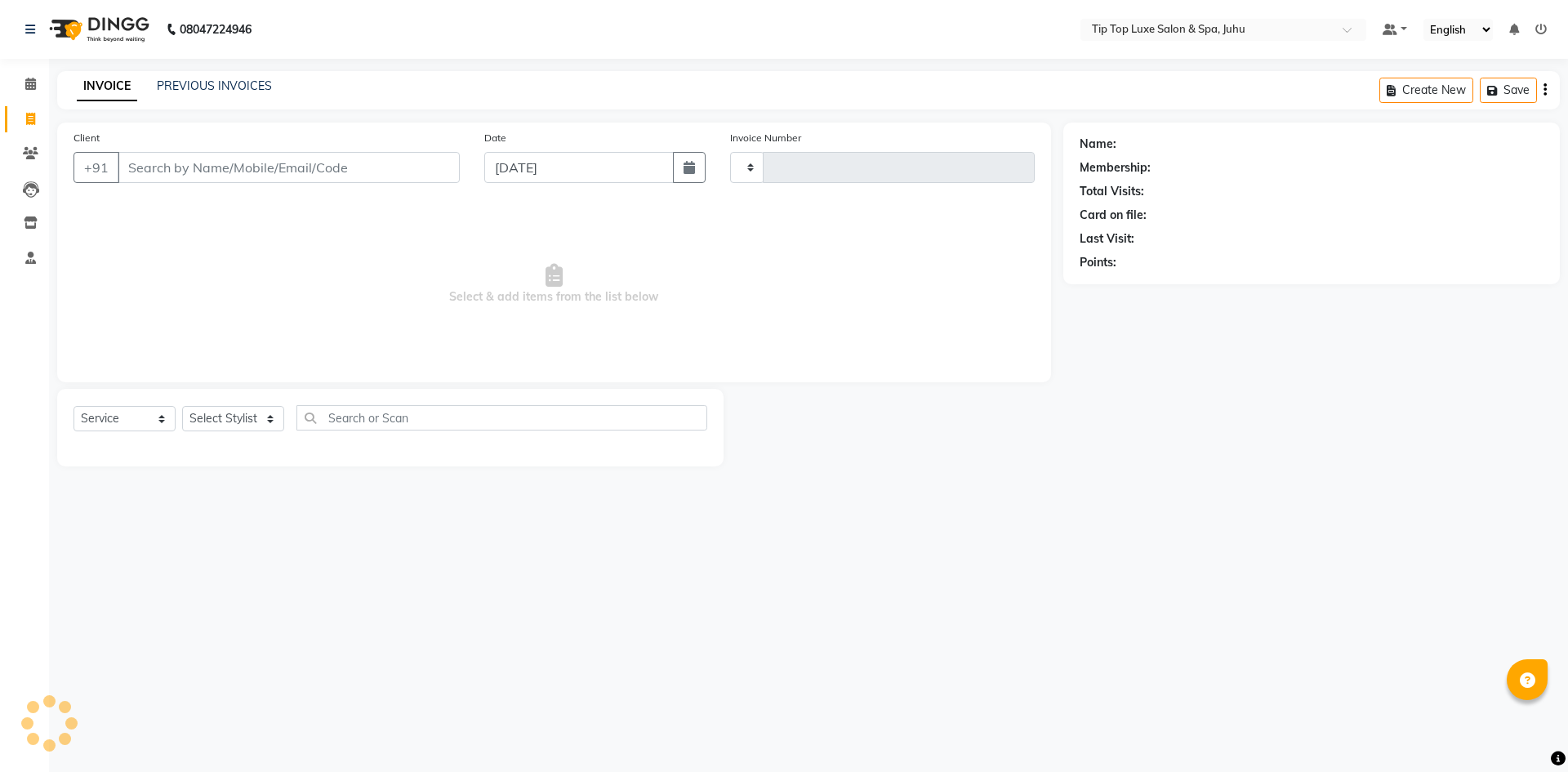
type input "1841"
select select "8298"
type input "9820970132"
select select "1: Object"
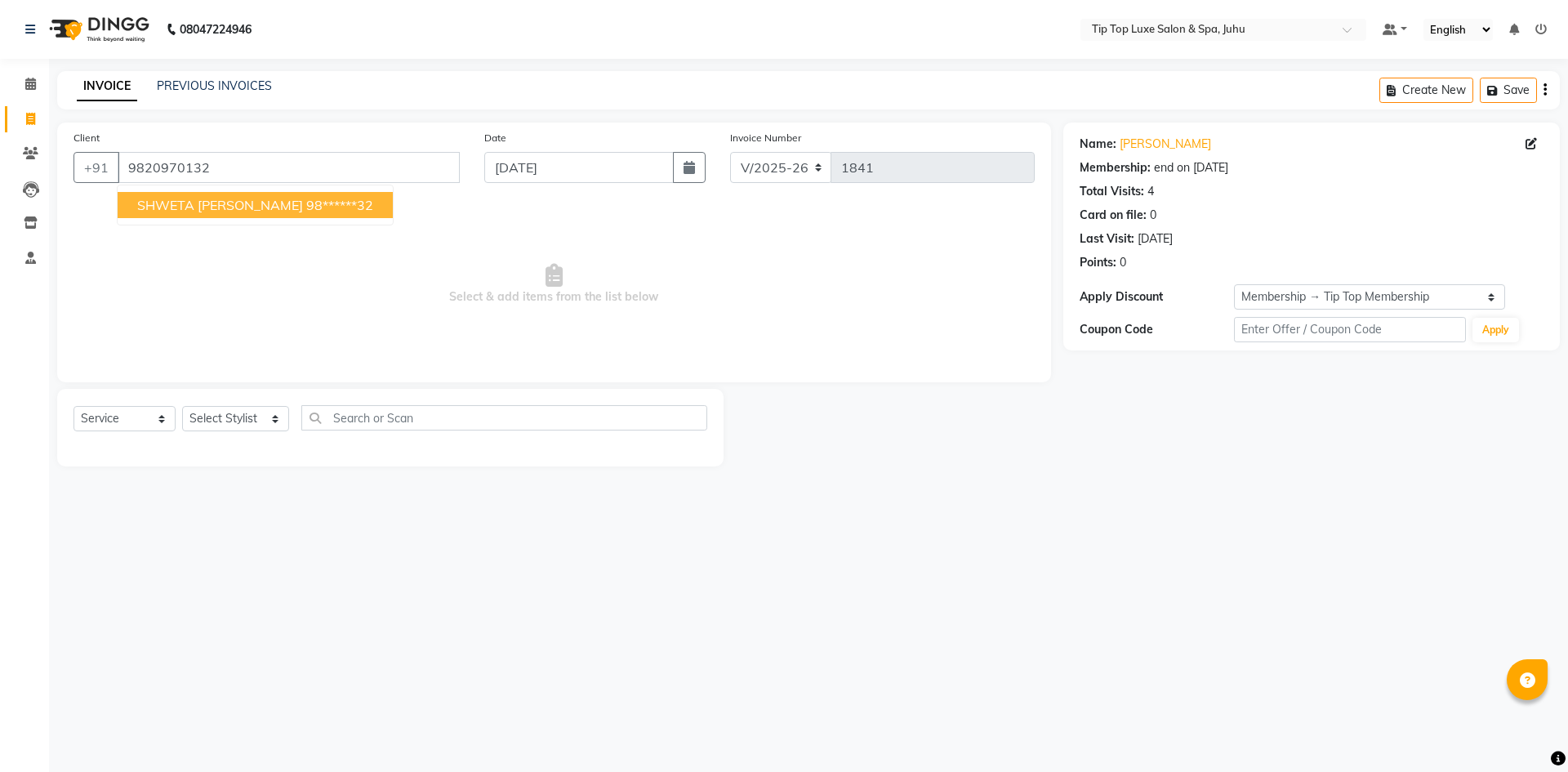
click at [311, 210] on ngb-highlight "98******32" at bounding box center [339, 205] width 67 height 17
type input "98******32"
select select "1: Object"
click at [444, 280] on span "Select & add items from the list below" at bounding box center [554, 284] width 961 height 163
click at [184, 166] on input "98******32" at bounding box center [289, 167] width 342 height 31
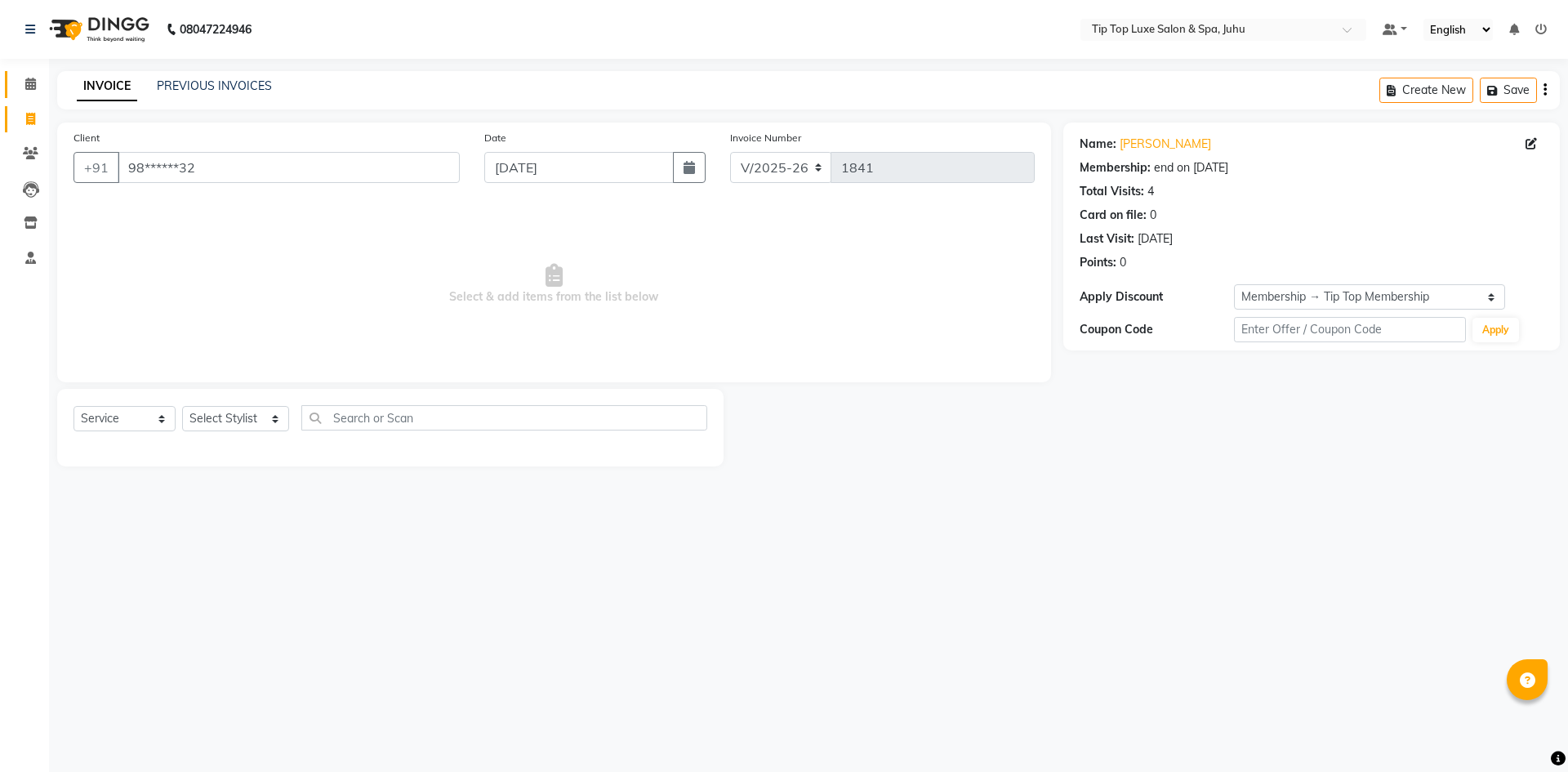
drag, startPoint x: 31, startPoint y: 97, endPoint x: 933, endPoint y: 125, distance: 902.4
click at [31, 97] on link "Calendar" at bounding box center [24, 84] width 39 height 27
click at [37, 84] on span at bounding box center [31, 85] width 29 height 19
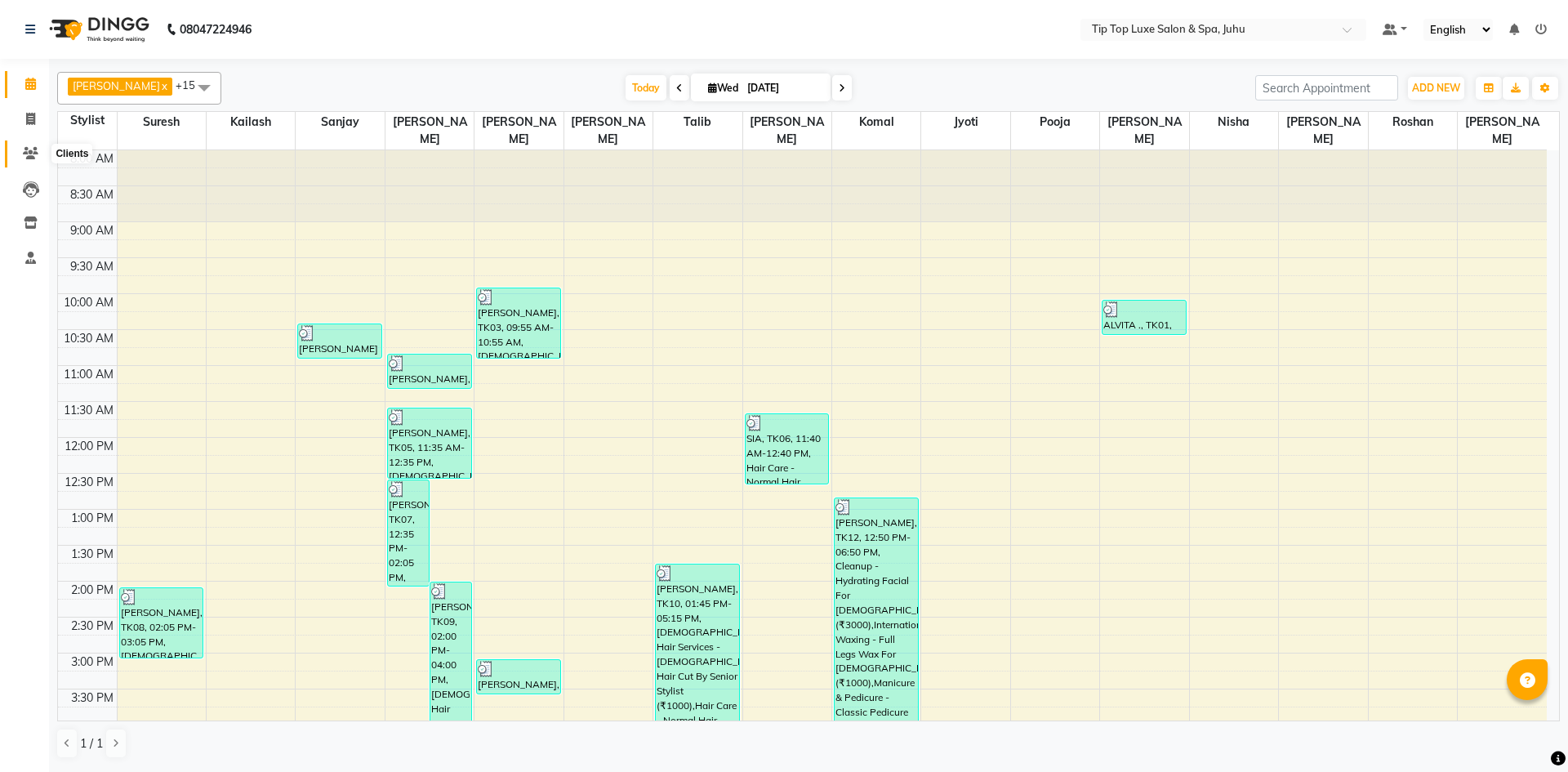
drag, startPoint x: 27, startPoint y: 162, endPoint x: 27, endPoint y: 152, distance: 10.0
click at [27, 161] on span at bounding box center [31, 154] width 29 height 19
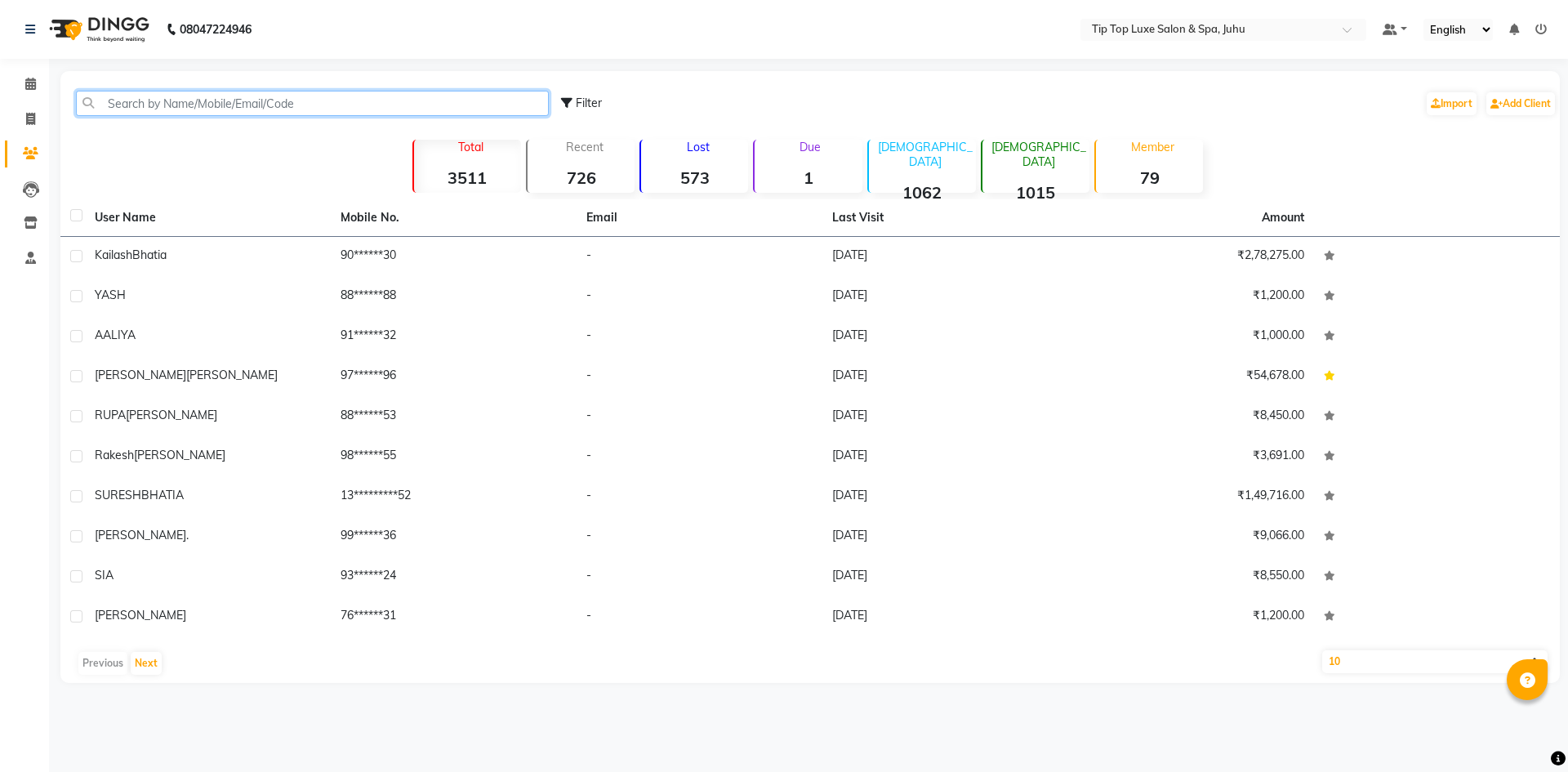
click at [253, 114] on input "text" at bounding box center [312, 103] width 473 height 25
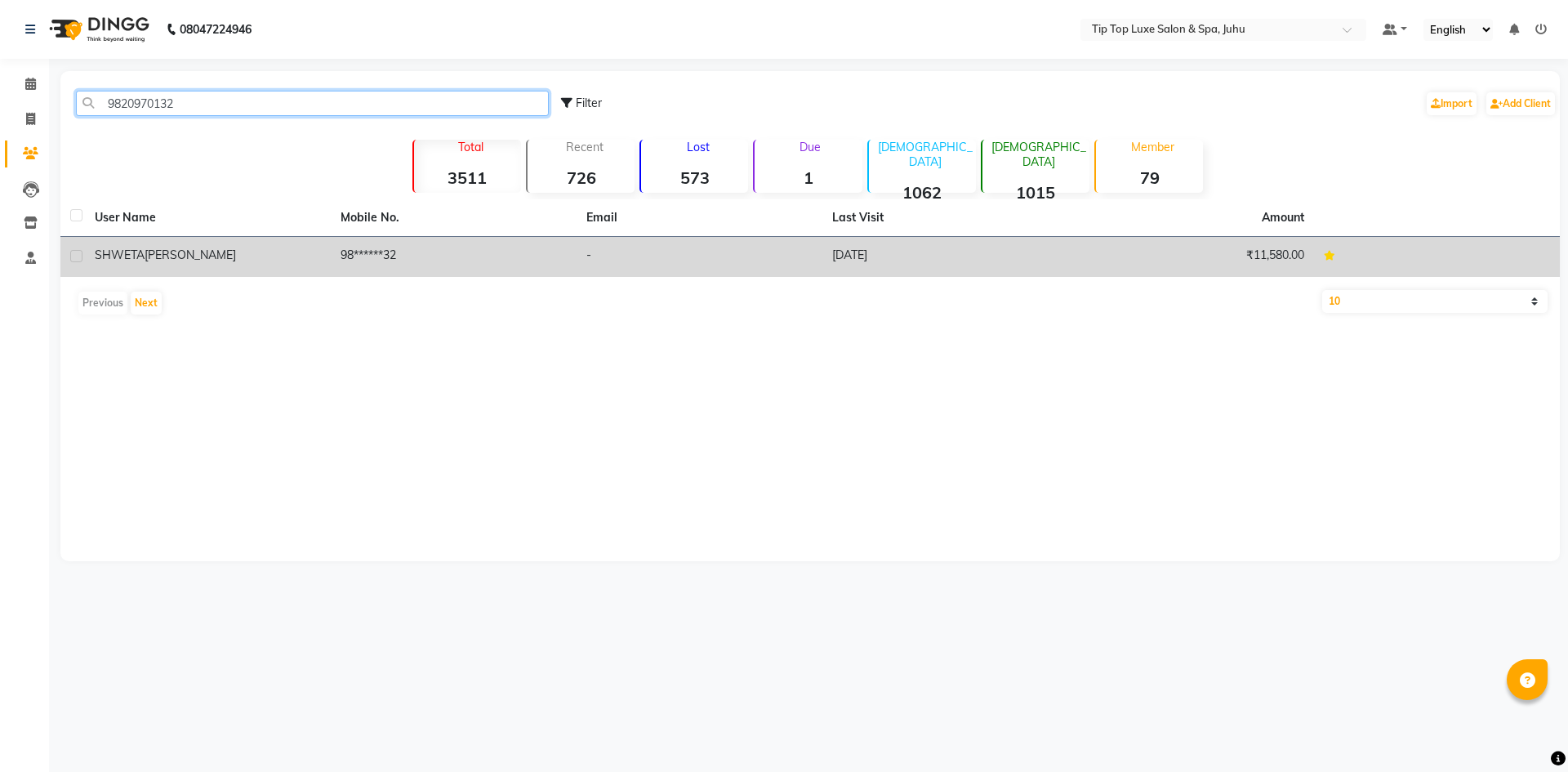
type input "9820970132"
click at [134, 263] on div "SHWETA [PERSON_NAME]" at bounding box center [208, 256] width 226 height 17
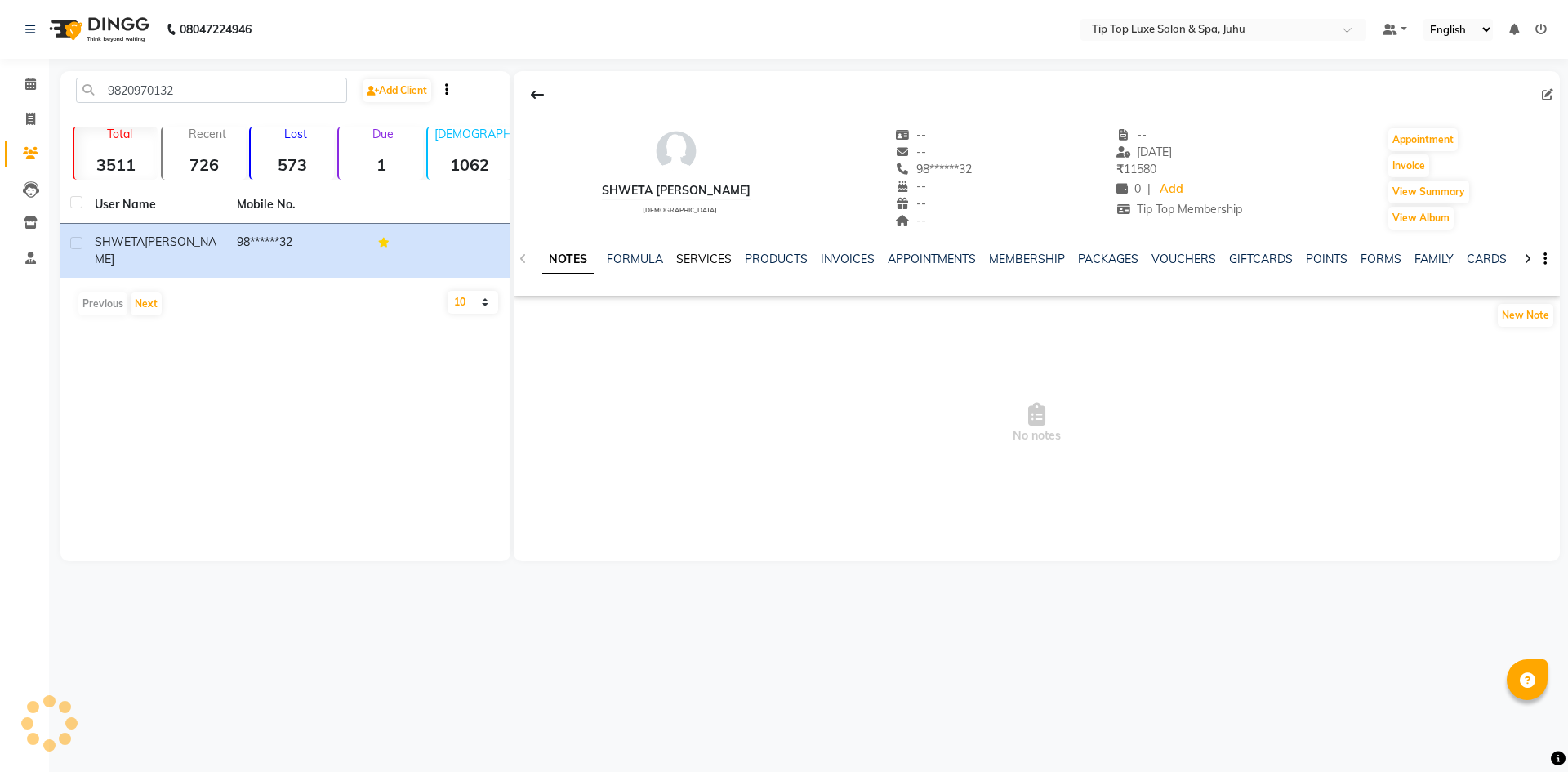
click at [695, 259] on link "SERVICES" at bounding box center [704, 258] width 56 height 15
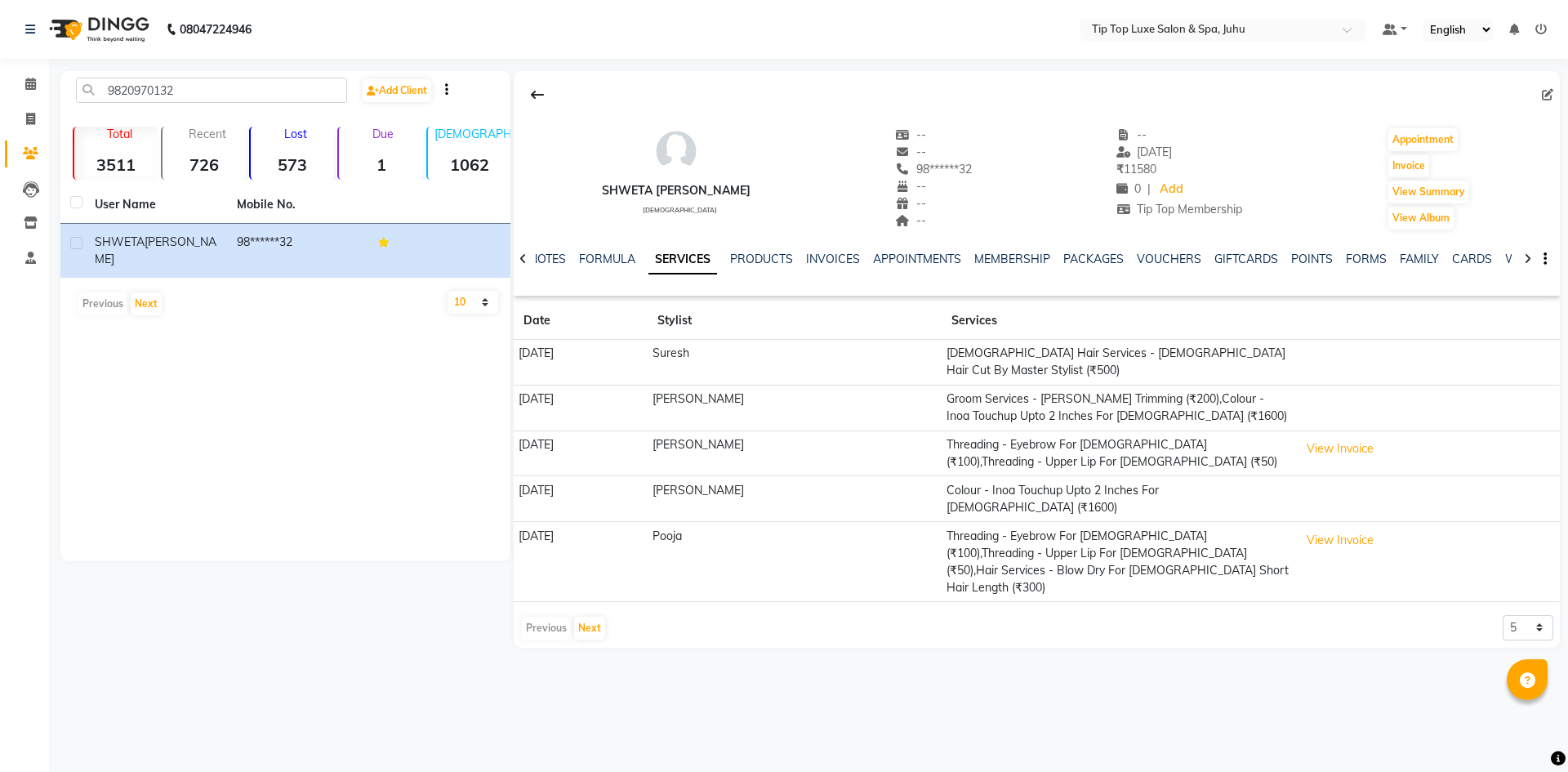
click at [810, 486] on td "[PERSON_NAME]" at bounding box center [794, 499] width 294 height 45
click at [1310, 528] on button "View Invoice" at bounding box center [1340, 540] width 82 height 25
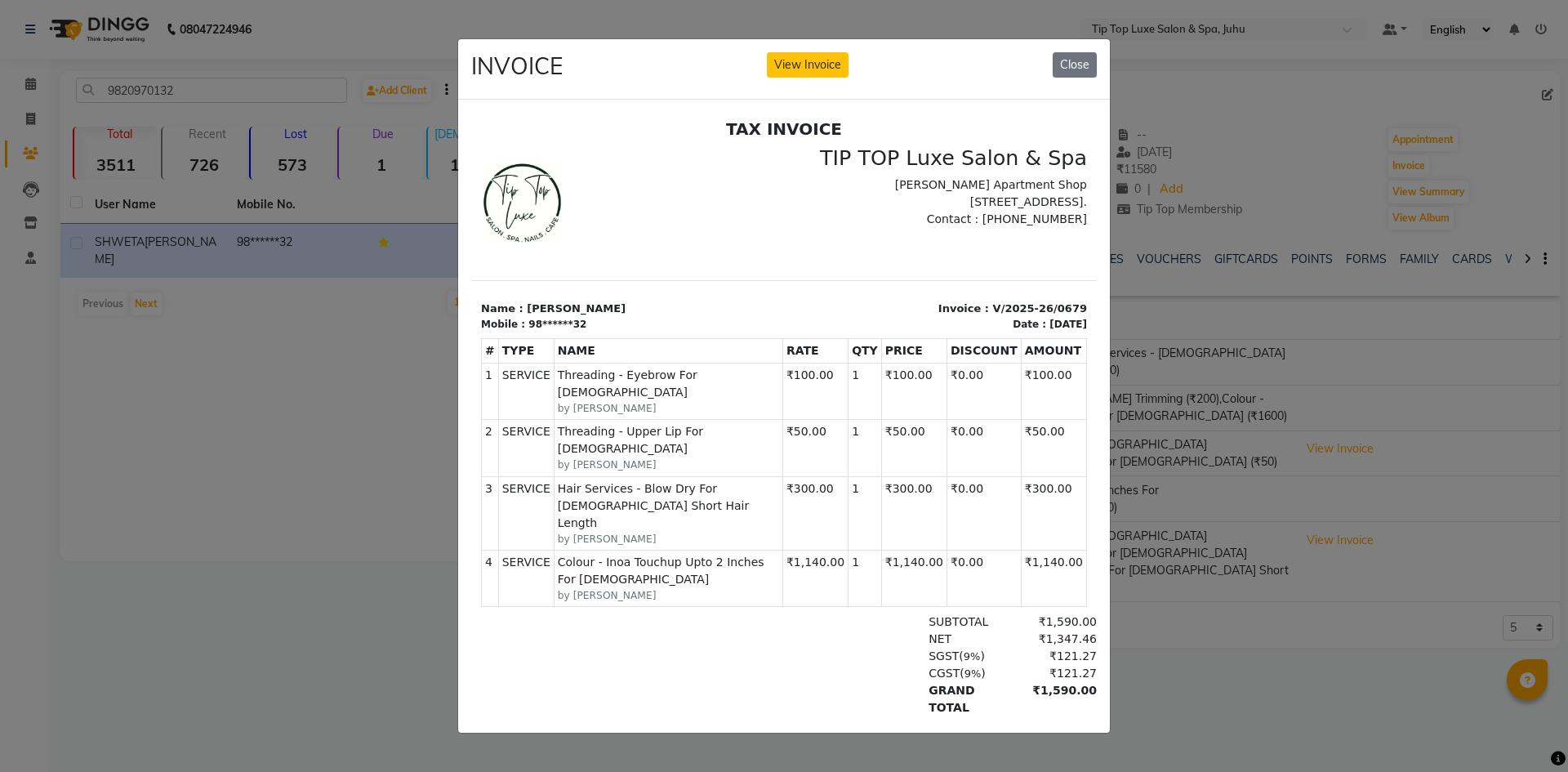
drag, startPoint x: 702, startPoint y: 514, endPoint x: 727, endPoint y: 475, distance: 46.3
click at [702, 554] on span "Colour - Inoa Touchup Upto 2 Inches For [DEMOGRAPHIC_DATA]" at bounding box center [669, 570] width 222 height 34
click at [748, 481] on span "Hair Services - Blow Dry For [DEMOGRAPHIC_DATA] Short Hair Length" at bounding box center [669, 506] width 222 height 51
drag, startPoint x: 775, startPoint y: 457, endPoint x: 743, endPoint y: 459, distance: 32.1
click at [723, 481] on span "Hair Services - Blow Dry For [DEMOGRAPHIC_DATA] Short Hair Length" at bounding box center [669, 506] width 222 height 51
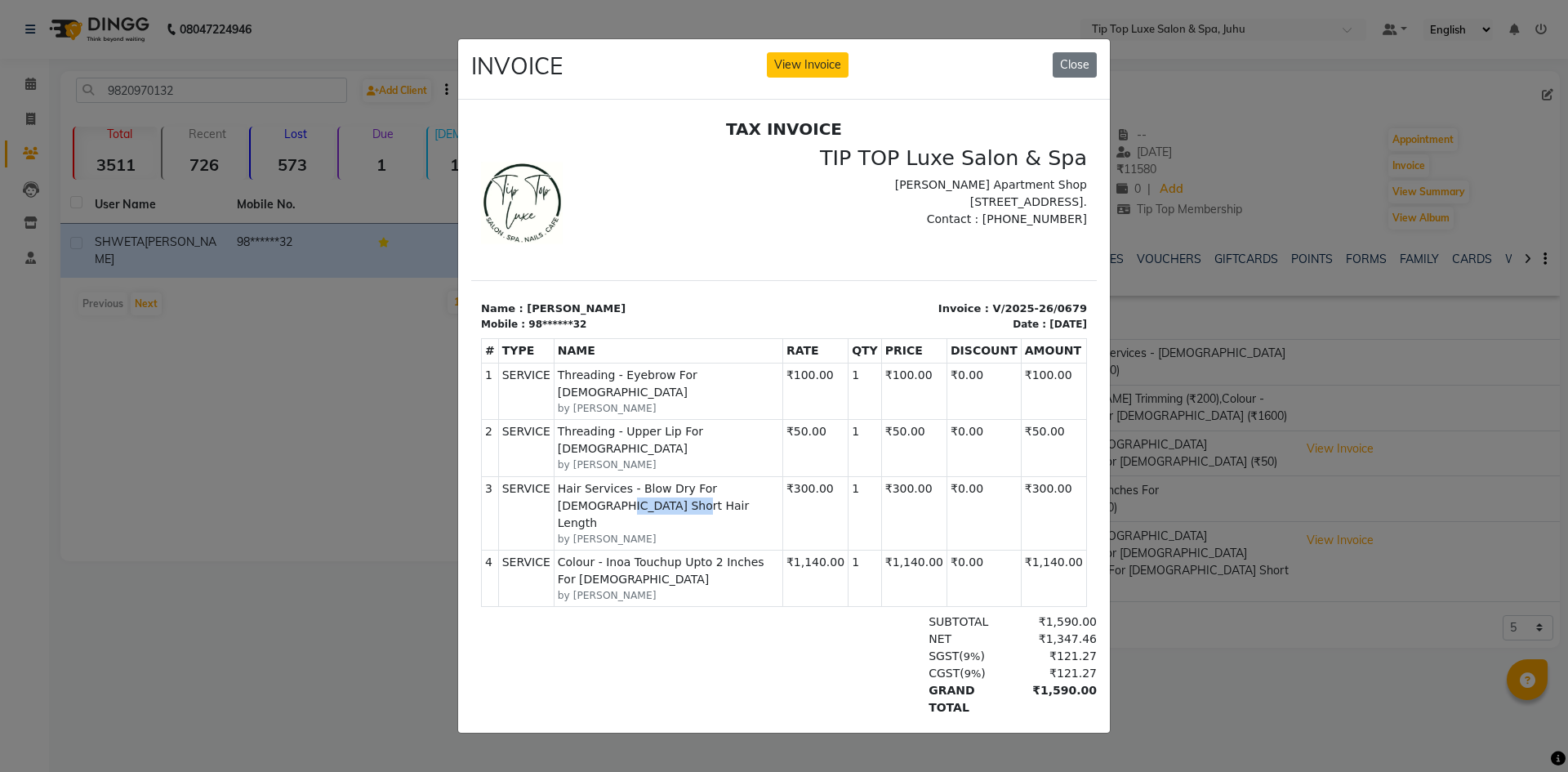
click at [740, 481] on span "Hair Services - Blow Dry For [DEMOGRAPHIC_DATA] Short Hair Length" at bounding box center [669, 506] width 222 height 51
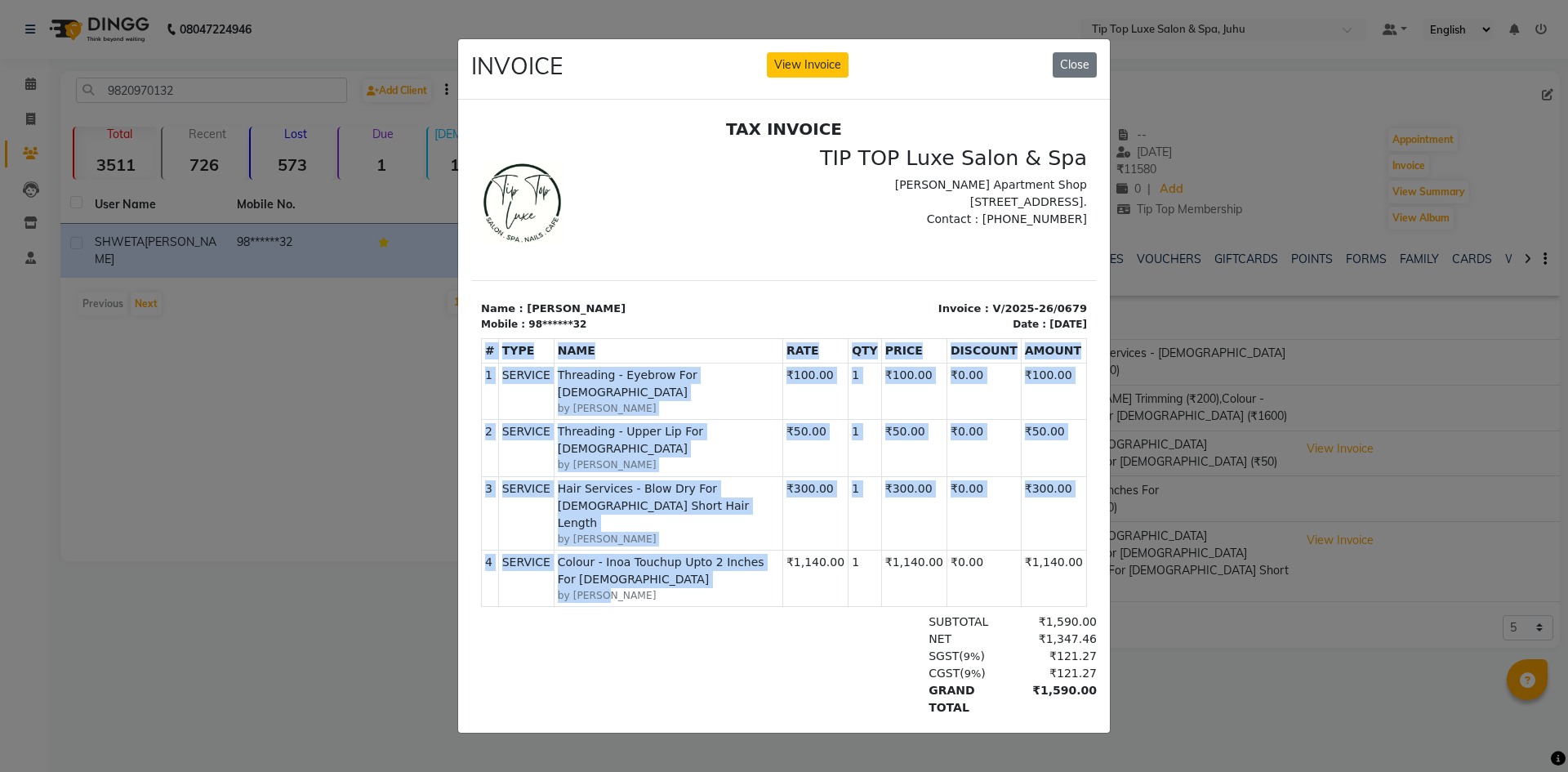
click at [775, 539] on div "# TYPE NAME RATE QTY PRICE DISCOUNT AMOUNT 1" at bounding box center [784, 473] width 606 height 283
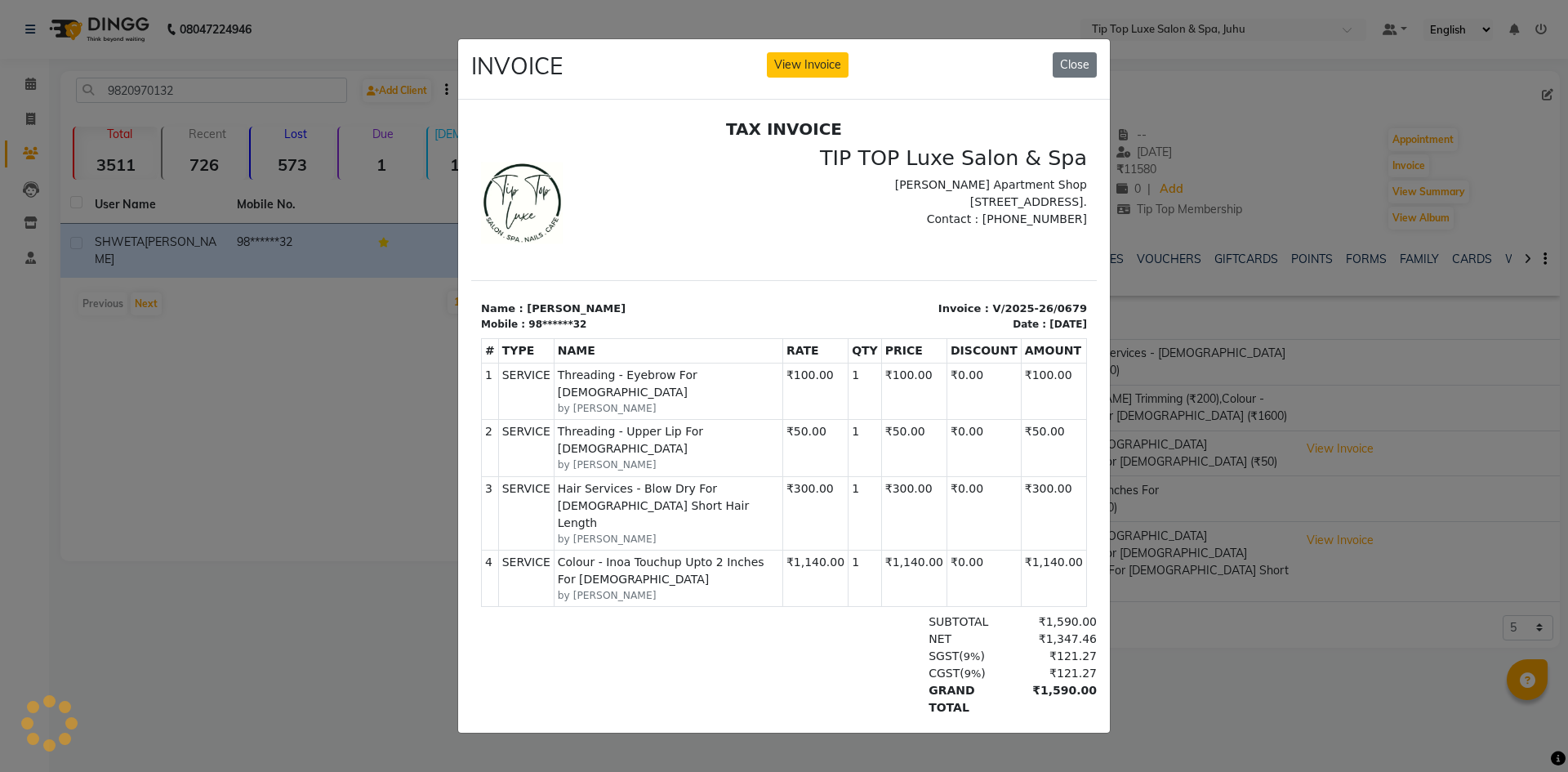
click at [772, 665] on div "CGST ( 9% ) ₹121.27" at bounding box center [885, 673] width 424 height 17
drag, startPoint x: 663, startPoint y: 457, endPoint x: 608, endPoint y: 462, distance: 55.2
click at [608, 481] on span "Hair Services - Blow Dry For [DEMOGRAPHIC_DATA] Short Hair Length" at bounding box center [669, 506] width 222 height 51
click at [631, 635] on div at bounding box center [582, 673] width 201 height 120
drag, startPoint x: 698, startPoint y: 450, endPoint x: 657, endPoint y: 472, distance: 46.5
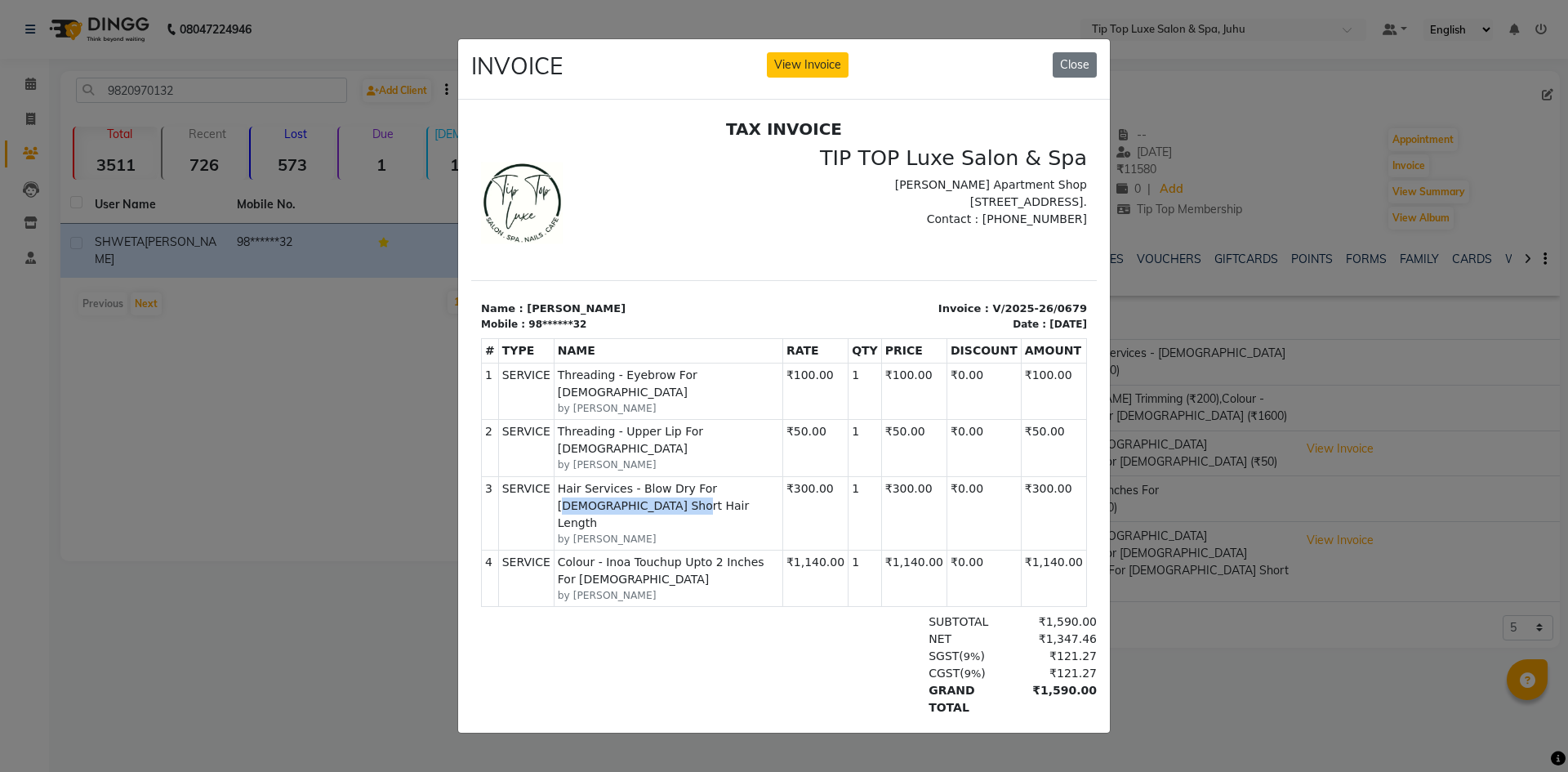
click at [657, 481] on span "Hair Services - Blow Dry For [DEMOGRAPHIC_DATA] Short Hair Length" at bounding box center [669, 506] width 222 height 51
click at [767, 733] on div at bounding box center [783, 416] width 651 height 633
click at [1067, 60] on button "Close" at bounding box center [1074, 65] width 44 height 25
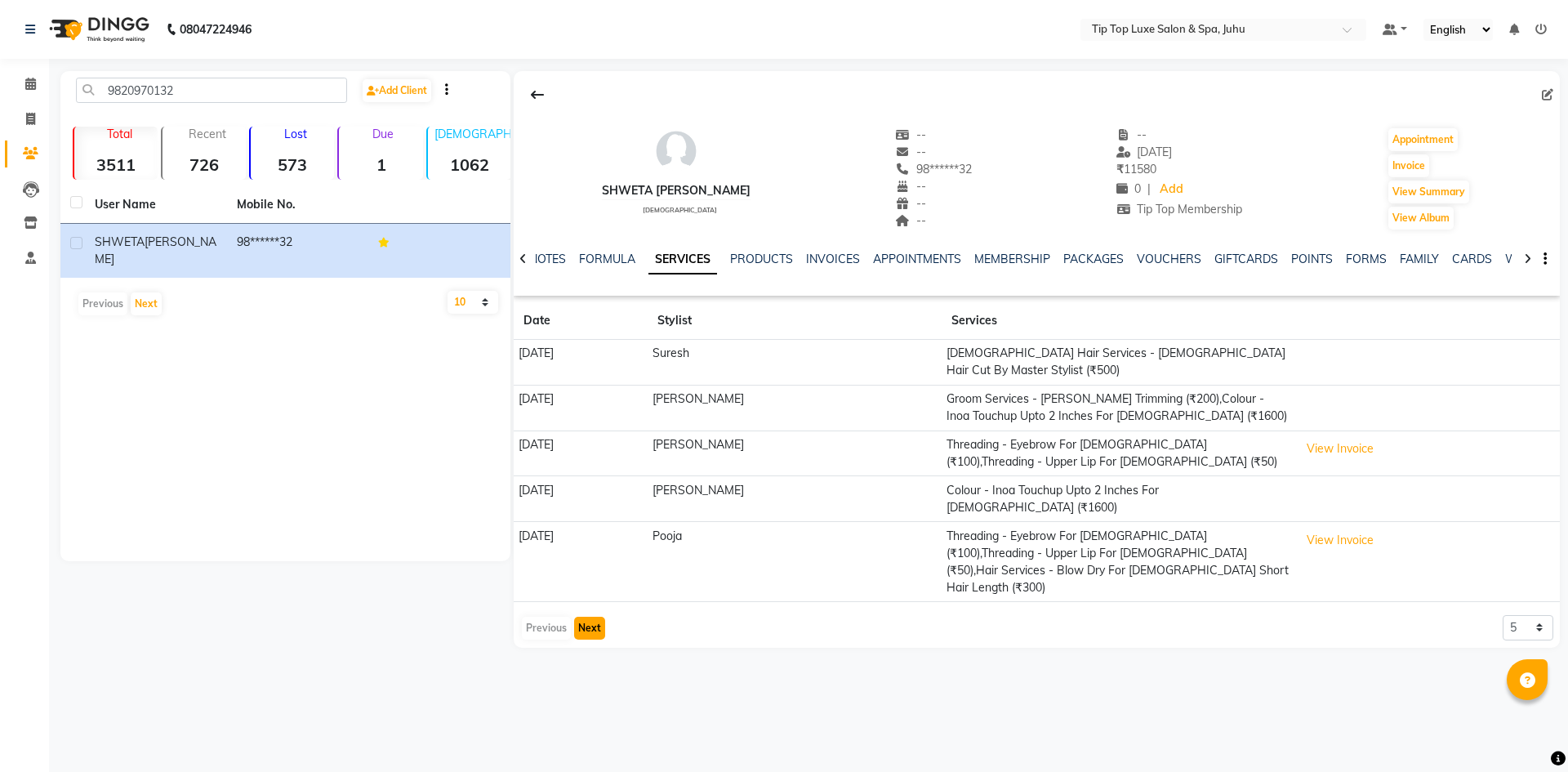
click at [587, 617] on button "Next" at bounding box center [590, 628] width 31 height 23
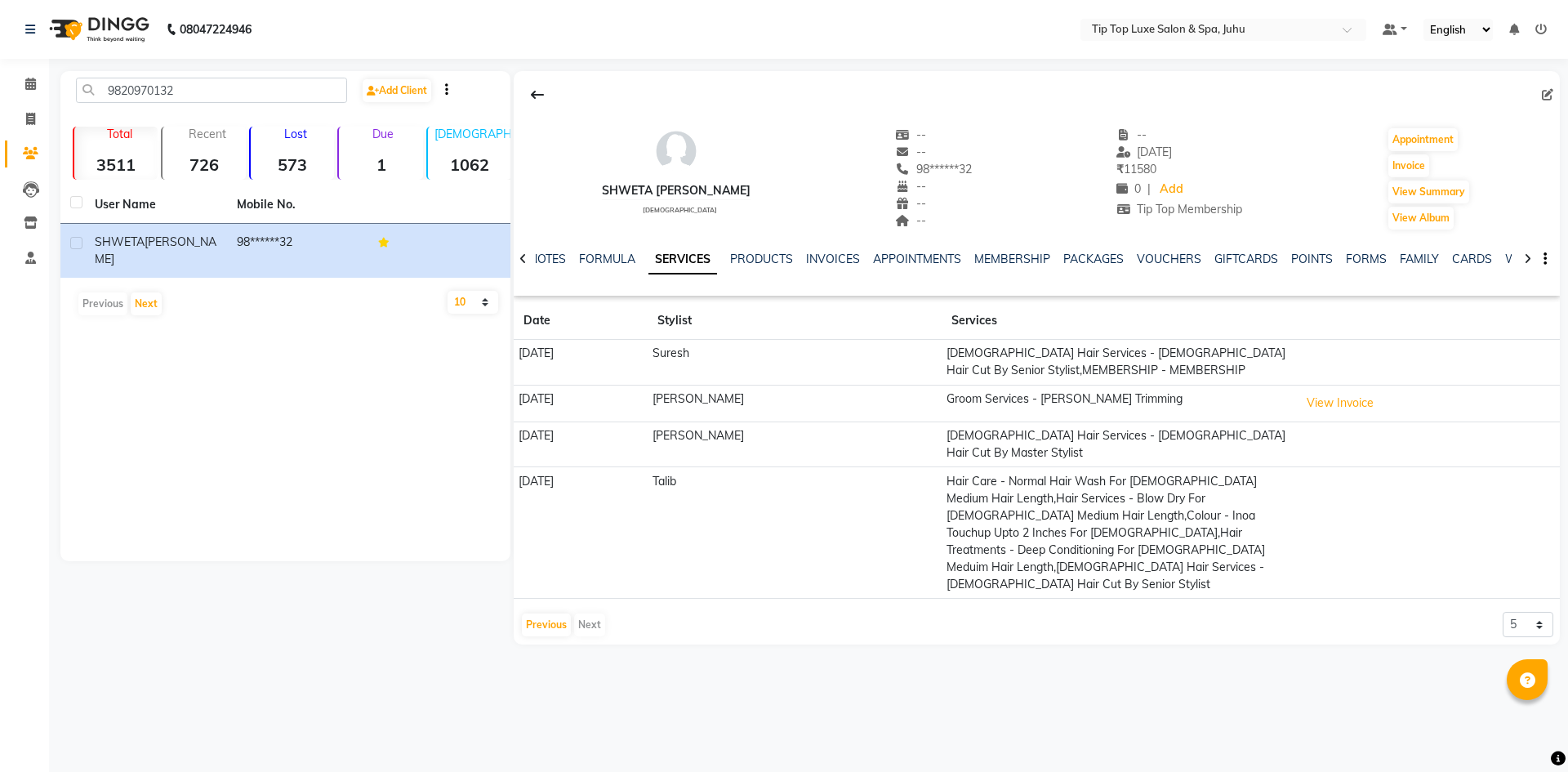
click at [365, 364] on div "9820970132 Add Client Total 3511 Recent 726 Lost 573 Due 1 [DEMOGRAPHIC_DATA] 1…" at bounding box center [285, 316] width 450 height 490
drag, startPoint x: 24, startPoint y: 85, endPoint x: 155, endPoint y: 1, distance: 155.6
click at [25, 84] on icon at bounding box center [31, 84] width 10 height 12
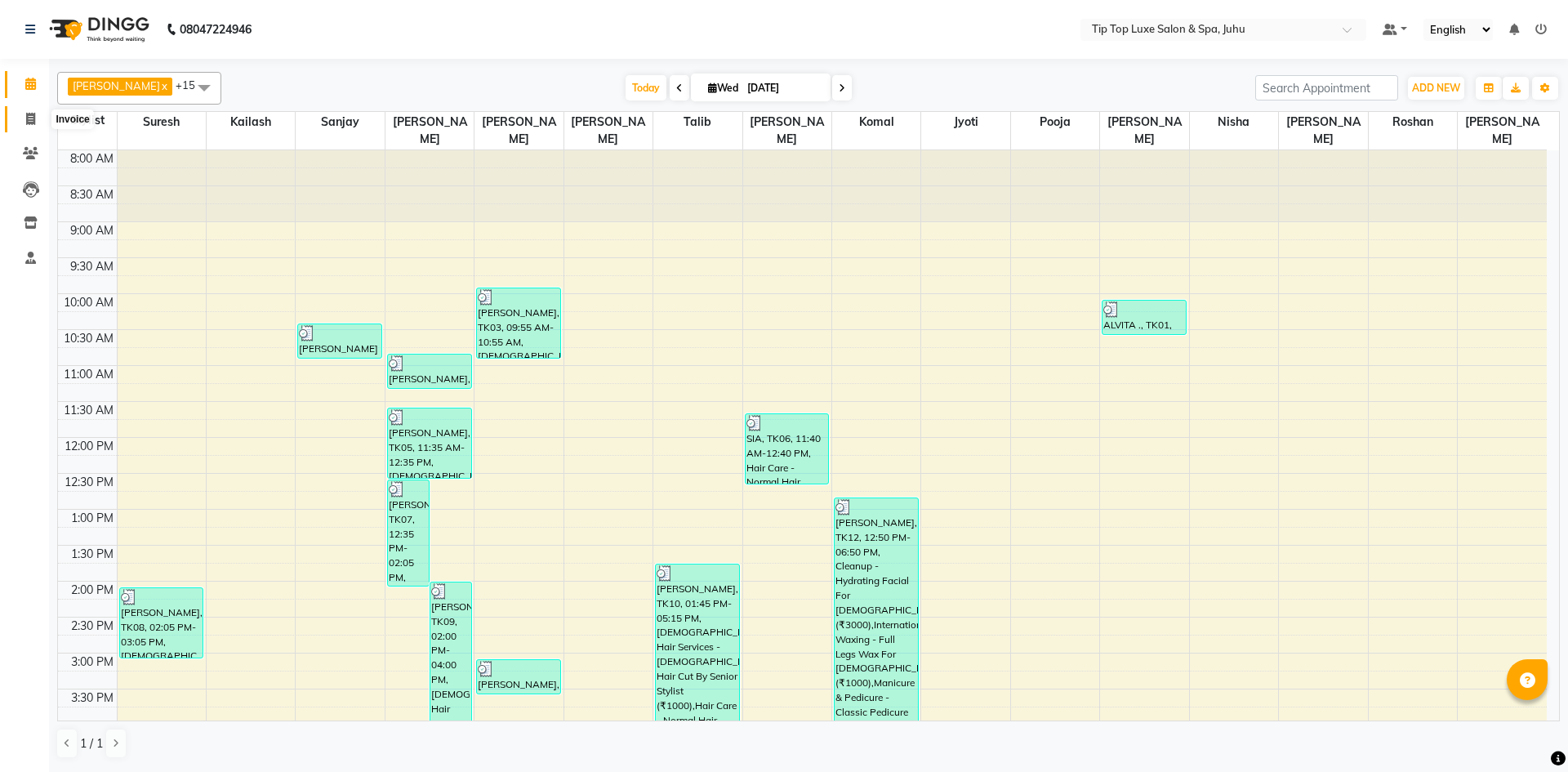
click at [32, 118] on icon at bounding box center [31, 119] width 9 height 12
select select "8298"
select select "service"
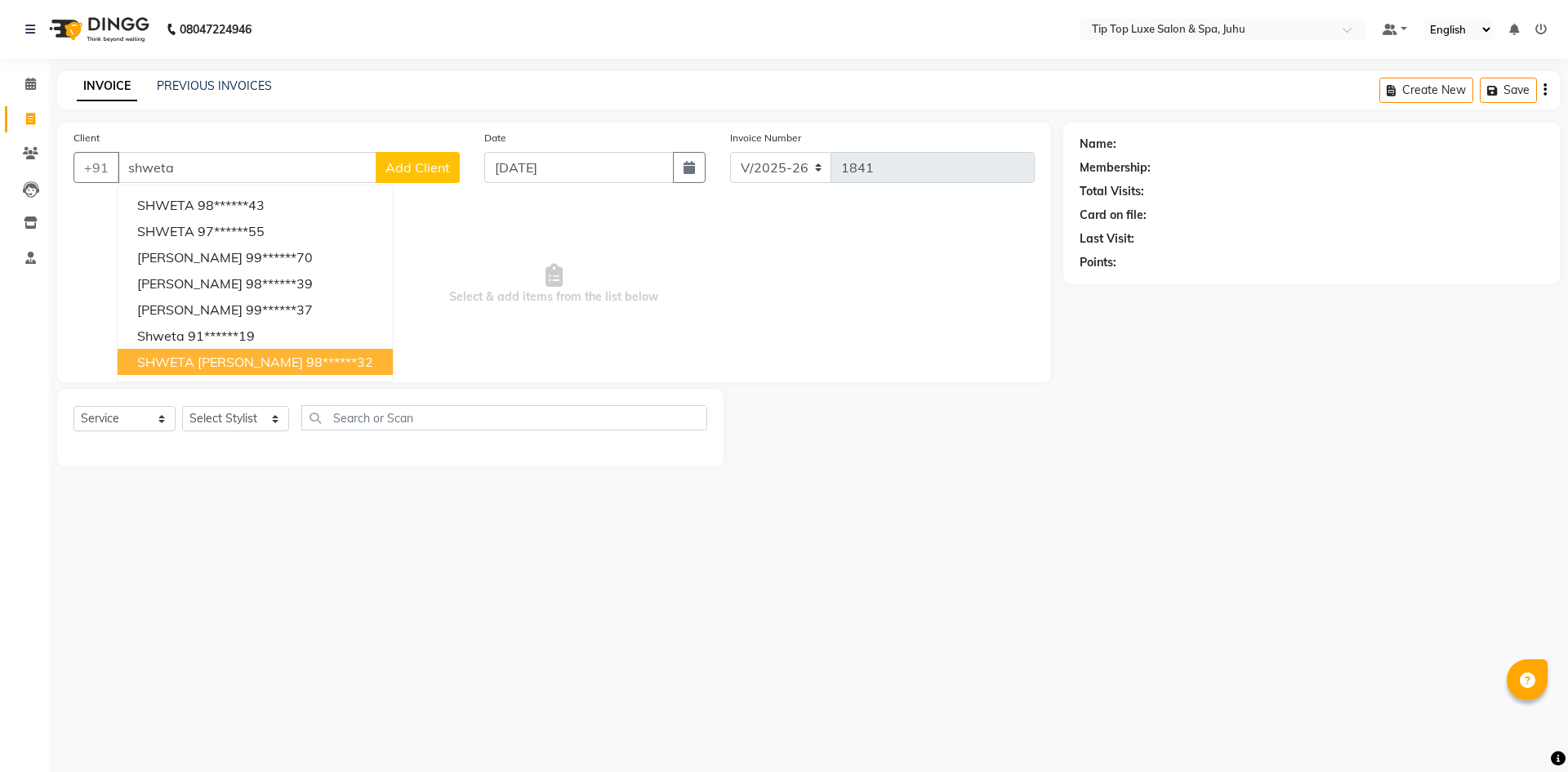
click at [306, 367] on ngb-highlight "98******32" at bounding box center [339, 362] width 67 height 17
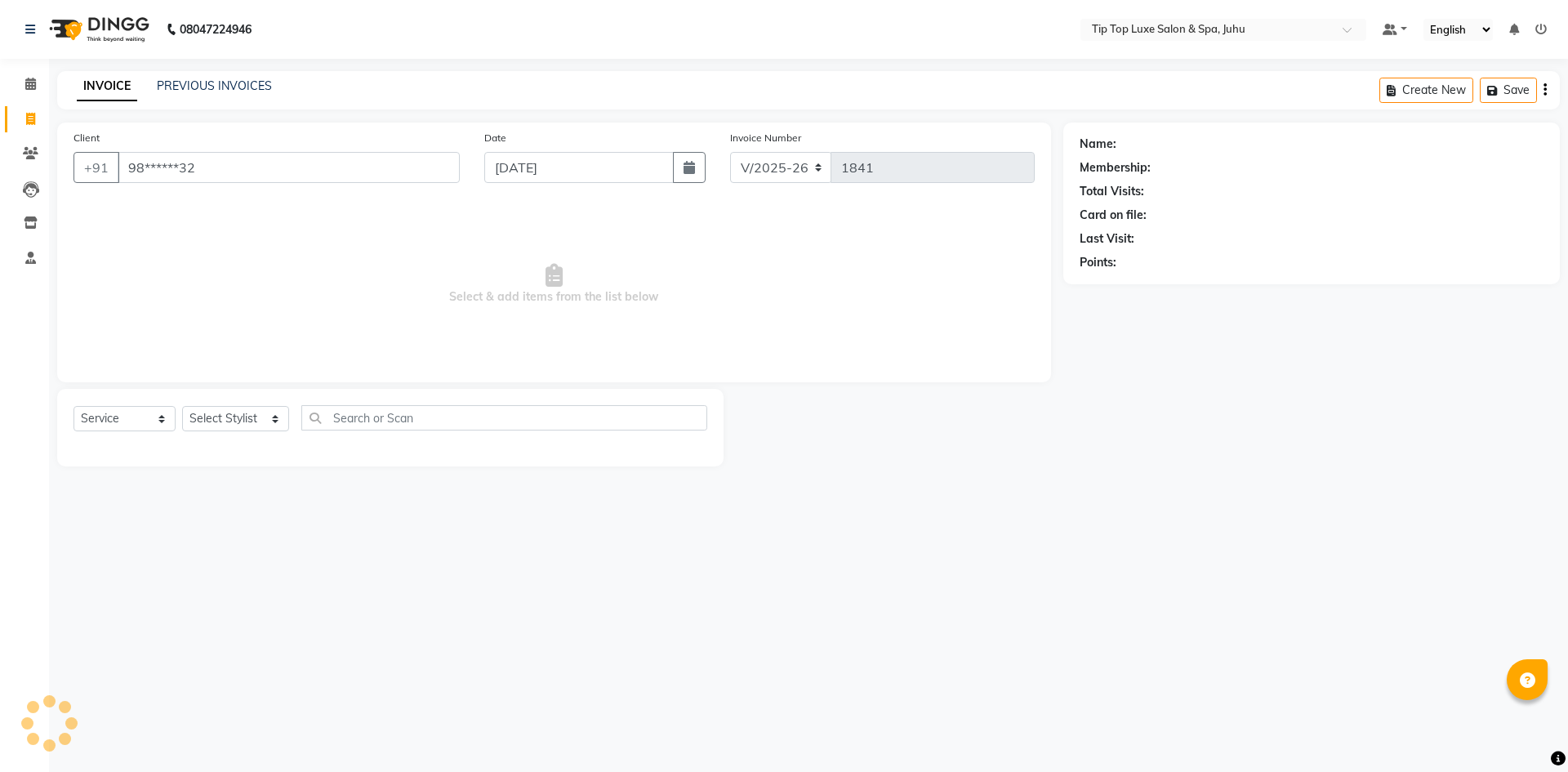
type input "98******32"
select select "1: Object"
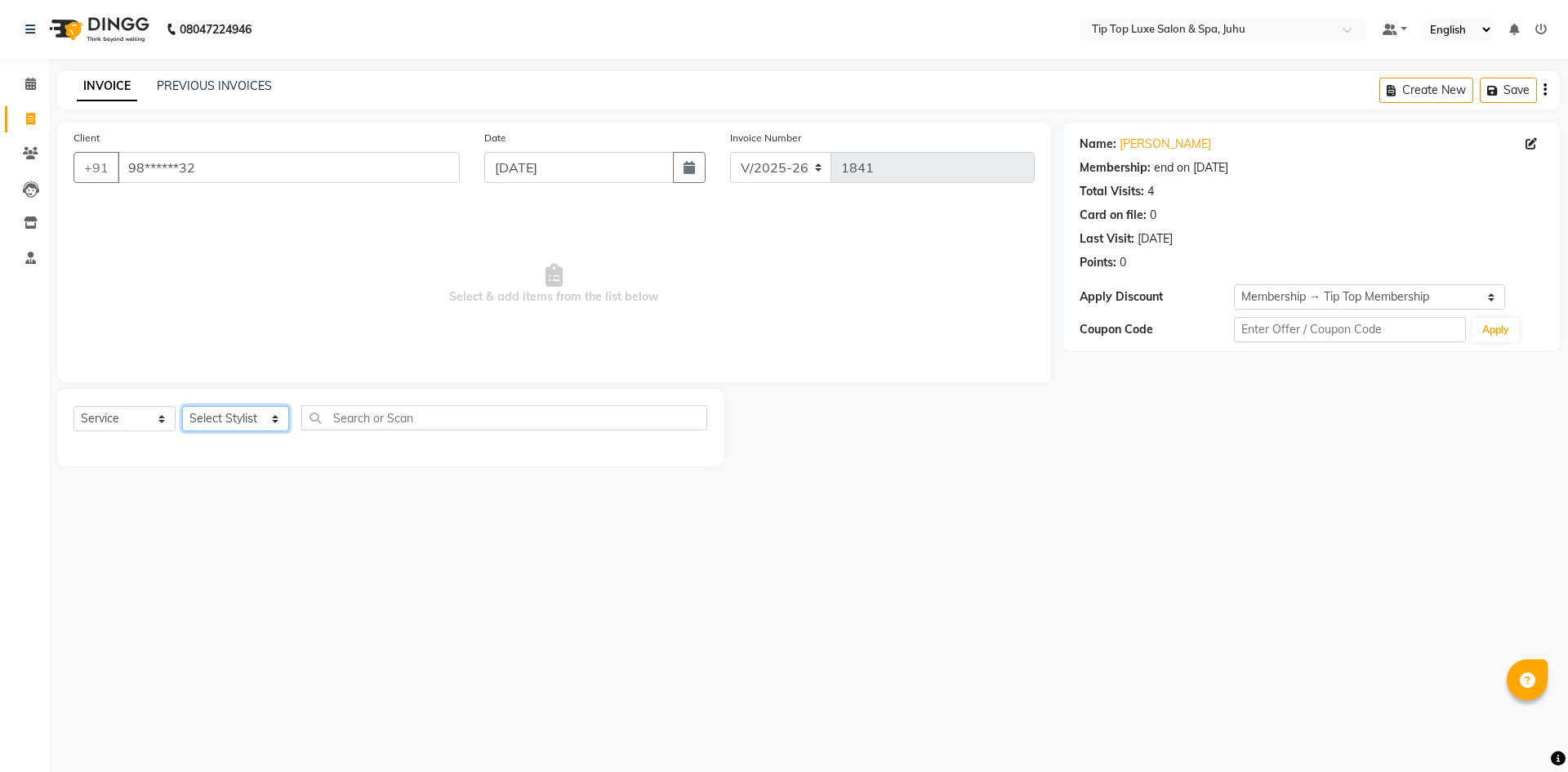
click at [252, 412] on select "Select Stylist [PERSON_NAME] admin [PERSON_NAME] creado ANAO [PERSON_NAME] Jyot…" at bounding box center [235, 418] width 107 height 25
select select "82307"
click at [182, 406] on select "Select Stylist [PERSON_NAME] admin [PERSON_NAME] creado ANAO [PERSON_NAME] Jyot…" at bounding box center [235, 418] width 107 height 25
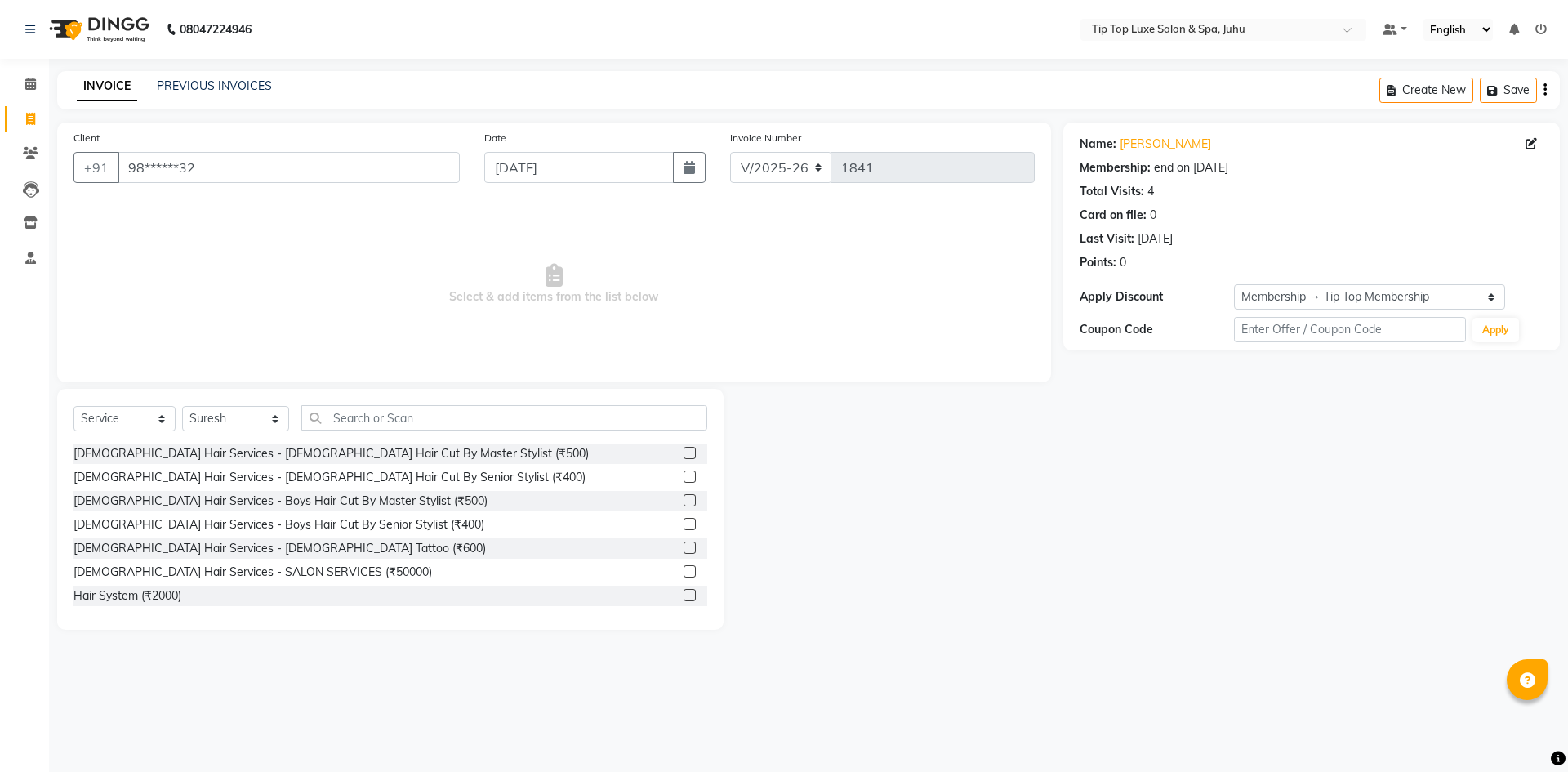
click at [684, 479] on label at bounding box center [690, 476] width 12 height 12
click at [684, 479] on input "checkbox" at bounding box center [689, 477] width 10 height 10
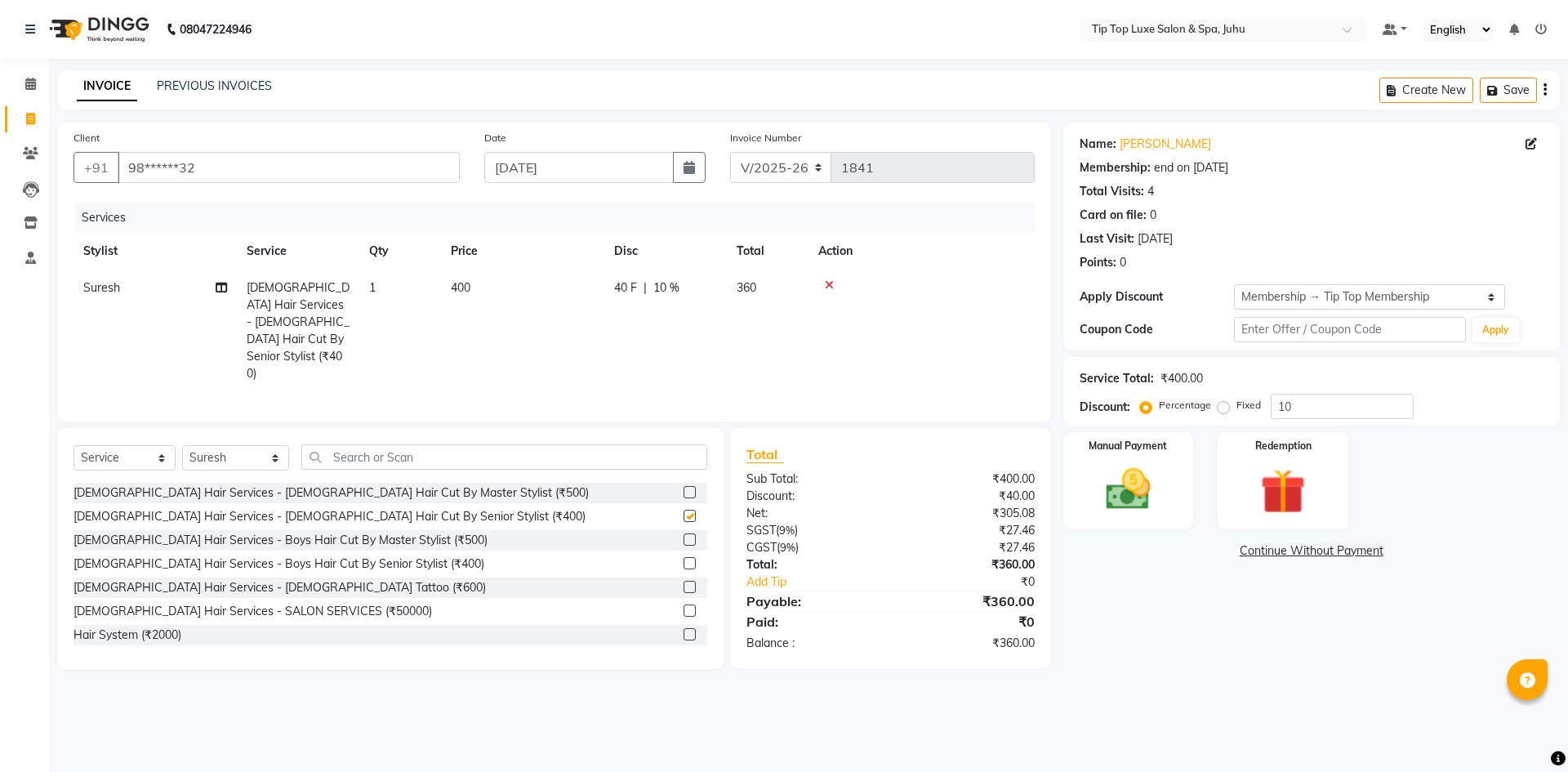
checkbox input "false"
click at [345, 444] on input "text" at bounding box center [505, 456] width 406 height 25
click at [236, 445] on select "Select Stylist [PERSON_NAME] admin [PERSON_NAME] creado ANAO [PERSON_NAME] Jyot…" at bounding box center [235, 457] width 107 height 25
select select "82315"
click at [182, 445] on select "Select Stylist [PERSON_NAME] admin [PERSON_NAME] creado ANAO [PERSON_NAME] Jyot…" at bounding box center [235, 457] width 107 height 25
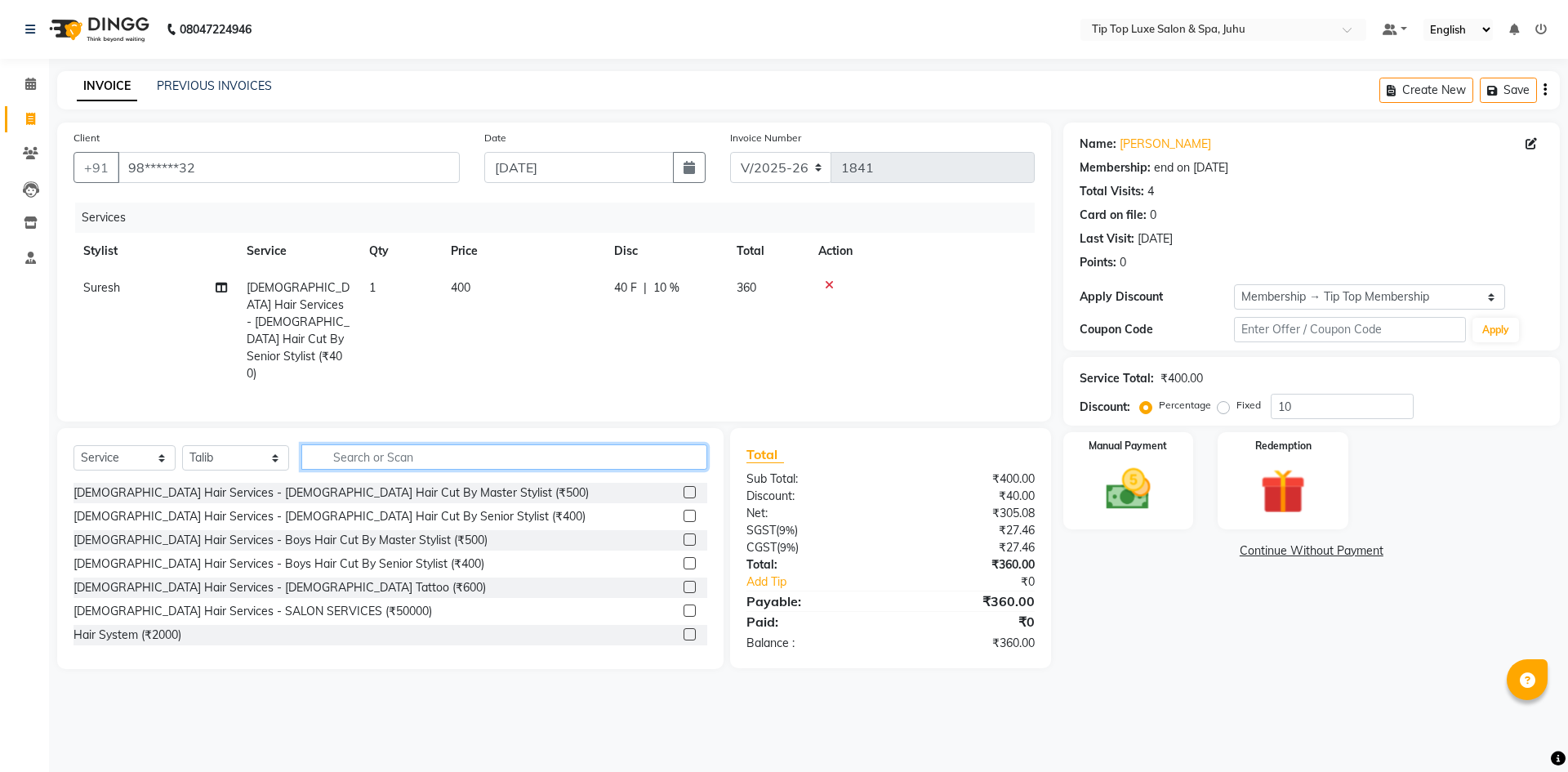
click at [444, 444] on input "text" at bounding box center [505, 456] width 406 height 25
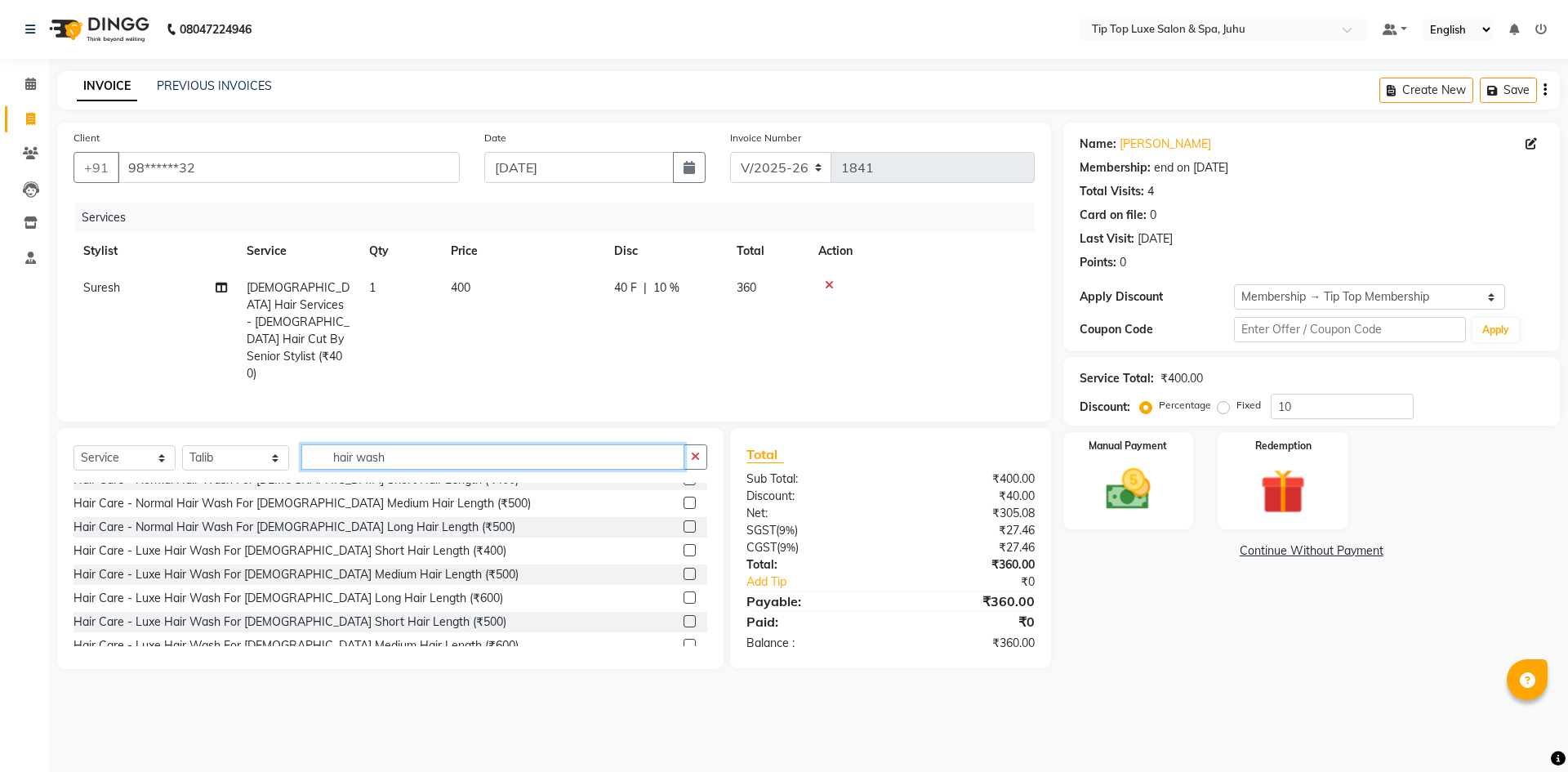
scroll to position [381, 0]
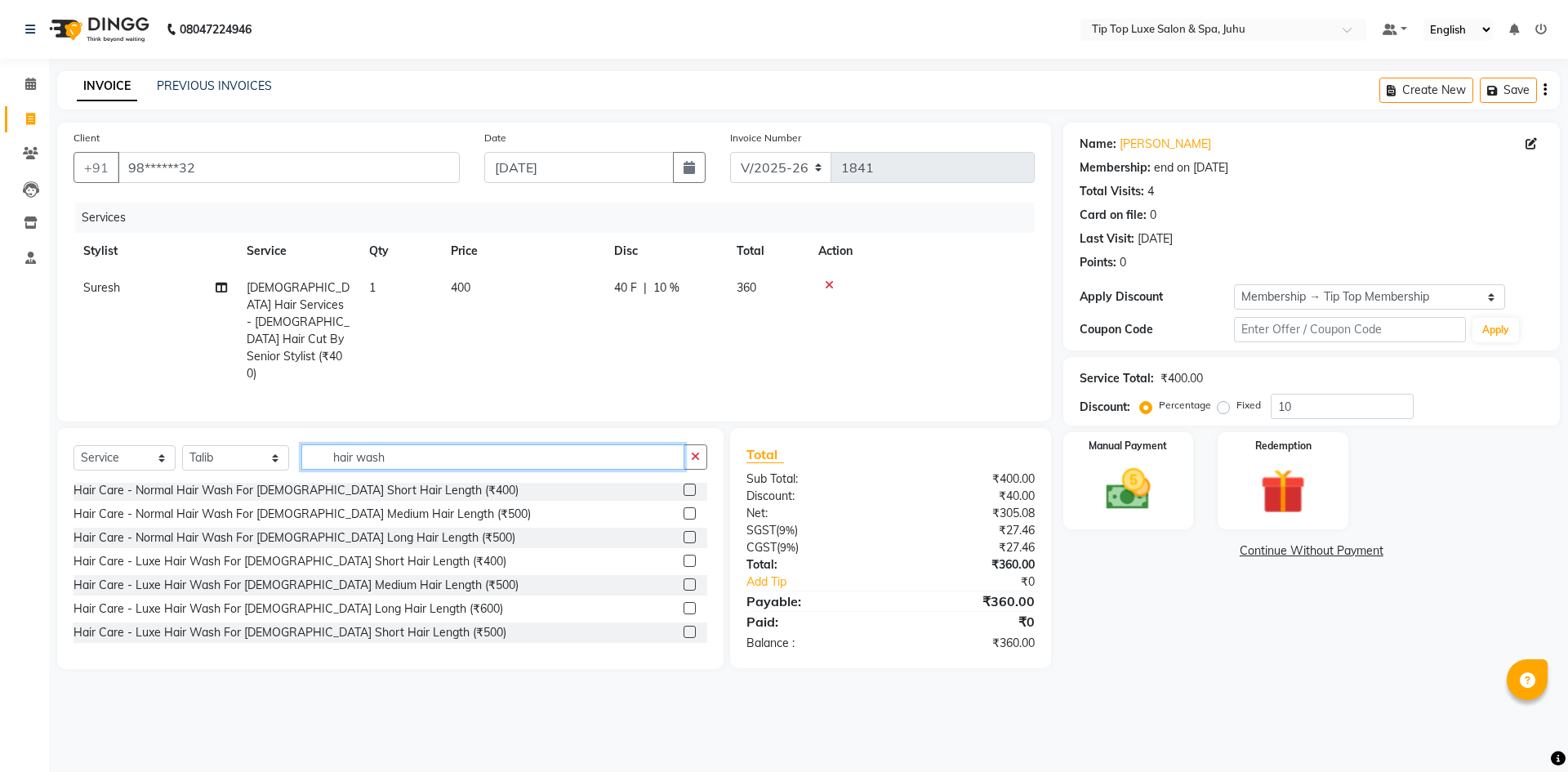
type input "hair wash"
click at [684, 508] on label at bounding box center [690, 514] width 12 height 12
click at [684, 509] on input "checkbox" at bounding box center [689, 514] width 10 height 10
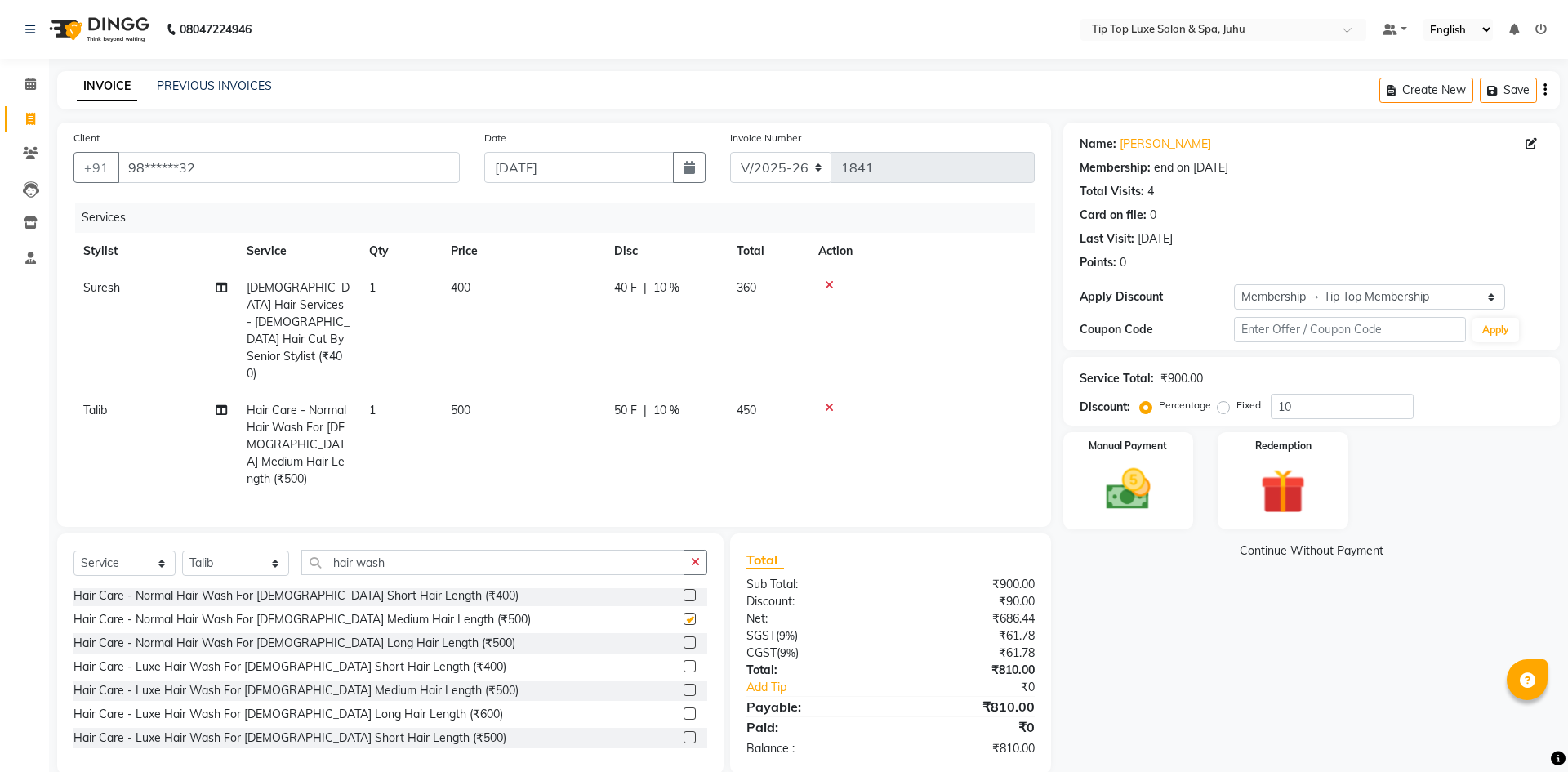
checkbox input "false"
click at [411, 550] on input "hair wash" at bounding box center [494, 562] width 384 height 25
type input "h"
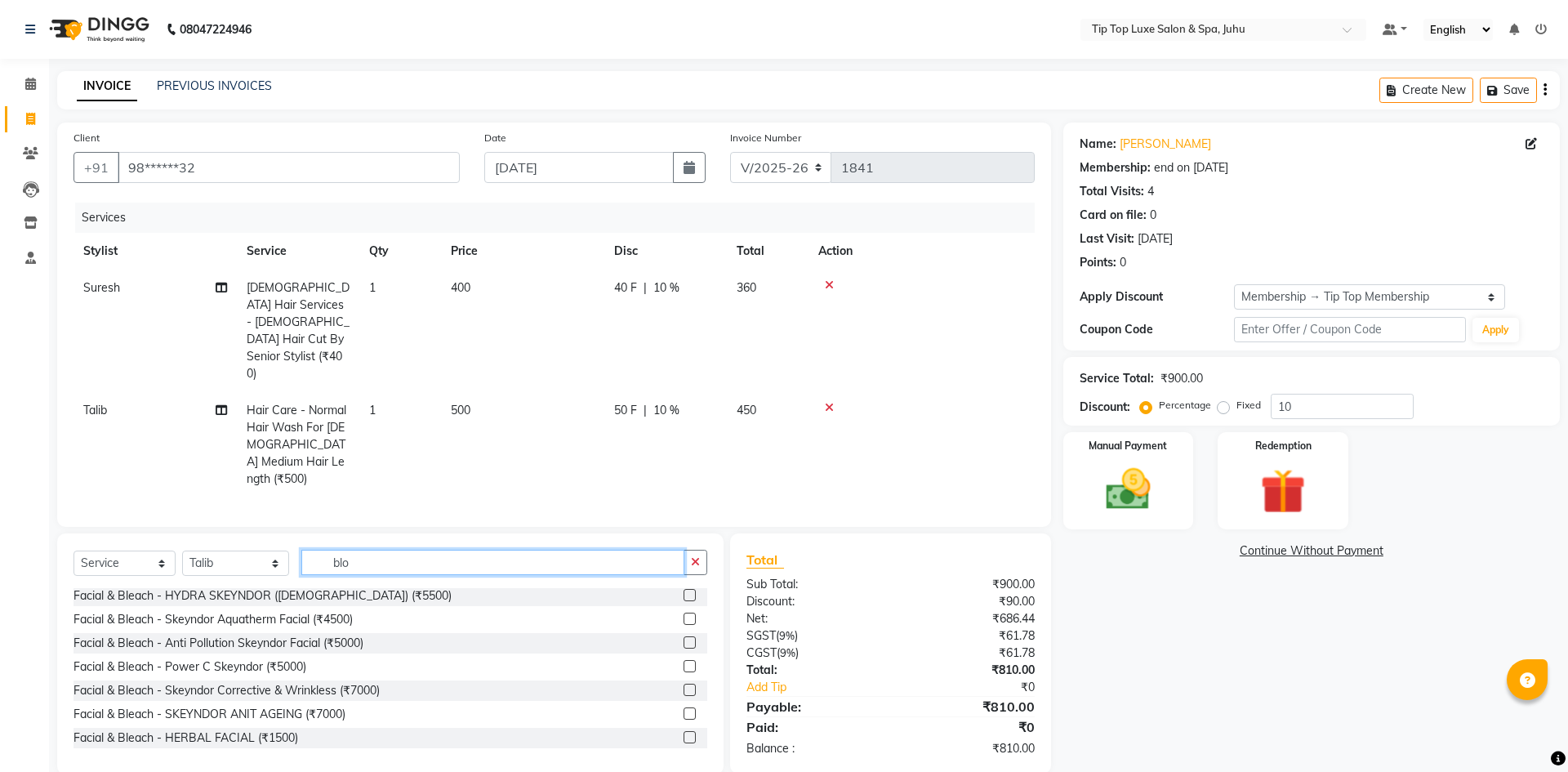
scroll to position [0, 0]
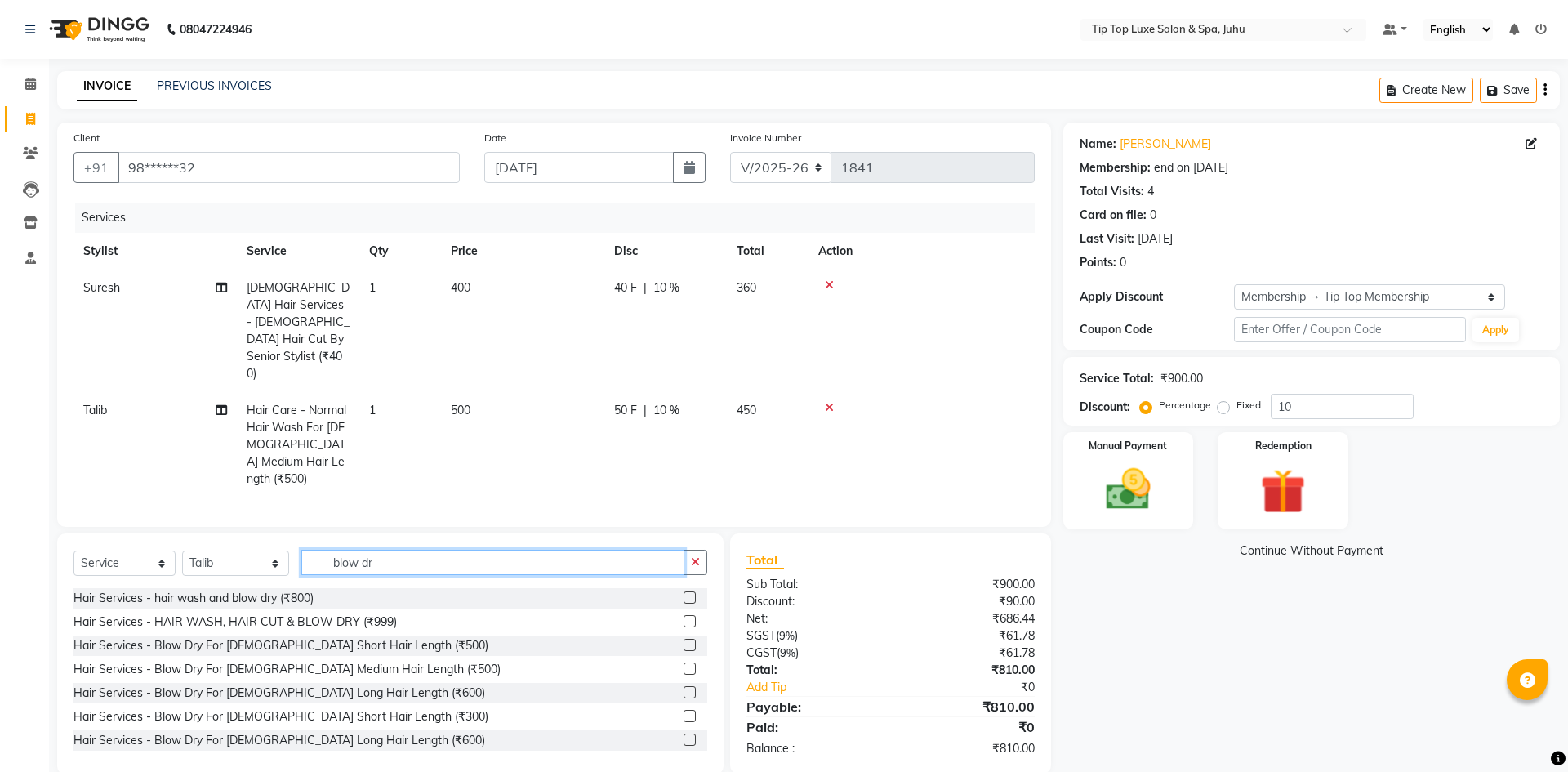
type input "blow dr"
click at [684, 663] on label at bounding box center [690, 669] width 12 height 12
click at [684, 664] on input "checkbox" at bounding box center [689, 669] width 10 height 10
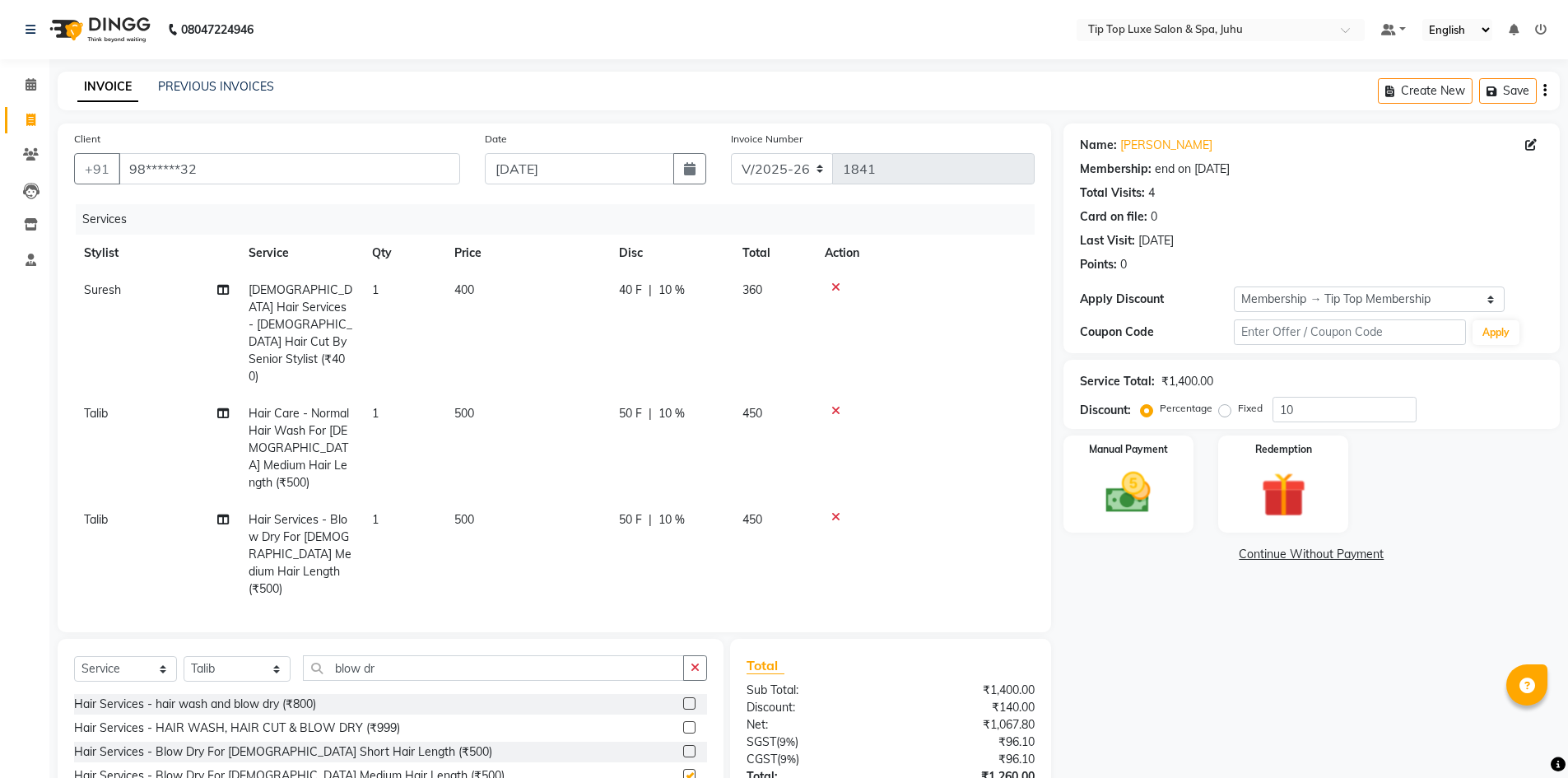
checkbox input "false"
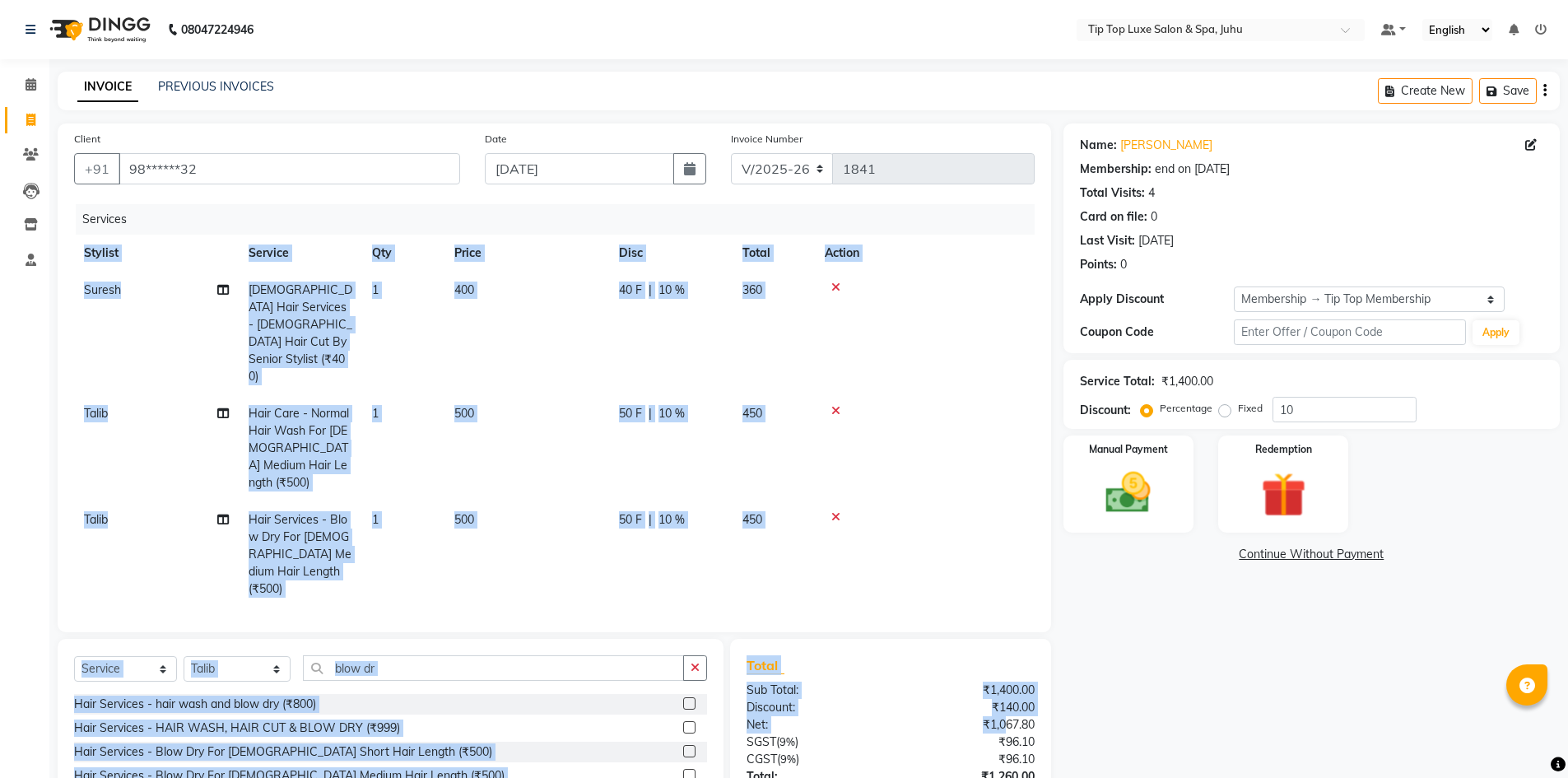
drag, startPoint x: 1005, startPoint y: 673, endPoint x: 981, endPoint y: 572, distance: 103.8
click at [979, 573] on div "Client +91 98******32 Date [DATE] Invoice Number V/2025 V/[PHONE_NUMBER] Servic…" at bounding box center [555, 502] width 1019 height 759
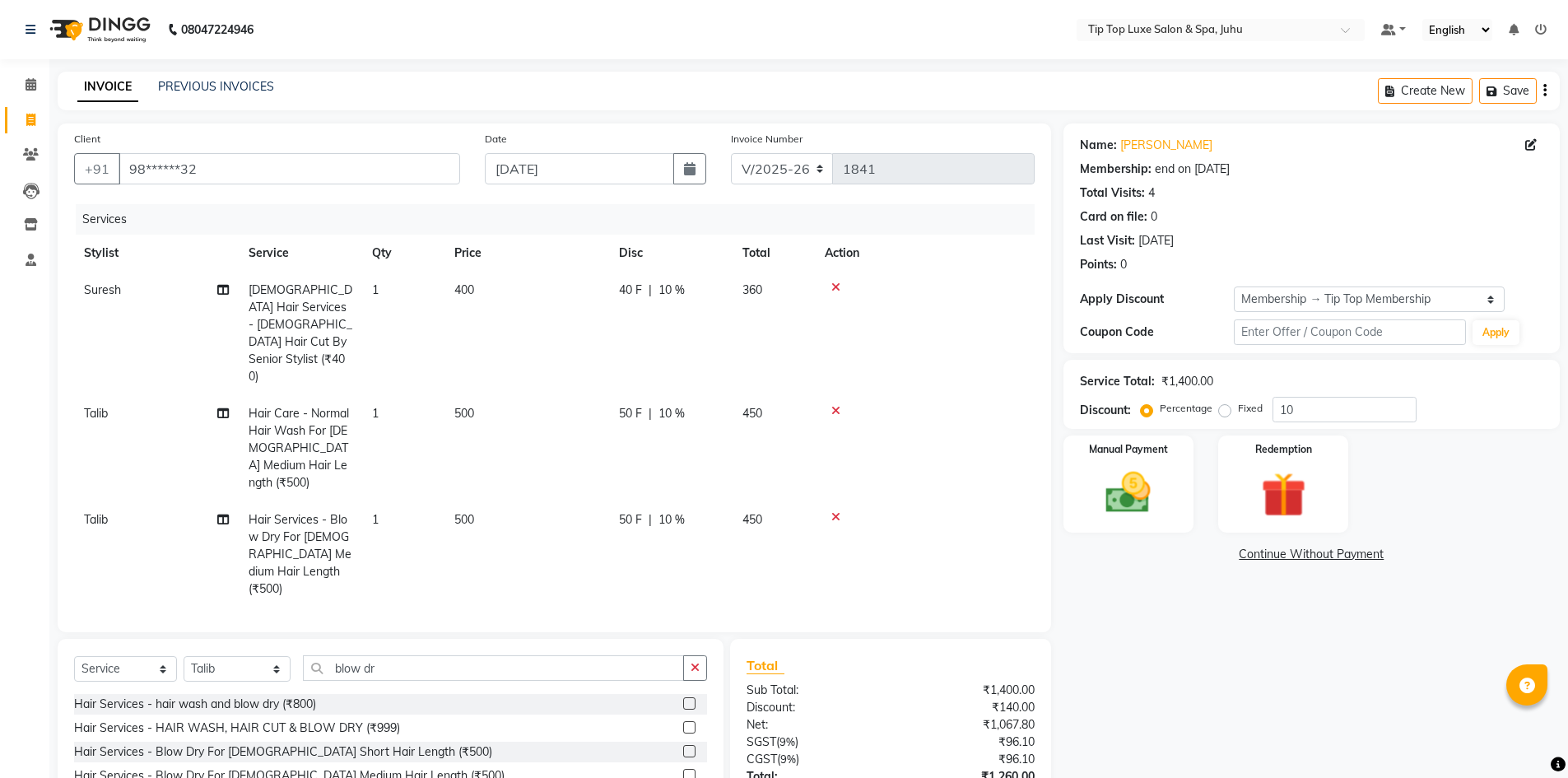
click at [1208, 653] on div "Name: [PERSON_NAME] Membership: end on [DATE] Total Visits: 4 Card on file: 0 L…" at bounding box center [1318, 502] width 509 height 759
click at [1125, 493] on img at bounding box center [1129, 492] width 76 height 54
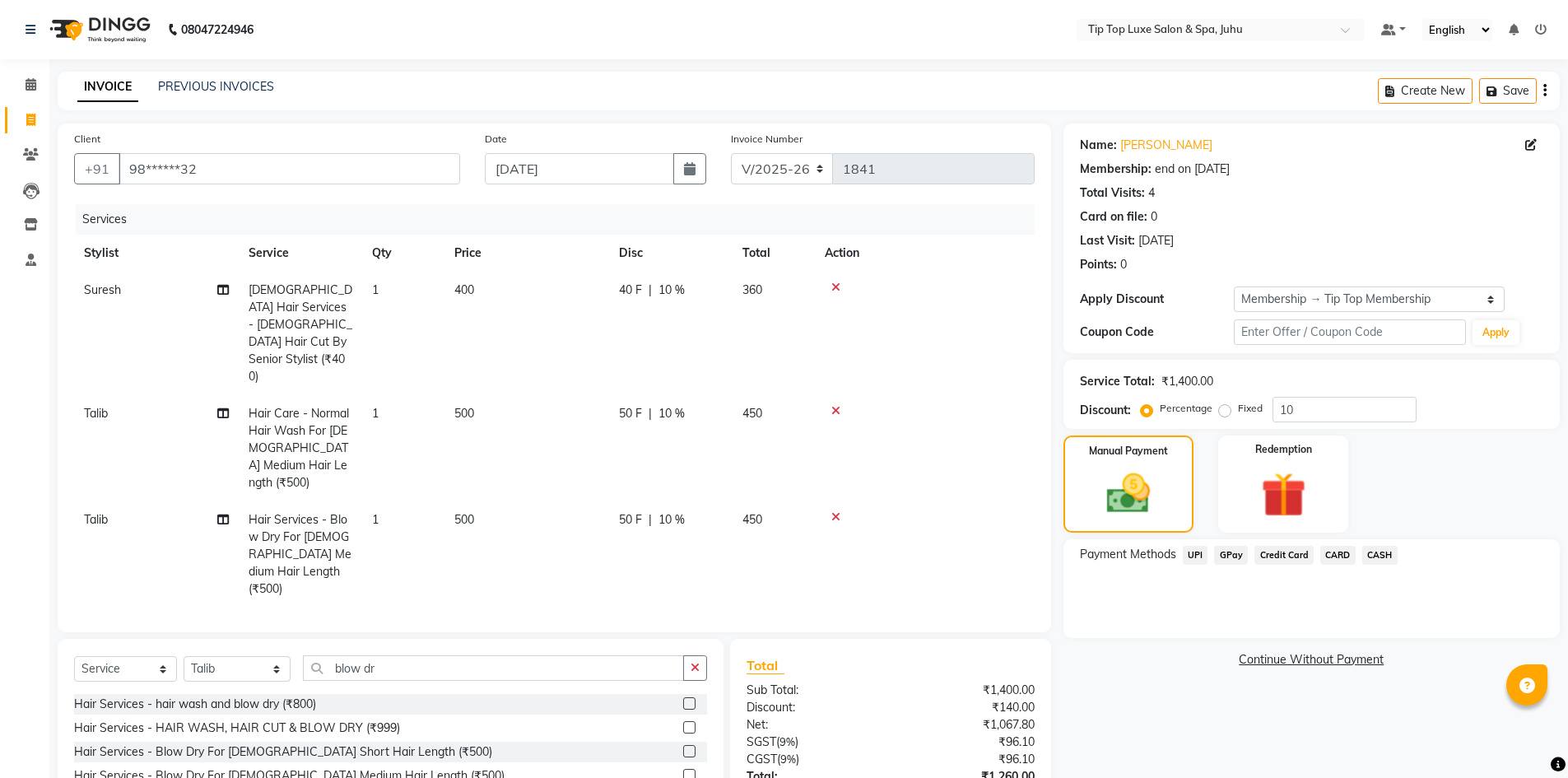
click at [1337, 555] on span "CARD" at bounding box center [1338, 556] width 35 height 19
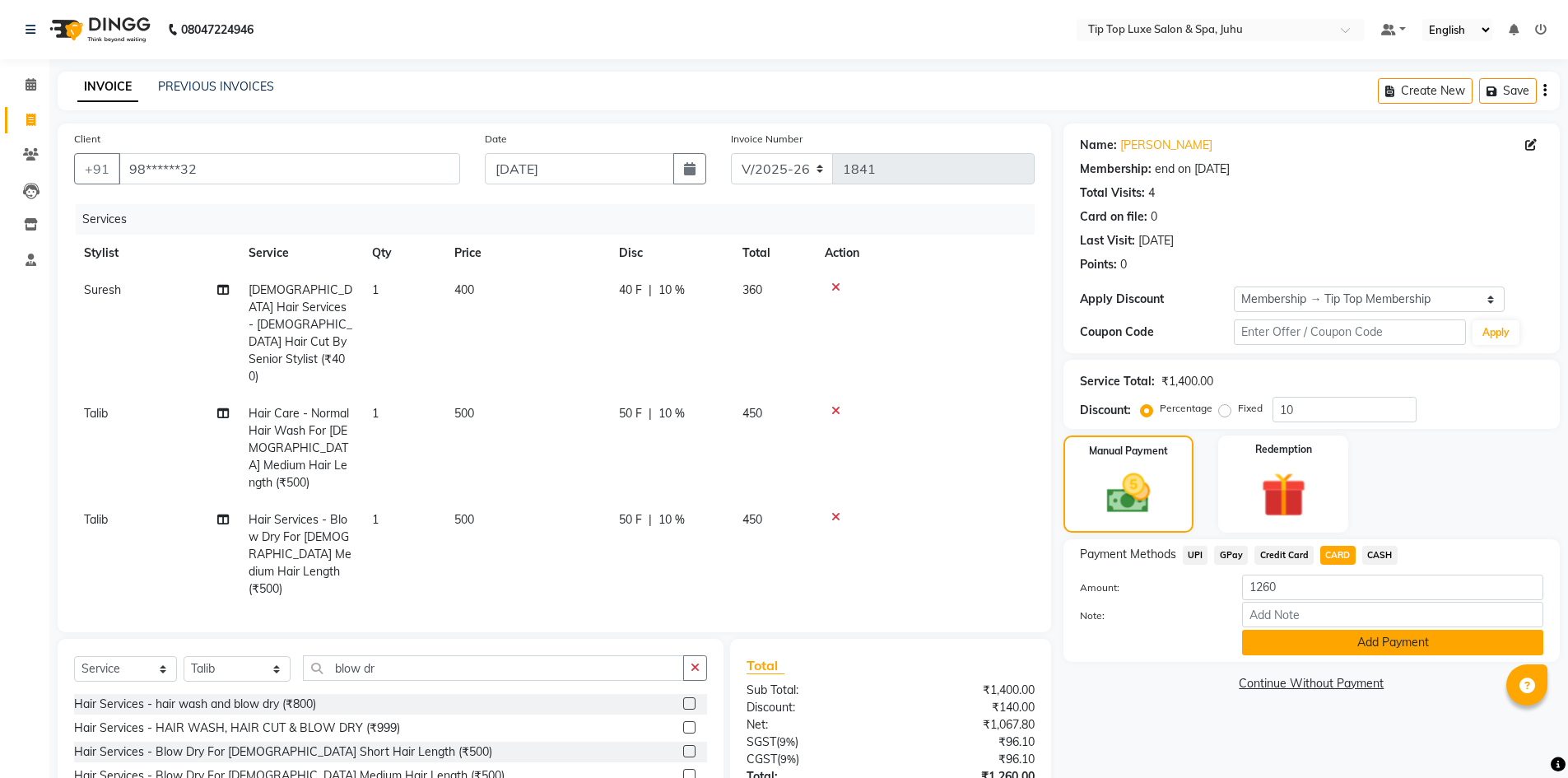
click at [1363, 643] on button "Add Payment" at bounding box center [1392, 642] width 301 height 25
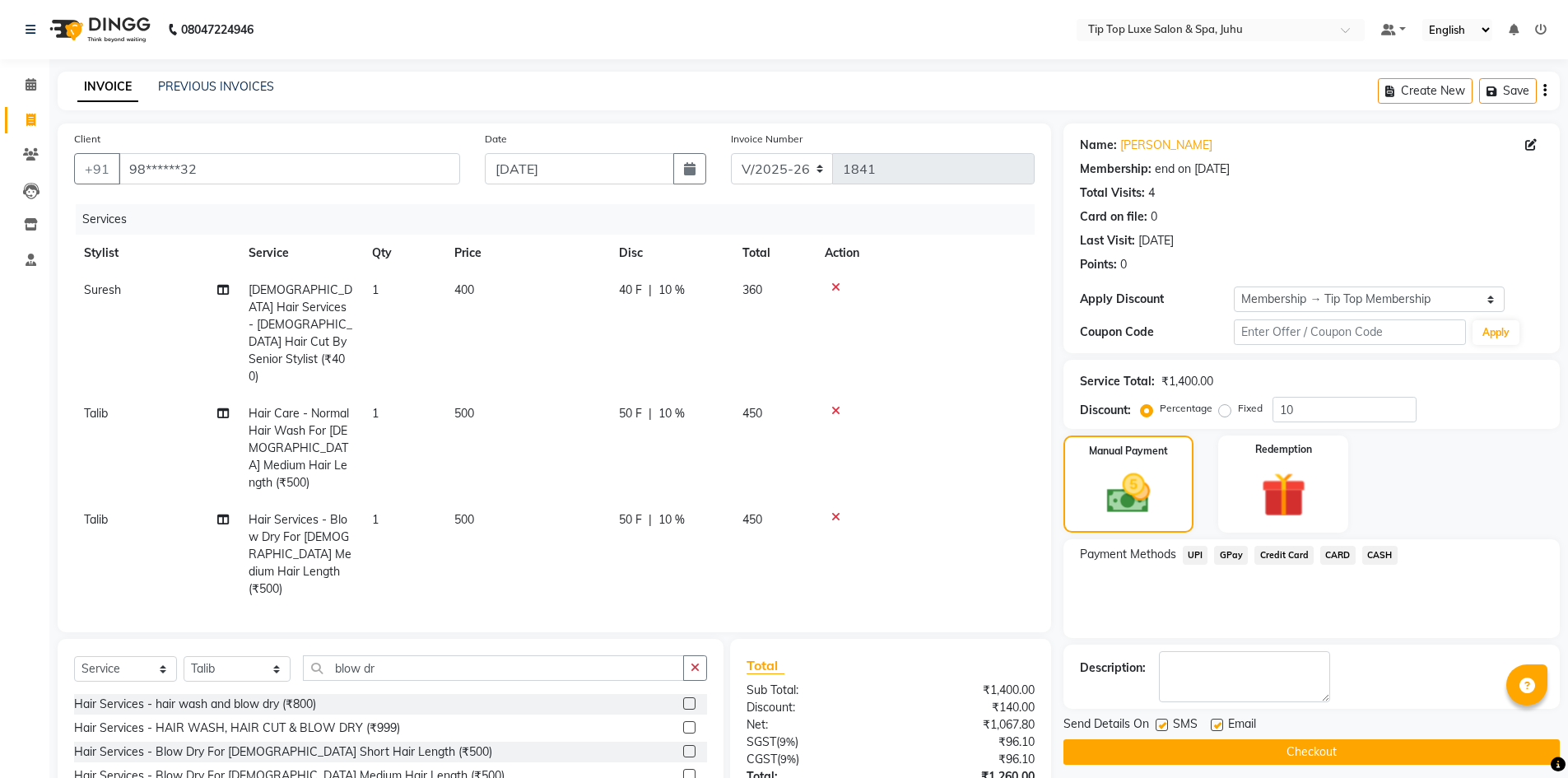
click at [1385, 756] on button "Checkout" at bounding box center [1311, 752] width 497 height 25
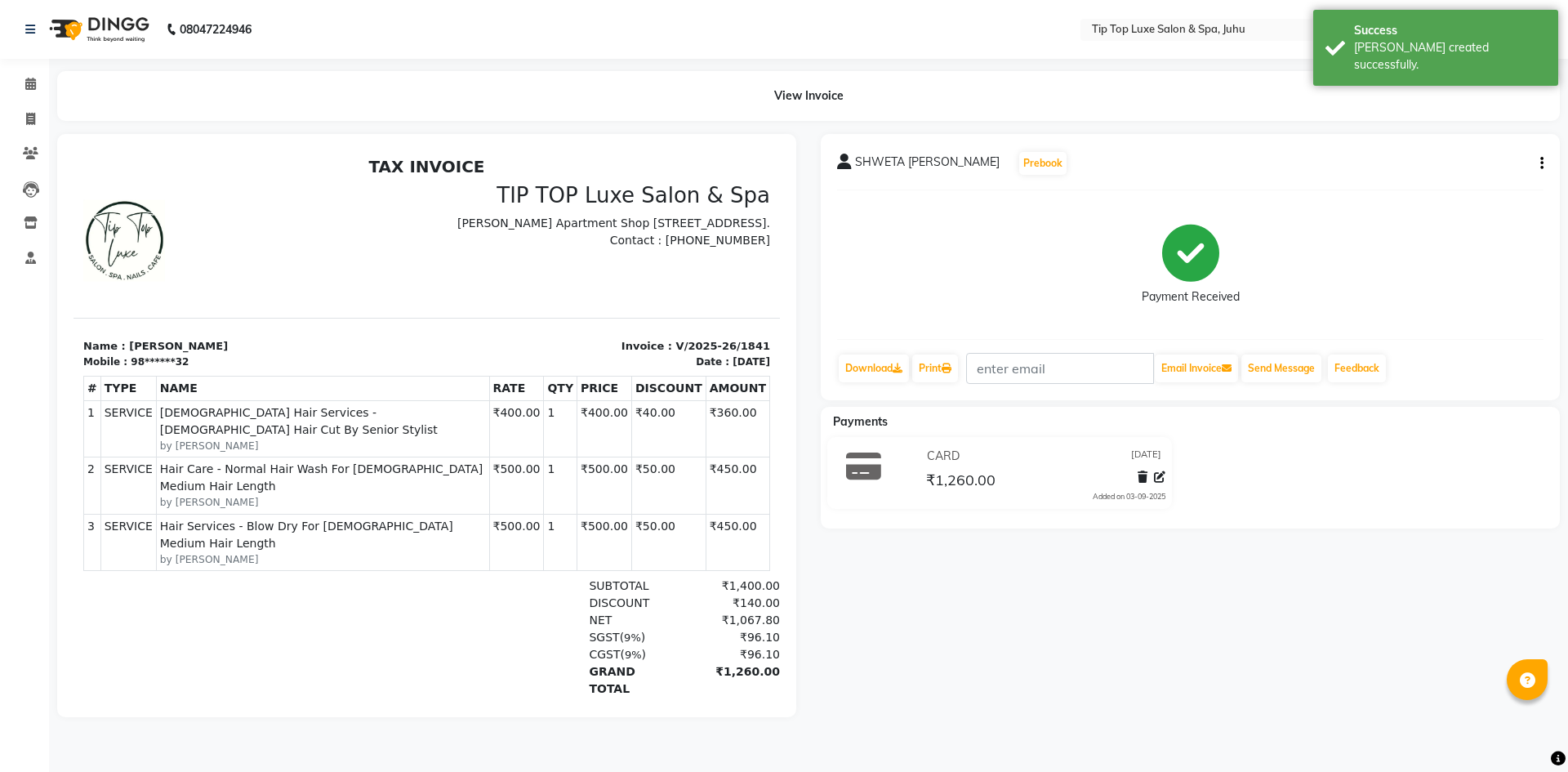
click at [876, 304] on div "Payment Received" at bounding box center [1190, 264] width 706 height 122
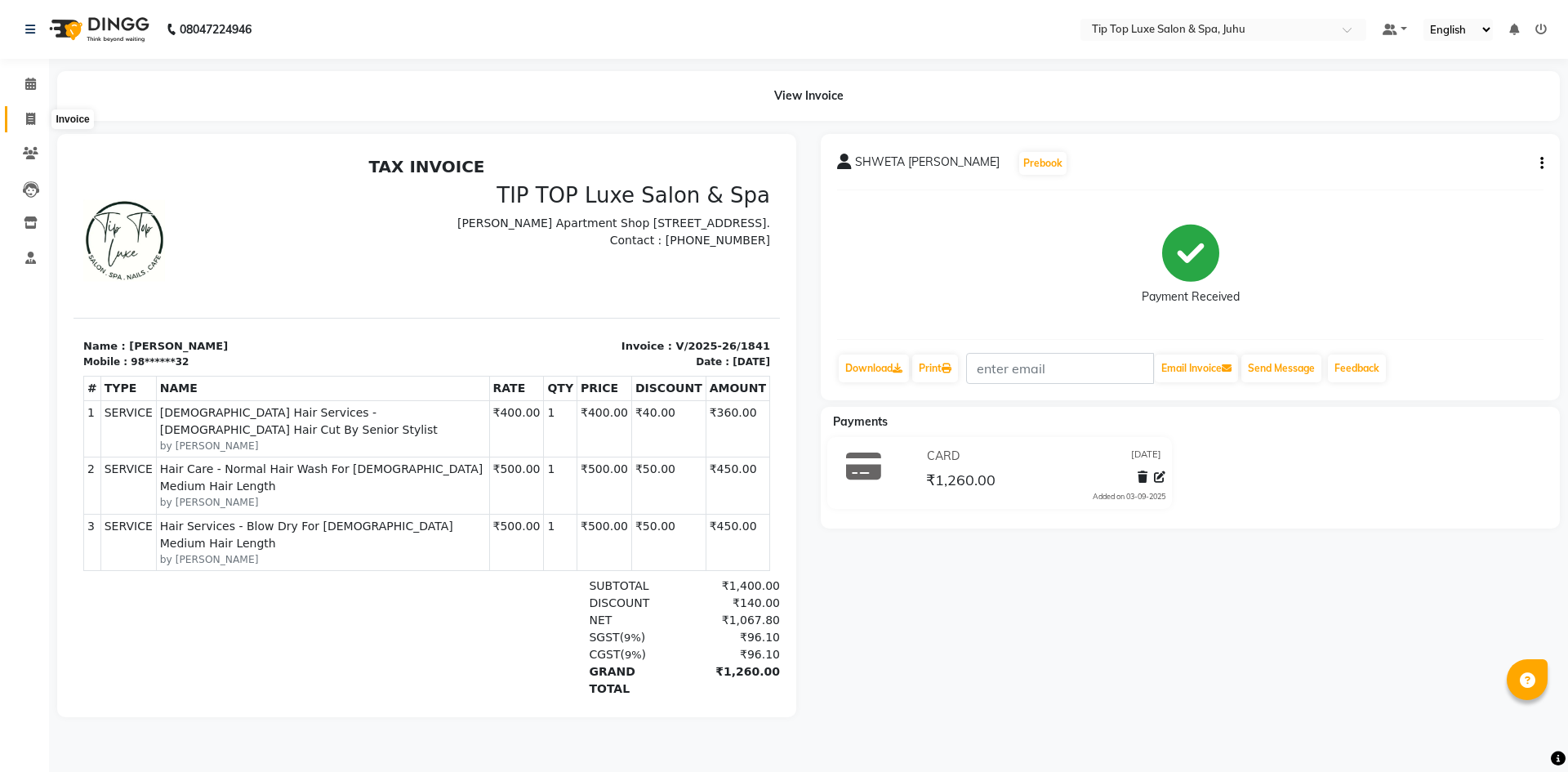
click at [37, 112] on span at bounding box center [31, 120] width 29 height 19
select select "8298"
select select "service"
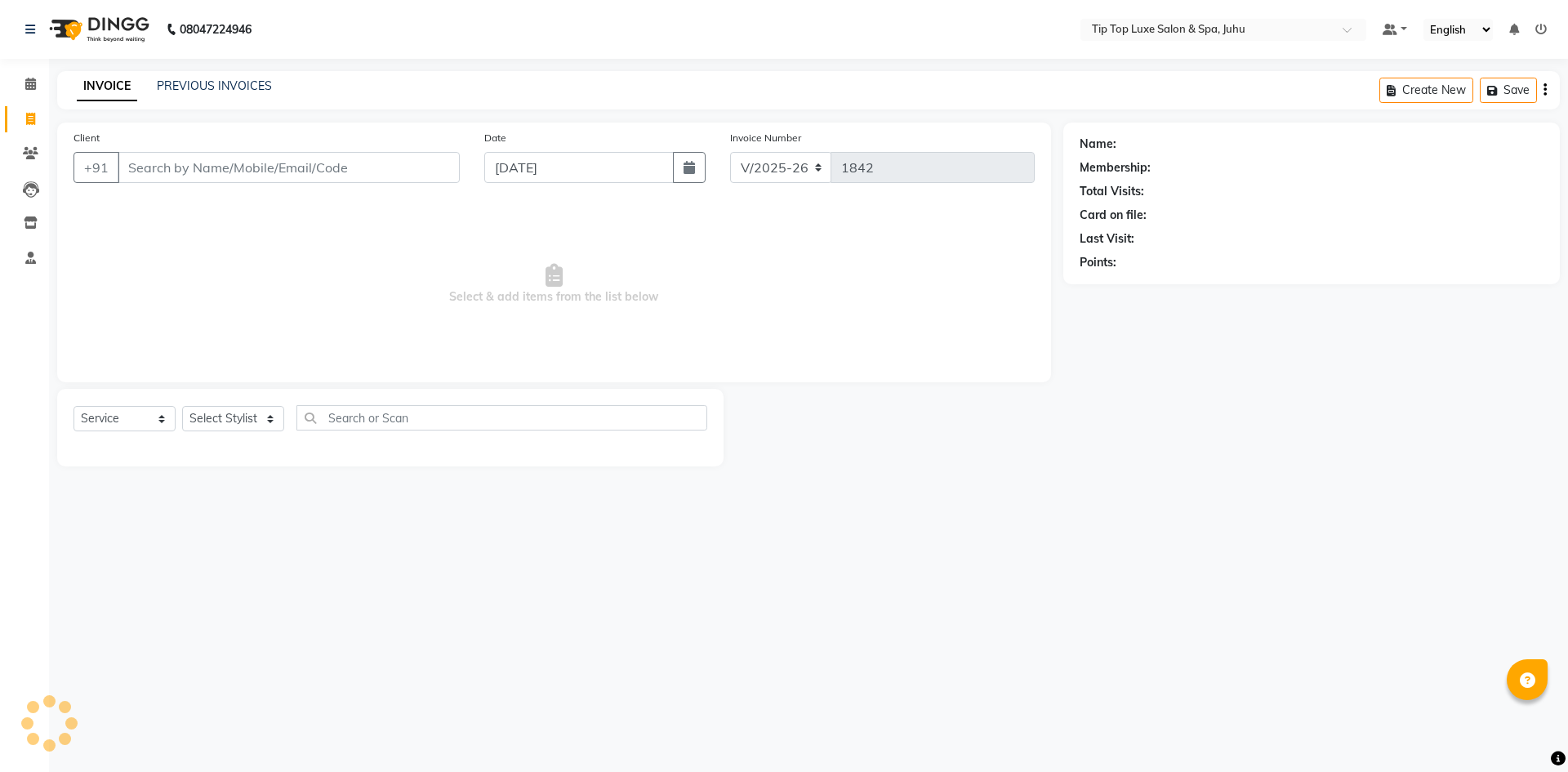
click at [193, 277] on span "Select & add items from the list below" at bounding box center [554, 284] width 961 height 163
click at [359, 174] on input "Client" at bounding box center [289, 167] width 342 height 31
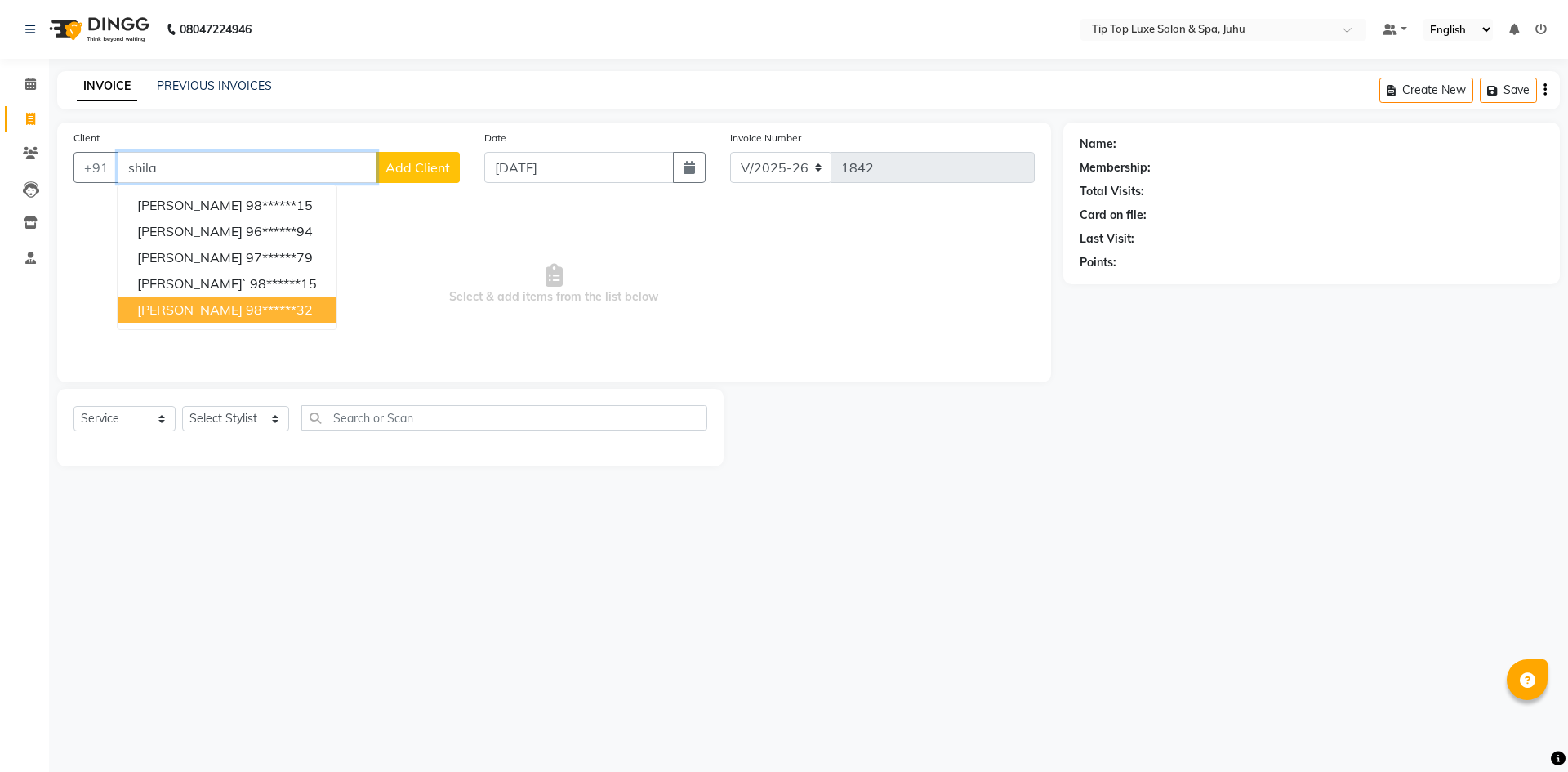
click at [250, 313] on ngb-highlight "98******32" at bounding box center [279, 310] width 67 height 17
type input "98******32"
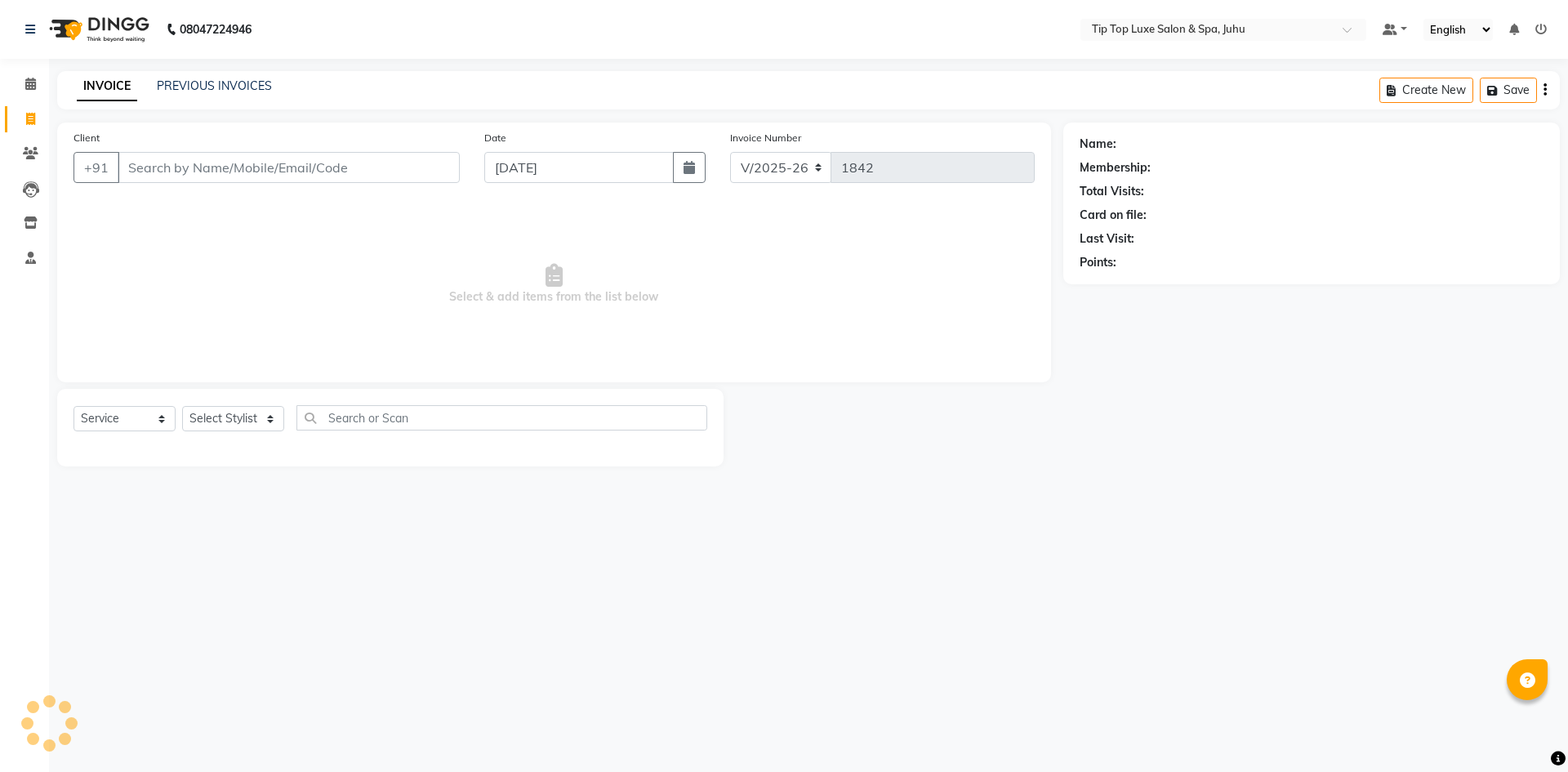
select select "8298"
select select "service"
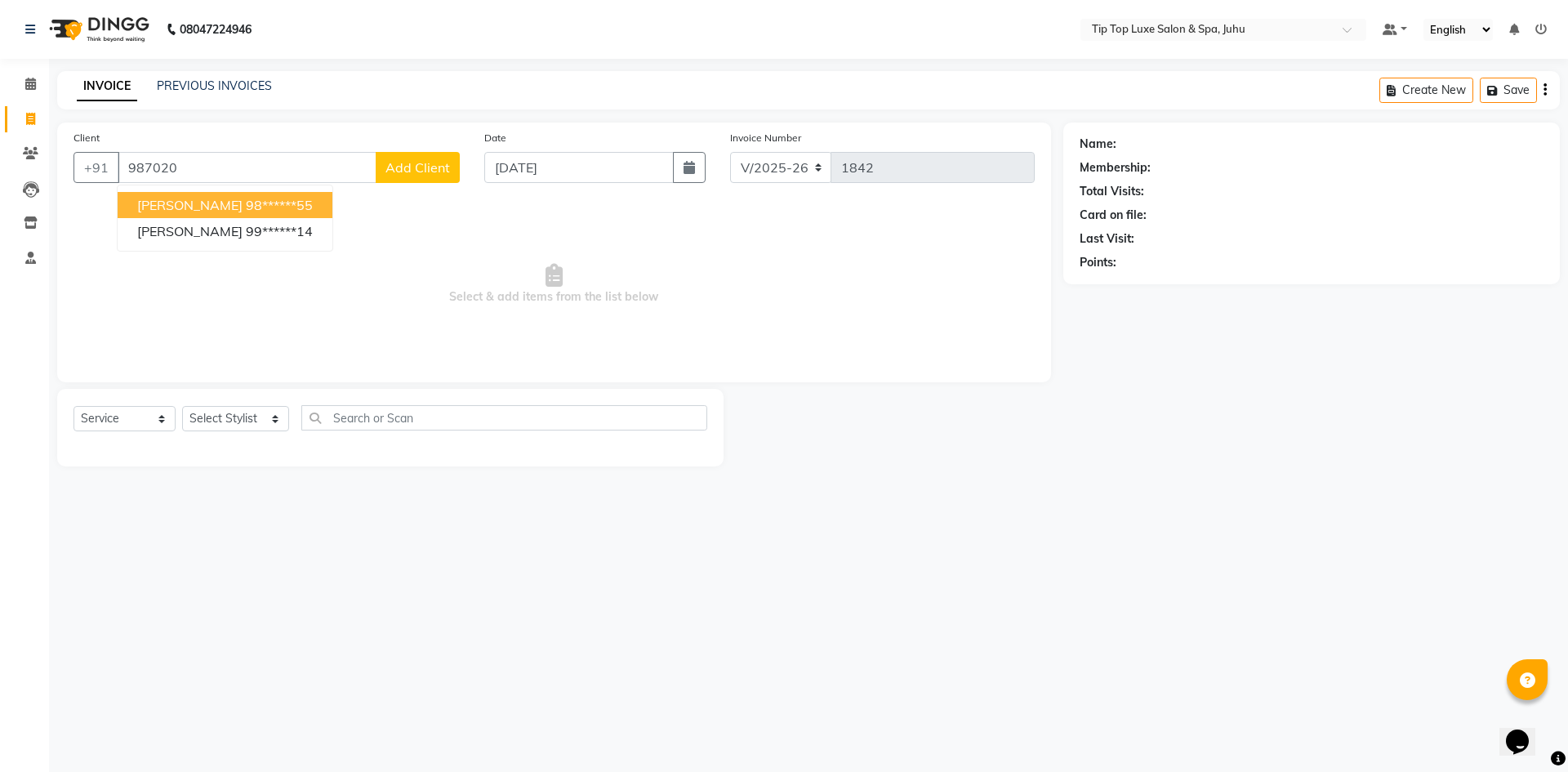
click at [207, 206] on span "Sheena Kohli" at bounding box center [189, 205] width 106 height 17
type input "98******55"
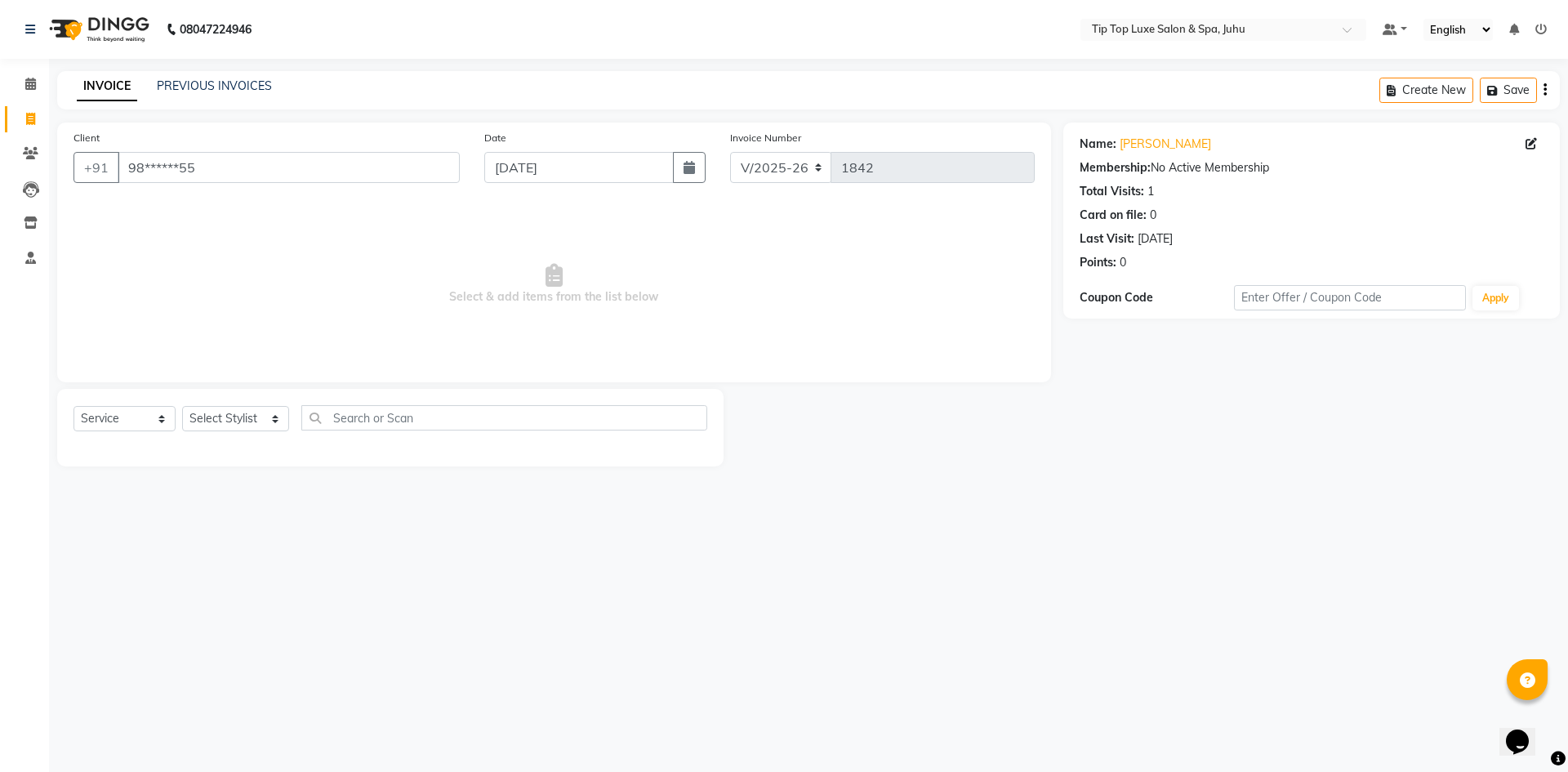
click at [1173, 238] on div "09-06-2024" at bounding box center [1156, 239] width 35 height 17
click at [1219, 170] on div "Membership: No Active Membership" at bounding box center [1312, 168] width 464 height 17
drag, startPoint x: 659, startPoint y: 340, endPoint x: 211, endPoint y: 152, distance: 485.8
click at [659, 339] on span "Select & add items from the list below" at bounding box center [554, 284] width 961 height 163
click at [251, 426] on select "Select Stylist [PERSON_NAME] admin [PERSON_NAME] creado ANAO [PERSON_NAME] Jyot…" at bounding box center [235, 418] width 107 height 25
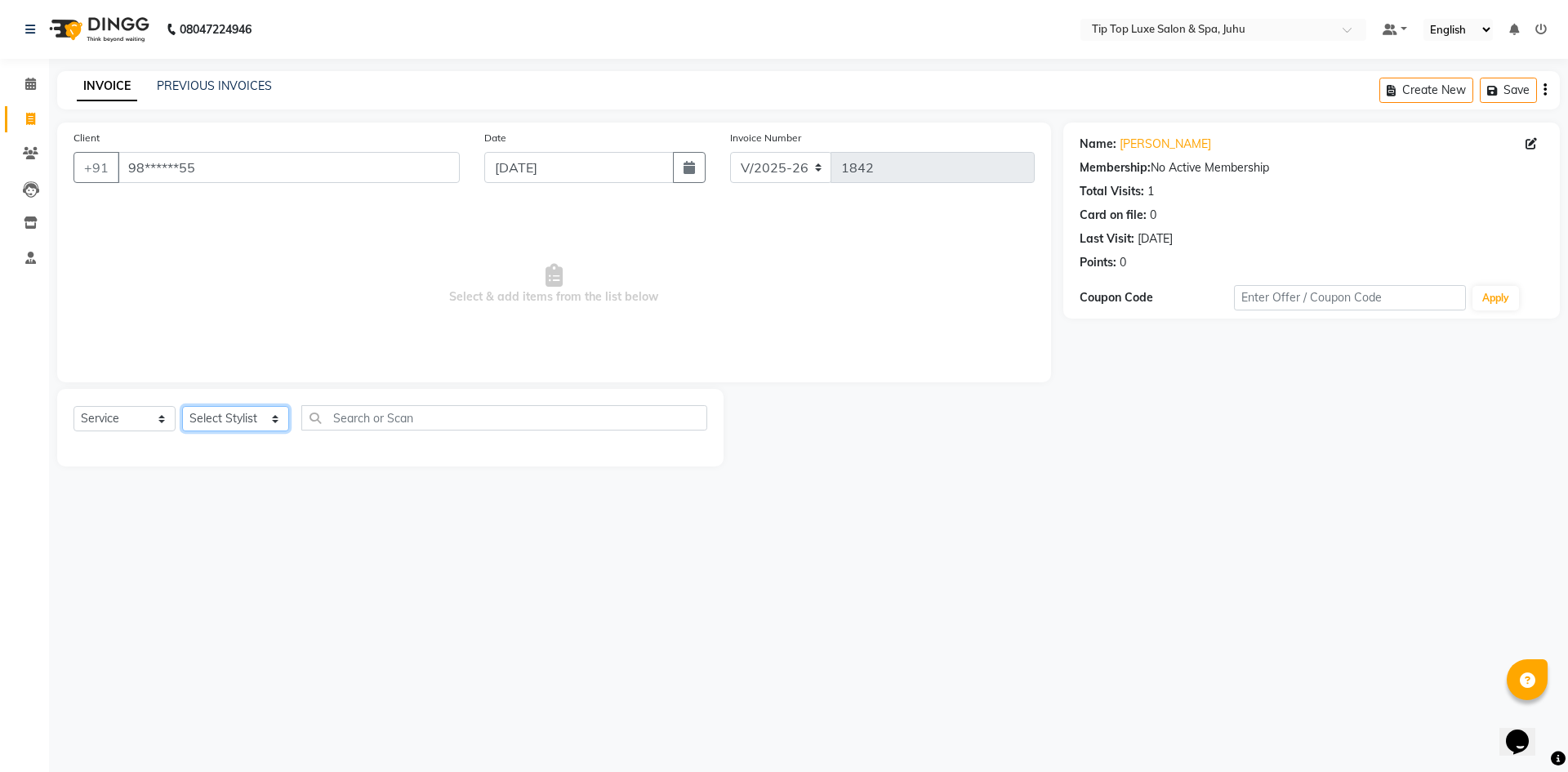
select select "82315"
click at [182, 406] on select "Select Stylist [PERSON_NAME] admin [PERSON_NAME] creado ANAO [PERSON_NAME] Jyot…" at bounding box center [235, 418] width 107 height 25
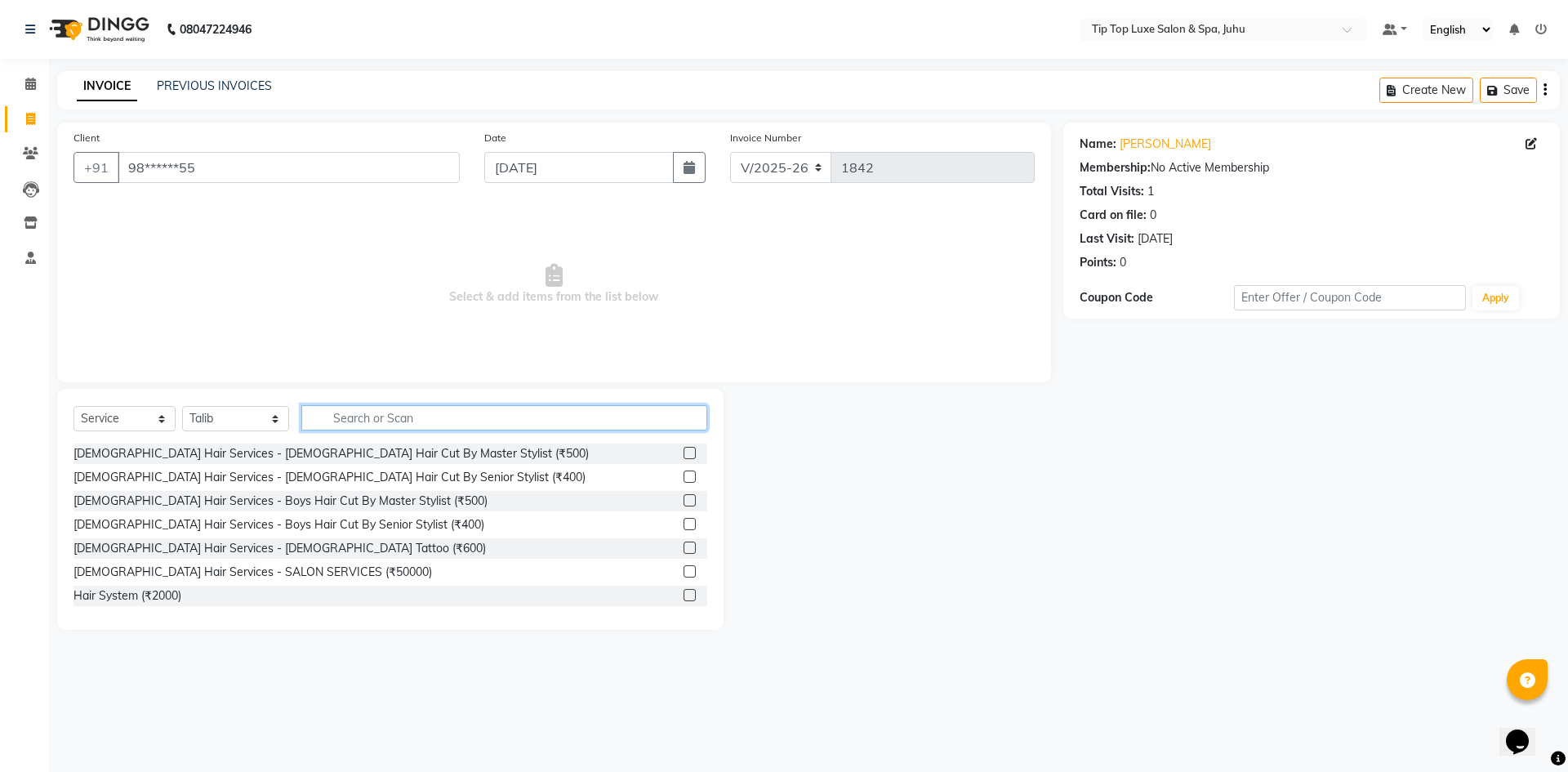
drag, startPoint x: 467, startPoint y: 412, endPoint x: 475, endPoint y: 422, distance: 12.8
click at [470, 417] on input "text" at bounding box center [505, 418] width 406 height 25
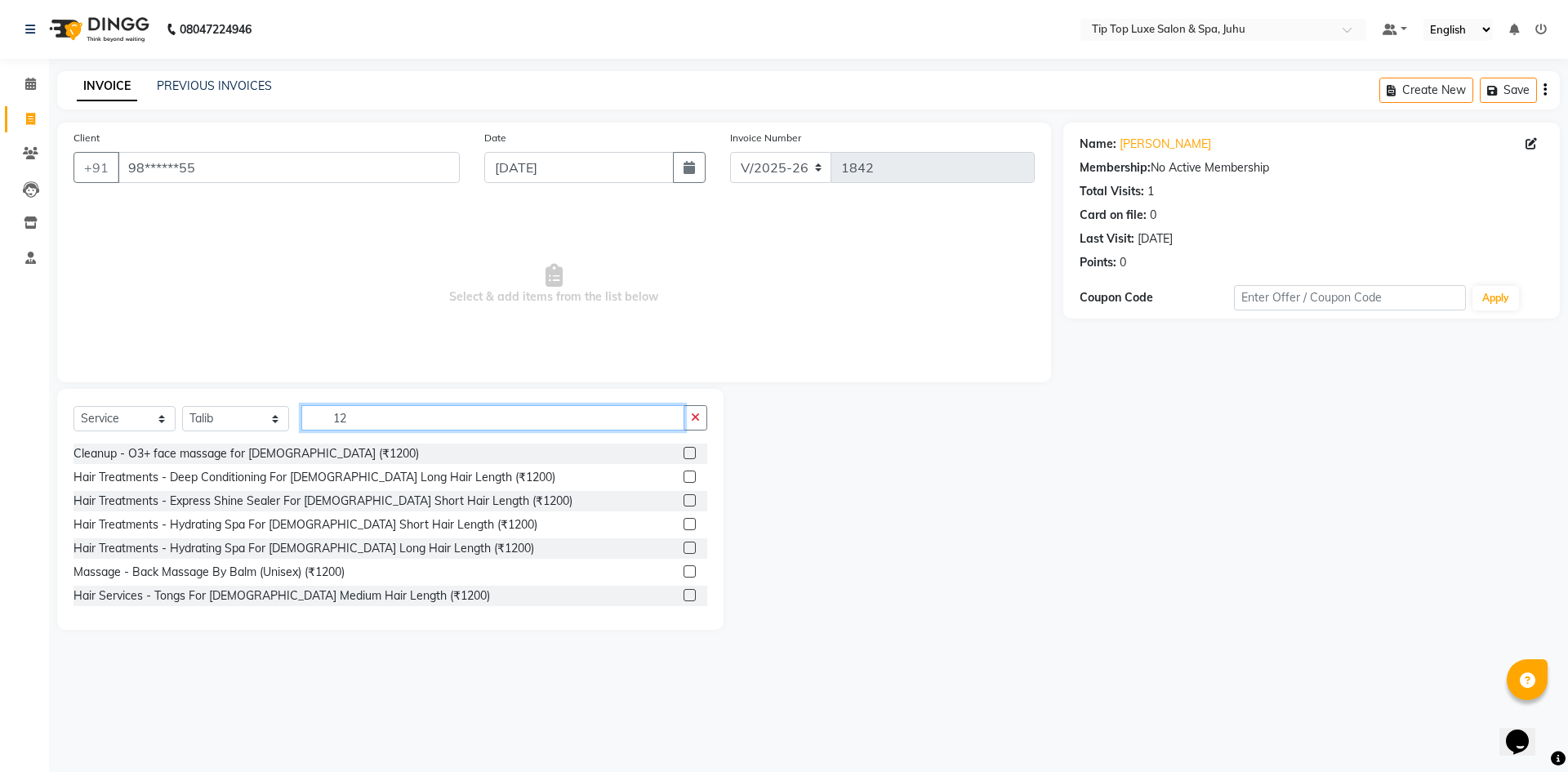
type input "1"
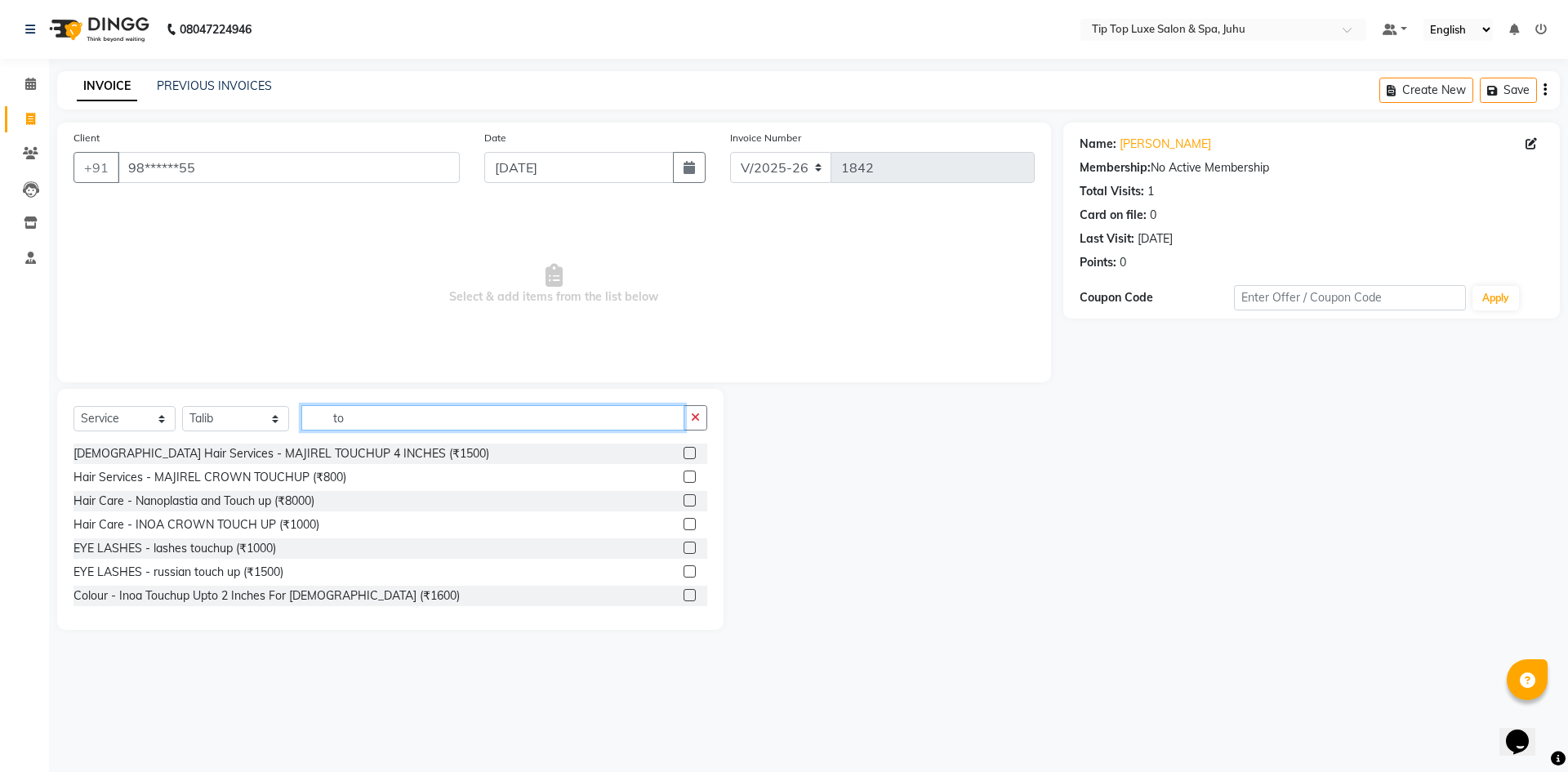
type input "t"
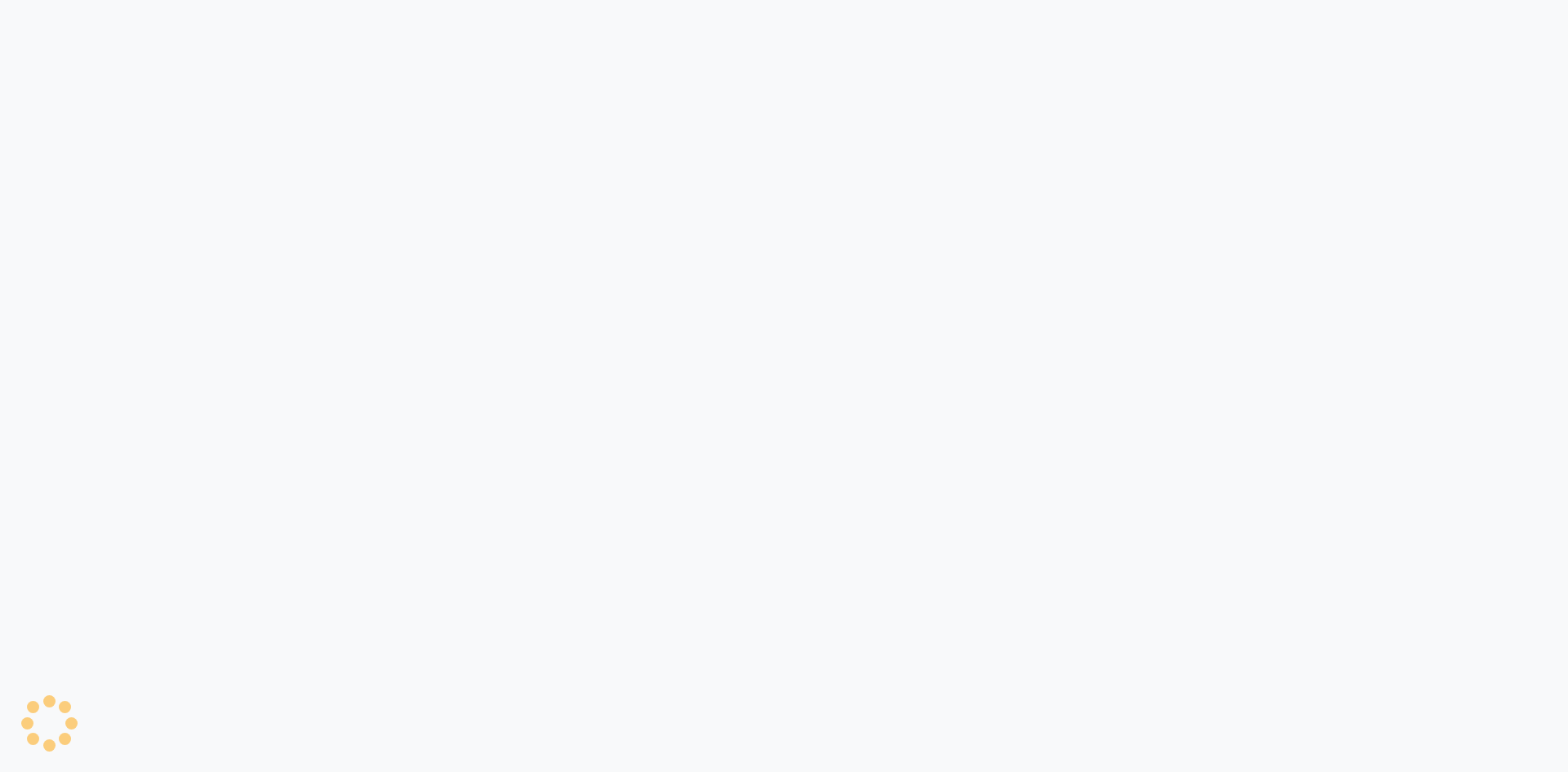
select select "8298"
select select "service"
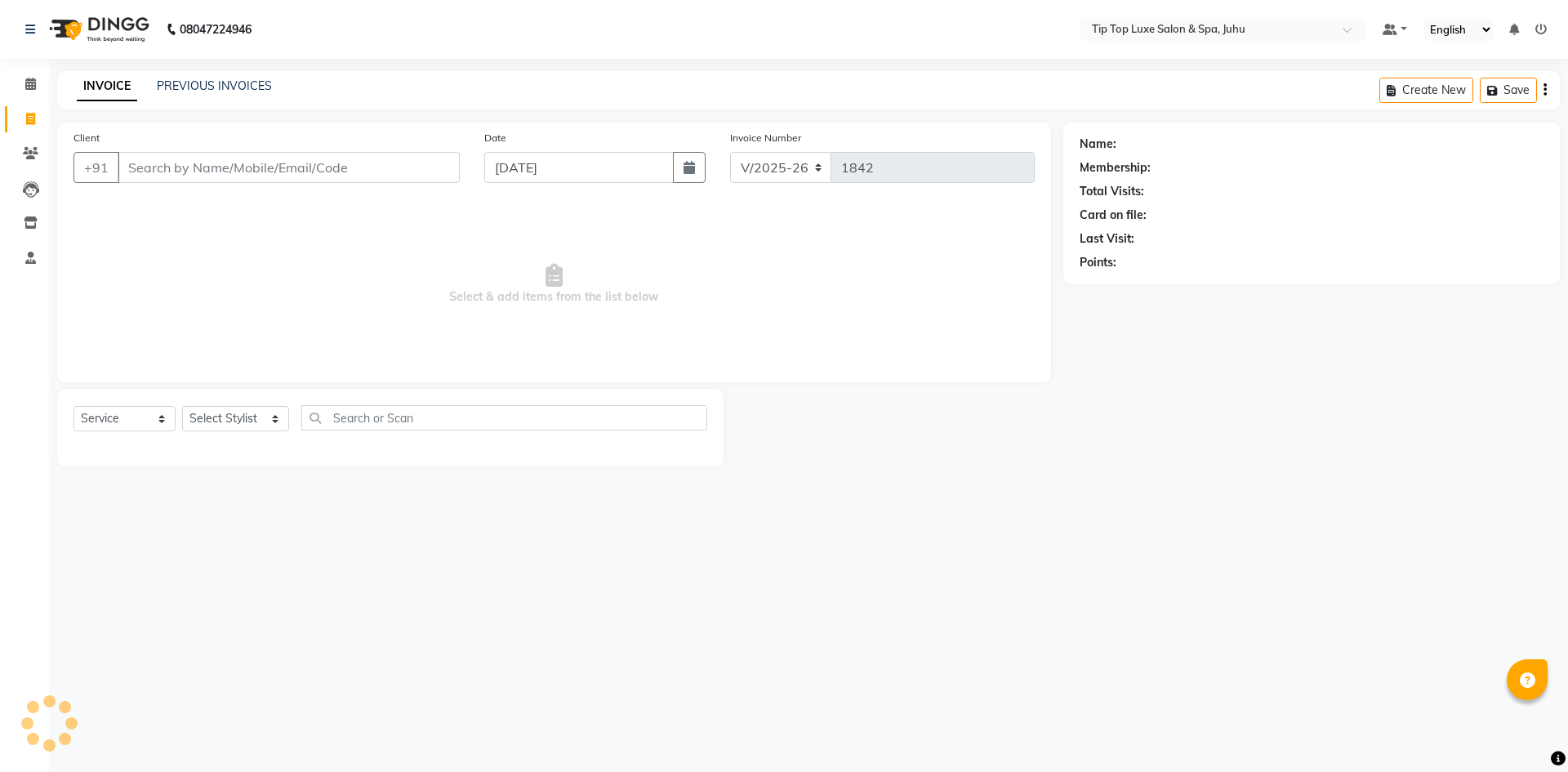
drag, startPoint x: 153, startPoint y: 172, endPoint x: 157, endPoint y: 163, distance: 9.8
click at [156, 164] on input "Client" at bounding box center [289, 167] width 342 height 31
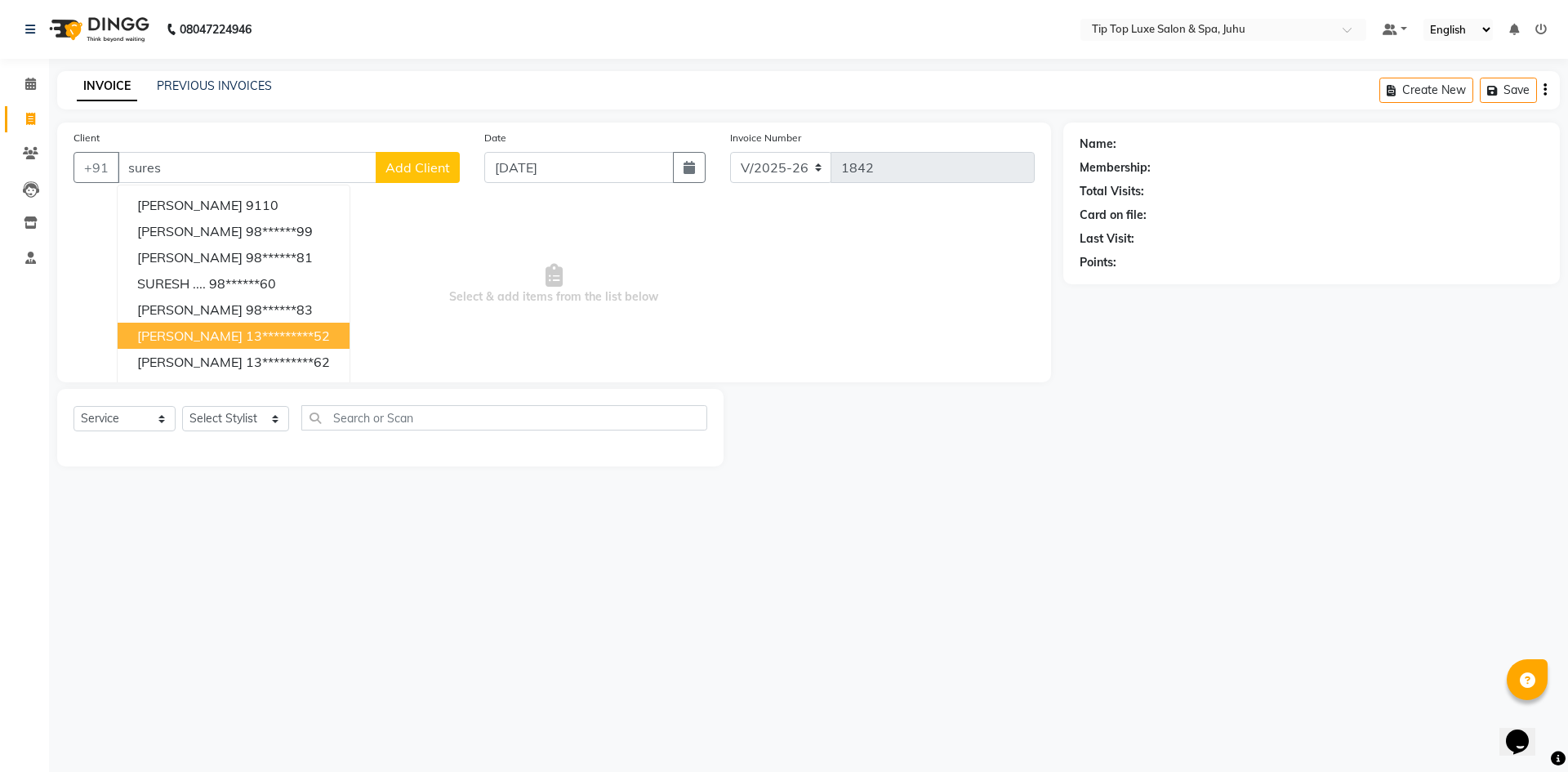
click at [174, 334] on span "SURESH BHATIA" at bounding box center [189, 336] width 106 height 17
type input "13*********52"
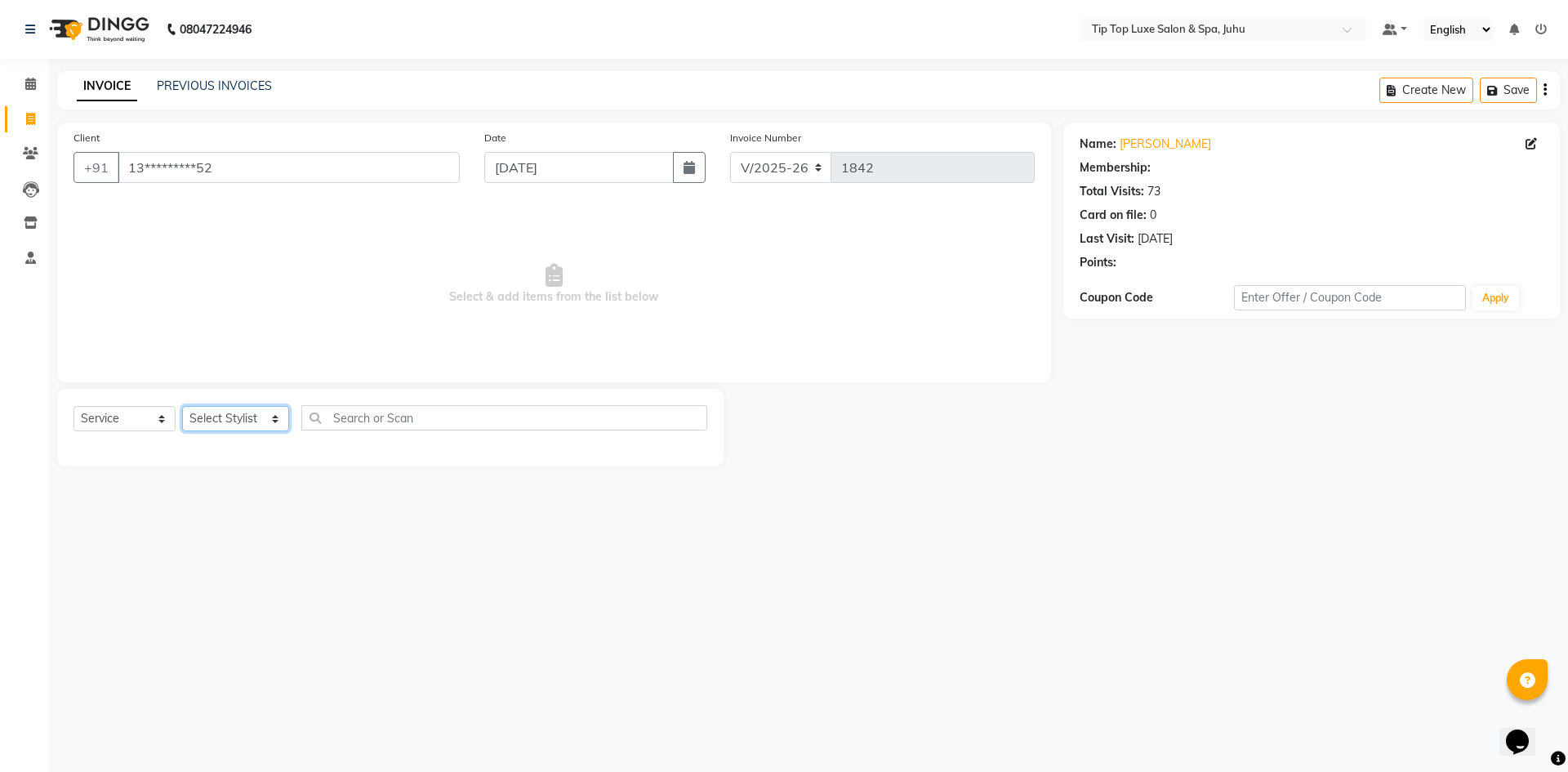
click at [225, 416] on select "Select Stylist [PERSON_NAME] admin [PERSON_NAME] creado ANAO [PERSON_NAME] Jyot…" at bounding box center [235, 418] width 107 height 25
select select "82318"
click at [182, 406] on select "Select Stylist [PERSON_NAME] admin [PERSON_NAME] creado ANAO [PERSON_NAME] Jyot…" at bounding box center [235, 418] width 107 height 25
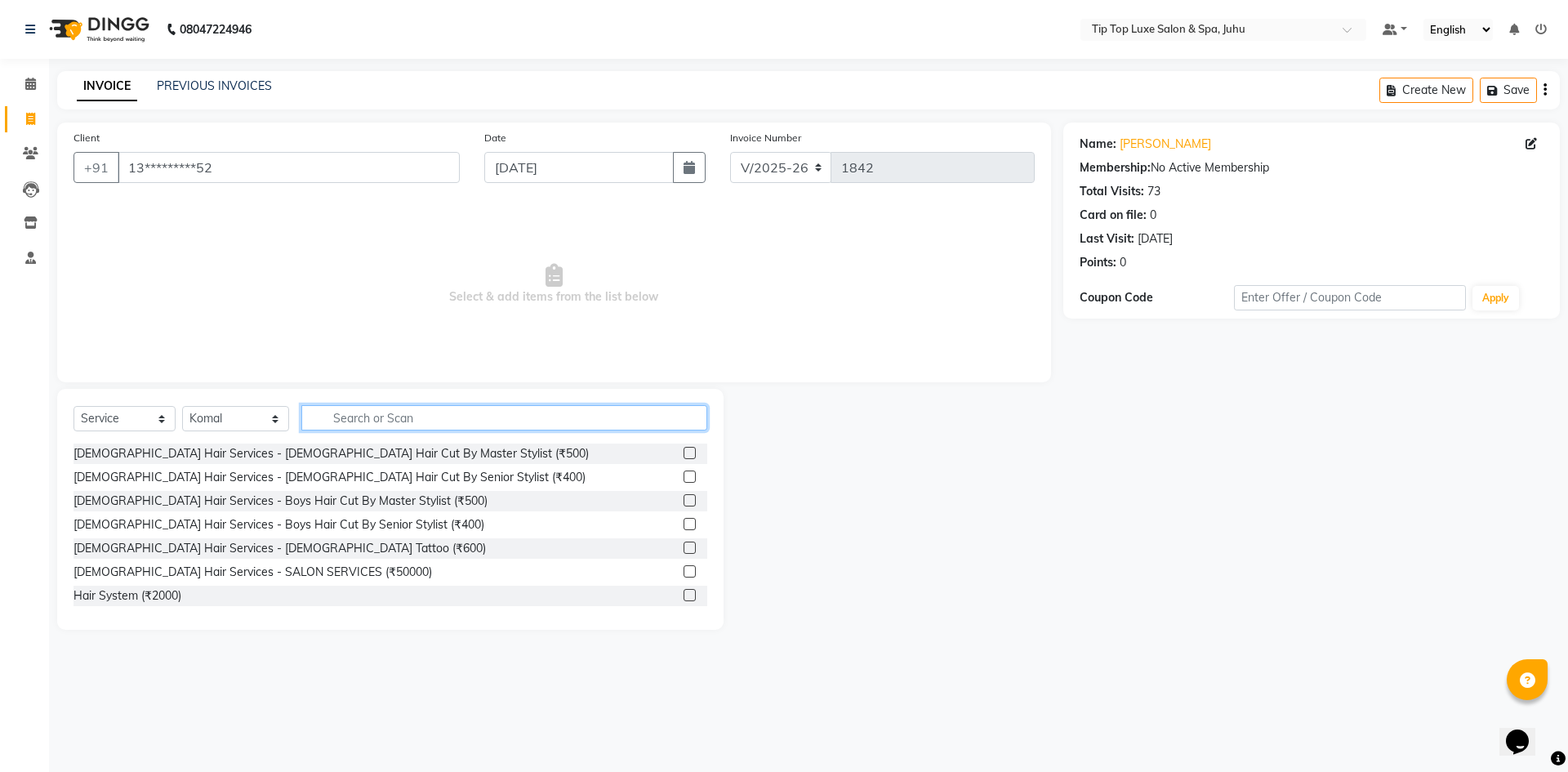
click at [412, 428] on input "text" at bounding box center [505, 418] width 406 height 25
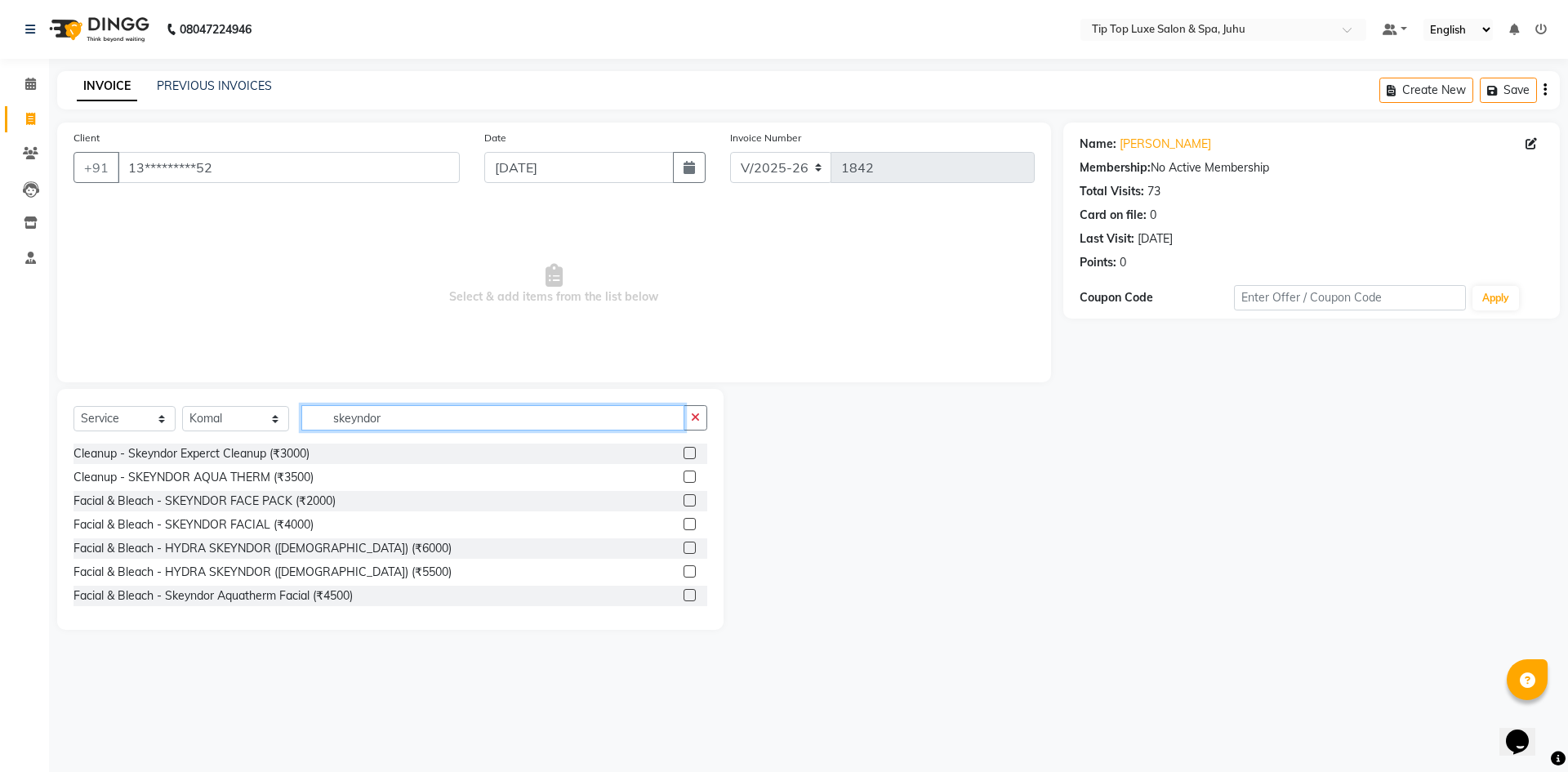
type input "skeyndor"
click at [684, 570] on label at bounding box center [690, 571] width 12 height 12
click at [684, 570] on input "checkbox" at bounding box center [689, 572] width 10 height 10
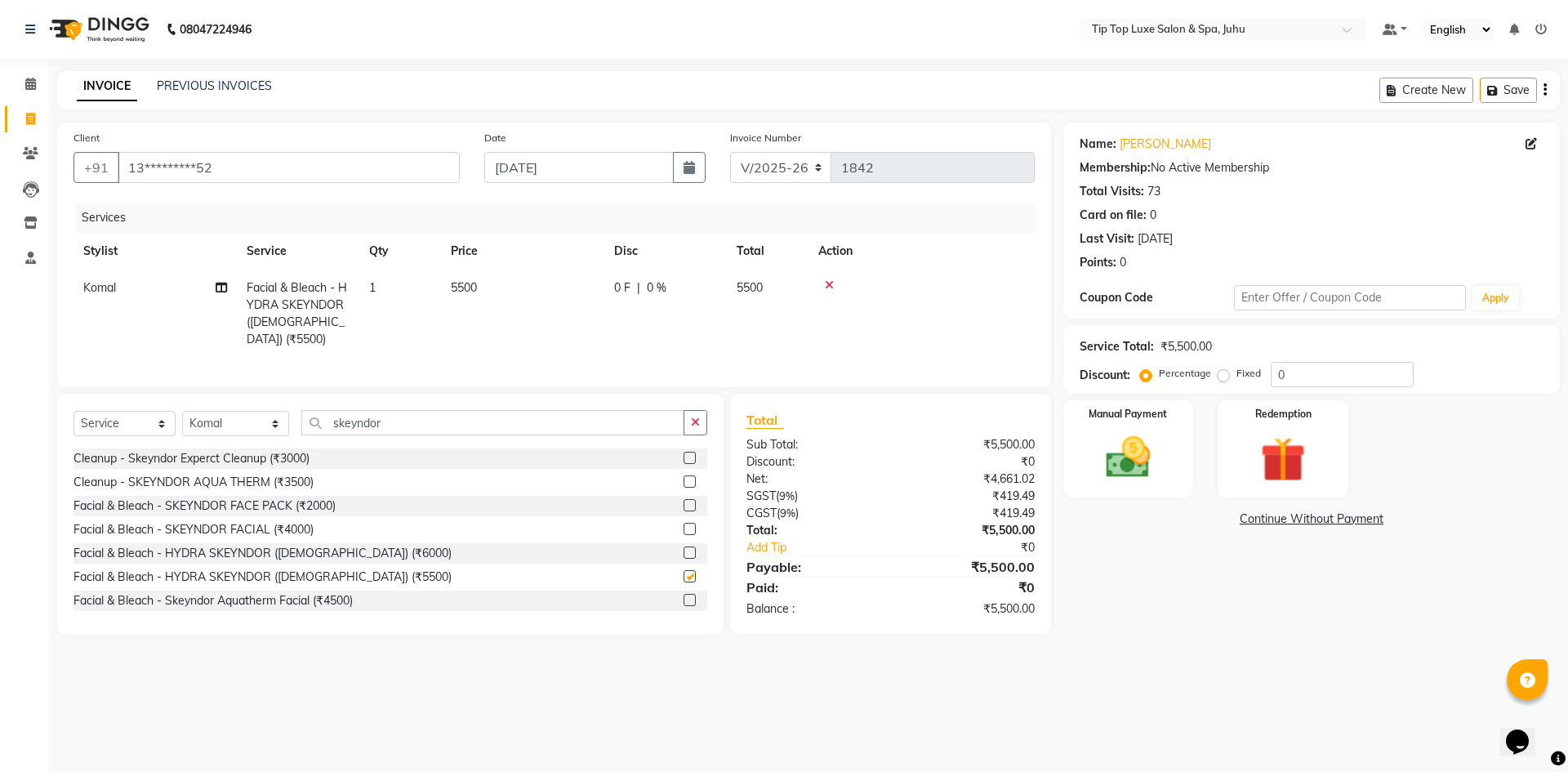
checkbox input "false"
click at [657, 284] on span "0 %" at bounding box center [657, 288] width 19 height 17
select select "82318"
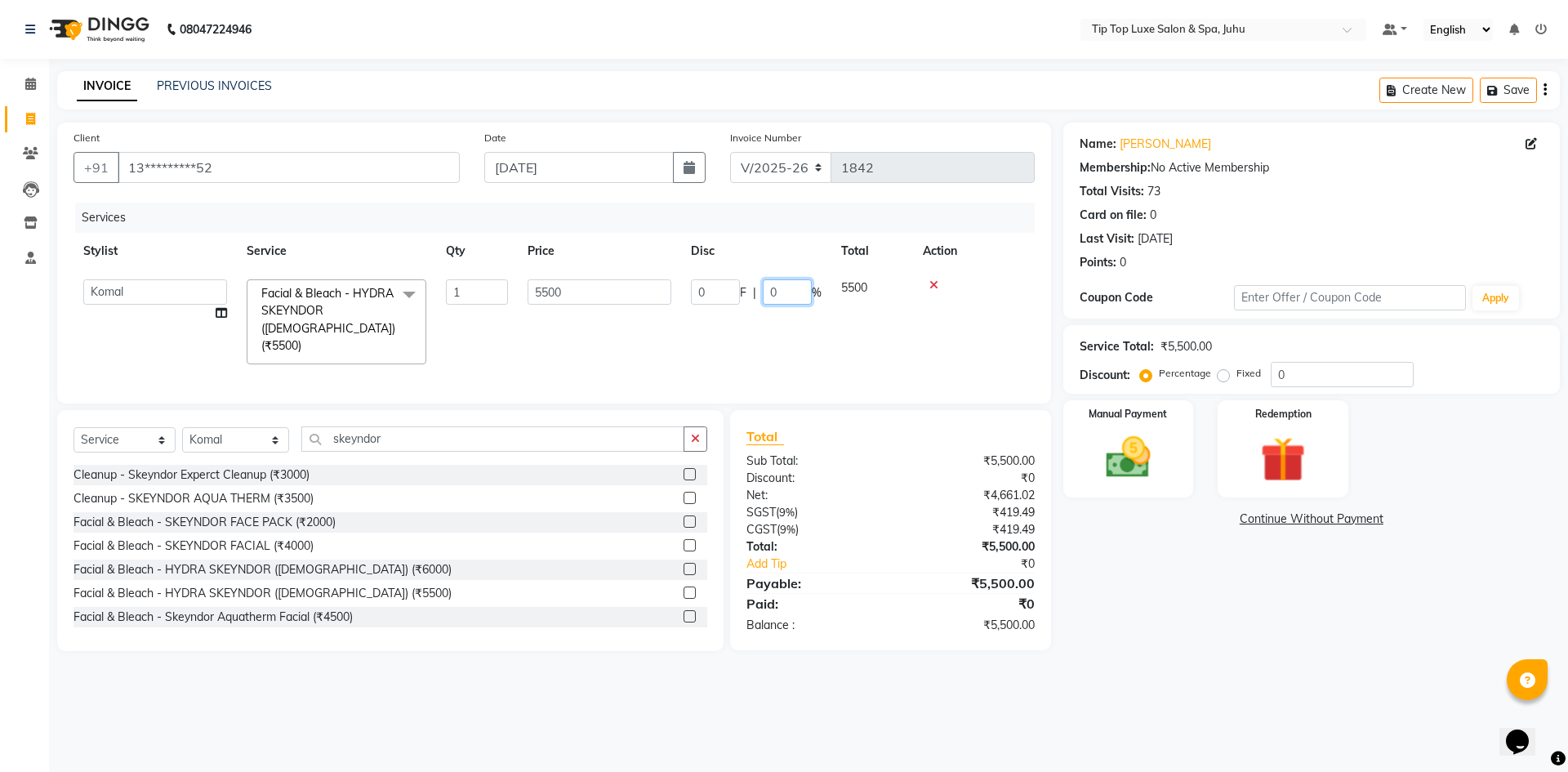
click at [776, 290] on input "0" at bounding box center [787, 291] width 49 height 25
type input "5"
click at [755, 336] on tr "AAYUSHREE admin Alisha creado ANAO Angela Jyoti Kailash Komal mamta Mamtaben Ma…" at bounding box center [554, 322] width 961 height 105
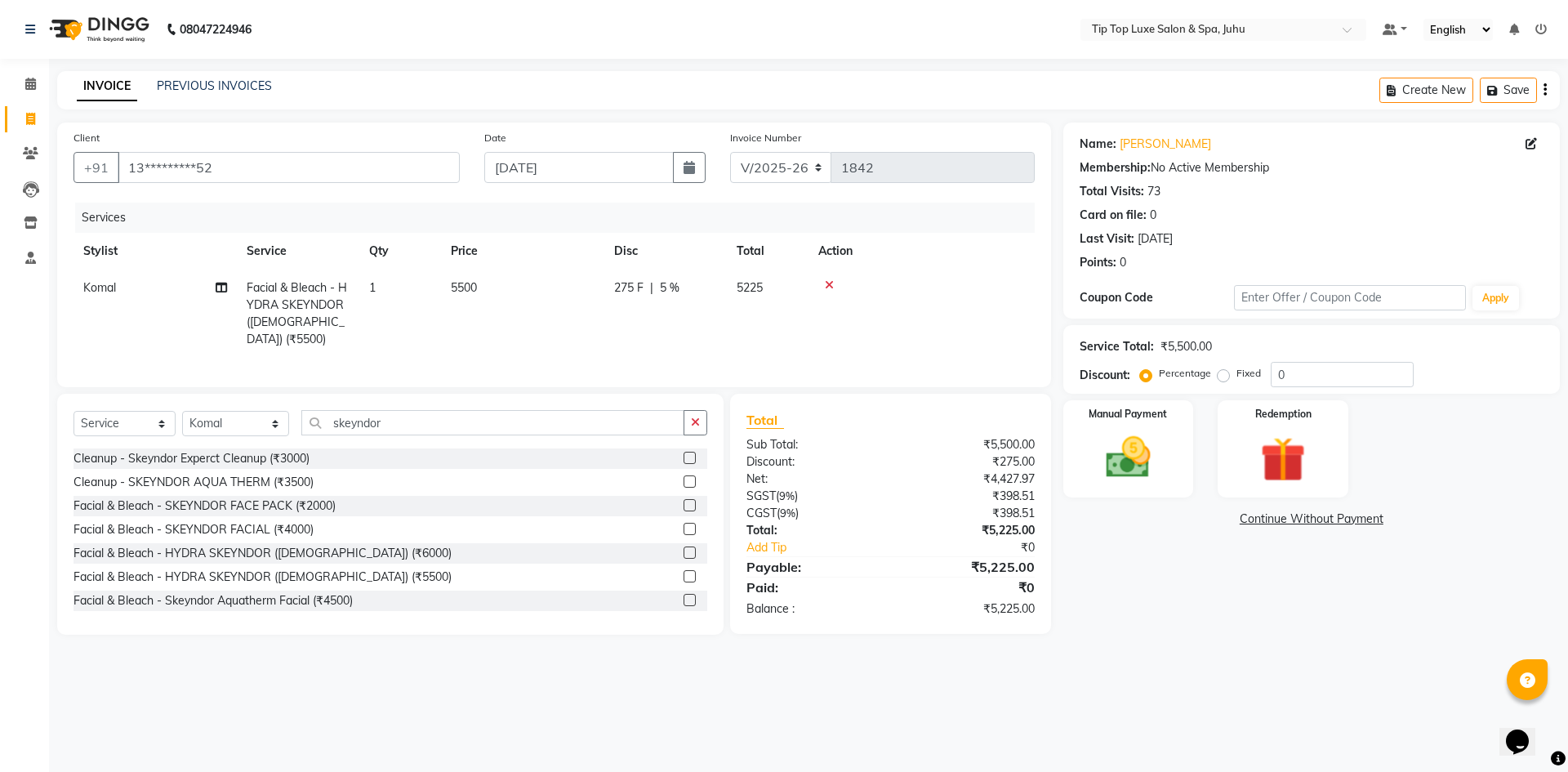
click at [626, 286] on span "275 F" at bounding box center [629, 288] width 30 height 17
select select "82318"
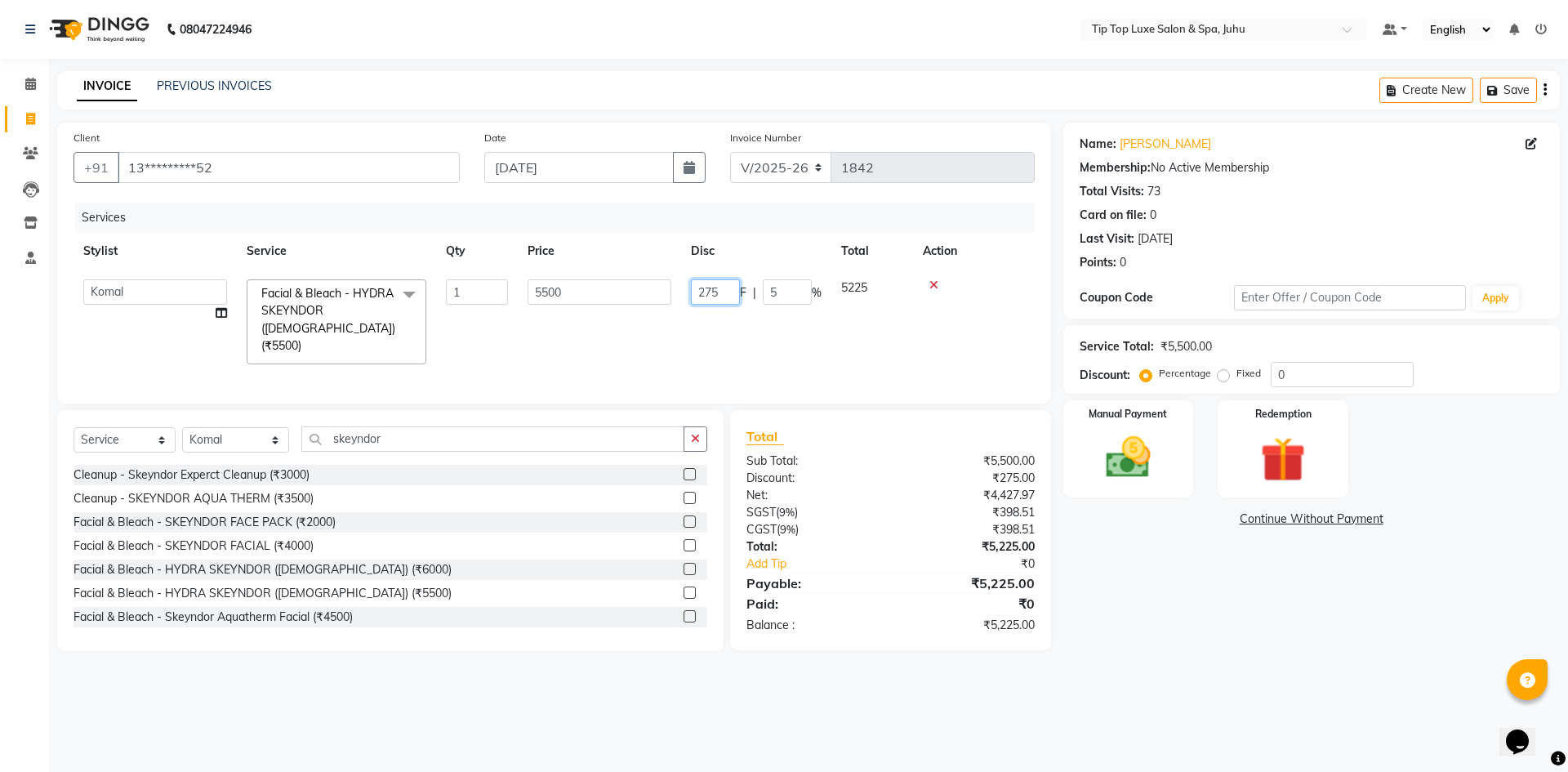
click at [722, 297] on input "275" at bounding box center [715, 291] width 49 height 25
type input "2"
type input "300"
click at [650, 358] on div "Services Stylist Service Qty Price Disc Total Action AAYUSHREE admin Alisha cre…" at bounding box center [554, 295] width 961 height 185
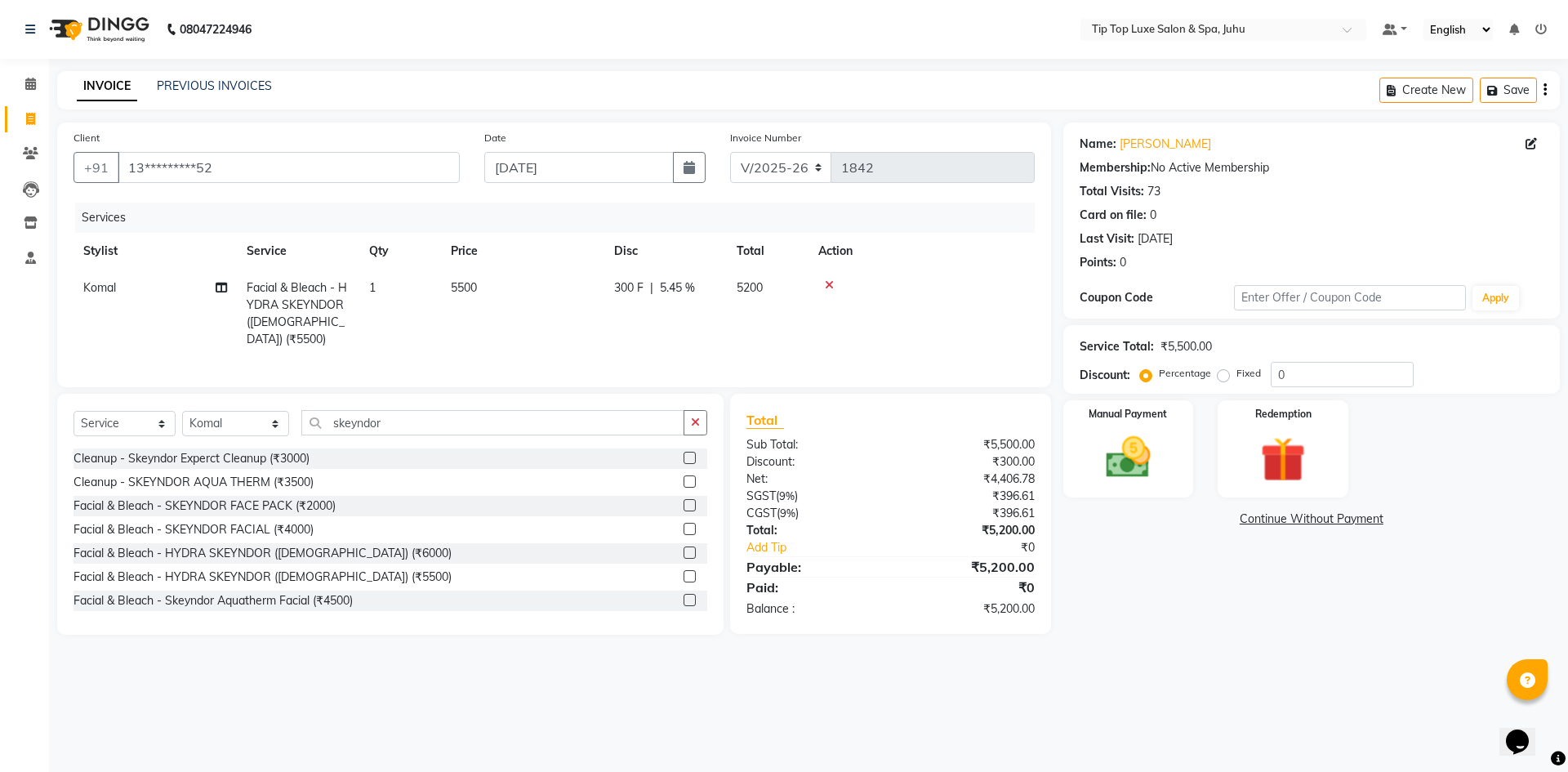
click at [677, 331] on td "300 F | 5.45 %" at bounding box center [665, 313] width 122 height 88
select select "82318"
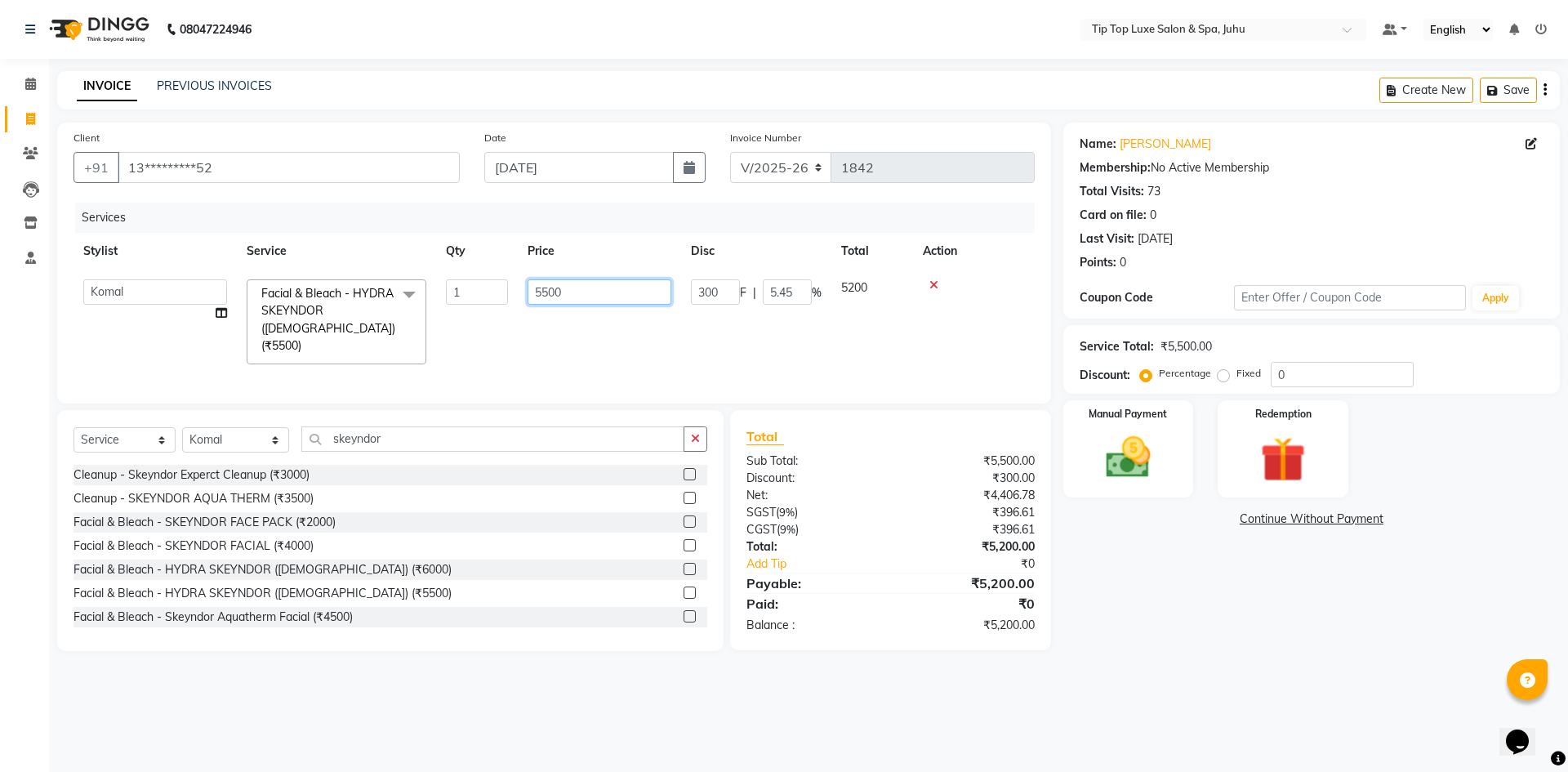
click at [678, 331] on td "5500" at bounding box center [599, 322] width 163 height 105
click at [1299, 637] on main "INVOICE PREVIOUS INVOICES Create New Save Client +91 13*********52 Date 03-09-2…" at bounding box center [808, 372] width 1519 height 605
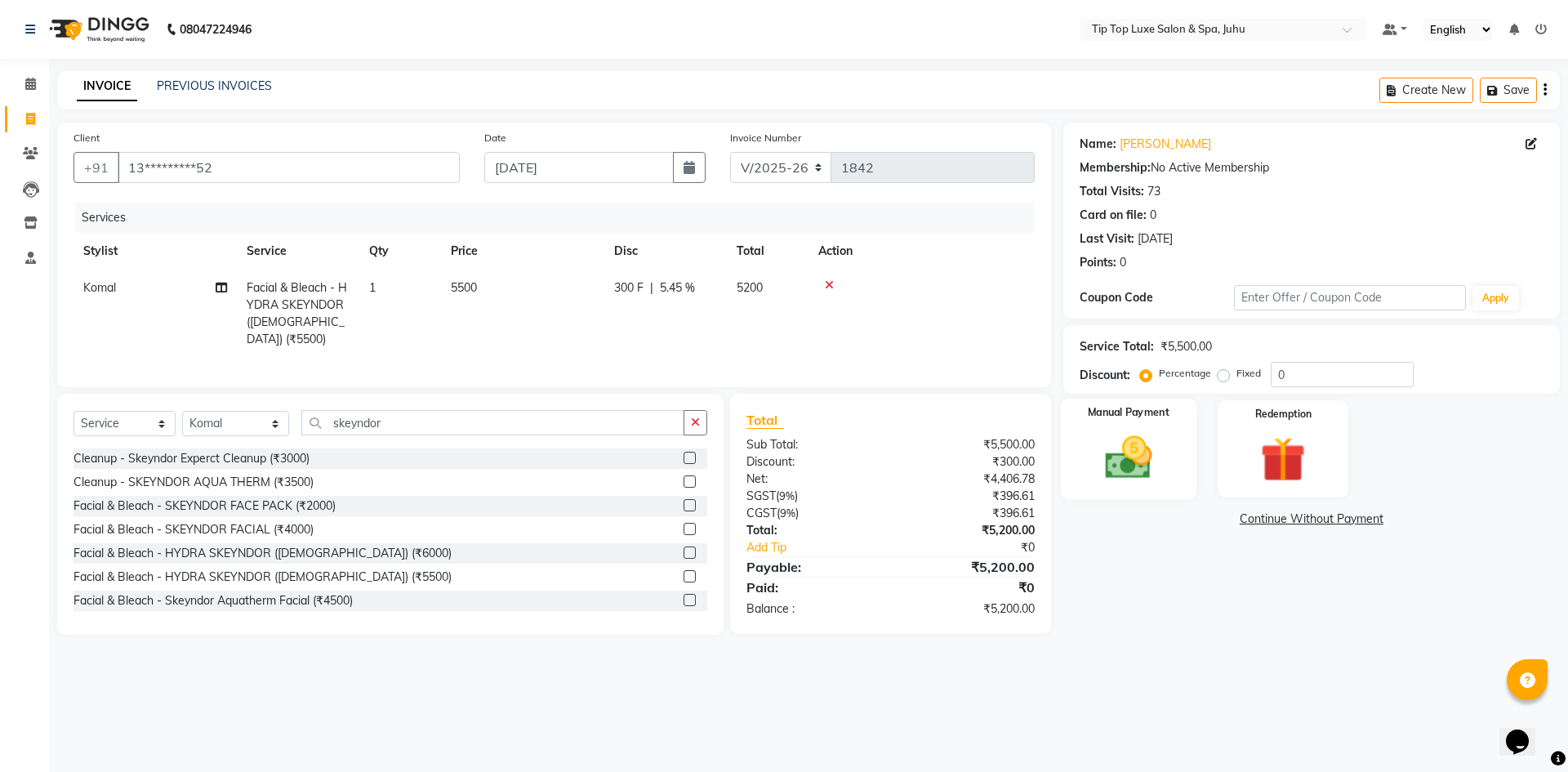
click at [1092, 435] on img at bounding box center [1128, 458] width 76 height 54
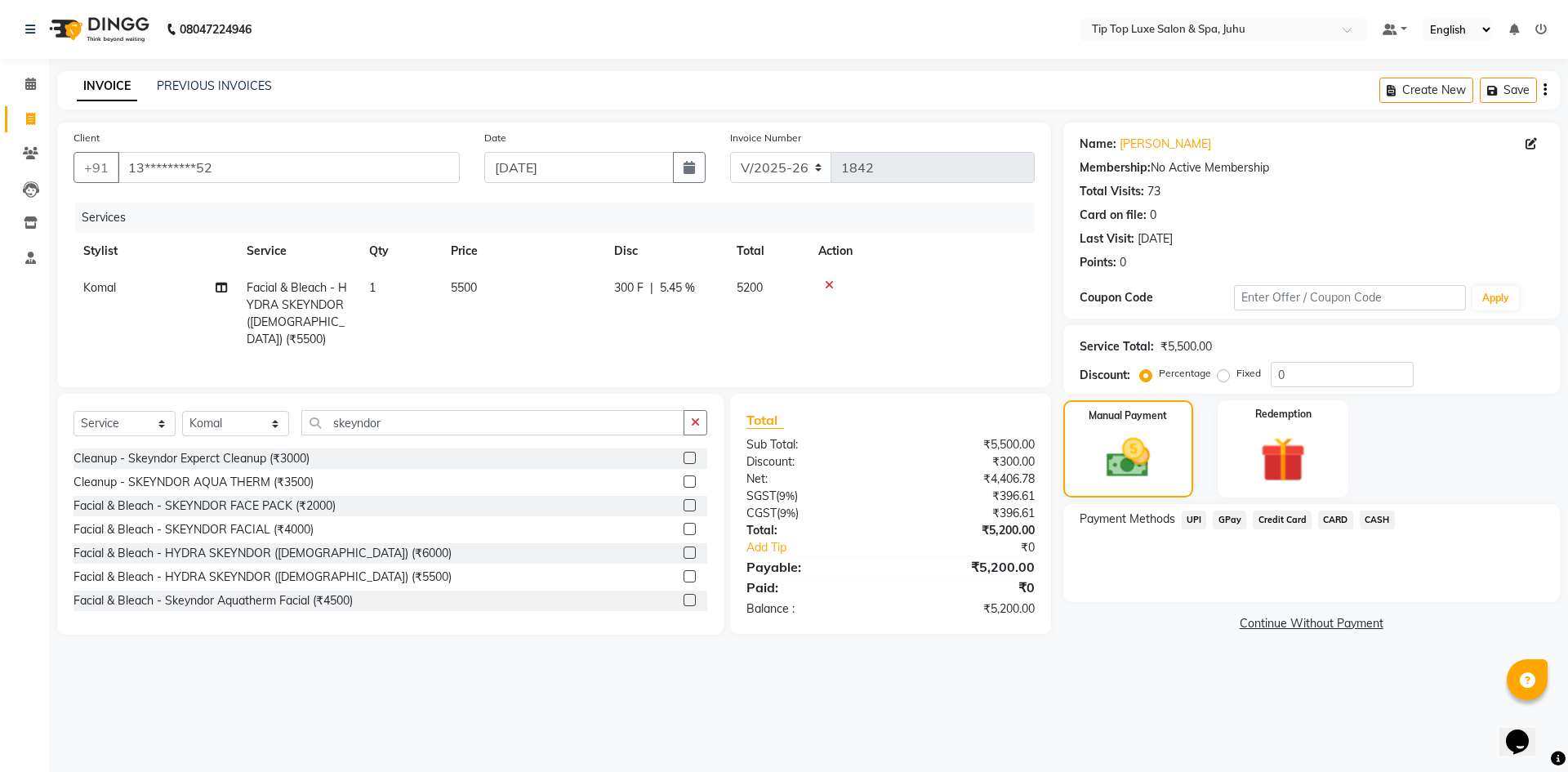
click at [1344, 519] on span "CARD" at bounding box center [1336, 520] width 35 height 19
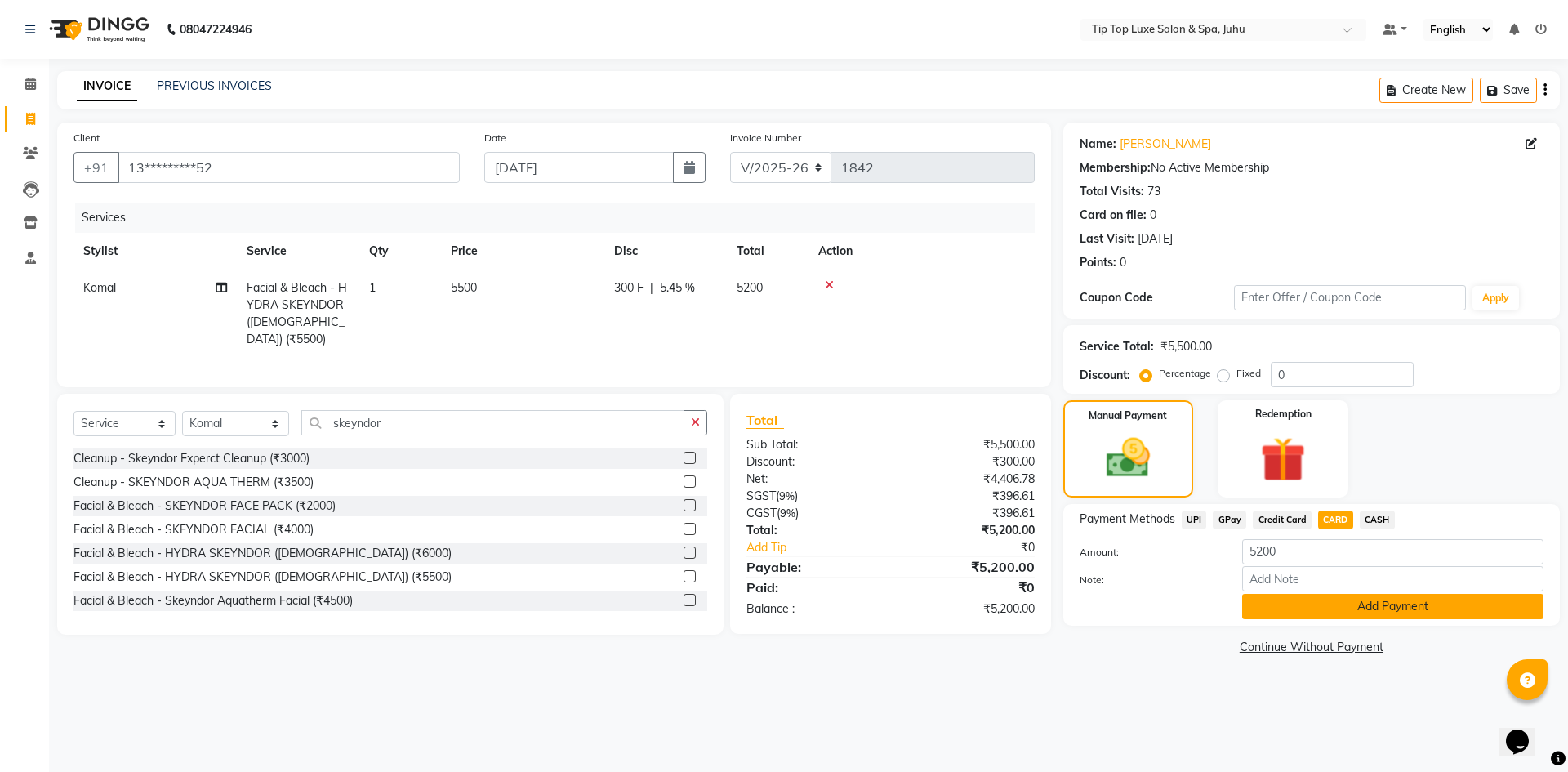
click at [1331, 613] on button "Add Payment" at bounding box center [1394, 606] width 302 height 25
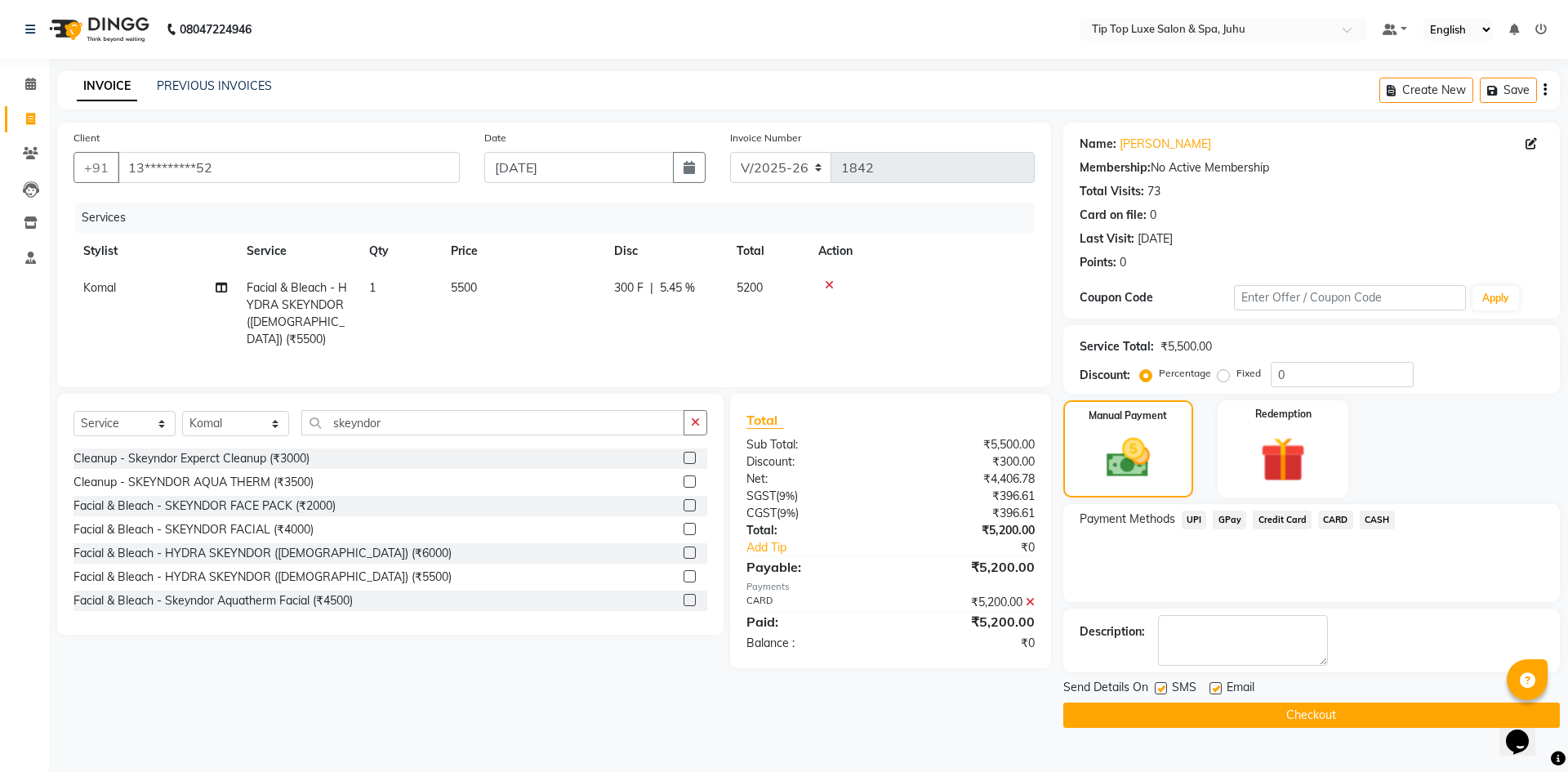
click at [1346, 714] on button "Checkout" at bounding box center [1311, 714] width 496 height 25
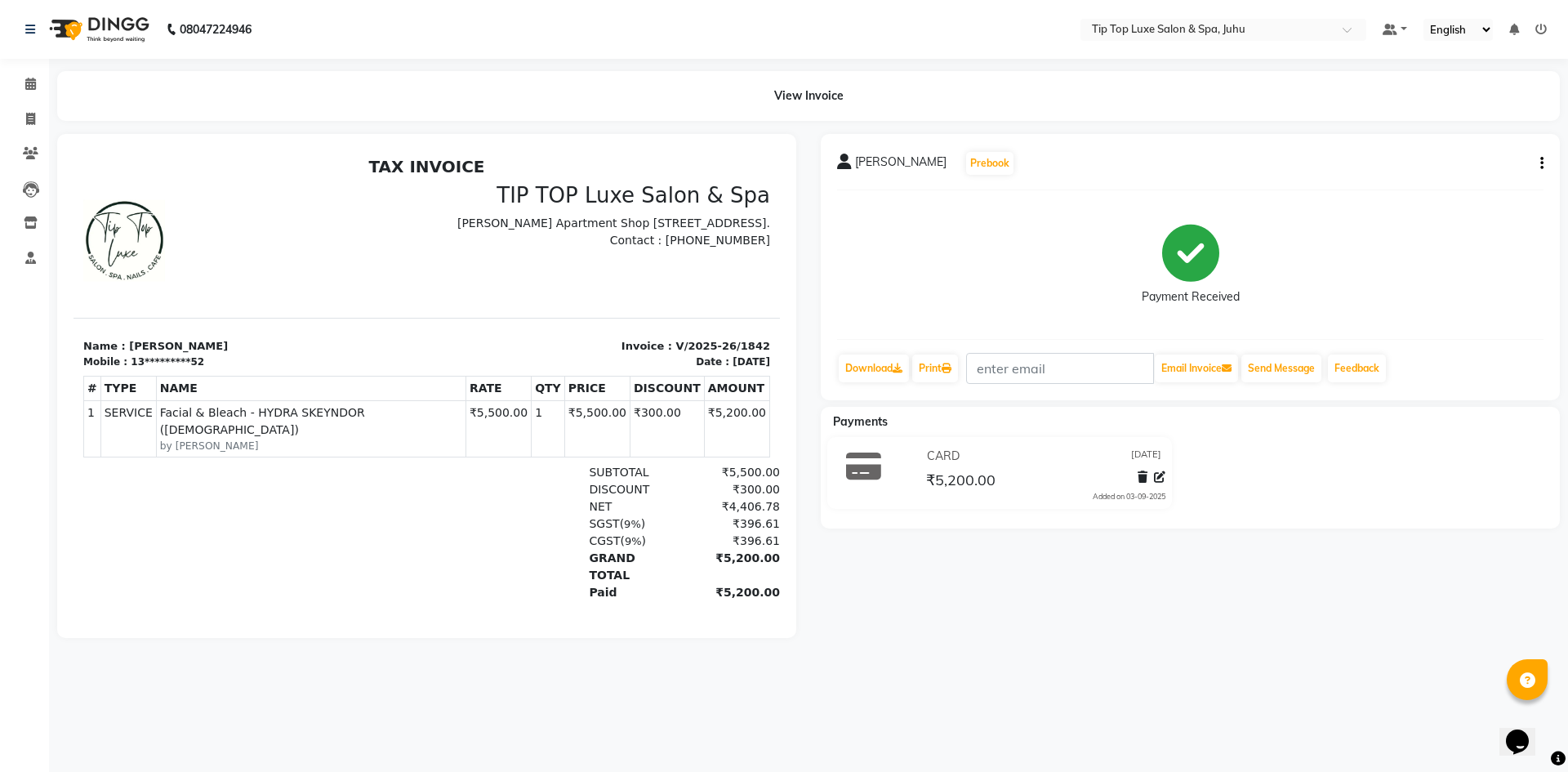
drag, startPoint x: 707, startPoint y: 660, endPoint x: 1098, endPoint y: 604, distance: 395.0
click at [1130, 619] on div "SURESH BHATIA Prebook Payment Received Download Print Email Invoice Send Messag…" at bounding box center [1190, 386] width 764 height 504
click at [24, 34] on div "08047224946" at bounding box center [139, 29] width 251 height 45
click at [29, 27] on icon at bounding box center [30, 29] width 10 height 11
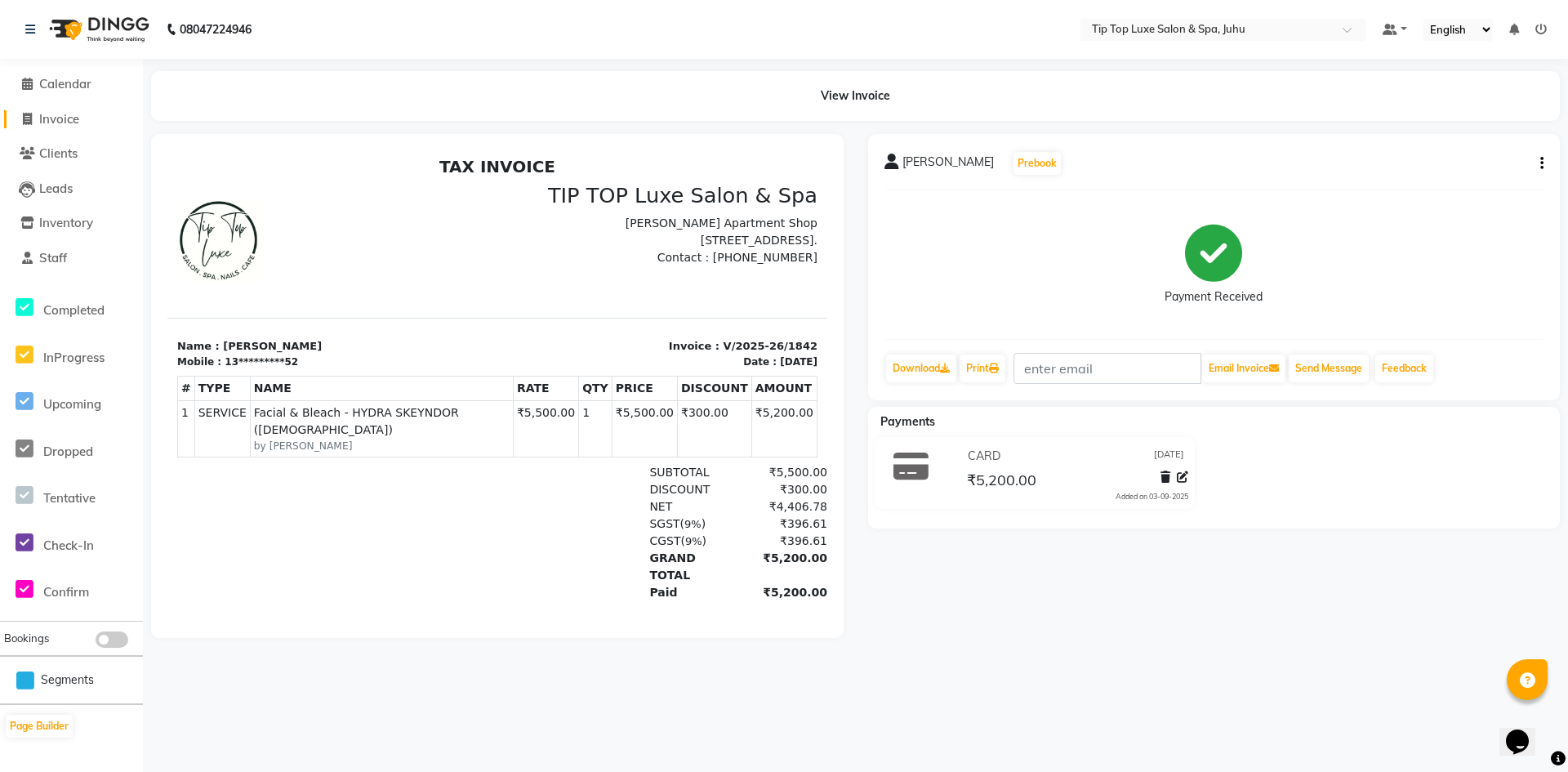
click at [58, 112] on span "Invoice" at bounding box center [59, 119] width 40 height 16
select select "8298"
select select "service"
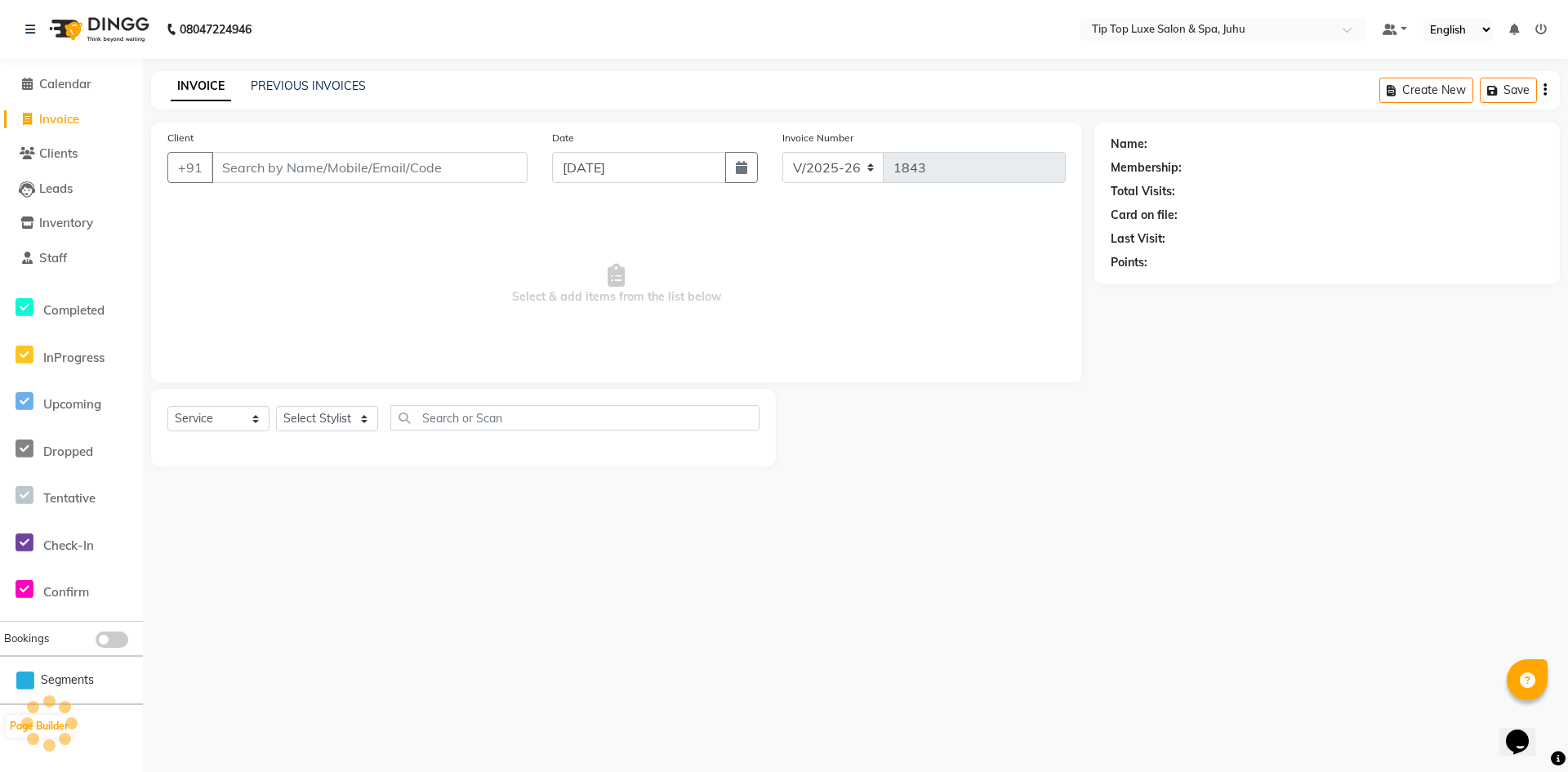
click at [256, 164] on input "Client" at bounding box center [370, 167] width 316 height 31
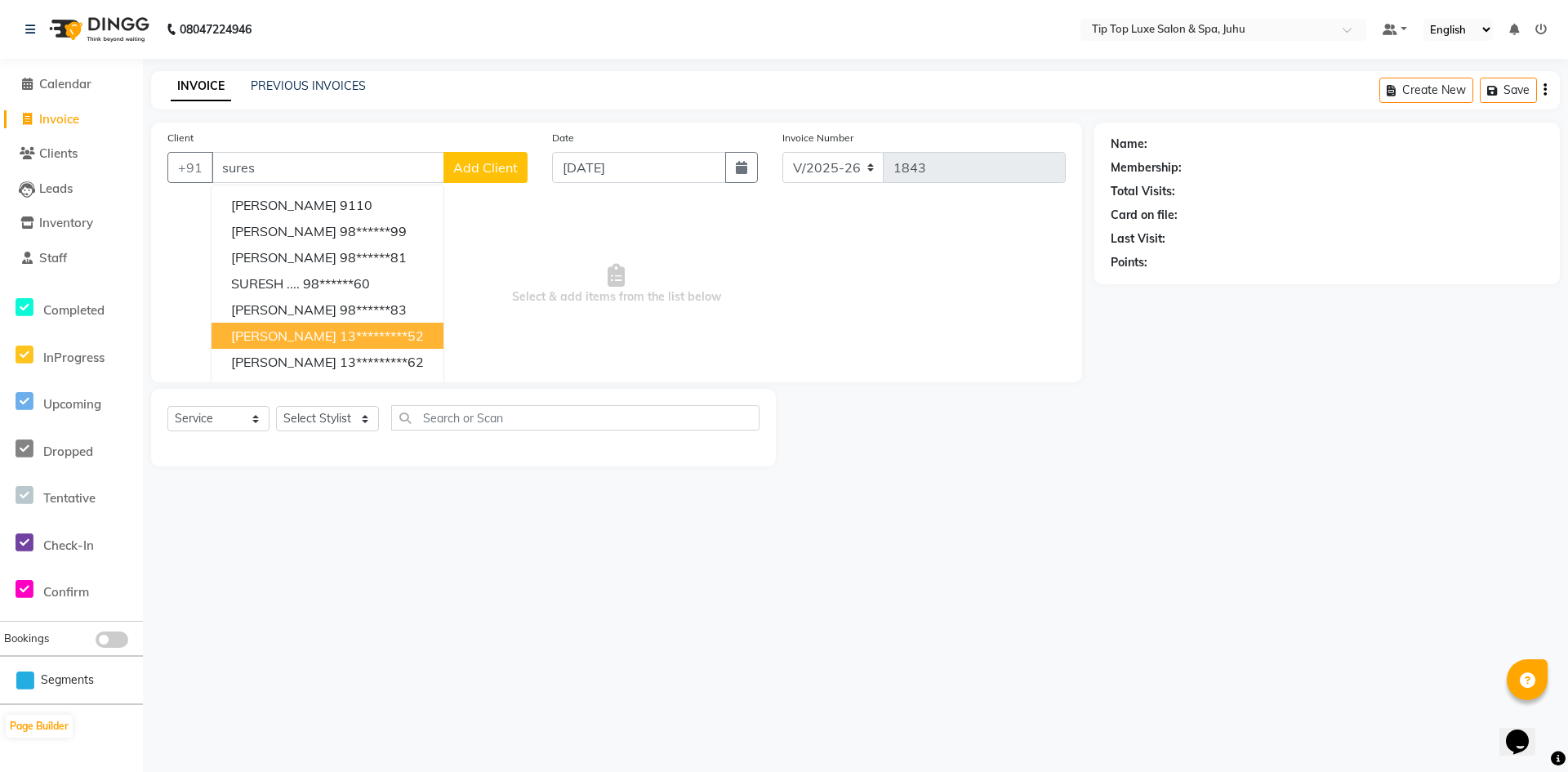
click at [303, 328] on span "SURESH BHATIA" at bounding box center [283, 336] width 106 height 17
type input "13*********52"
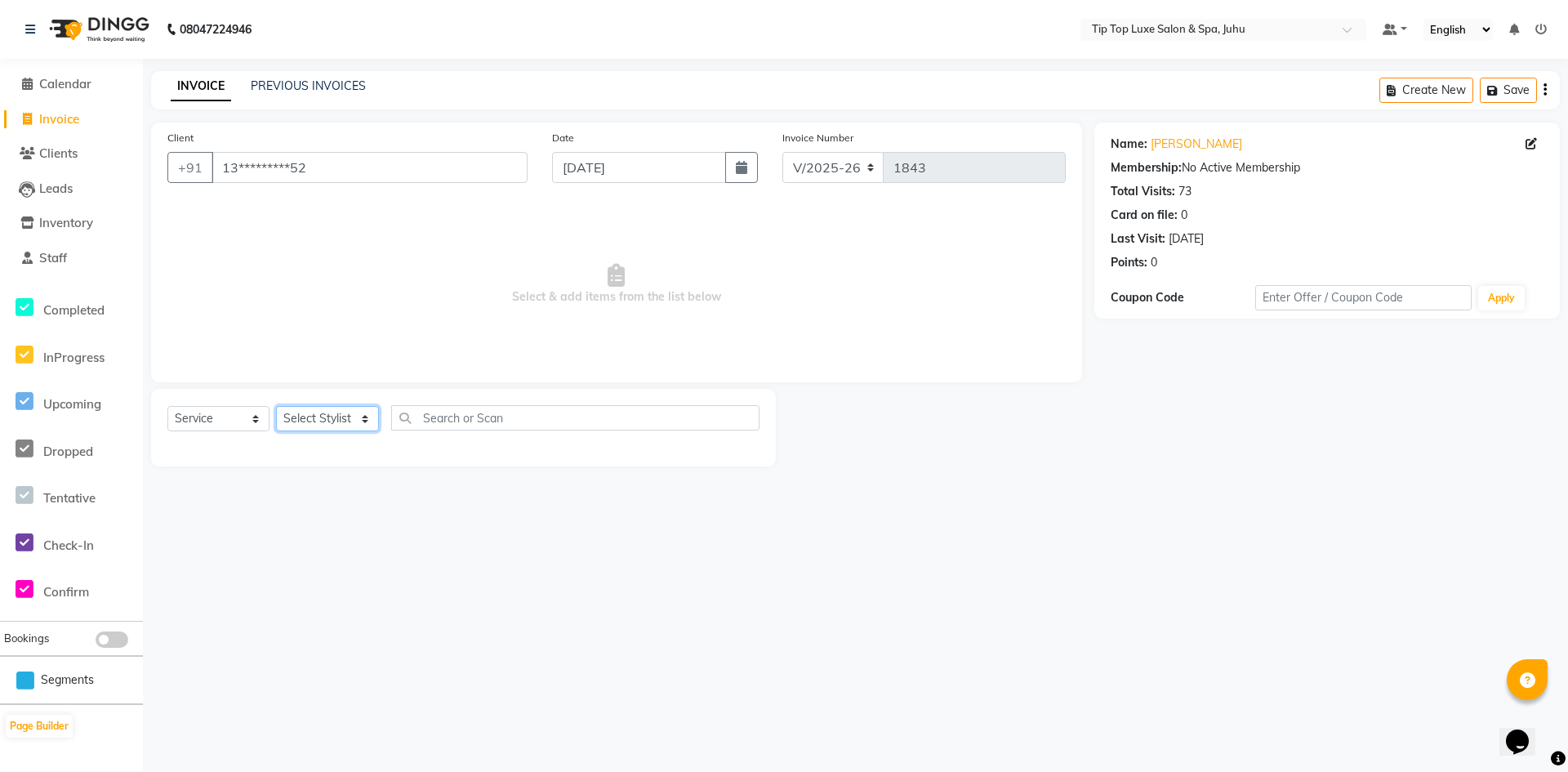
click at [336, 424] on select "Select Stylist [PERSON_NAME] admin [PERSON_NAME] creado ANAO [PERSON_NAME] Jyot…" at bounding box center [328, 418] width 103 height 25
select select "82308"
click at [276, 406] on select "Select Stylist [PERSON_NAME] admin [PERSON_NAME] creado ANAO [PERSON_NAME] Jyot…" at bounding box center [328, 418] width 103 height 25
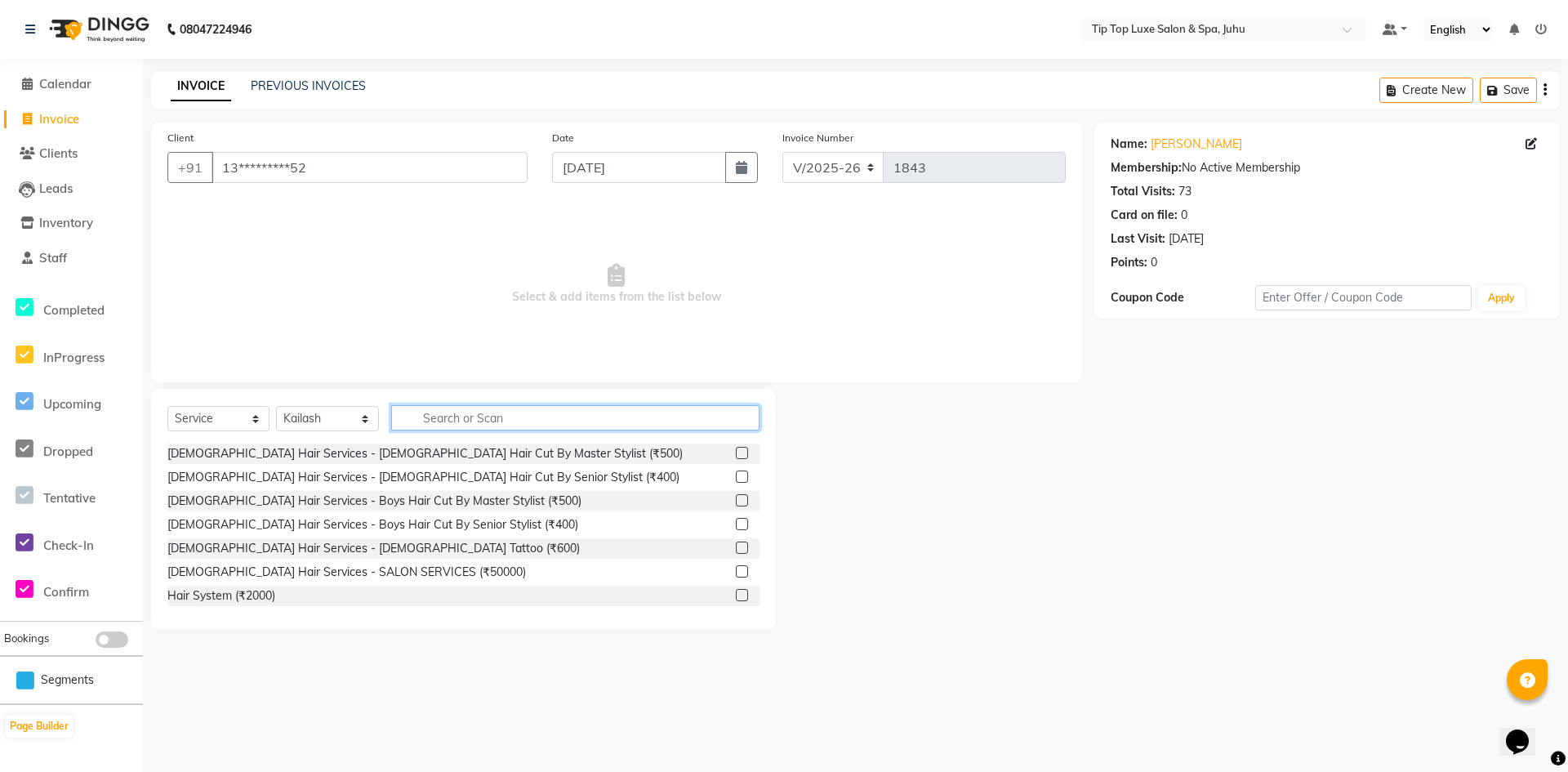
click at [531, 413] on input "text" at bounding box center [576, 418] width 368 height 25
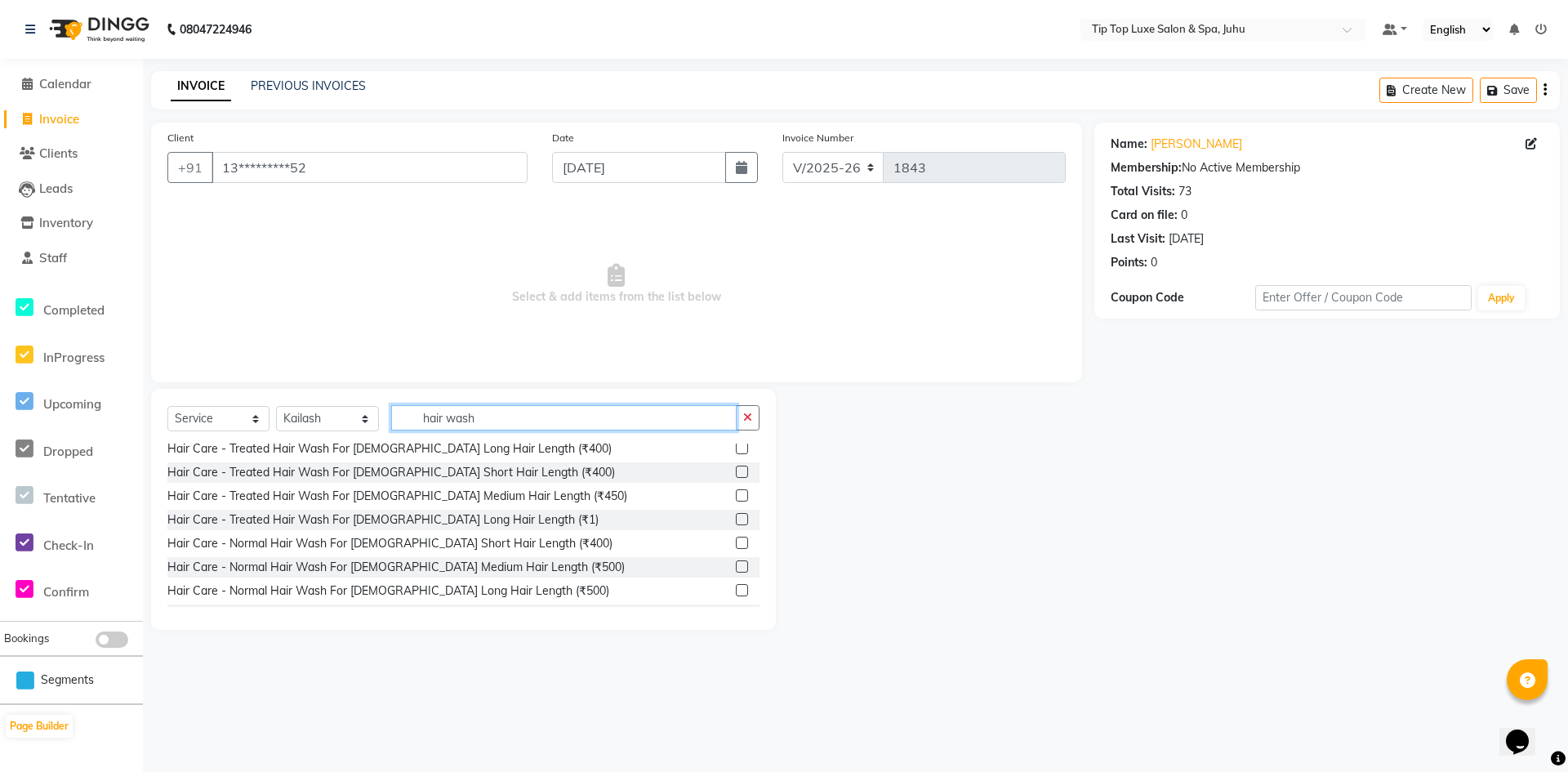
scroll to position [327, 0]
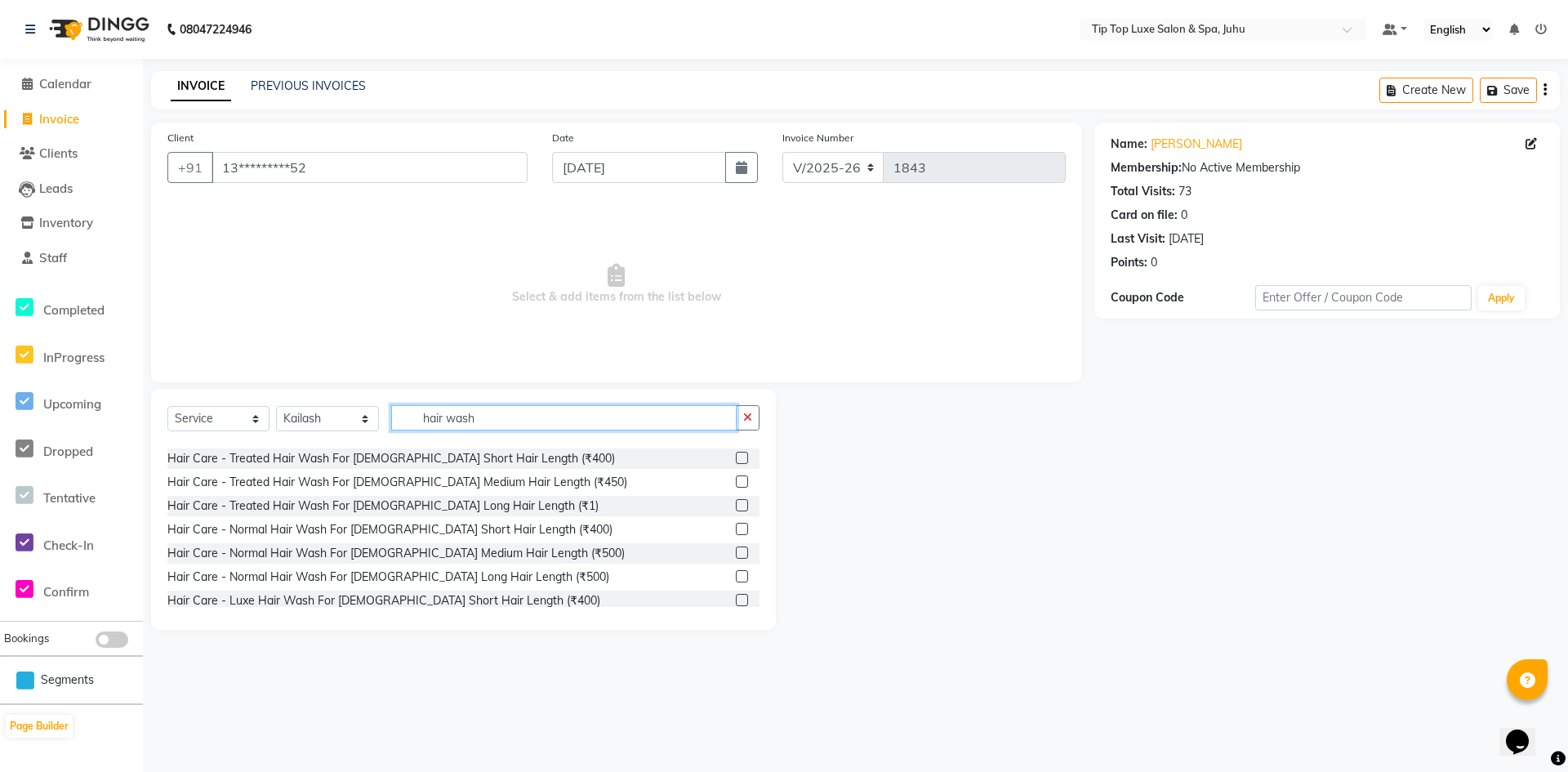
type input "hair wash"
click at [736, 577] on label at bounding box center [742, 577] width 12 height 12
click at [736, 577] on input "checkbox" at bounding box center [741, 577] width 10 height 10
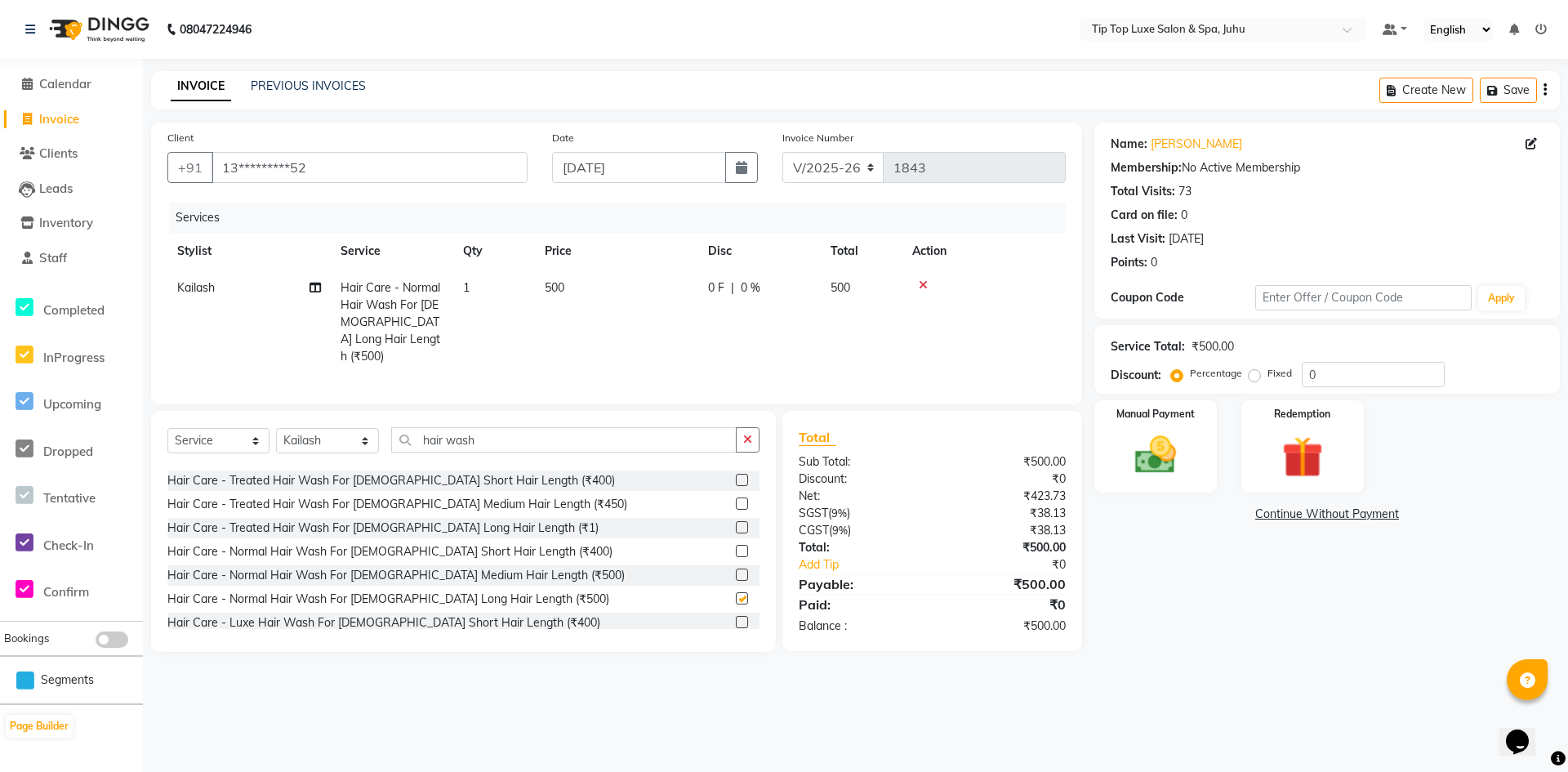
checkbox input "false"
click at [530, 430] on input "hair wash" at bounding box center [564, 440] width 345 height 25
type input "h"
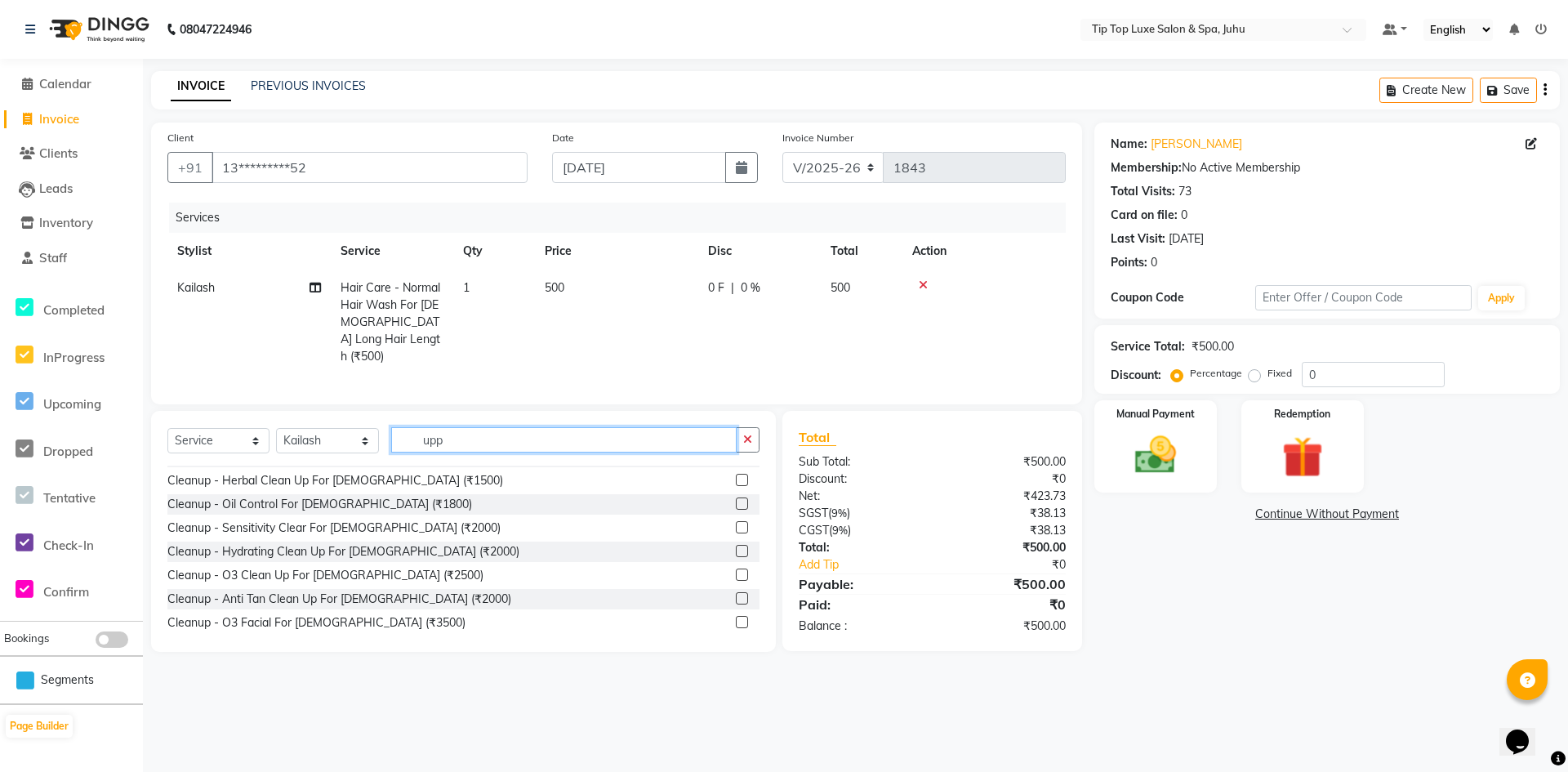
scroll to position [0, 0]
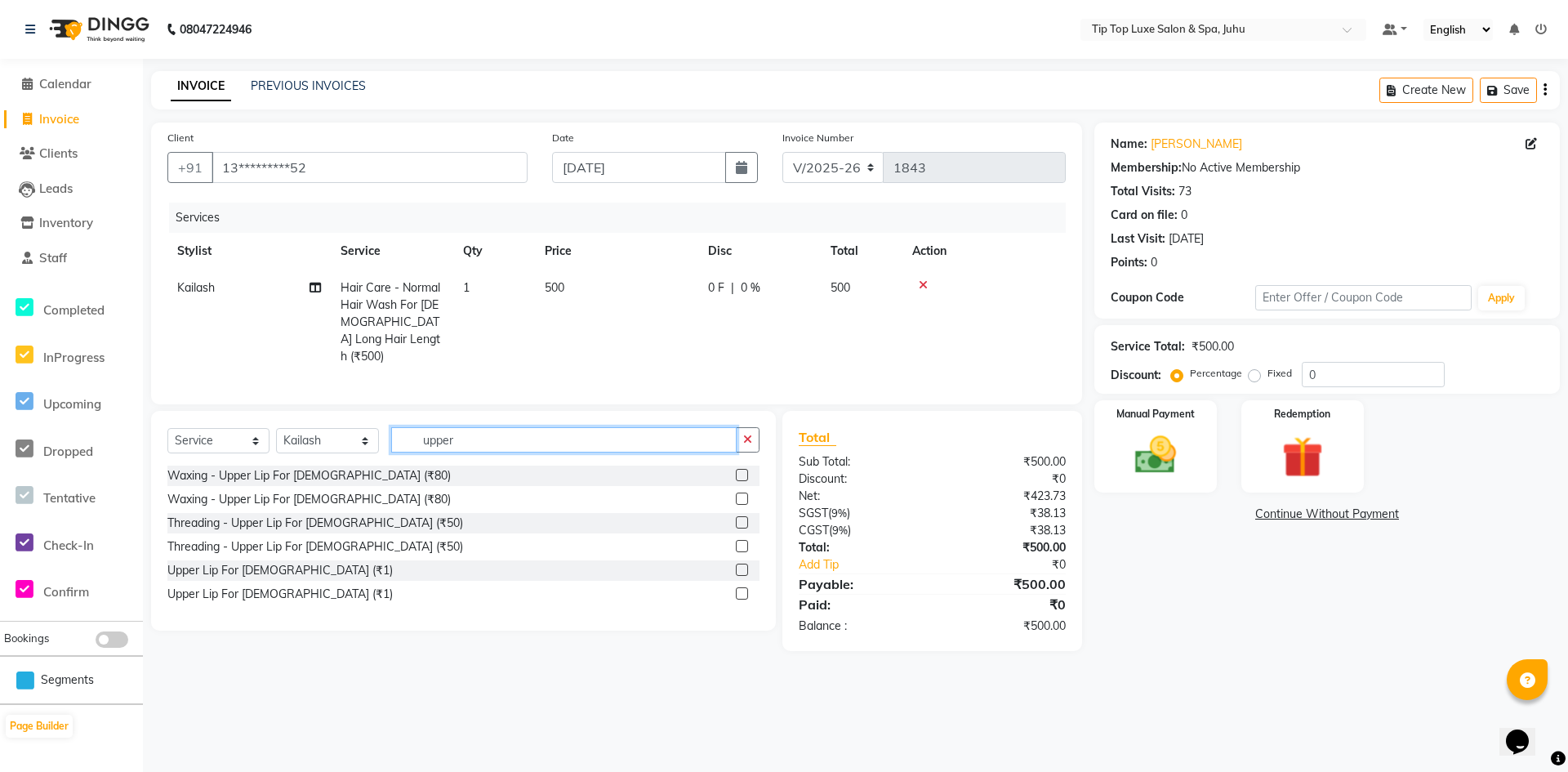
type input "upper"
click at [740, 564] on label at bounding box center [742, 570] width 12 height 12
click at [740, 565] on input "checkbox" at bounding box center [741, 570] width 10 height 10
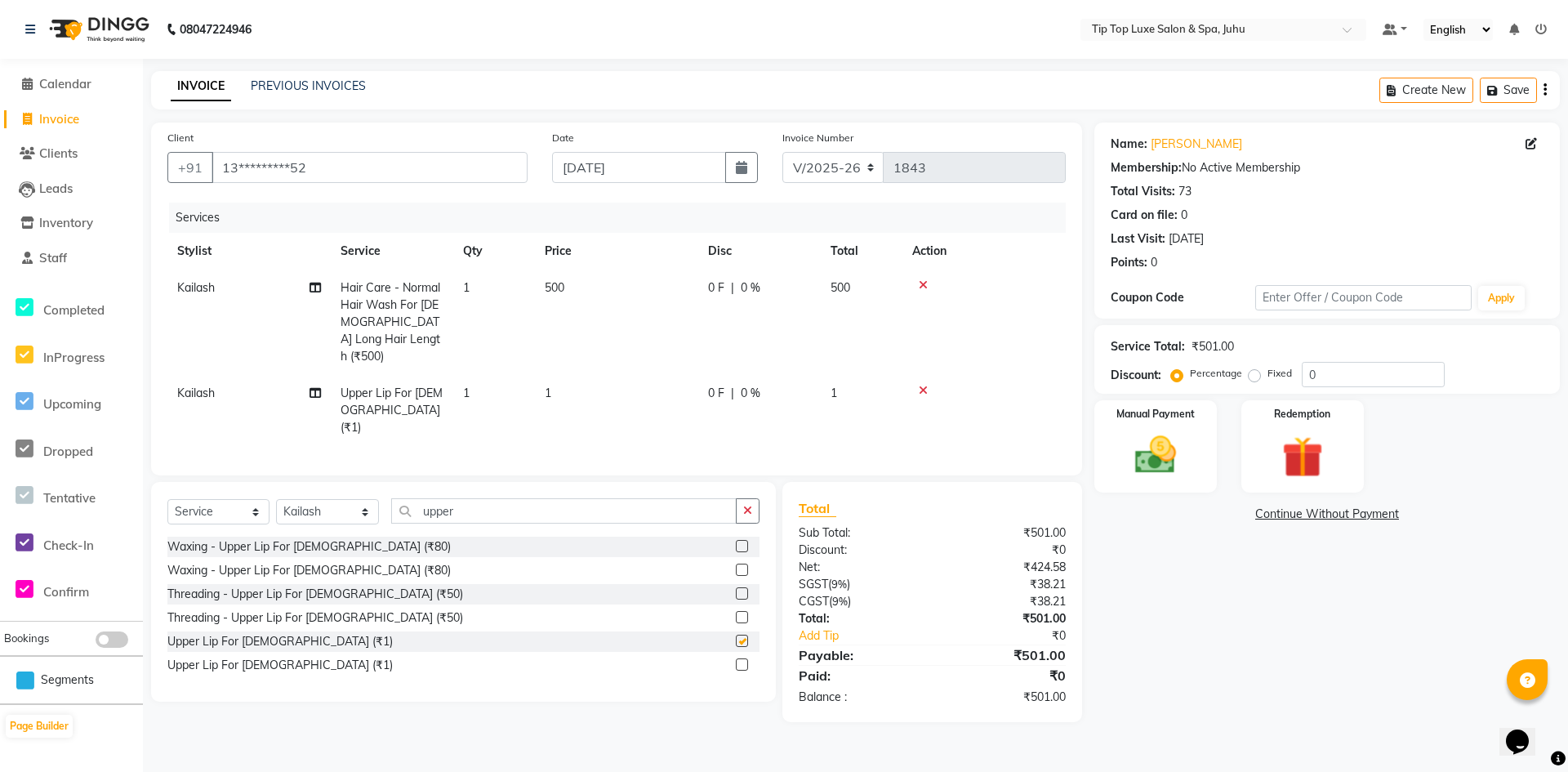
checkbox input "false"
click at [483, 376] on td "1" at bounding box center [494, 410] width 82 height 71
select select "82308"
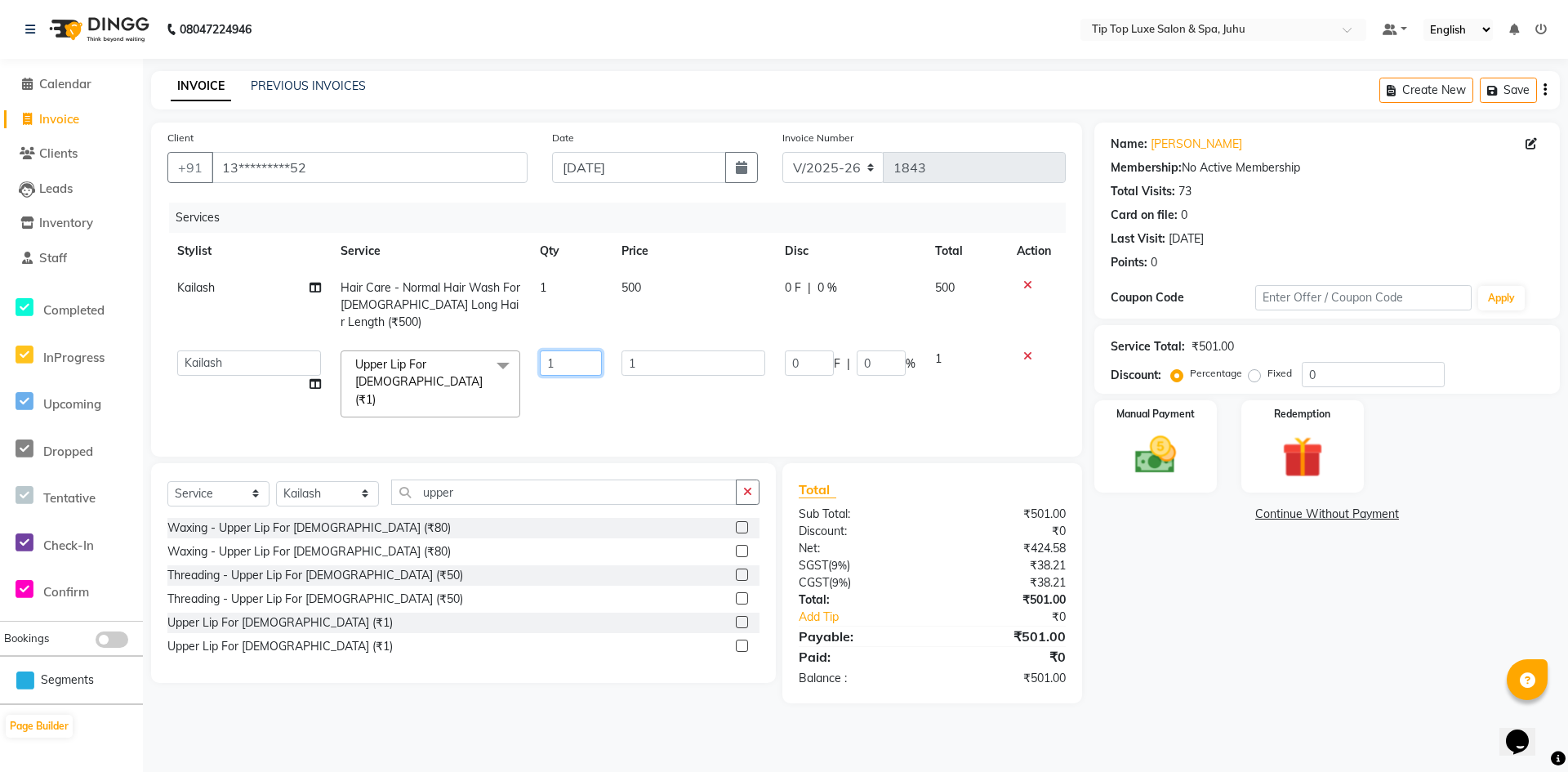
click at [544, 351] on input "1" at bounding box center [570, 363] width 62 height 25
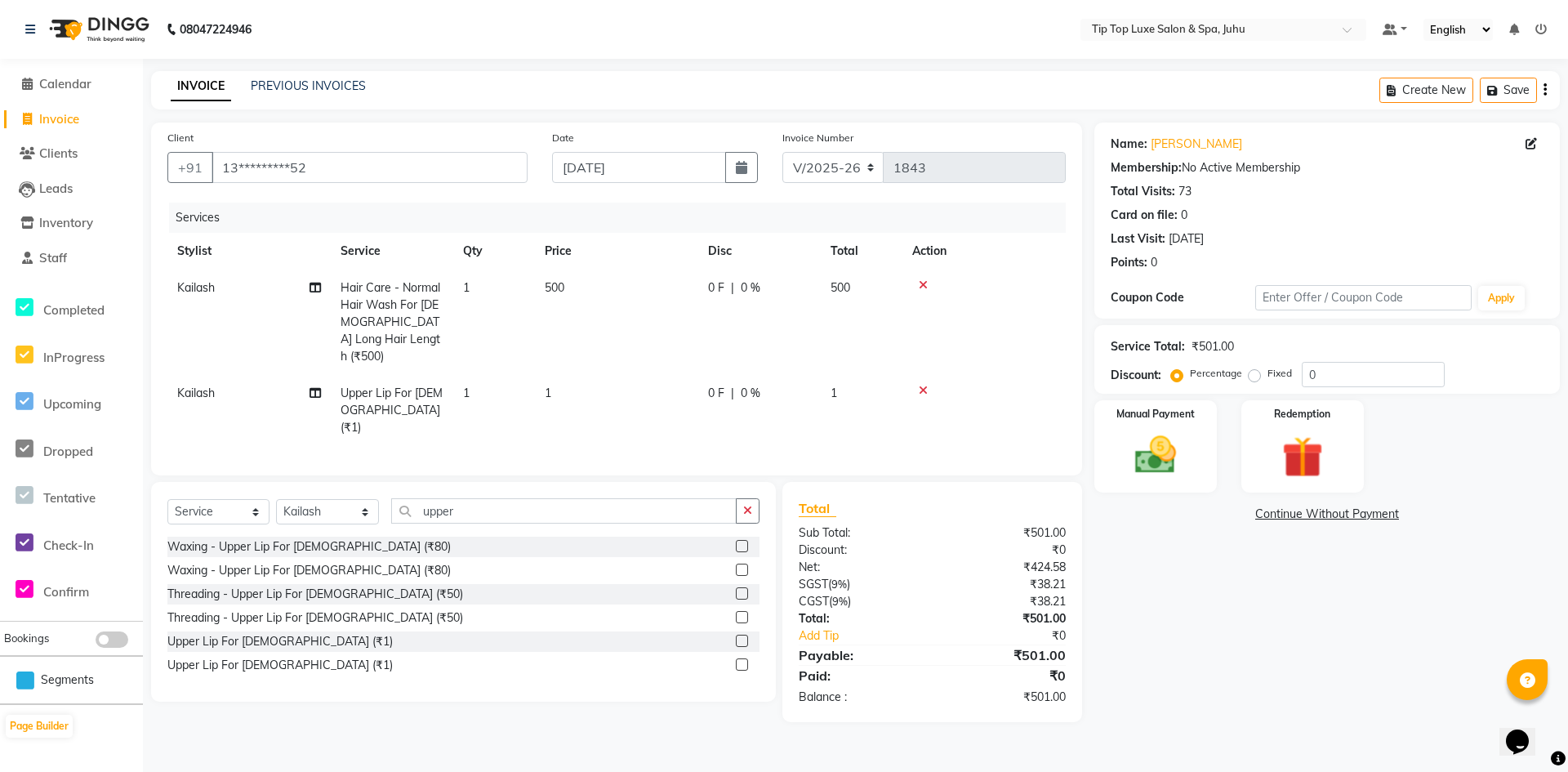
click at [592, 375] on td "1" at bounding box center [616, 410] width 163 height 71
select select "82308"
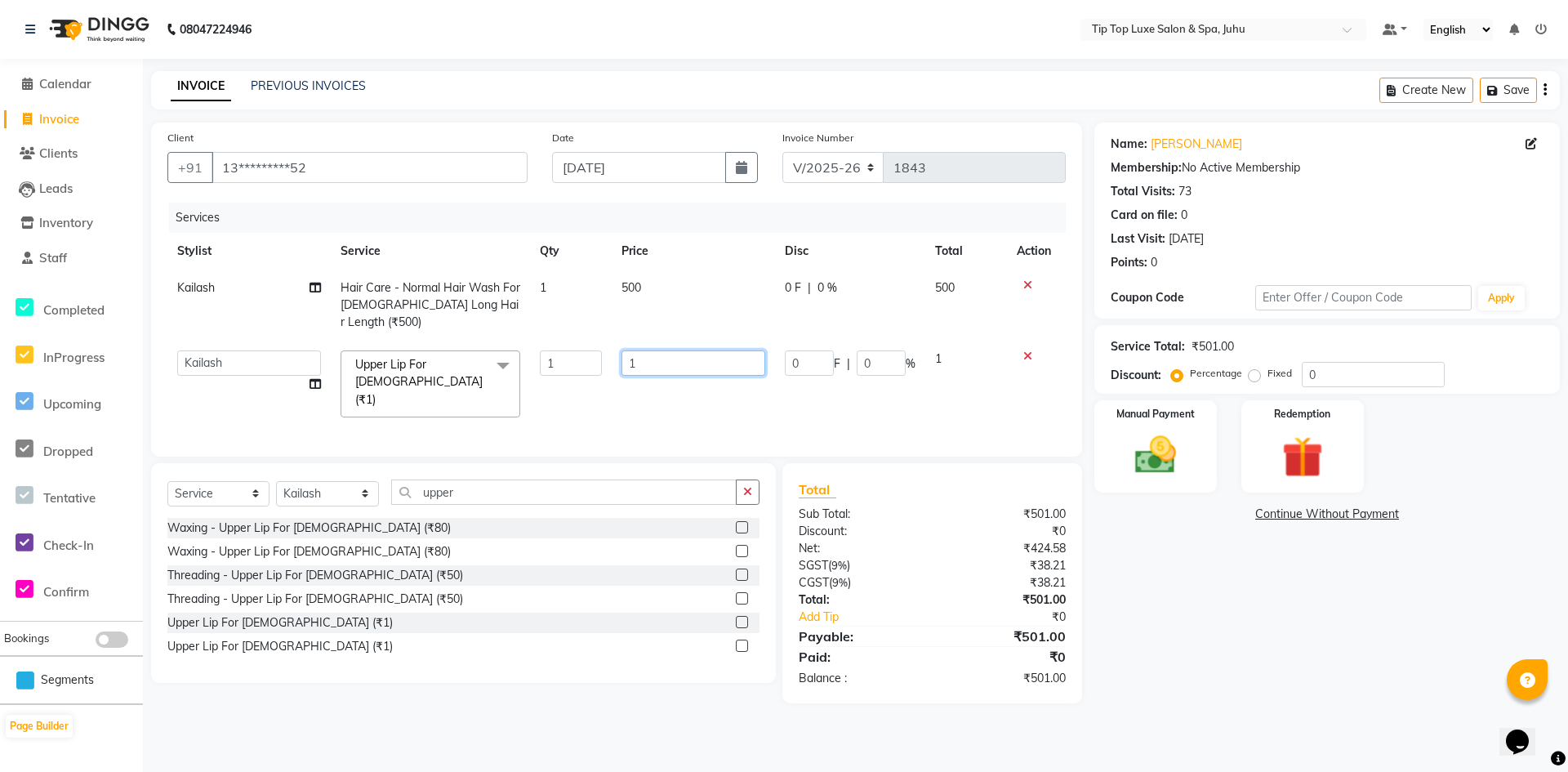
click at [638, 351] on input "1" at bounding box center [693, 363] width 144 height 25
type input "50"
click at [676, 290] on td "500" at bounding box center [692, 304] width 163 height 71
select select "82308"
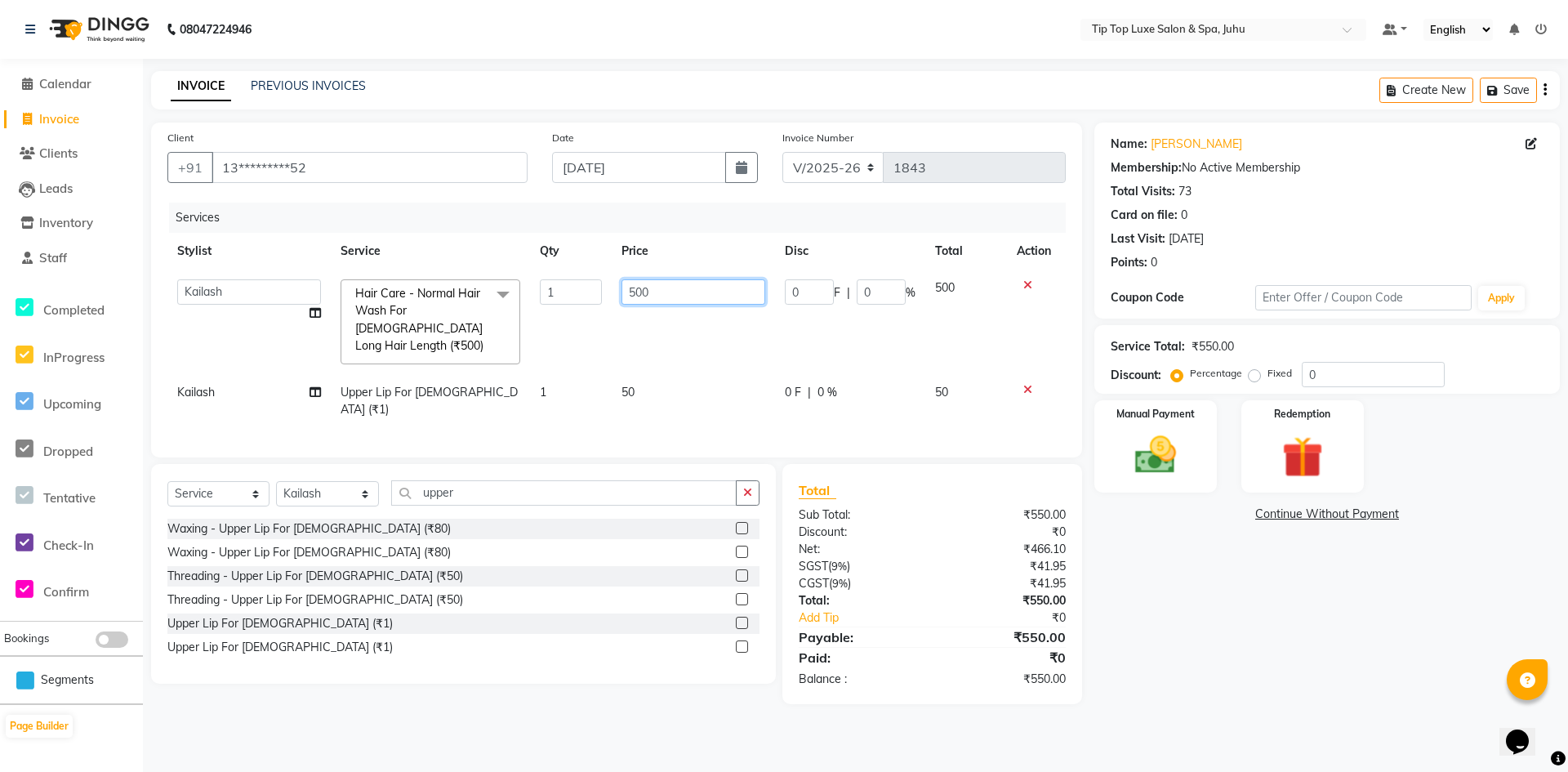
click at [643, 297] on input "500" at bounding box center [693, 291] width 144 height 25
type input "550"
click at [651, 439] on div "Client +91 13*********52 Date 03-09-2025 Invoice Number V/2025 V/2025-26 1843 S…" at bounding box center [617, 413] width 956 height 582
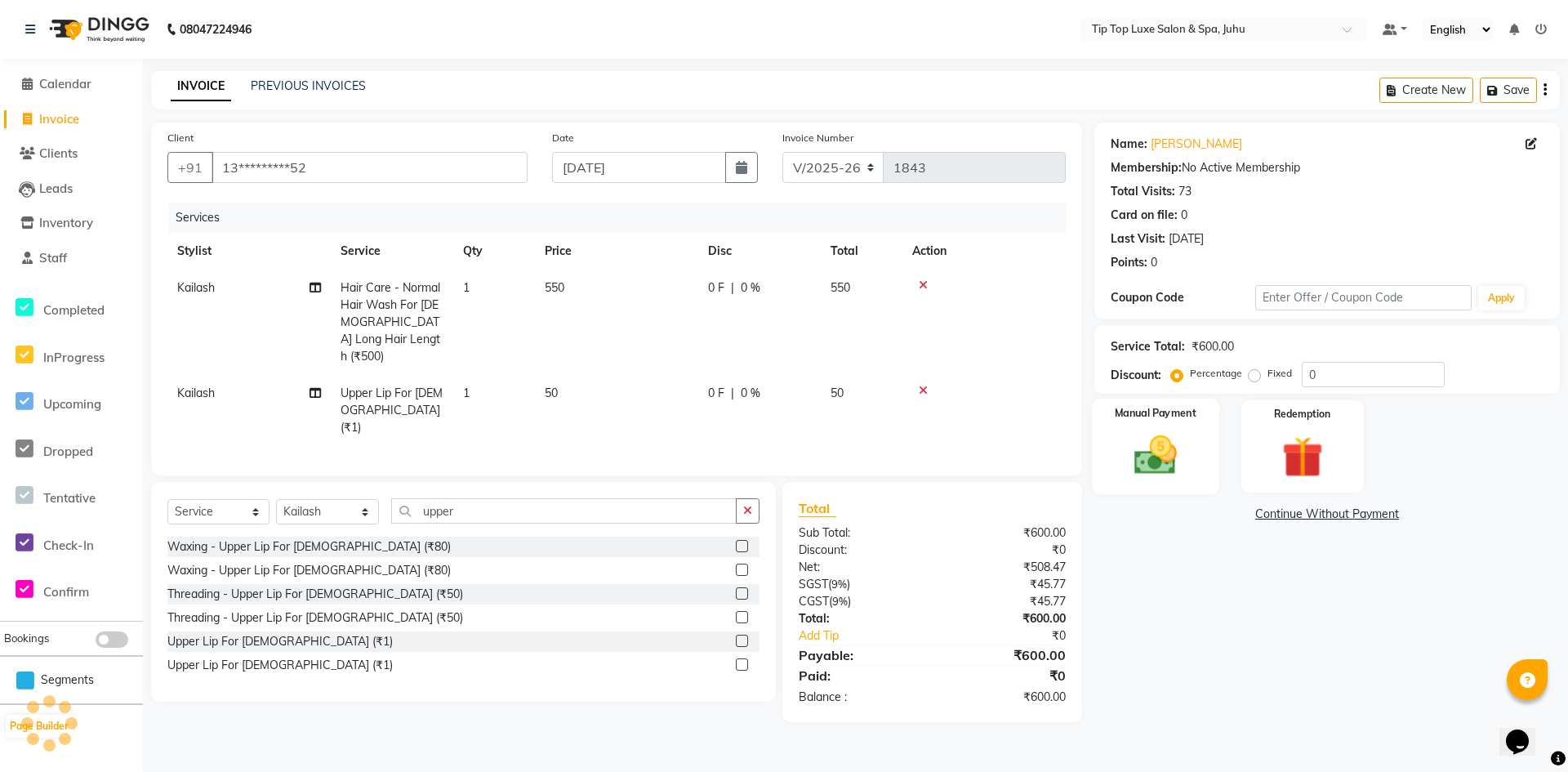
click at [1153, 469] on img at bounding box center [1156, 455] width 71 height 50
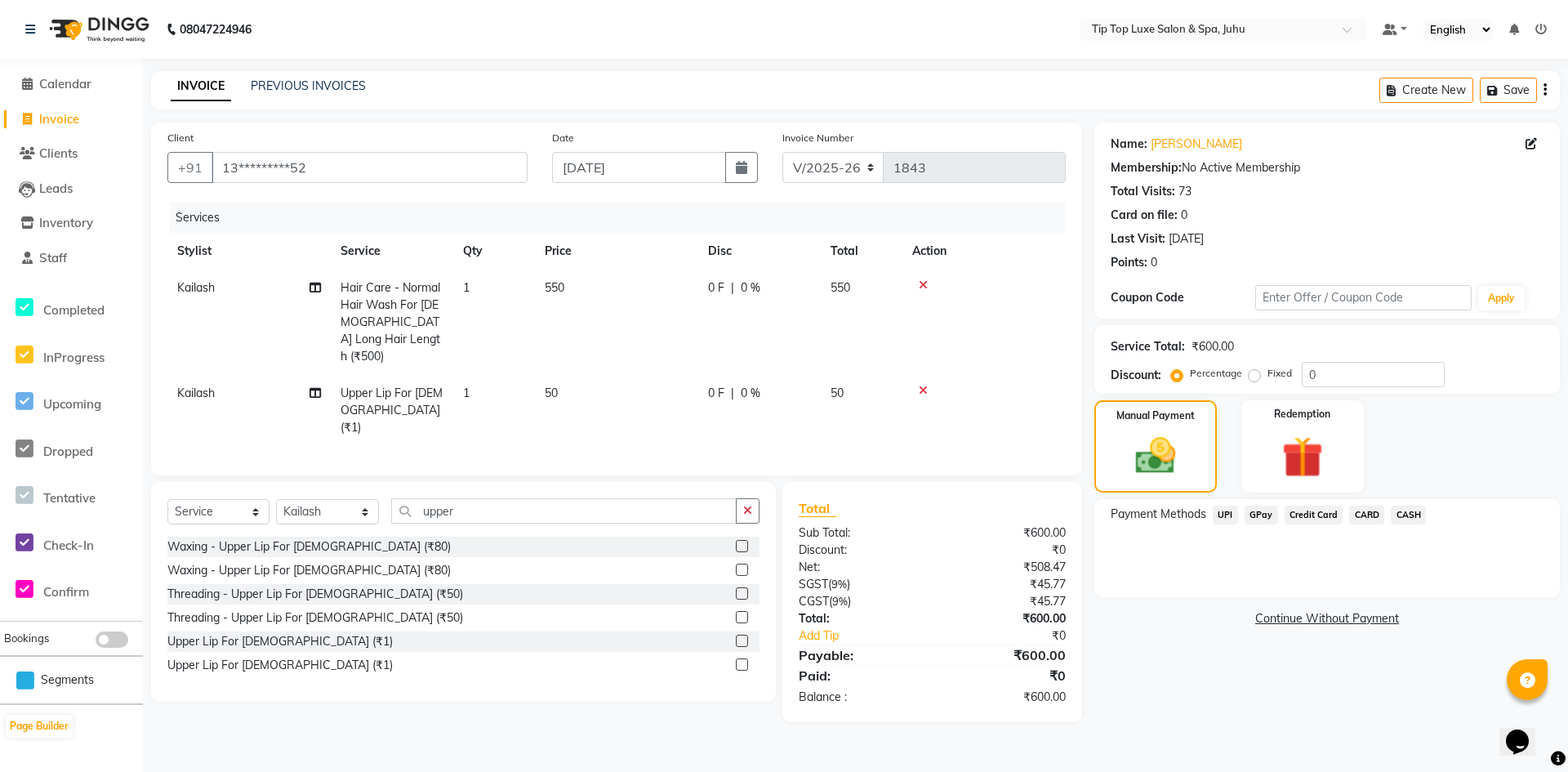
click at [1229, 512] on span "UPI" at bounding box center [1225, 516] width 25 height 19
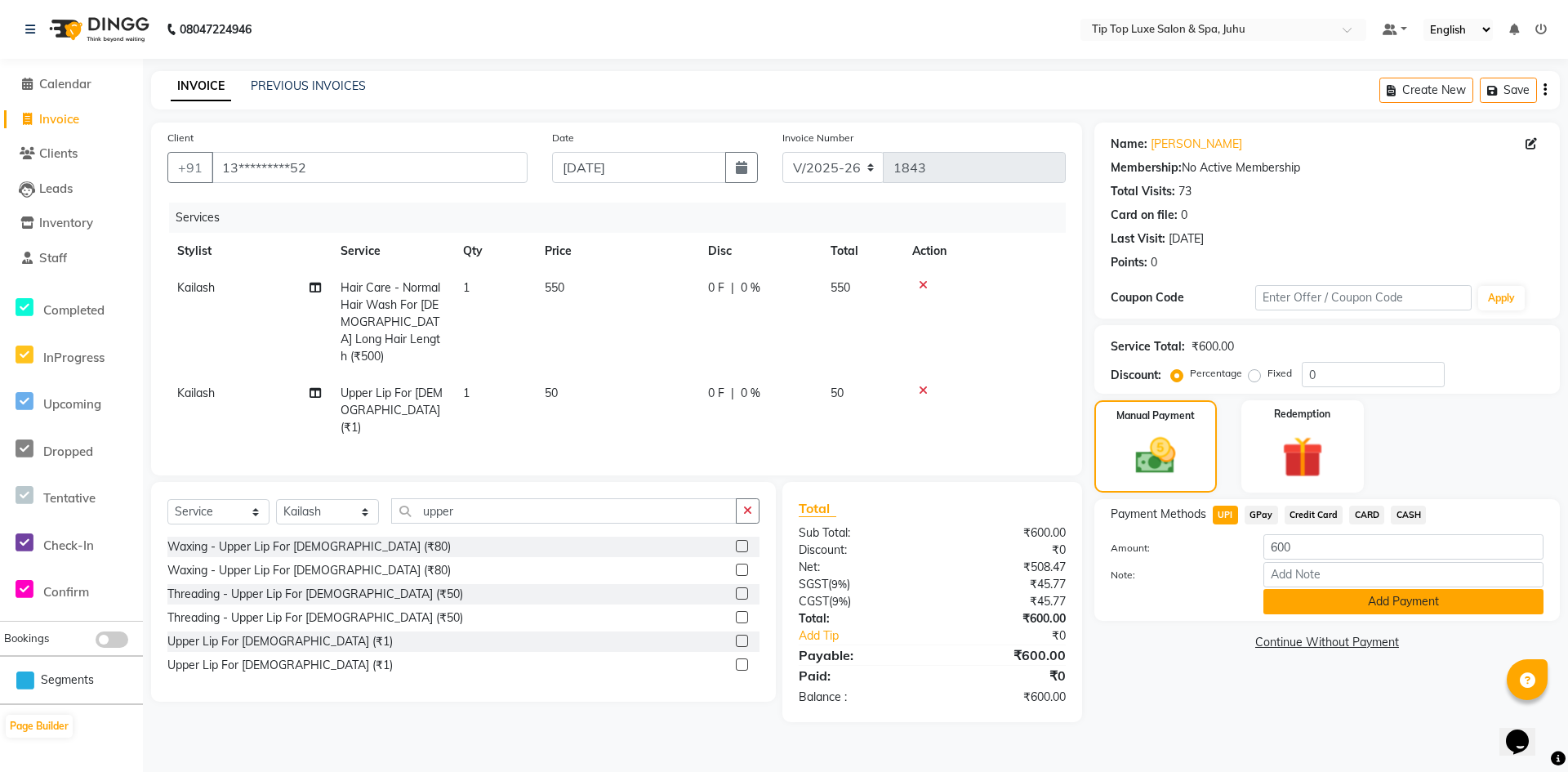
click at [1330, 607] on button "Add Payment" at bounding box center [1403, 601] width 280 height 25
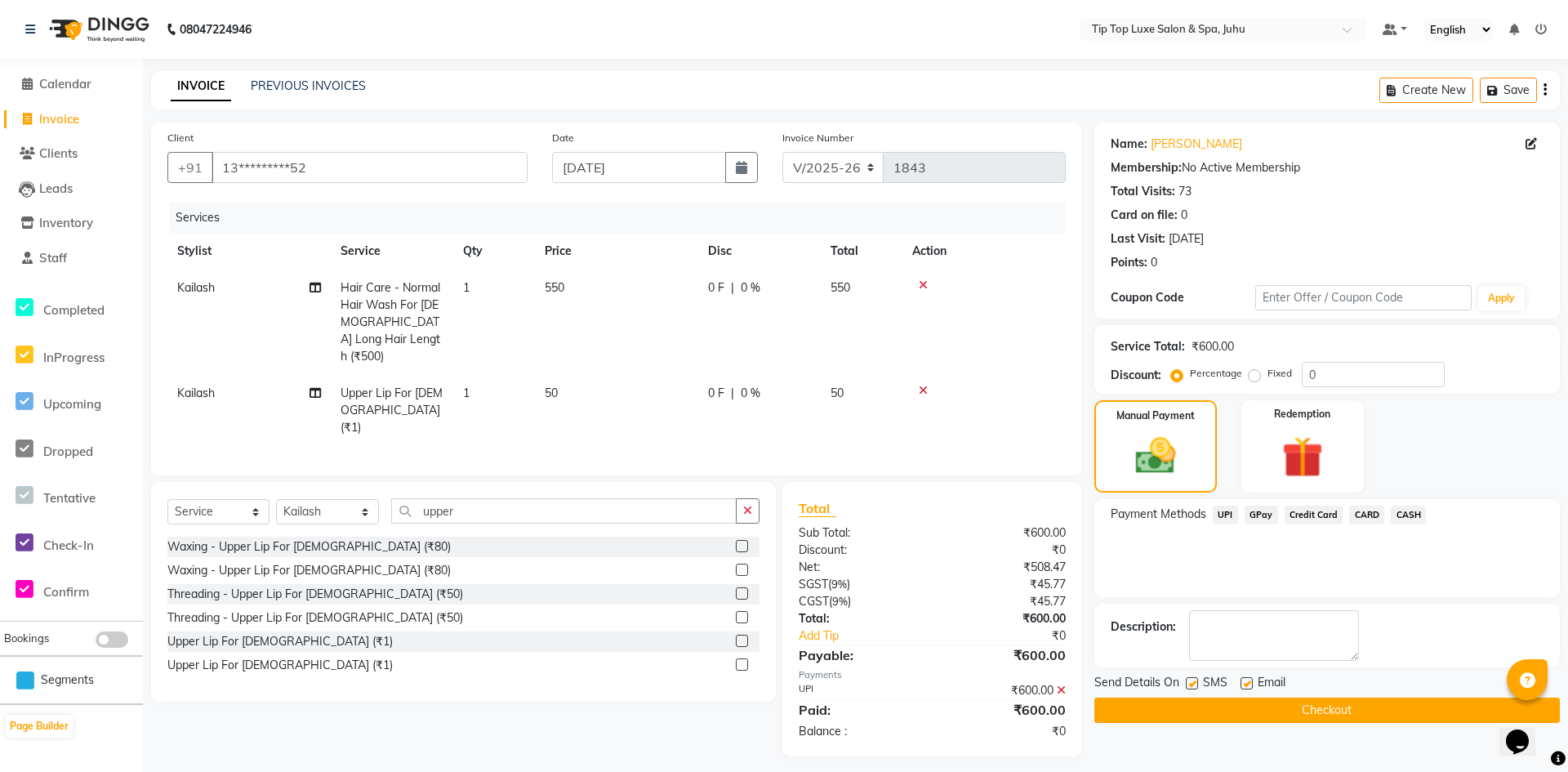
click at [1282, 703] on button "Checkout" at bounding box center [1327, 710] width 466 height 25
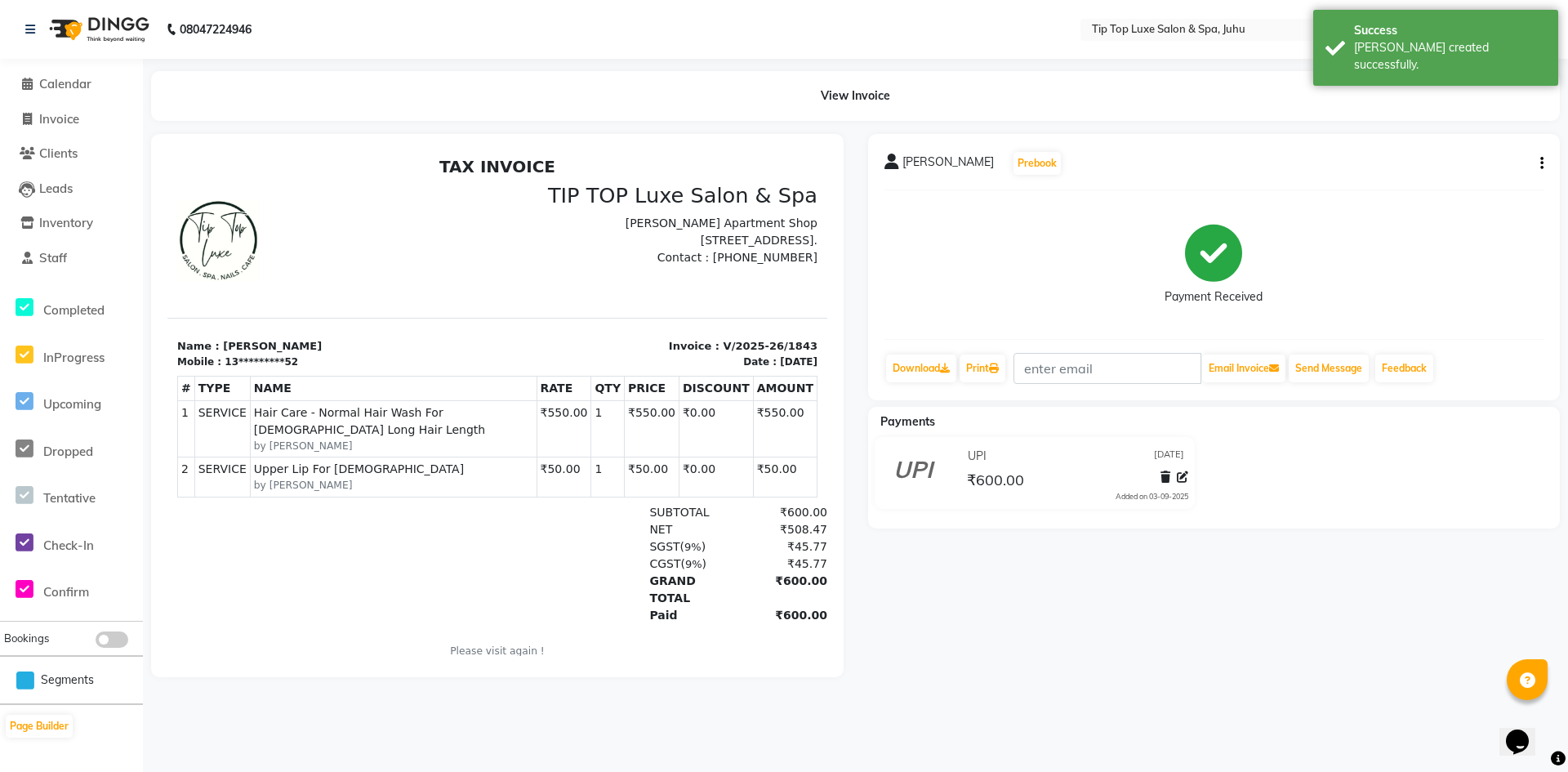
click at [53, 95] on li "Calendar" at bounding box center [72, 85] width 143 height 35
click at [56, 92] on link "Calendar" at bounding box center [72, 85] width 135 height 19
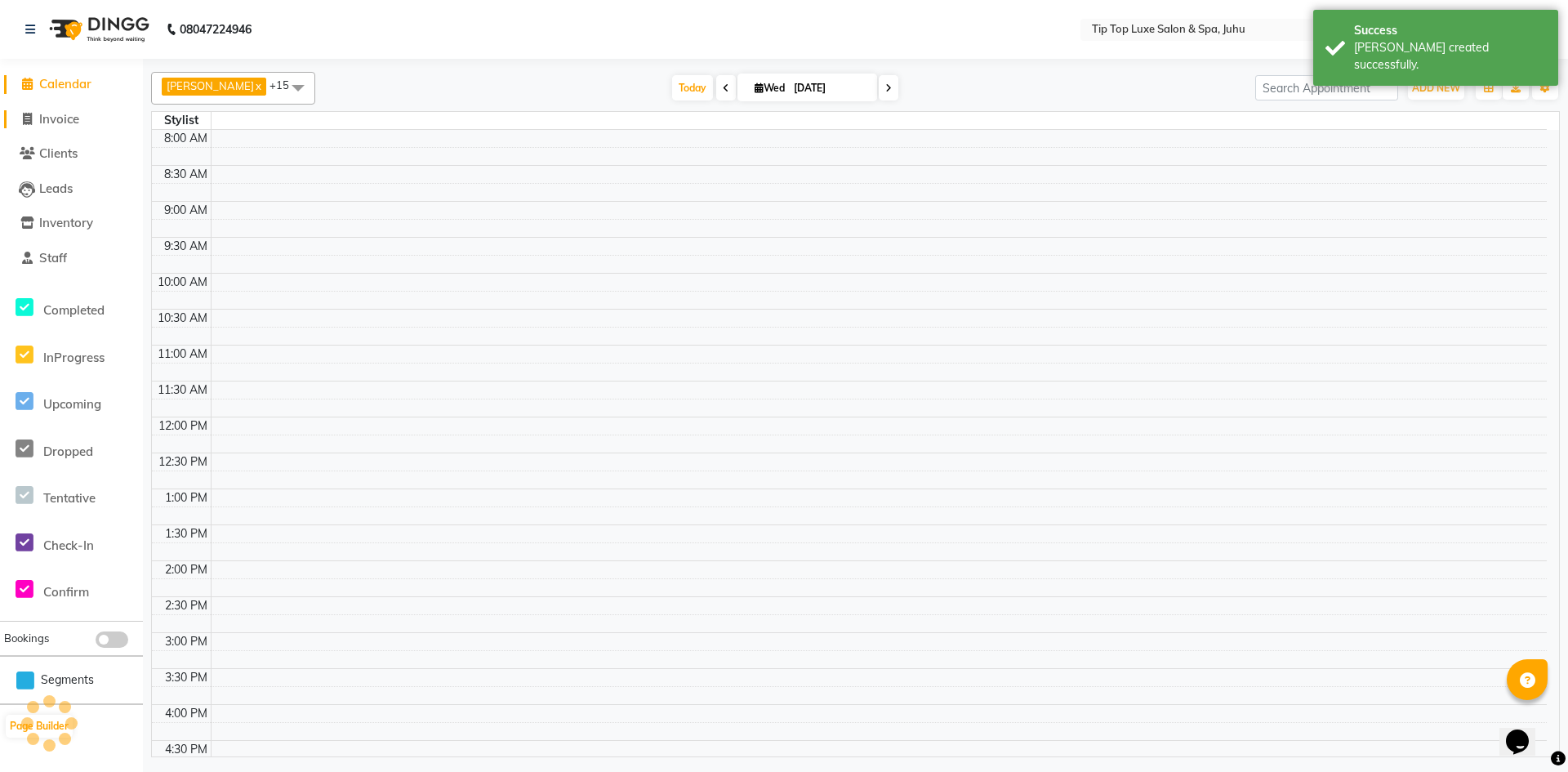
click at [75, 123] on span "Invoice" at bounding box center [59, 119] width 40 height 16
select select "8298"
select select "service"
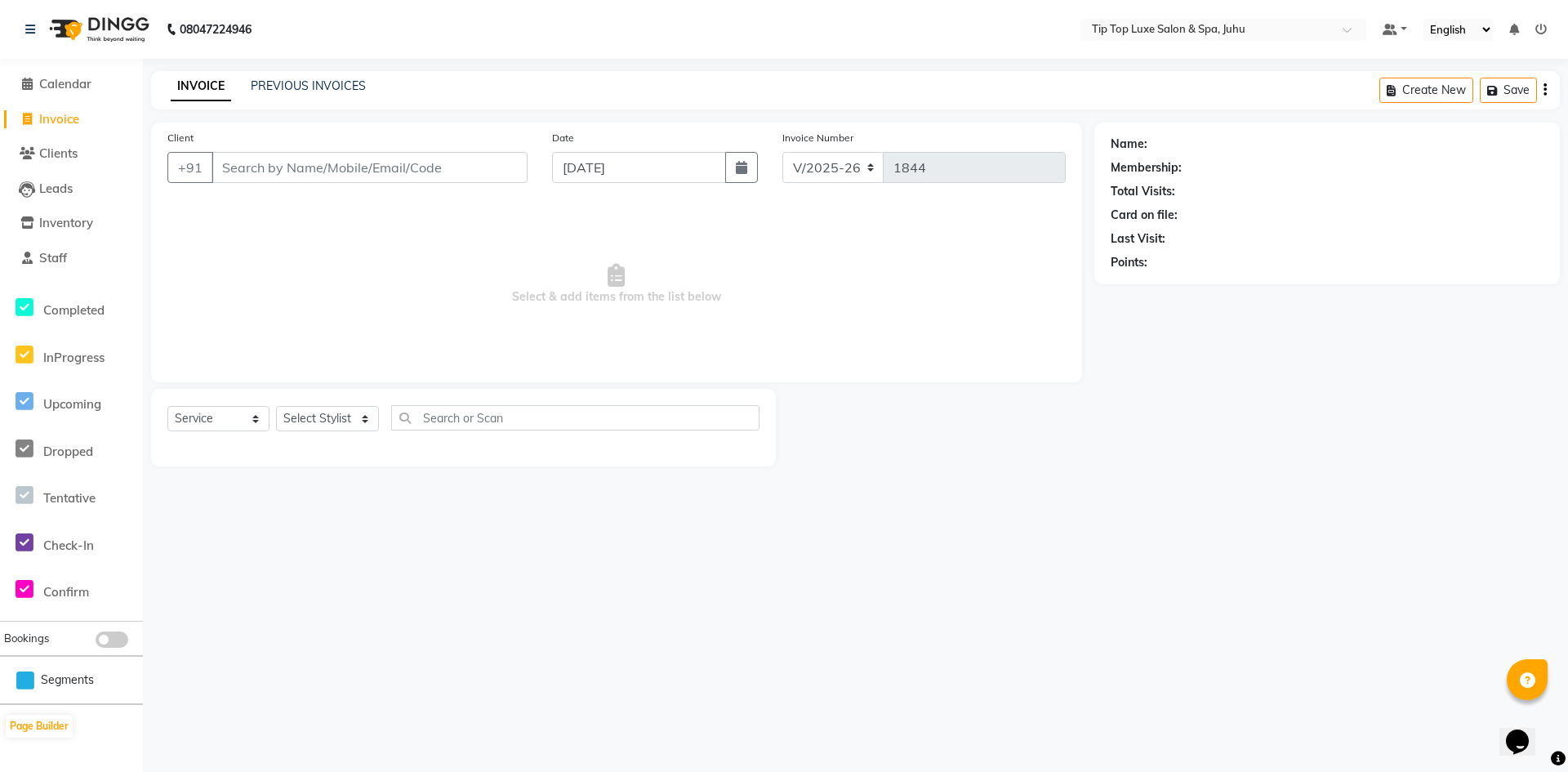
click at [527, 304] on span "Select & add items from the list below" at bounding box center [617, 284] width 898 height 163
click at [340, 159] on input "Client" at bounding box center [370, 167] width 316 height 31
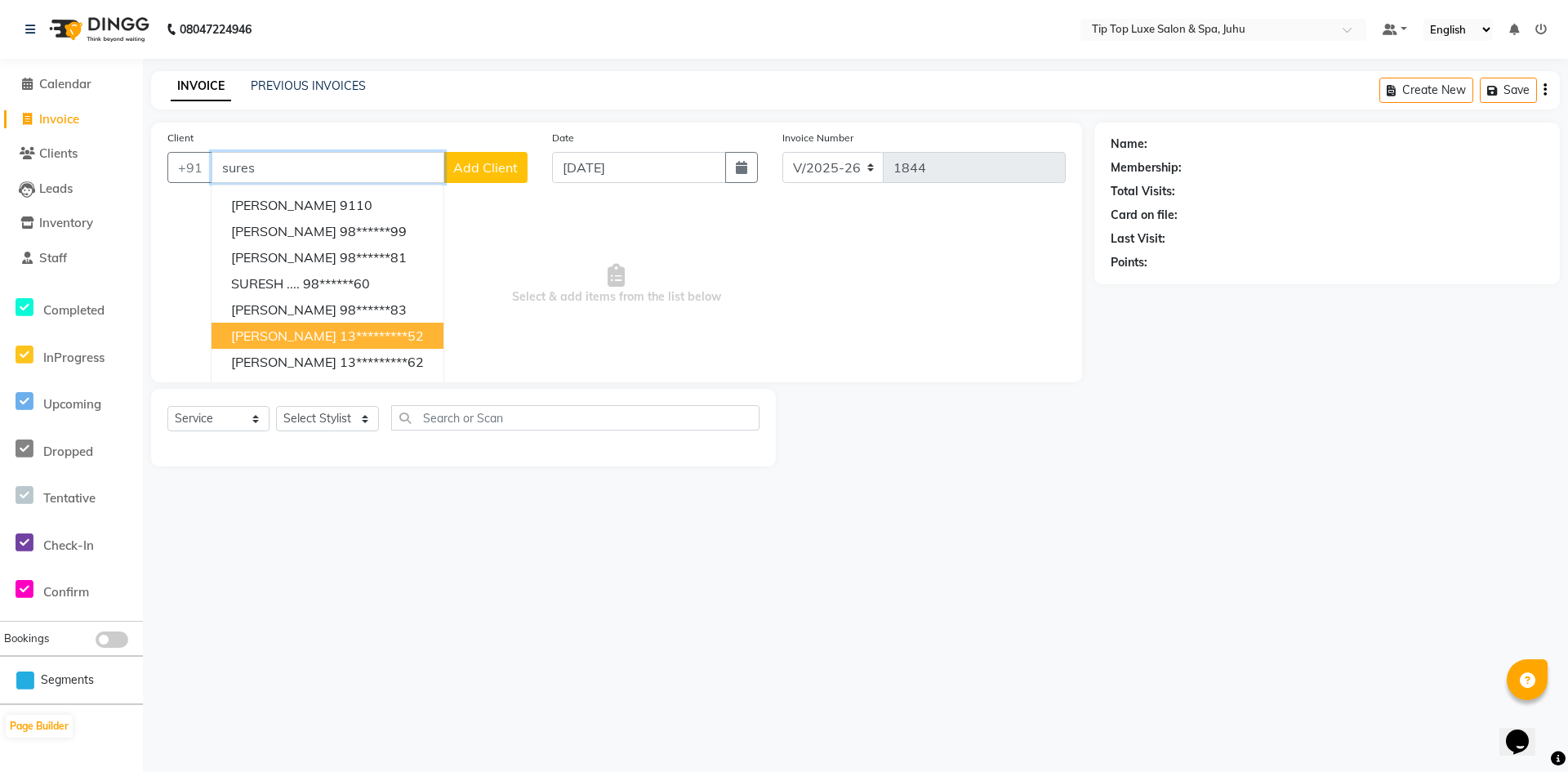
click at [317, 337] on span "SURESH BHATIA" at bounding box center [283, 336] width 106 height 17
type input "13*********52"
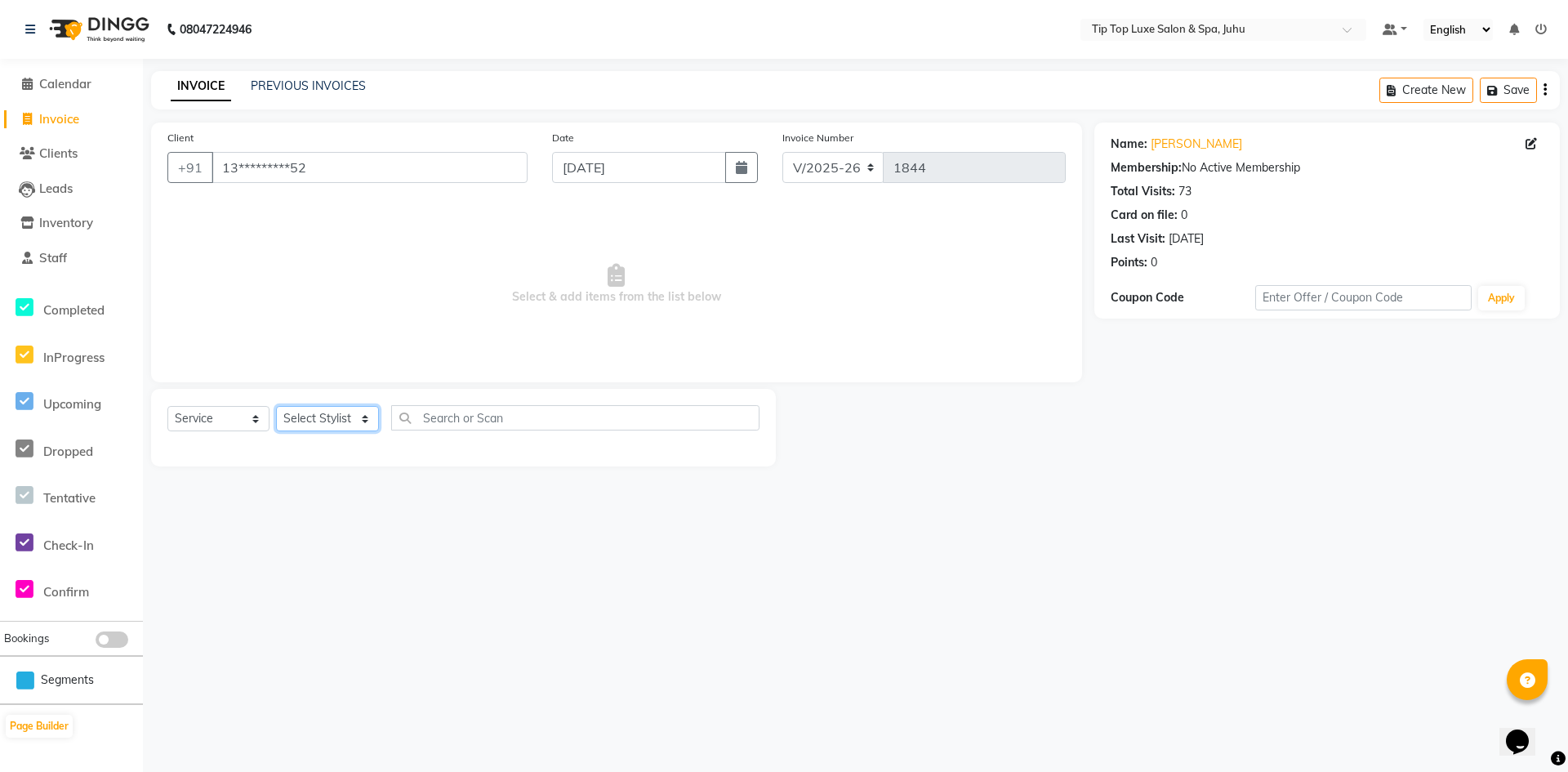
click at [336, 408] on select "Select Stylist [PERSON_NAME] admin [PERSON_NAME] creado ANAO [PERSON_NAME] Jyot…" at bounding box center [328, 418] width 103 height 25
select select "82307"
click at [276, 406] on select "Select Stylist [PERSON_NAME] admin [PERSON_NAME] creado ANAO [PERSON_NAME] Jyot…" at bounding box center [328, 418] width 103 height 25
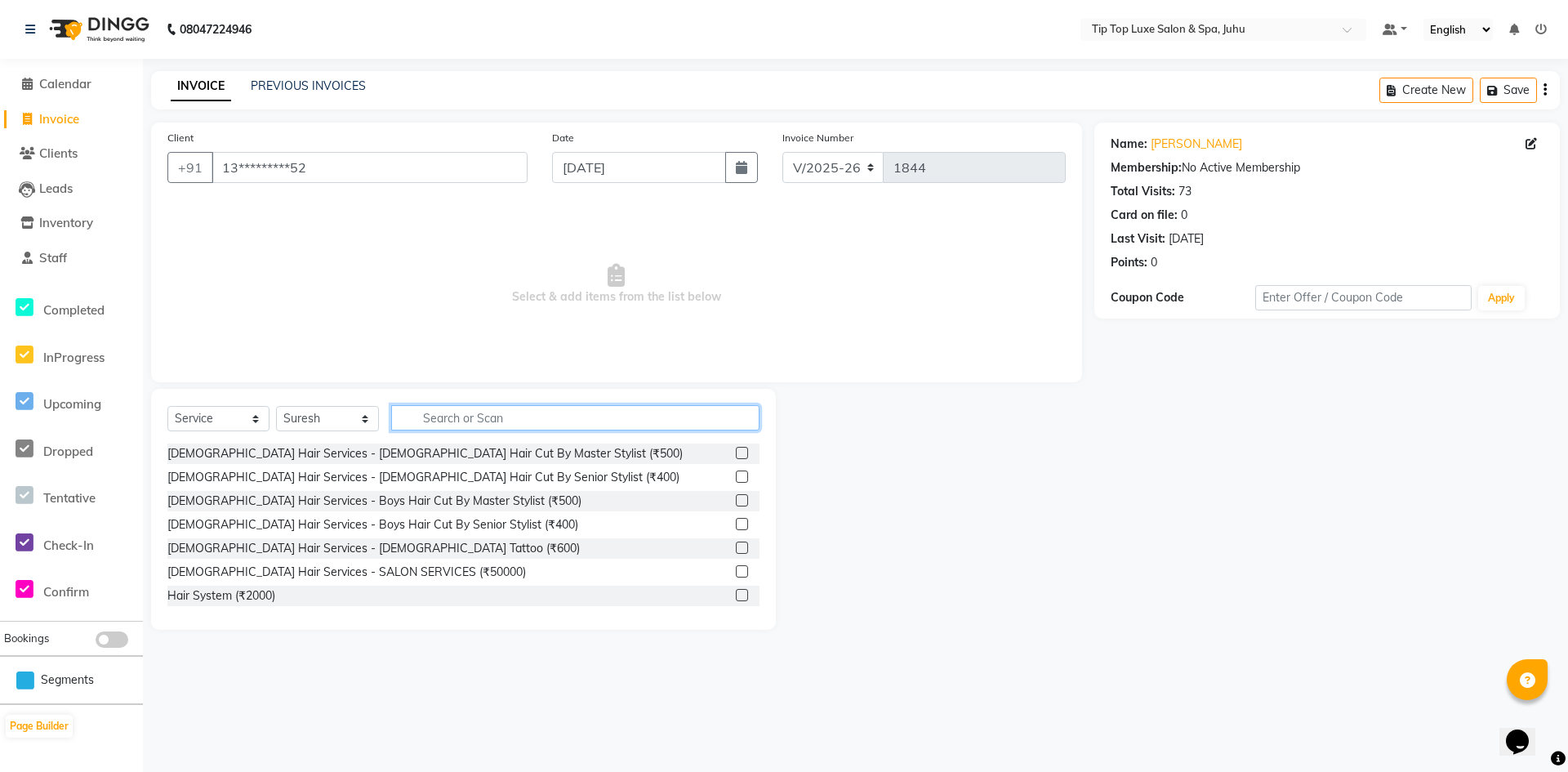
click at [572, 413] on input "text" at bounding box center [576, 418] width 368 height 25
click at [537, 425] on input "text" at bounding box center [576, 418] width 368 height 25
click at [736, 456] on label at bounding box center [742, 453] width 12 height 12
click at [736, 456] on input "checkbox" at bounding box center [741, 454] width 10 height 10
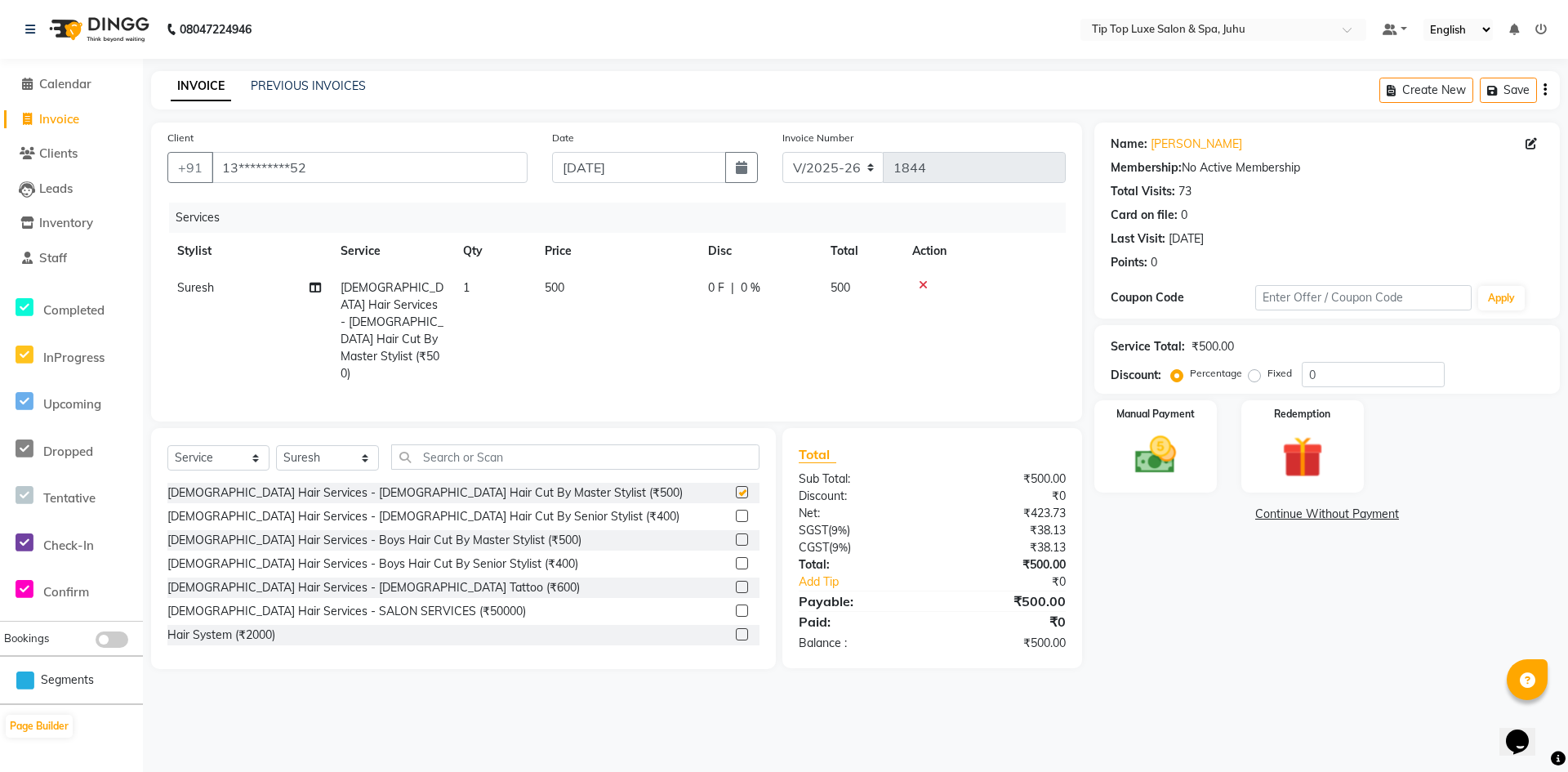
checkbox input "false"
click at [1144, 454] on img at bounding box center [1156, 455] width 71 height 50
click at [1231, 515] on span "UPI" at bounding box center [1225, 516] width 25 height 19
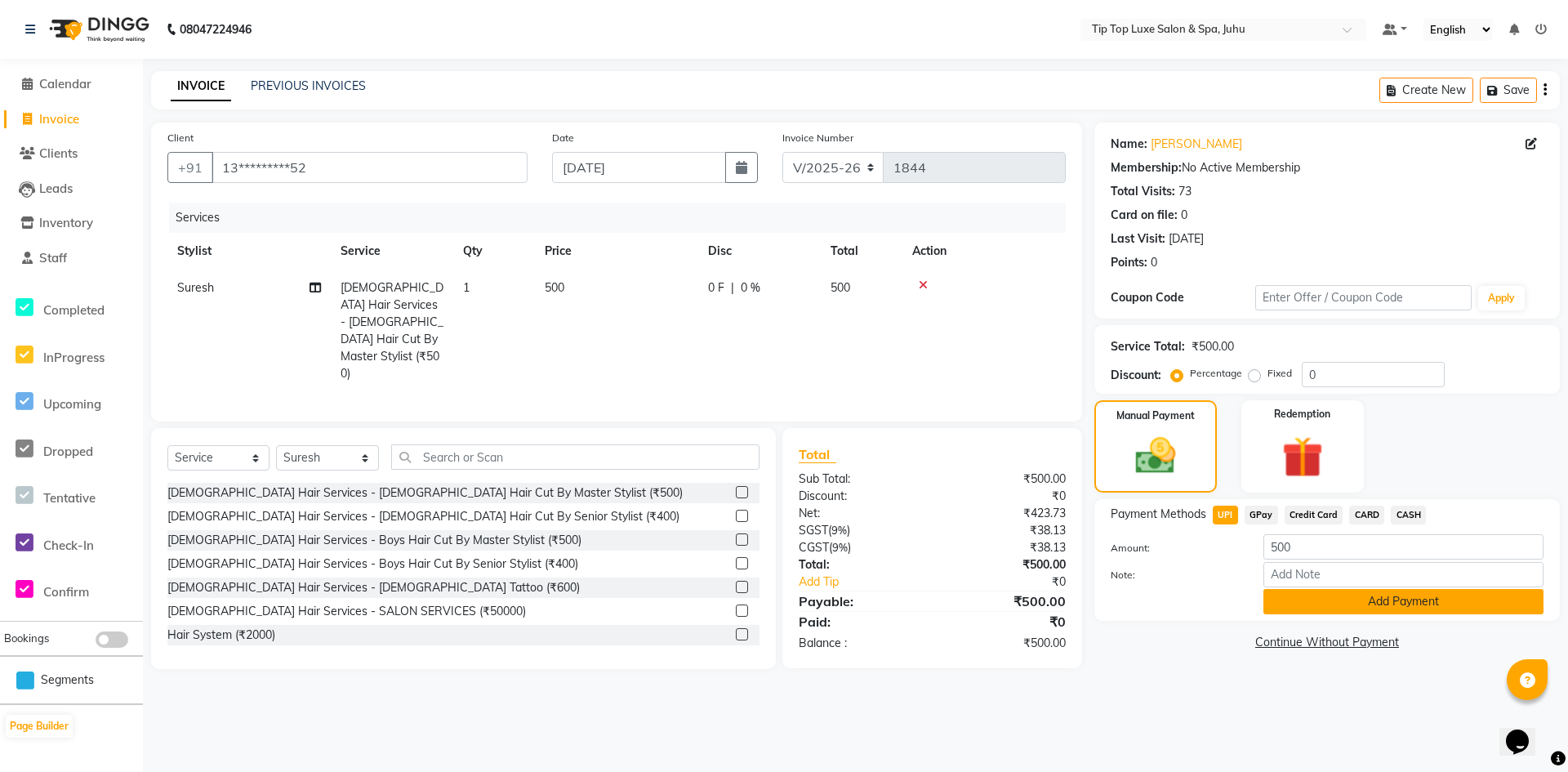
click at [1299, 599] on button "Add Payment" at bounding box center [1403, 601] width 280 height 25
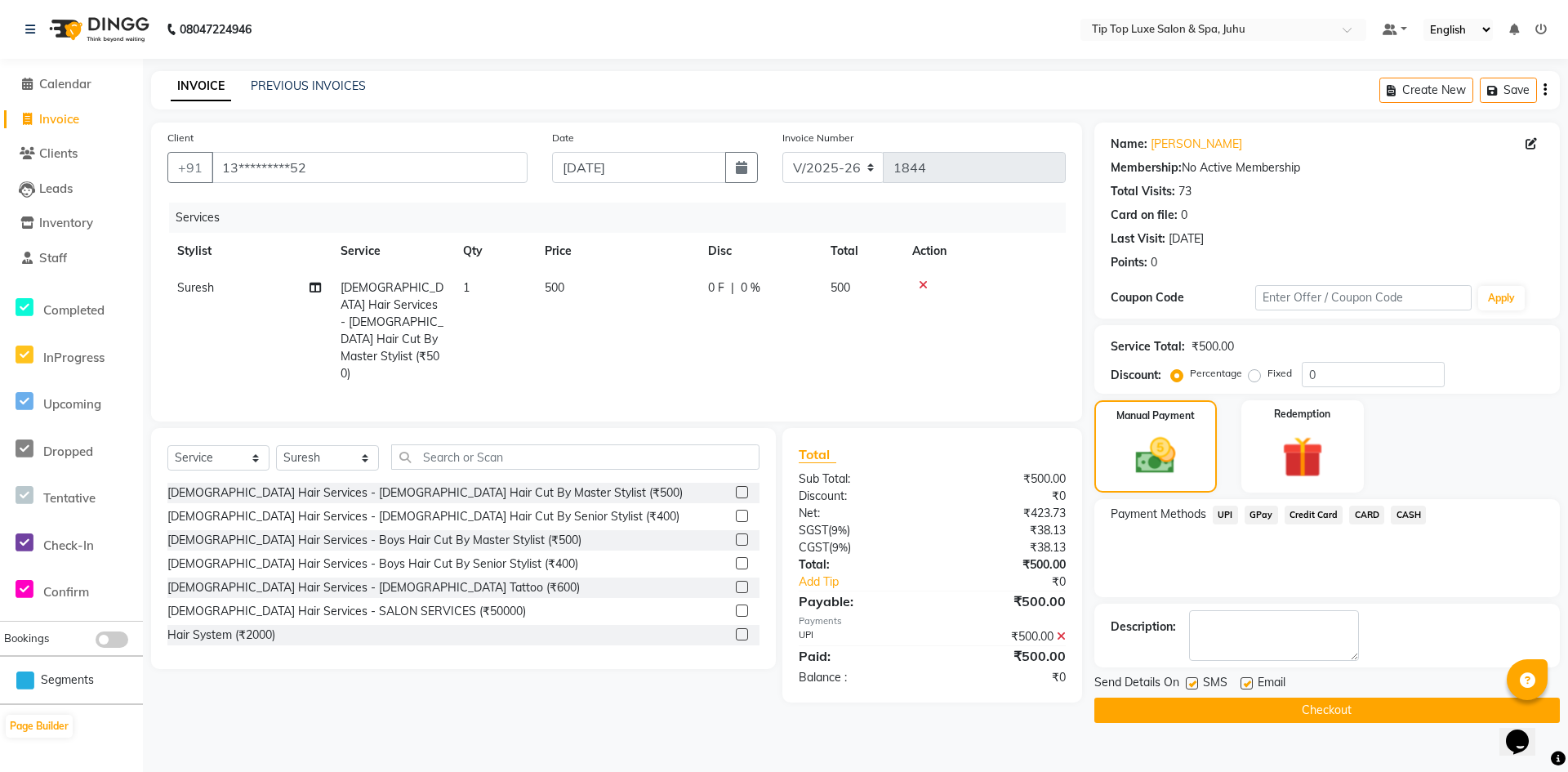
click at [1261, 706] on button "Checkout" at bounding box center [1327, 710] width 466 height 25
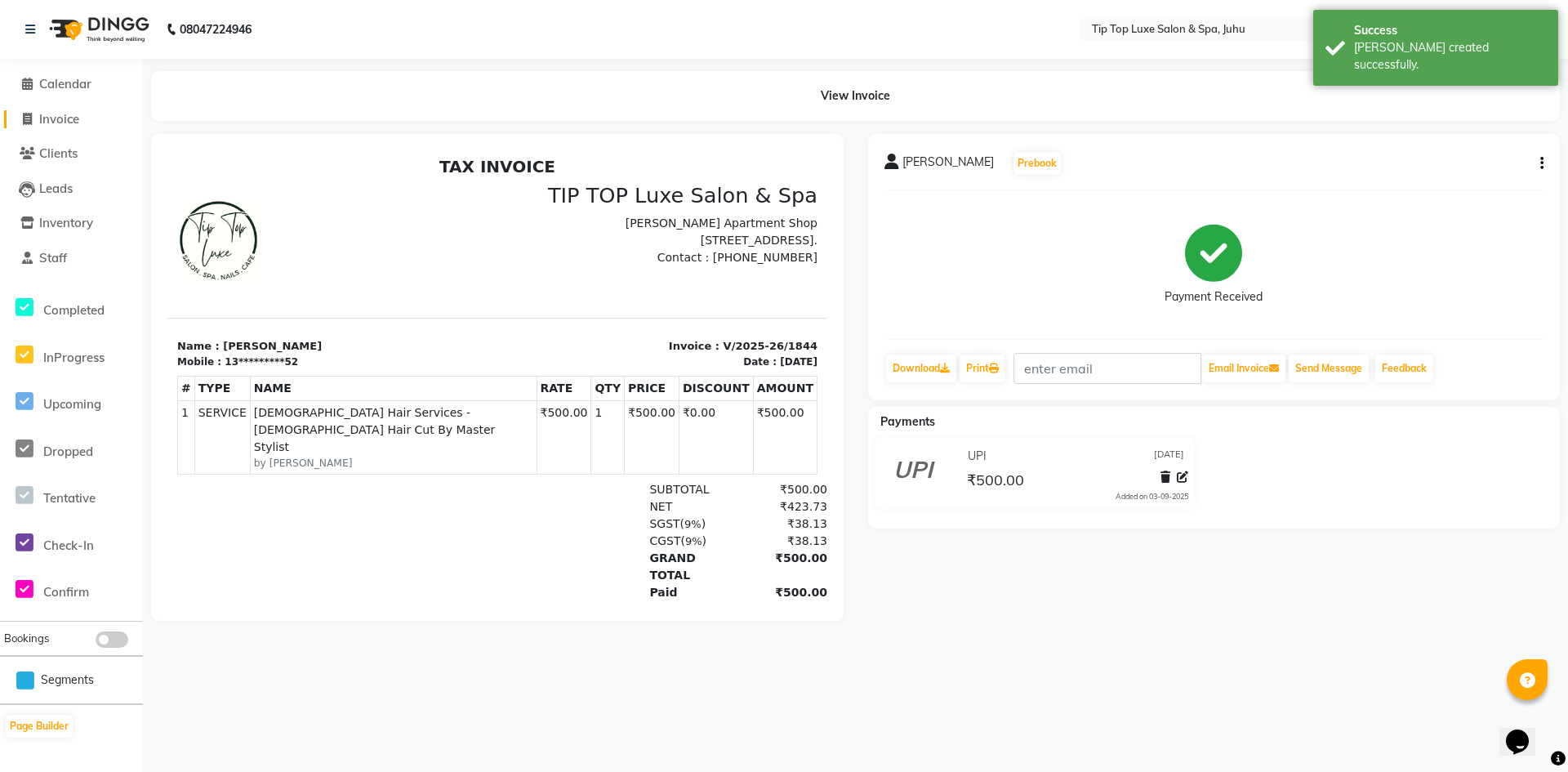
click at [58, 111] on span "Invoice" at bounding box center [59, 119] width 40 height 16
select select "service"
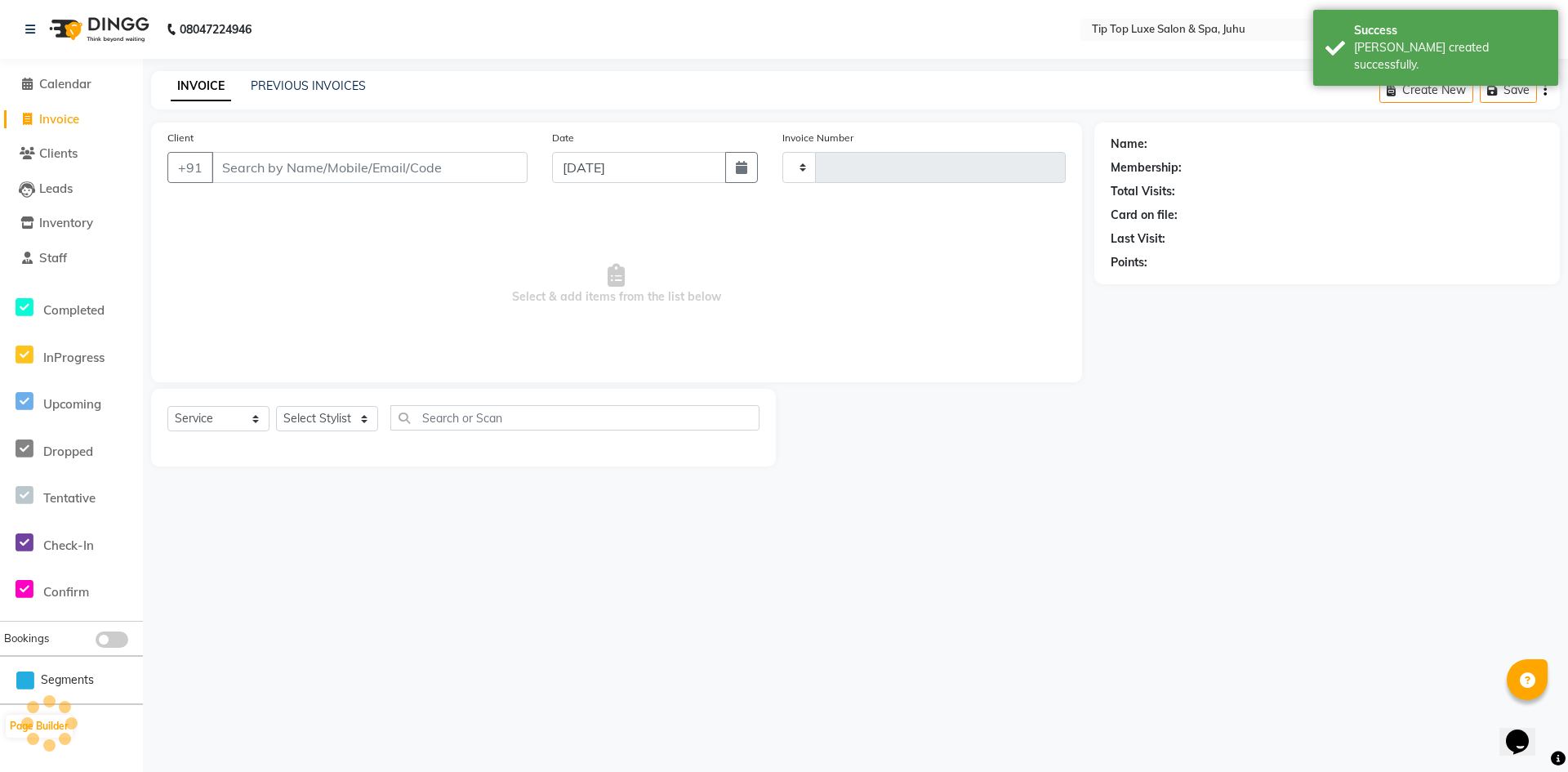
type input "1845"
select select "8298"
click at [84, 79] on span "Calendar" at bounding box center [65, 84] width 52 height 16
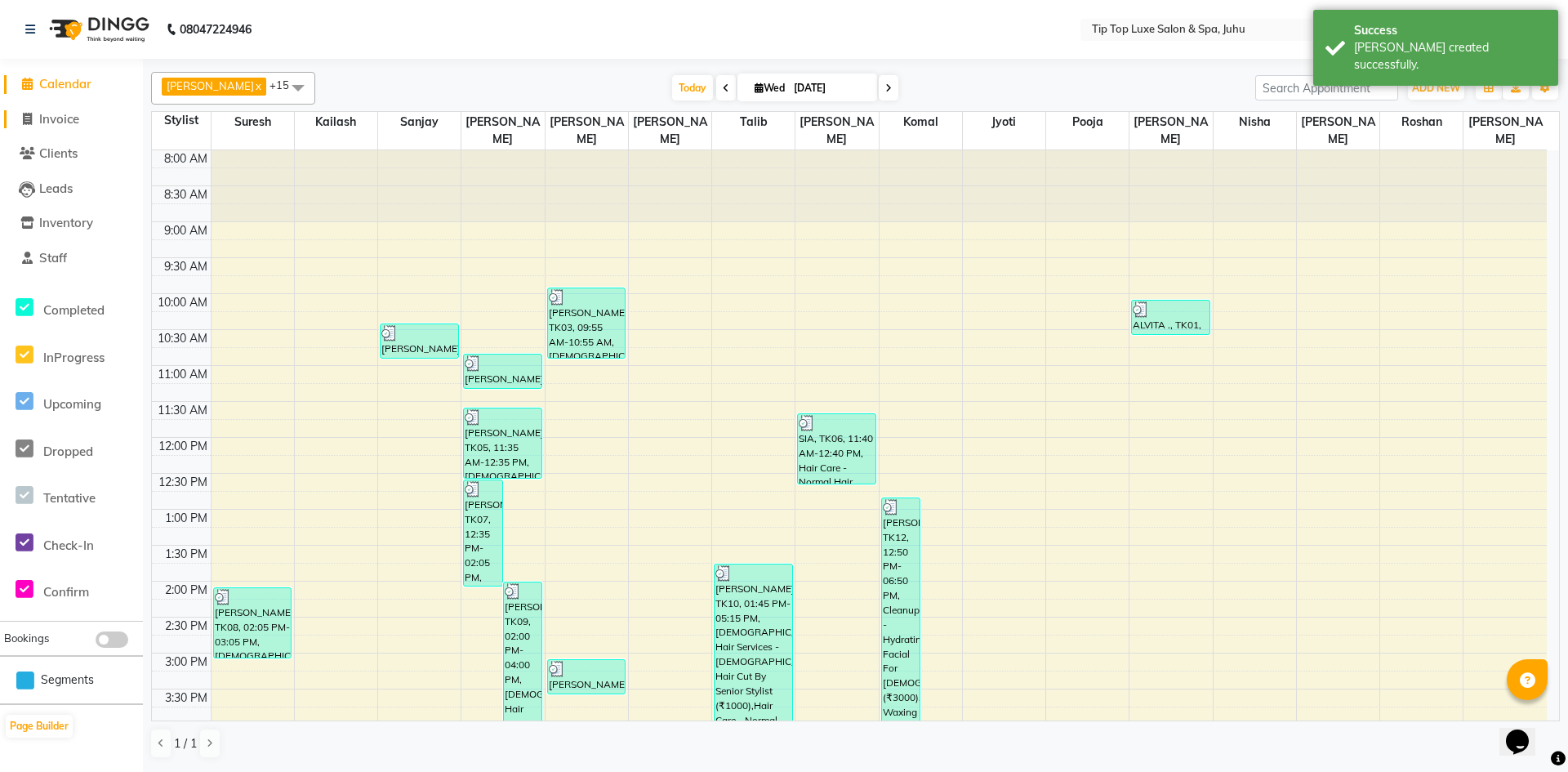
click at [79, 121] on span "Invoice" at bounding box center [59, 119] width 40 height 16
select select "8298"
select select "service"
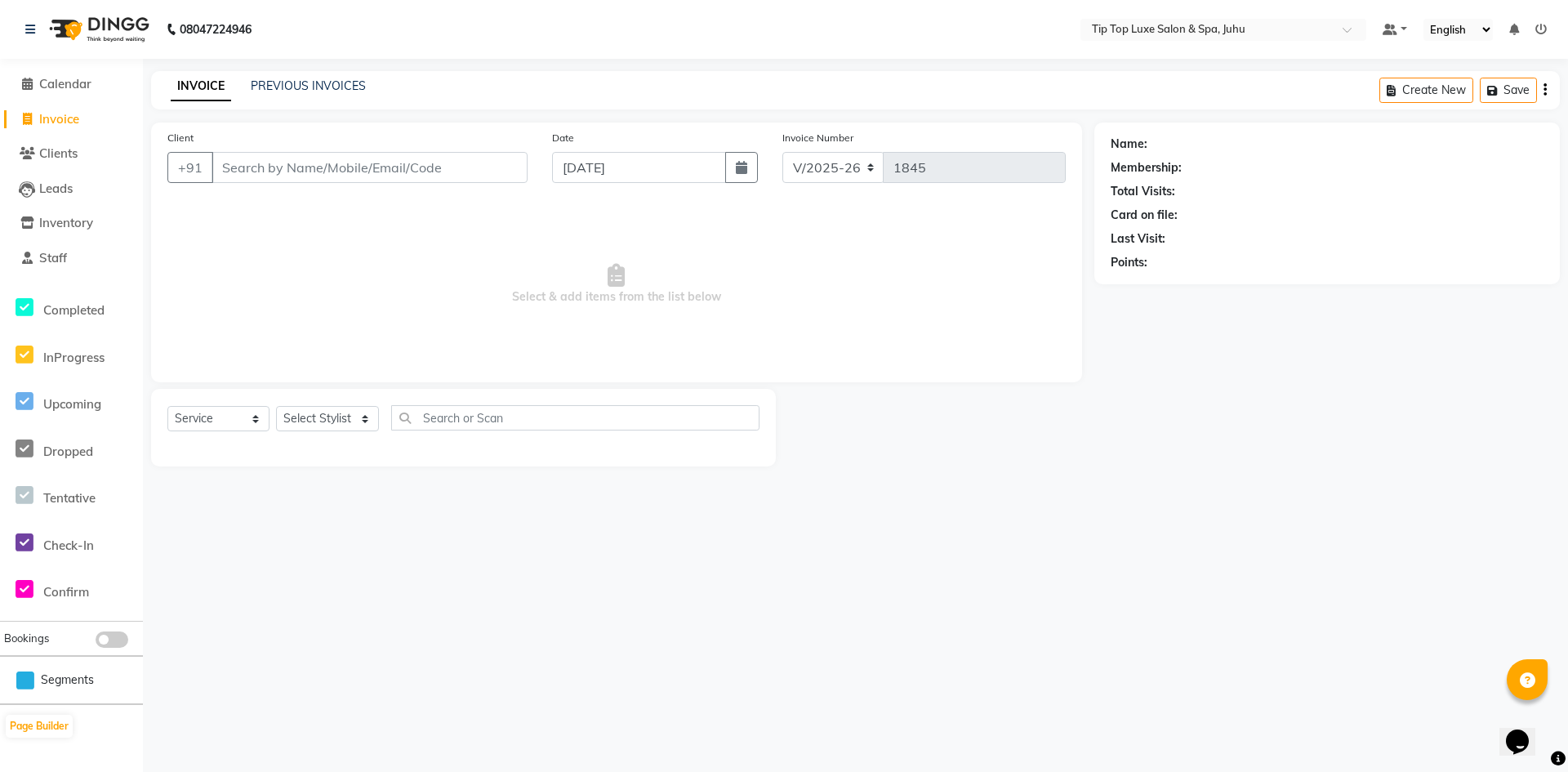
click at [1549, 24] on ul "Default Panel My Panel English ENGLISH Español العربية मराठी हिंदी ગુજરાતી தமிழ…" at bounding box center [1464, 30] width 181 height 22
click at [1544, 29] on icon at bounding box center [1541, 29] width 11 height 11
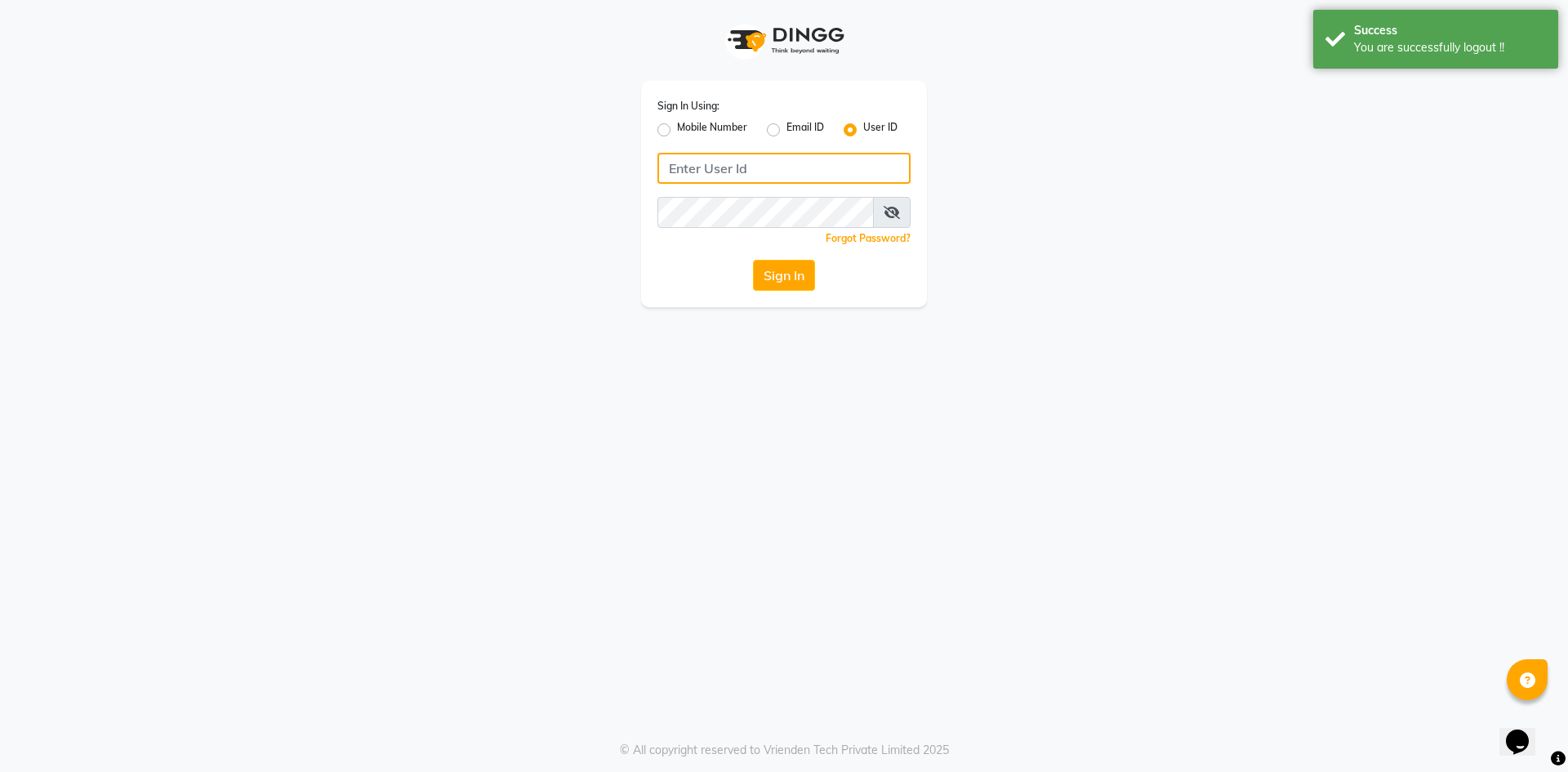
click at [793, 178] on input "Username" at bounding box center [784, 168] width 253 height 31
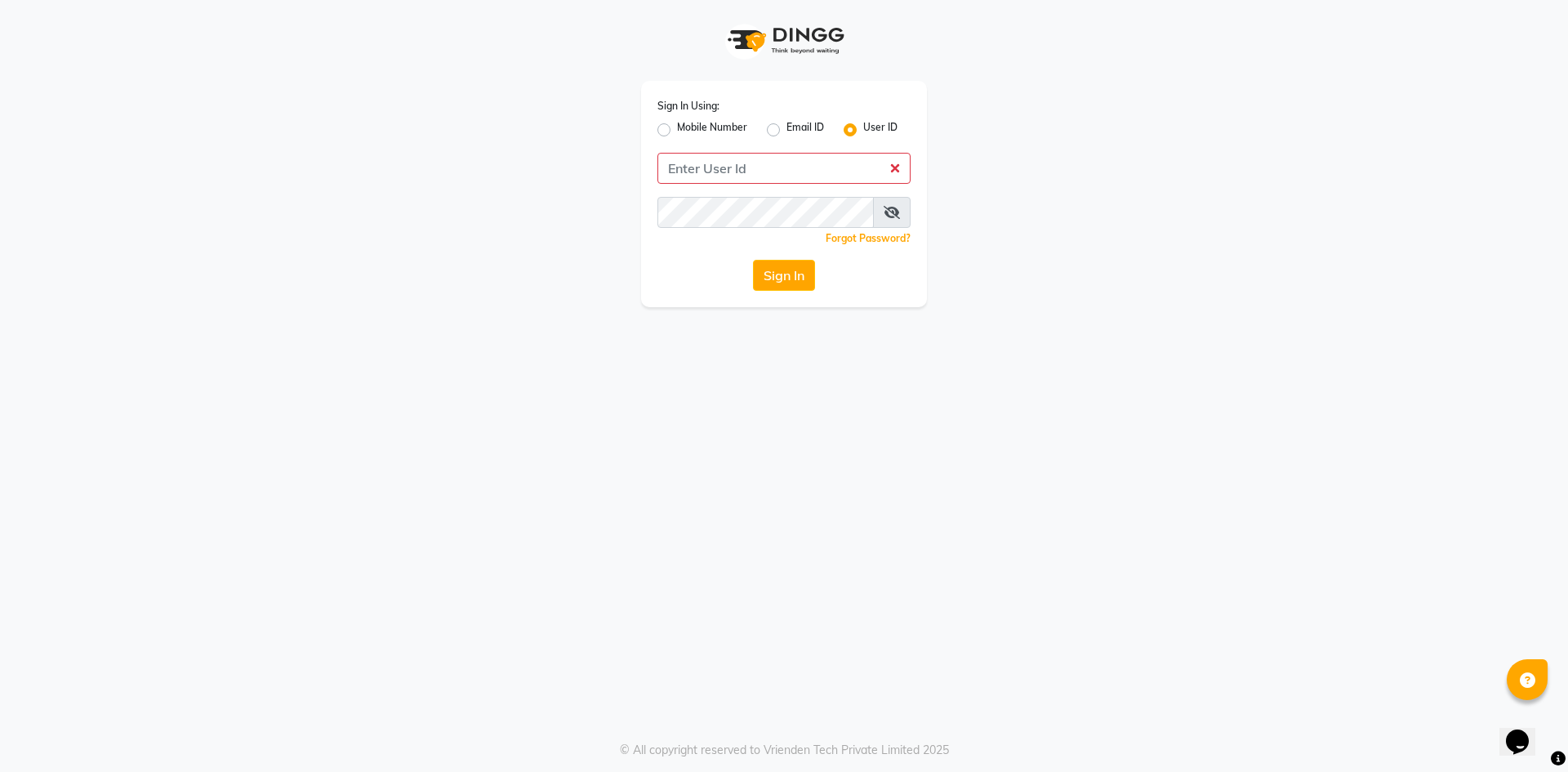
click at [677, 130] on label "Mobile Number" at bounding box center [712, 130] width 71 height 19
click at [677, 130] on input "Mobile Number" at bounding box center [682, 126] width 10 height 10
radio input "true"
radio input "false"
click at [775, 167] on input "Username" at bounding box center [812, 168] width 199 height 31
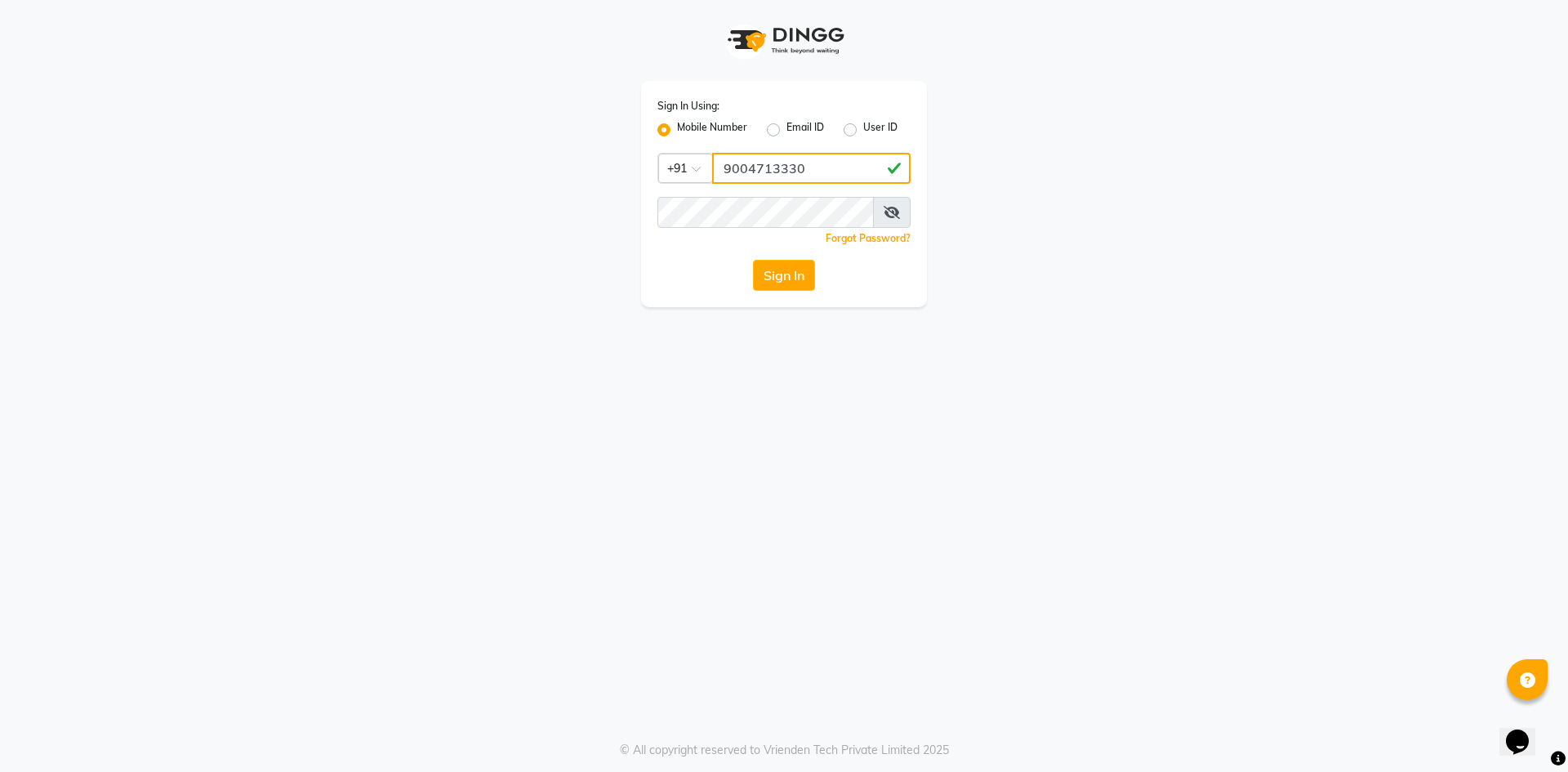
type input "9004713330"
click at [801, 262] on button "Sign In" at bounding box center [784, 276] width 62 height 31
